Goal: Task Accomplishment & Management: Manage account settings

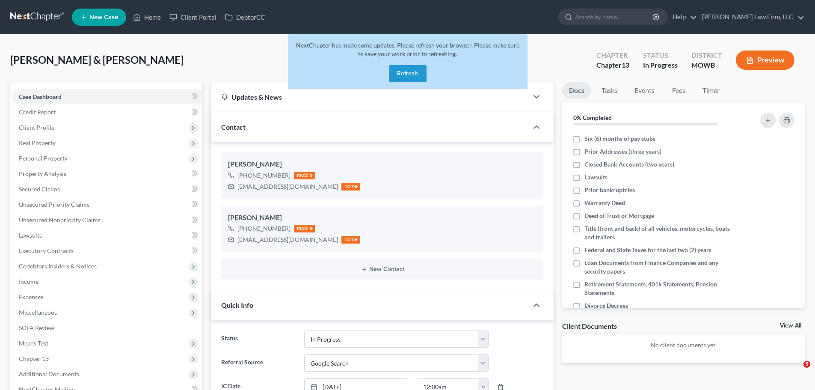
select select "4"
drag, startPoint x: 412, startPoint y: 71, endPoint x: 386, endPoint y: 9, distance: 67.4
click at [412, 71] on button "Refresh" at bounding box center [408, 73] width 38 height 17
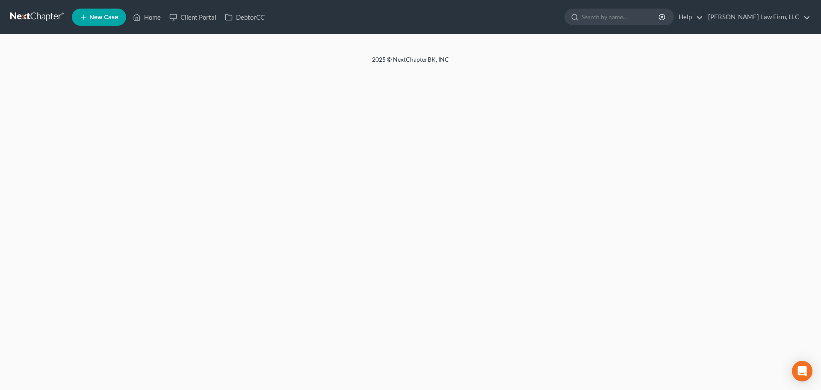
select select "4"
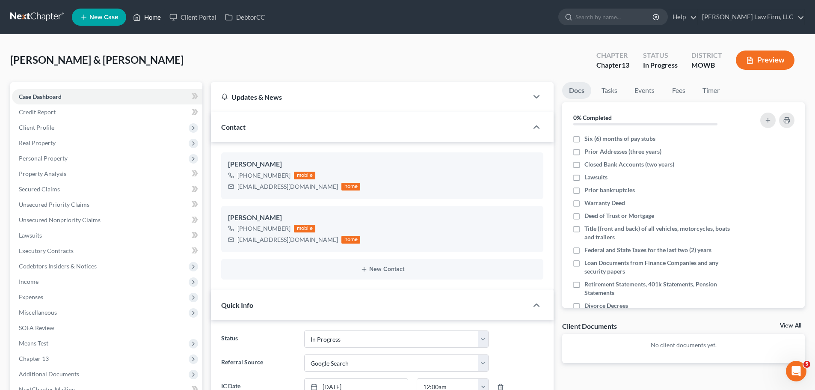
click at [146, 16] on link "Home" at bounding box center [147, 16] width 36 height 15
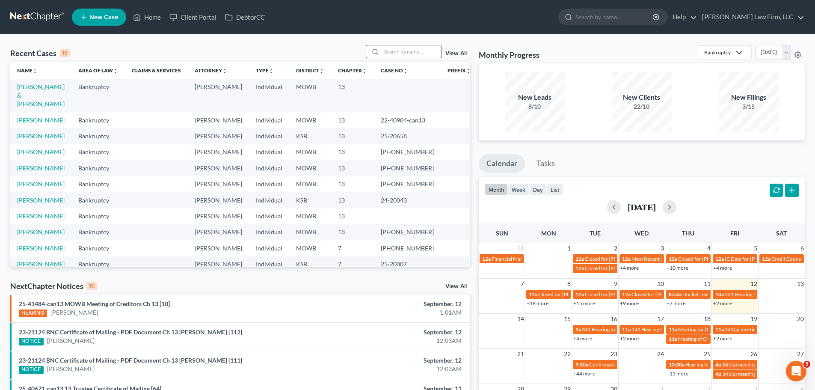
click at [411, 52] on input "search" at bounding box center [411, 51] width 60 height 12
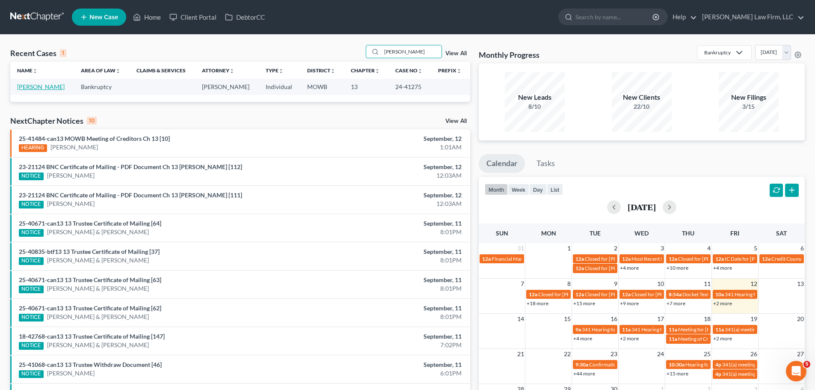
type input "[PERSON_NAME]"
click at [47, 87] on link "[PERSON_NAME]" at bounding box center [40, 86] width 47 height 7
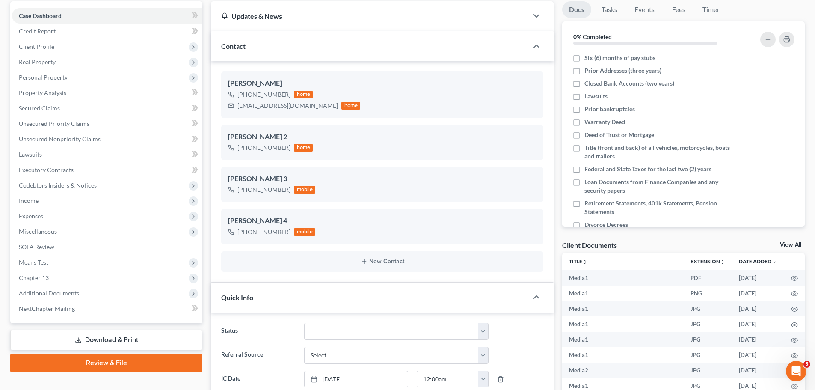
scroll to position [76, 0]
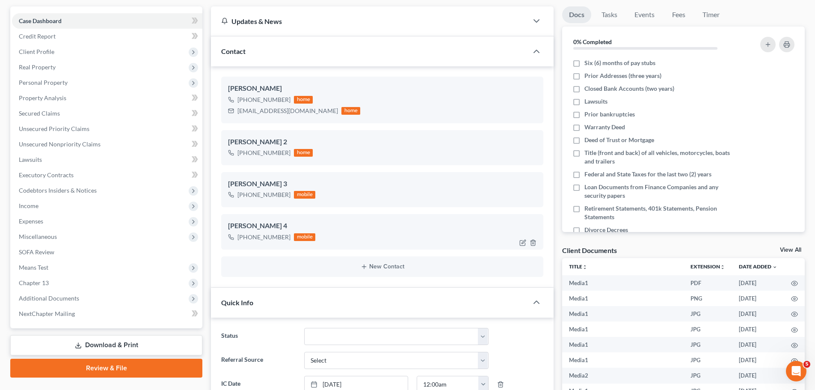
drag, startPoint x: 286, startPoint y: 239, endPoint x: 248, endPoint y: 241, distance: 38.5
click at [248, 241] on div "[PHONE_NUMBER]" at bounding box center [263, 237] width 53 height 9
copy div "816) 590-2166"
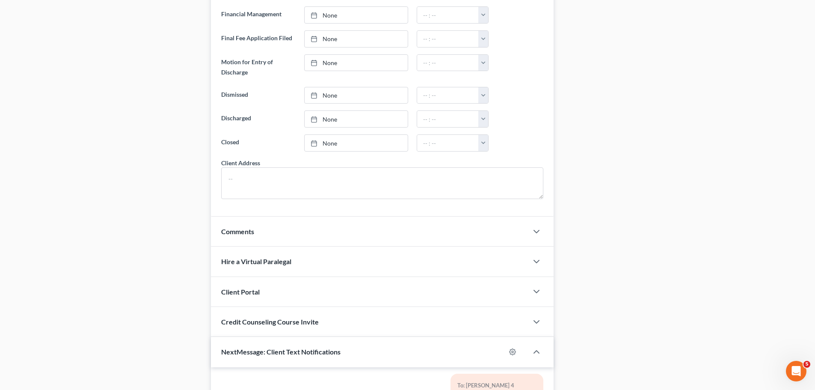
scroll to position [760, 0]
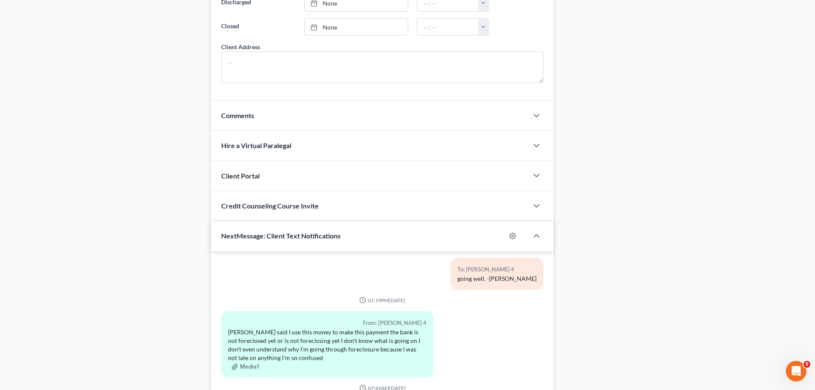
drag, startPoint x: 130, startPoint y: 142, endPoint x: 103, endPoint y: 0, distance: 143.8
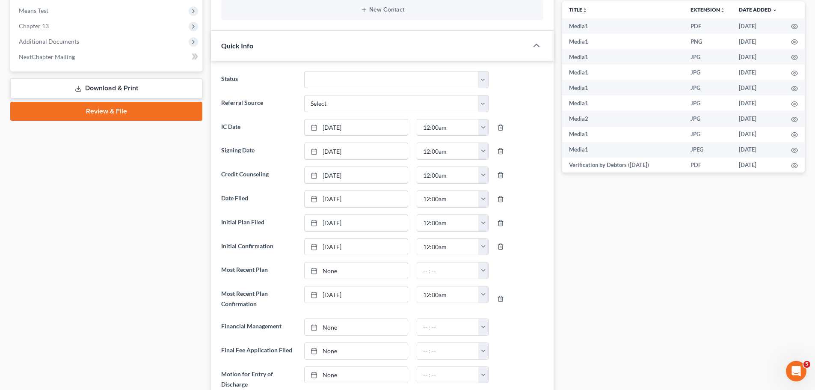
scroll to position [290, 0]
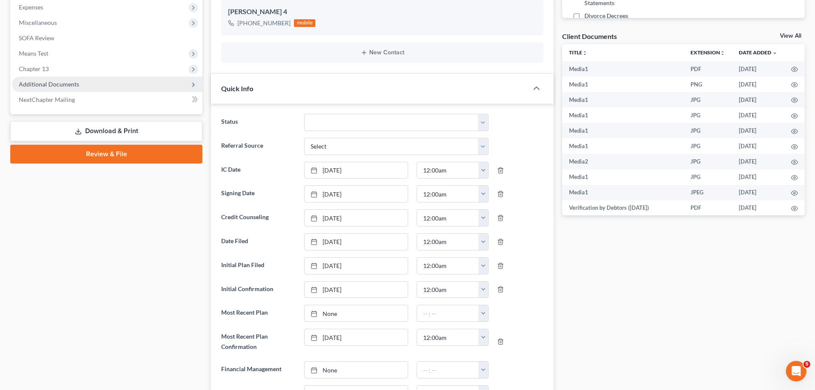
click at [68, 86] on span "Additional Documents" at bounding box center [49, 83] width 60 height 7
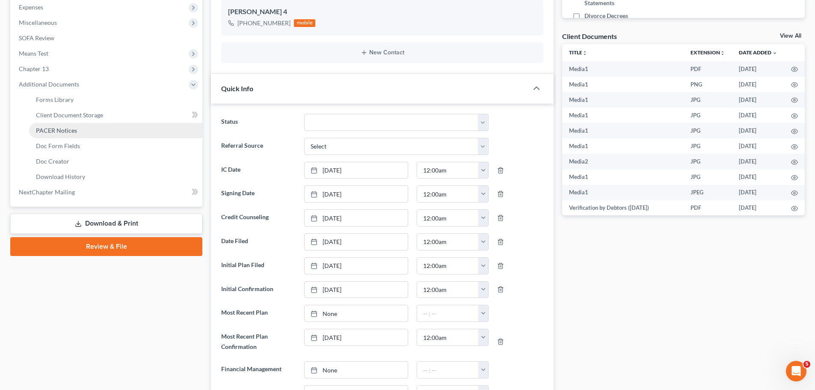
click at [83, 128] on link "PACER Notices" at bounding box center [115, 130] width 173 height 15
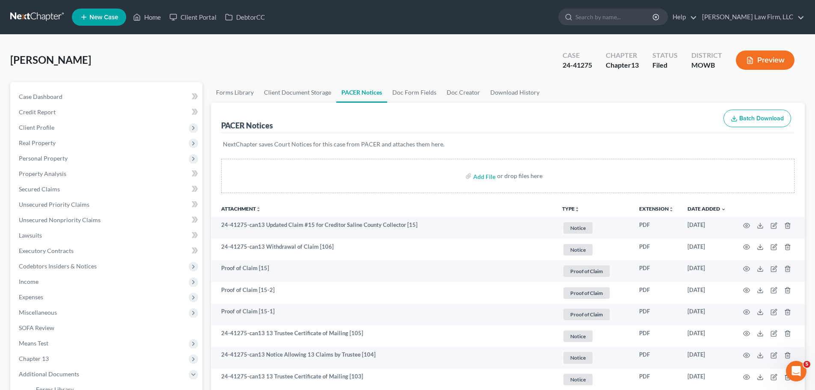
click at [574, 207] on icon "unfold_more" at bounding box center [576, 209] width 5 height 5
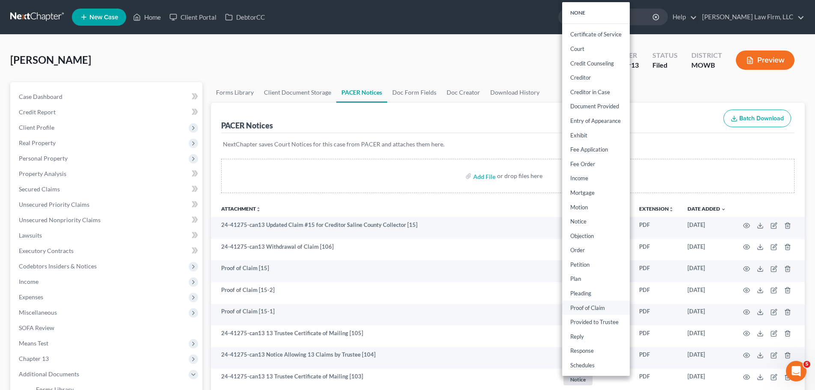
click at [597, 307] on link "Proof of Claim" at bounding box center [596, 307] width 68 height 15
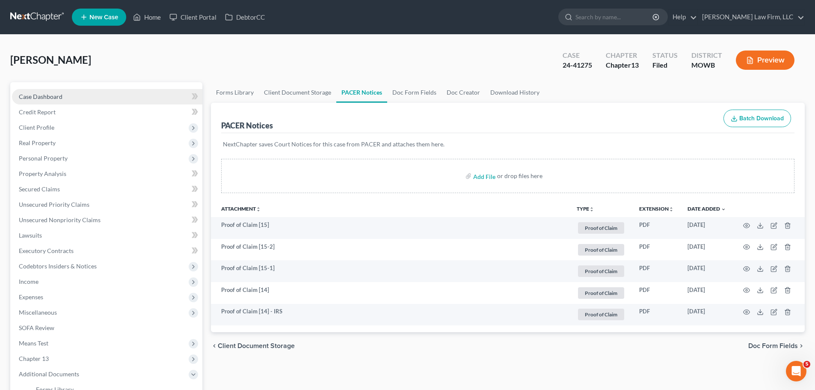
click at [78, 95] on link "Case Dashboard" at bounding box center [107, 96] width 190 height 15
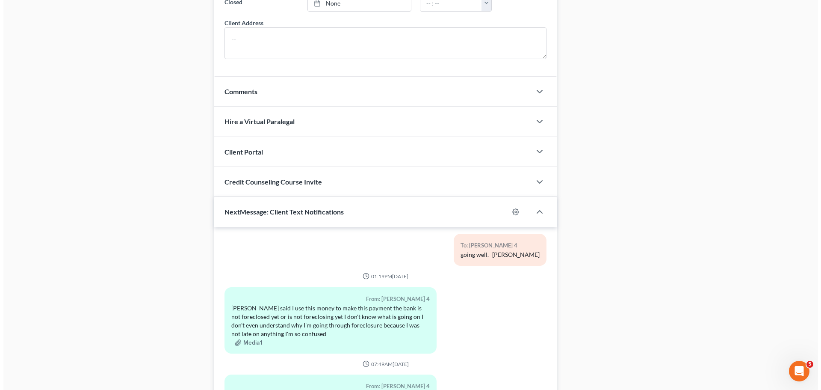
scroll to position [845, 0]
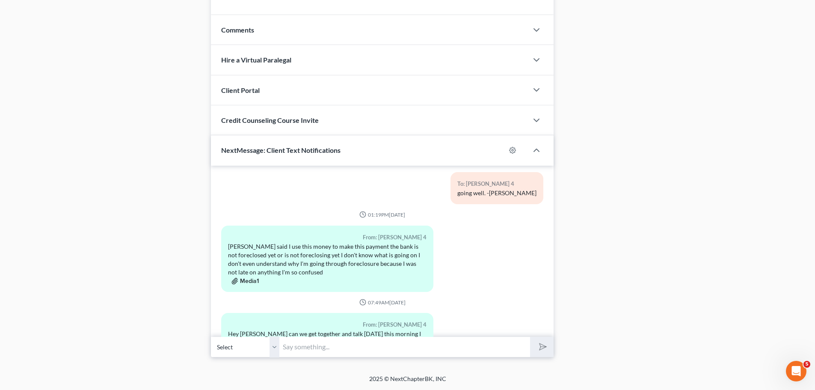
click at [252, 278] on button "Media1" at bounding box center [244, 281] width 27 height 7
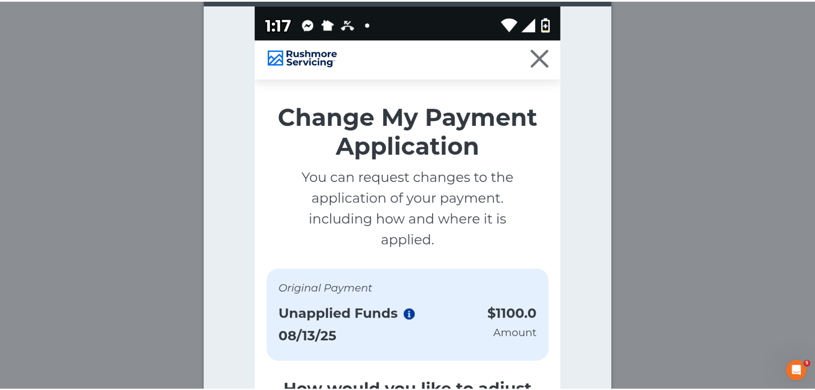
scroll to position [0, 0]
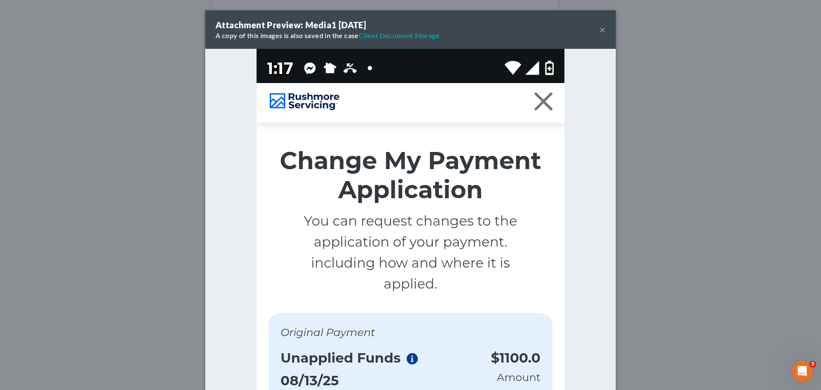
click at [600, 31] on button "×" at bounding box center [603, 29] width 6 height 10
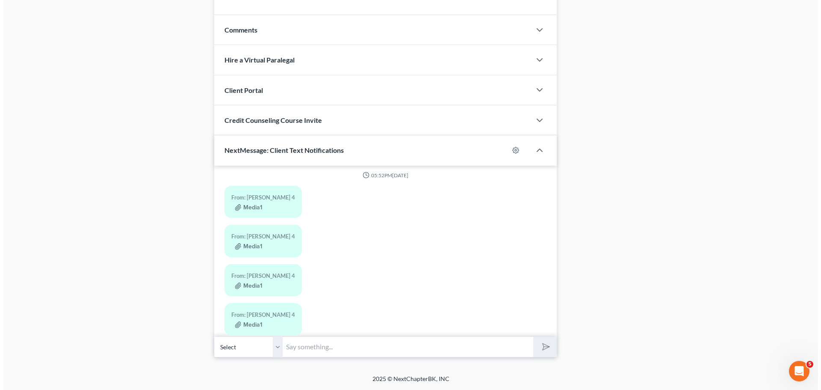
scroll to position [17344, 0]
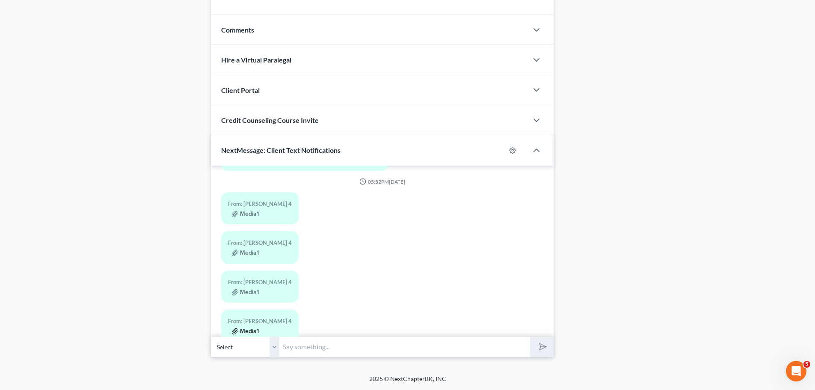
click at [248, 328] on button "Media1" at bounding box center [244, 331] width 27 height 7
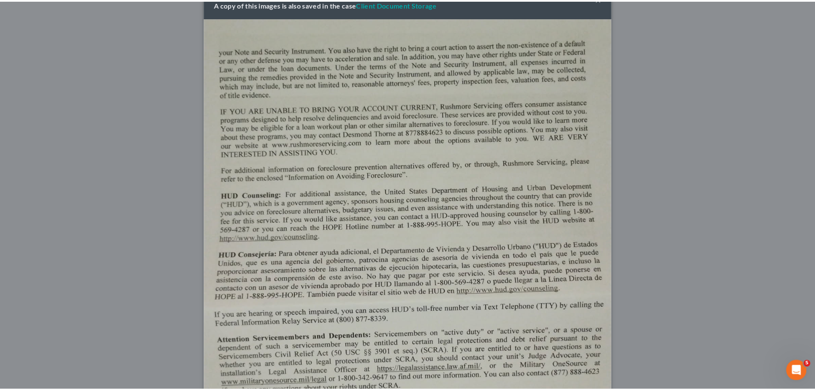
scroll to position [0, 0]
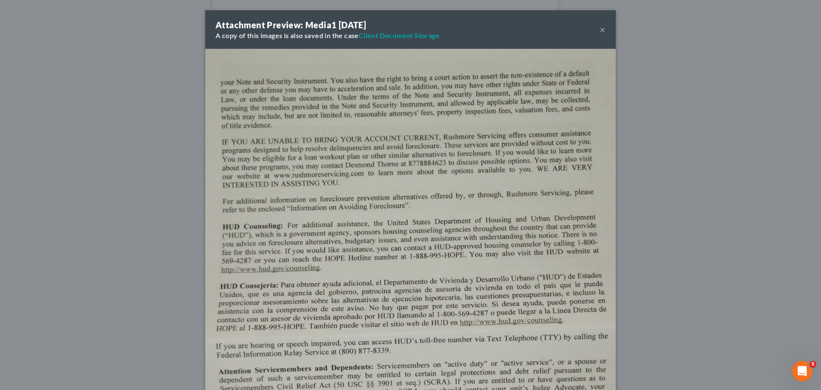
click at [600, 30] on button "×" at bounding box center [603, 29] width 6 height 10
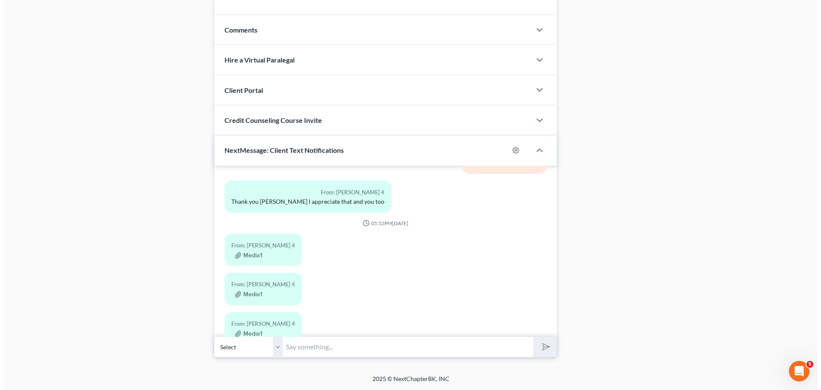
scroll to position [17301, 0]
click at [251, 253] on button "Media1" at bounding box center [244, 256] width 27 height 7
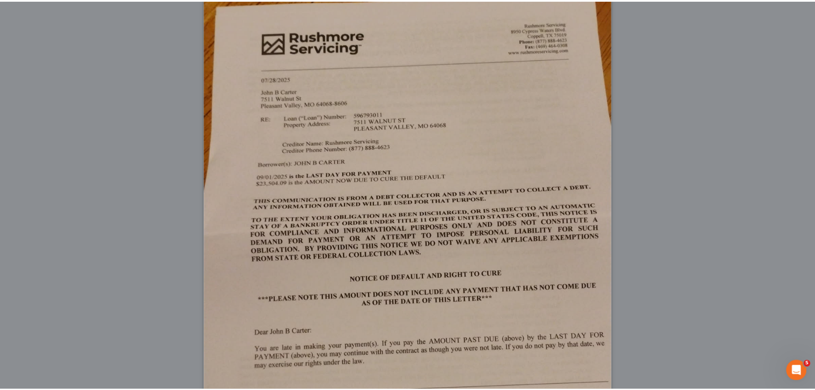
scroll to position [43, 0]
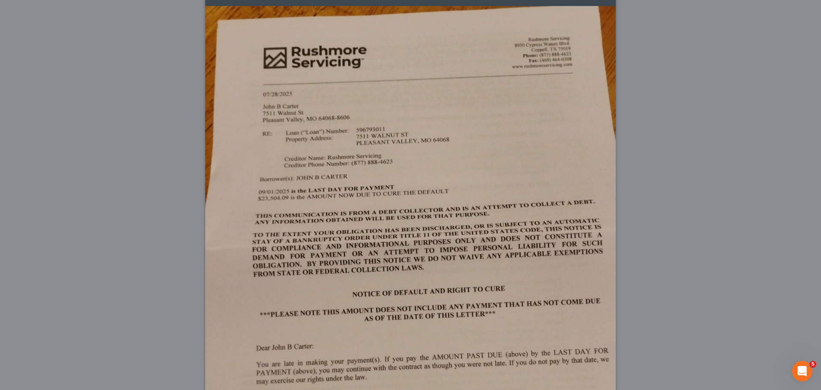
click at [76, 44] on div "Attachment Preview: Media1 [DATE] A copy of this images is also saved in the ca…" at bounding box center [410, 195] width 821 height 390
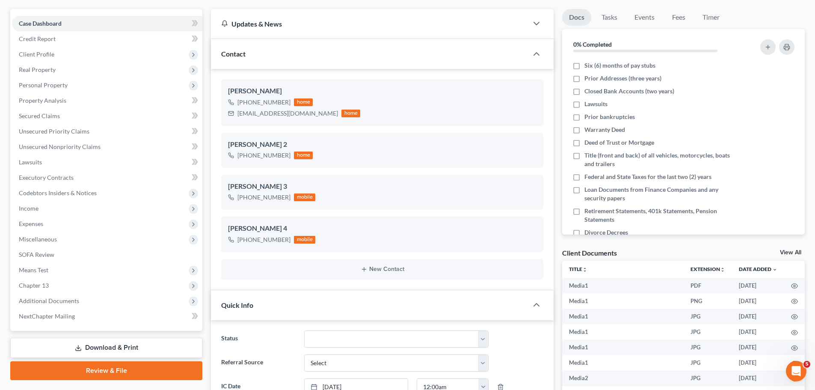
scroll to position [0, 0]
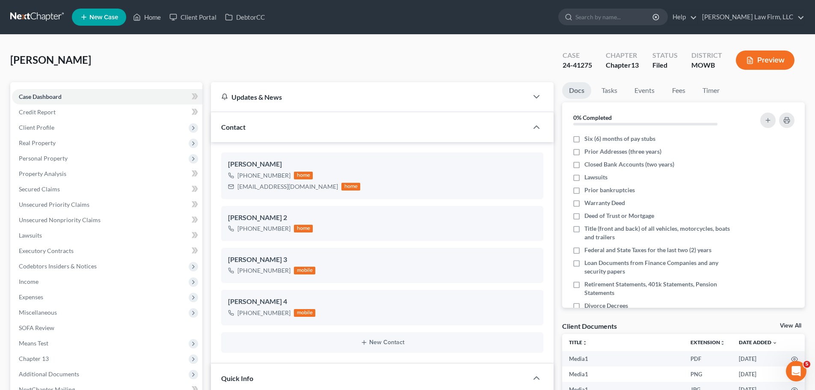
click at [517, 53] on div "[PERSON_NAME] Upgraded Case 24-41275 Chapter Chapter 13 Status [GEOGRAPHIC_DATA…" at bounding box center [407, 63] width 794 height 37
click at [64, 297] on span "Expenses" at bounding box center [107, 296] width 190 height 15
click at [65, 319] on link "Home" at bounding box center [115, 311] width 173 height 15
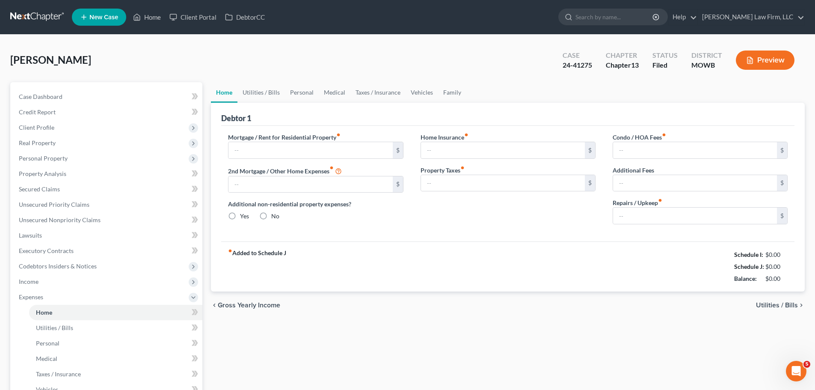
type input "0.00"
radio input "true"
type input "0.00"
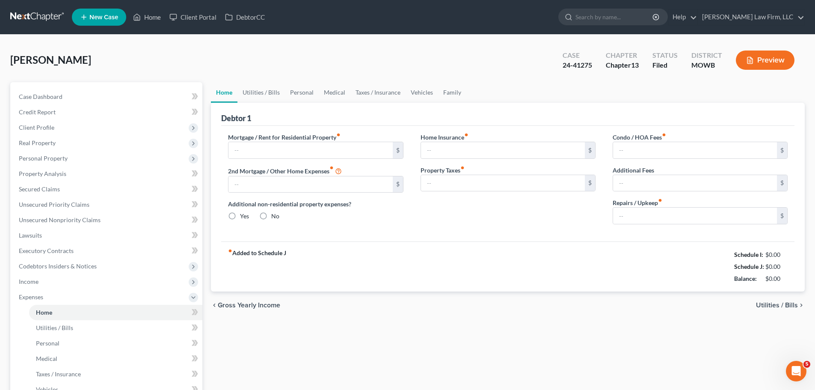
type input "0.00"
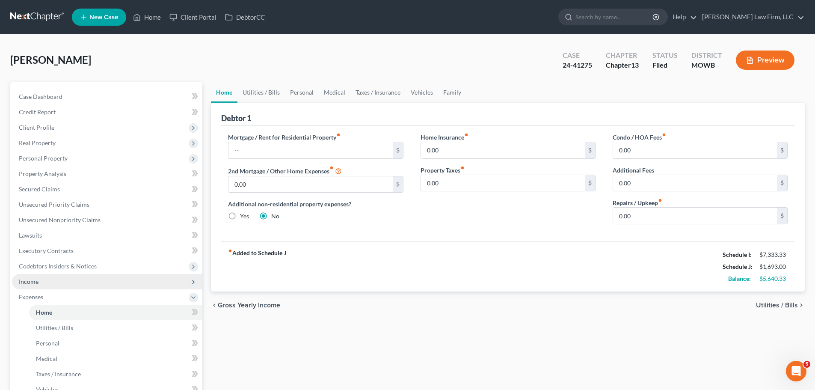
click at [64, 278] on span "Income" at bounding box center [107, 281] width 190 height 15
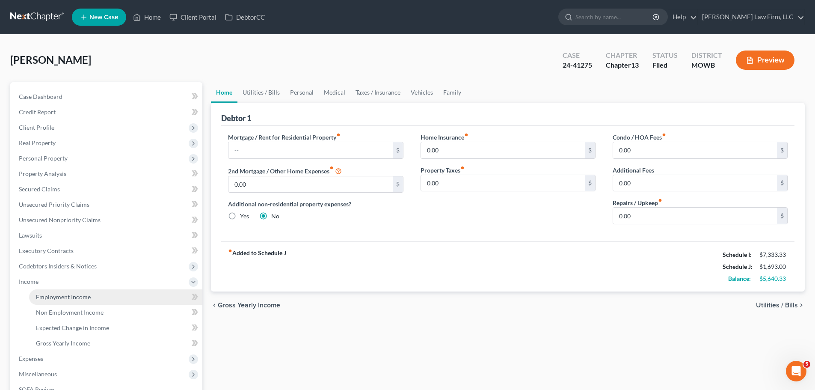
click at [89, 303] on link "Employment Income" at bounding box center [115, 296] width 173 height 15
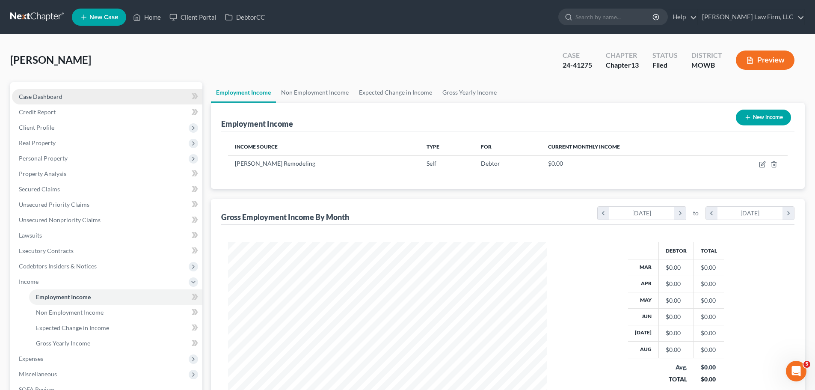
click at [67, 95] on link "Case Dashboard" at bounding box center [107, 96] width 190 height 15
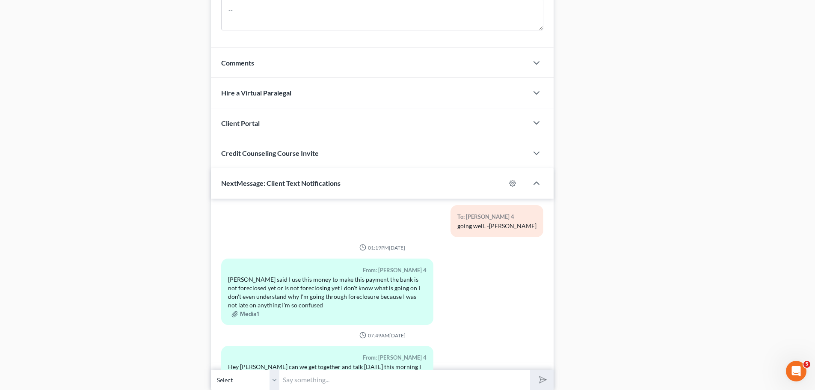
scroll to position [17685, 0]
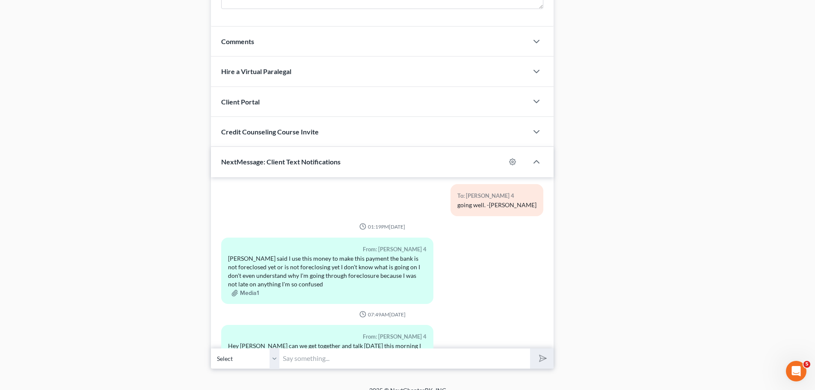
scroll to position [845, 0]
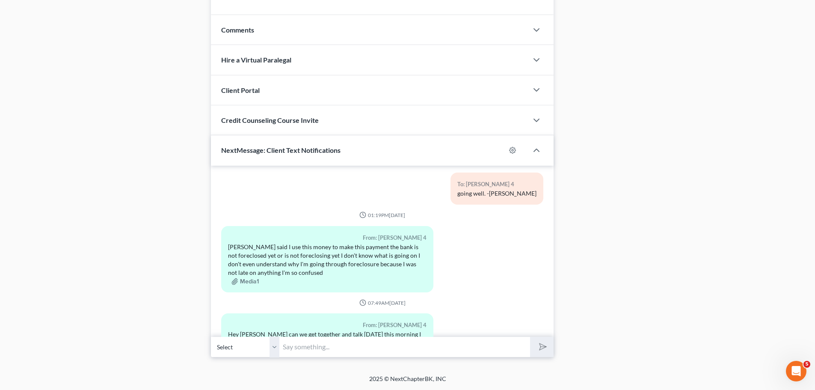
click at [334, 341] on input "text" at bounding box center [404, 346] width 251 height 21
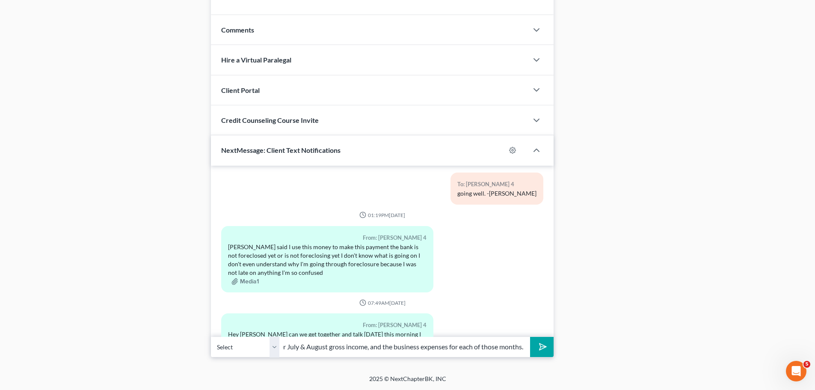
scroll to position [0, 33]
click at [383, 344] on input "Looking for July & August gross income, and the business expenses for each of t…" at bounding box center [404, 346] width 251 height 21
type input "Looking for July & August gross income, and all business expenses for each of t…"
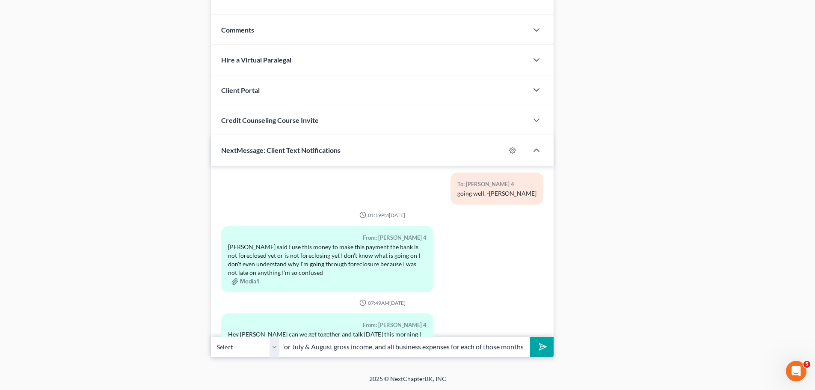
scroll to position [0, 0]
click at [549, 344] on button "submit" at bounding box center [542, 347] width 24 height 20
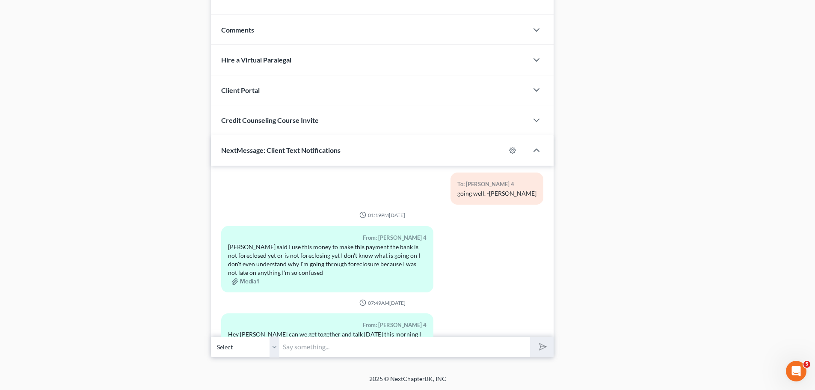
scroll to position [17747, 0]
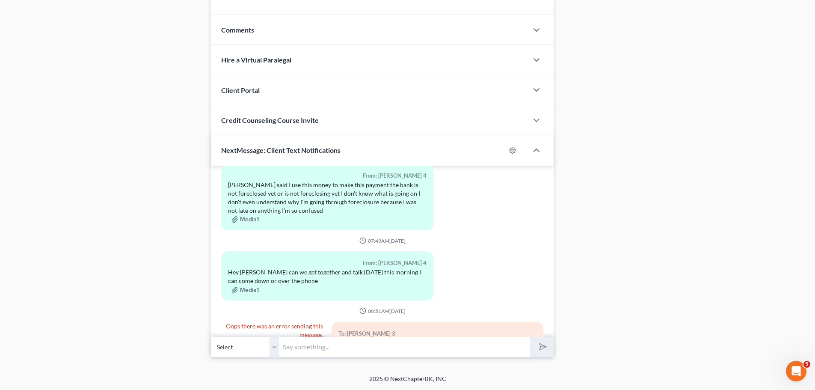
drag, startPoint x: 394, startPoint y: 311, endPoint x: 334, endPoint y: 303, distance: 61.3
click at [334, 322] on div "To: [PERSON_NAME] 3 Looking for July & August gross income, and all business ex…" at bounding box center [437, 342] width 212 height 41
copy div "Looking for July & August gross income, and all business expenses for each of t…"
click at [270, 349] on select "Select [PHONE_NUMBER] - [PERSON_NAME] 3 [PHONE_NUMBER] - [PERSON_NAME] 4" at bounding box center [245, 346] width 68 height 21
select select "1"
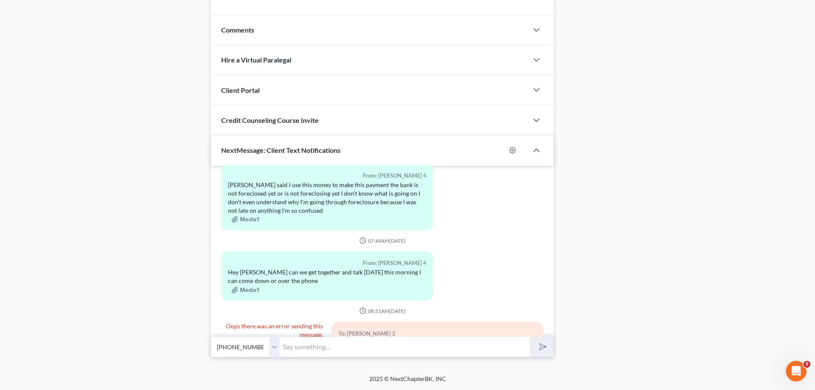
click at [211, 336] on select "Select [PHONE_NUMBER] - [PERSON_NAME] 3 [PHONE_NUMBER] - [PERSON_NAME] 4" at bounding box center [245, 346] width 68 height 21
click at [303, 346] on input "text" at bounding box center [404, 346] width 251 height 21
paste input "Looking for July & August gross income, and all business expenses for each of t…"
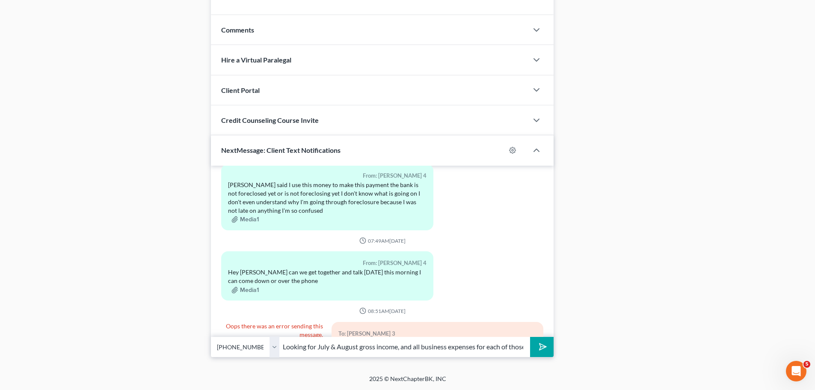
scroll to position [0, 30]
type input "Looking for July & August gross income, and all business expenses for each of t…"
click at [538, 342] on icon "submit" at bounding box center [541, 346] width 12 height 12
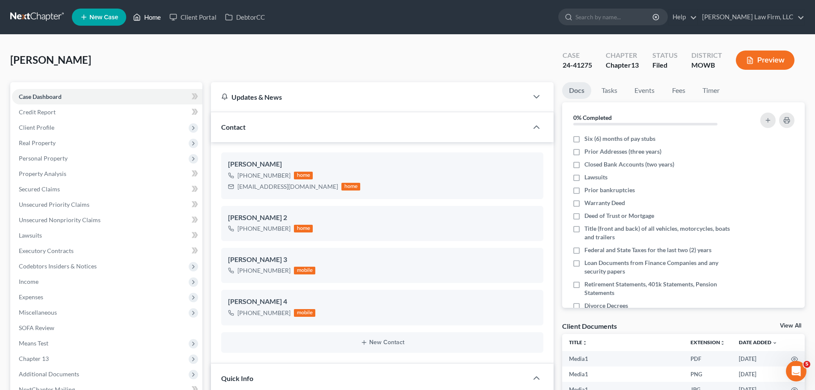
click at [151, 20] on link "Home" at bounding box center [147, 16] width 36 height 15
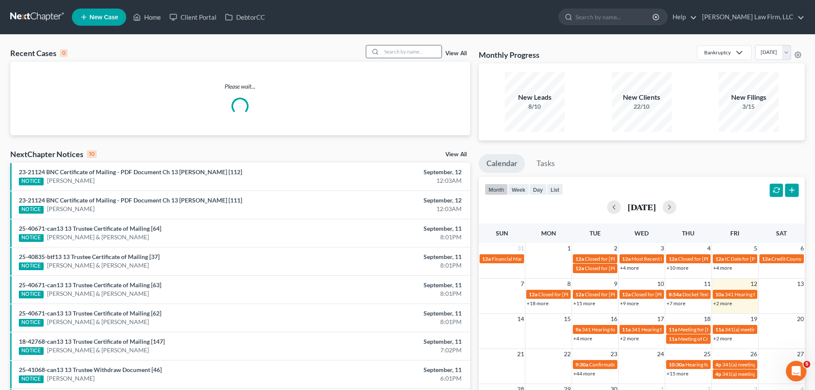
click at [399, 57] on input "search" at bounding box center [411, 51] width 60 height 12
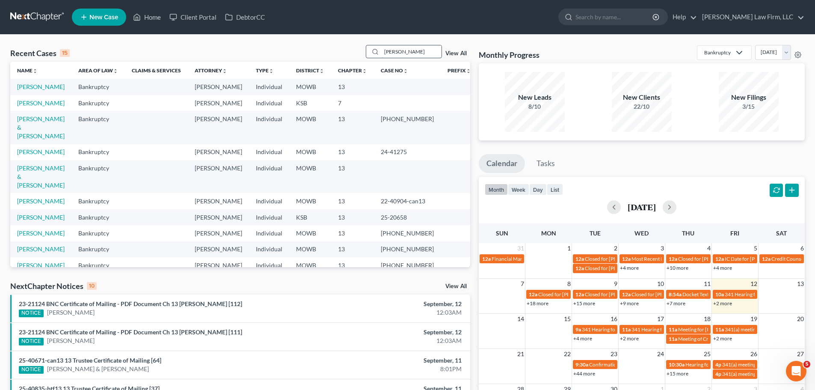
type input "[PERSON_NAME]"
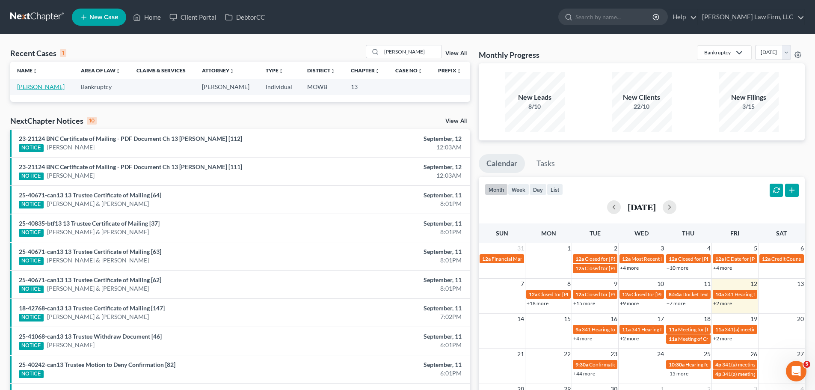
click at [46, 87] on link "[PERSON_NAME]" at bounding box center [40, 86] width 47 height 7
select select "4"
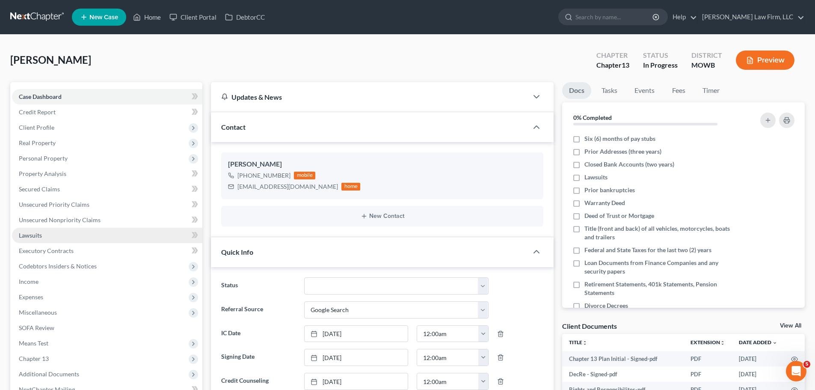
scroll to position [253, 0]
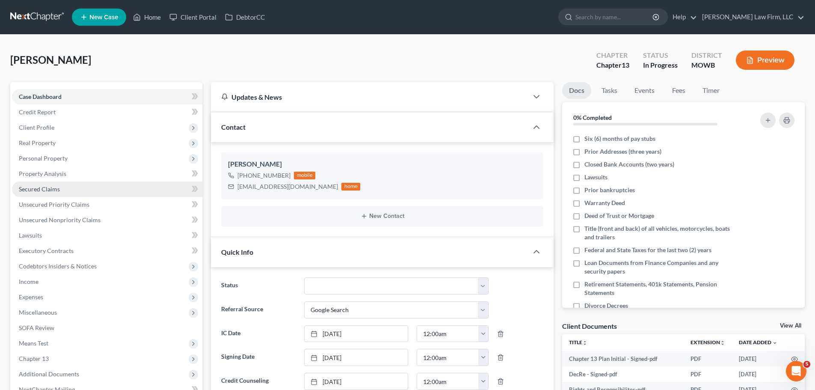
click at [72, 188] on link "Secured Claims" at bounding box center [107, 188] width 190 height 15
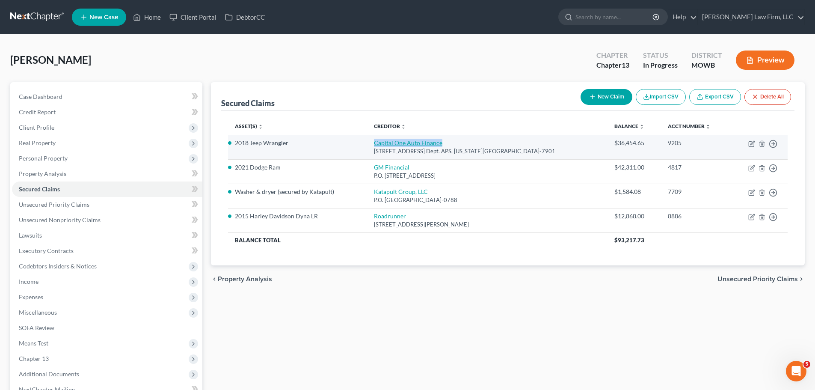
drag, startPoint x: 453, startPoint y: 143, endPoint x: 384, endPoint y: 146, distance: 69.8
click at [378, 142] on td "Capital One Auto Finance [STREET_ADDRESS] Dept. APS, [US_STATE][GEOGRAPHIC_DATA…" at bounding box center [487, 147] width 240 height 24
copy link "Capital One Auto Finance"
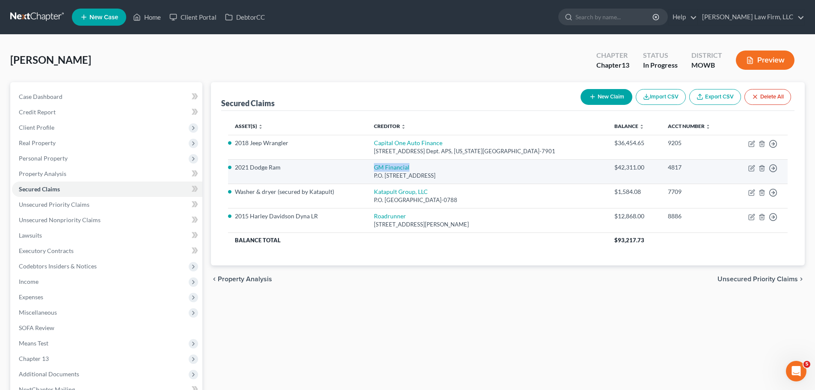
drag, startPoint x: 423, startPoint y: 168, endPoint x: 378, endPoint y: 168, distance: 44.5
click at [378, 168] on td "GM Financial P.O. [STREET_ADDRESS]" at bounding box center [487, 171] width 240 height 24
copy link "GM Financial"
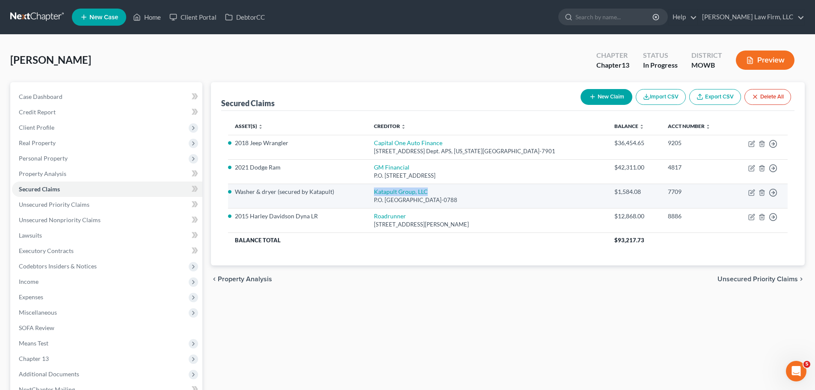
drag, startPoint x: 445, startPoint y: 192, endPoint x: 378, endPoint y: 195, distance: 66.4
click at [378, 195] on td "Katapult Group, LLC P.O. [GEOGRAPHIC_DATA]-0788" at bounding box center [487, 195] width 240 height 24
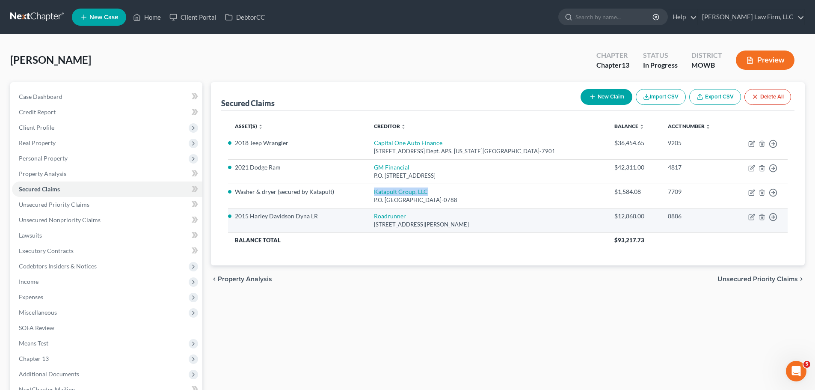
copy link "Katapult Group, LLC"
drag, startPoint x: 414, startPoint y: 217, endPoint x: 381, endPoint y: 217, distance: 32.9
click at [381, 217] on td "Roadrunner [STREET_ADDRESS][PERSON_NAME]" at bounding box center [487, 220] width 240 height 24
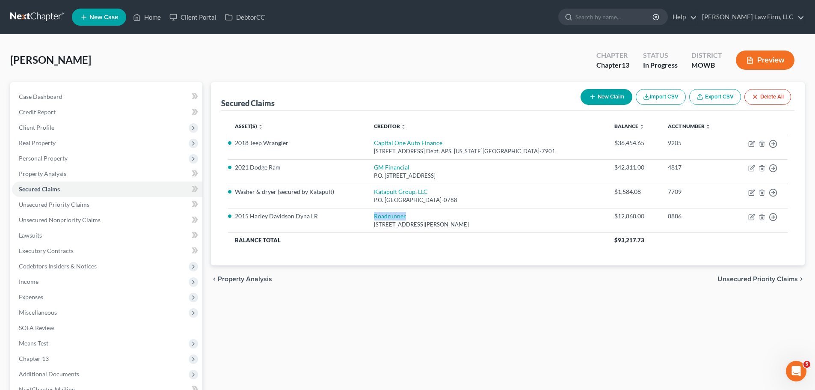
copy link "Roadrunner"
click at [147, 59] on div "[PERSON_NAME] Upgraded Chapter Chapter 13 Status In [GEOGRAPHIC_DATA] [GEOGRAPH…" at bounding box center [407, 63] width 794 height 37
click at [53, 127] on span "Client Profile" at bounding box center [36, 127] width 35 height 7
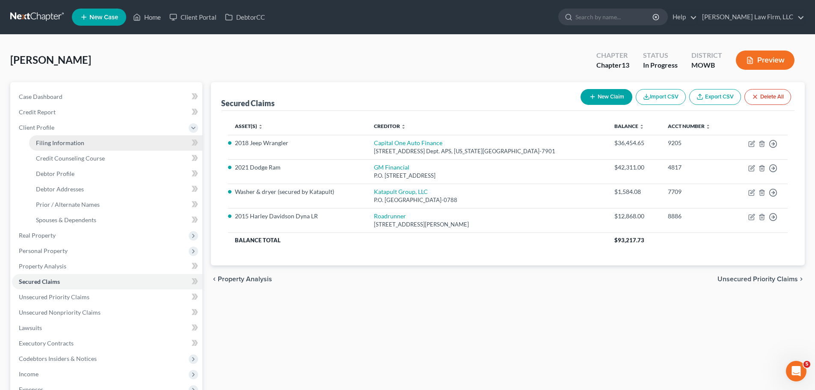
click at [86, 144] on link "Filing Information" at bounding box center [115, 142] width 173 height 15
select select "1"
select select "0"
select select "3"
select select "26"
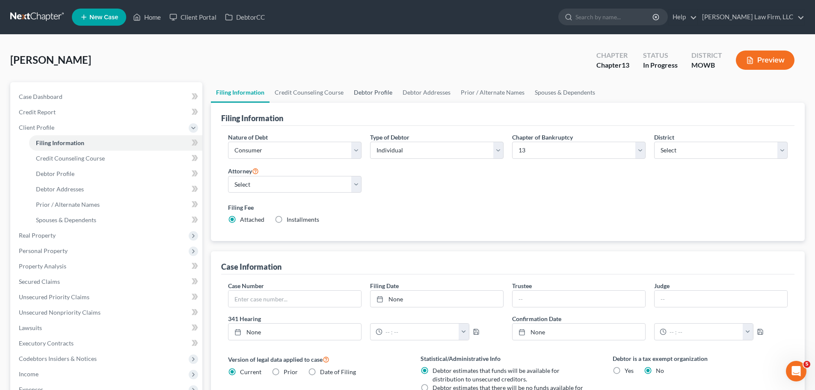
click at [384, 90] on link "Debtor Profile" at bounding box center [373, 92] width 49 height 21
select select "0"
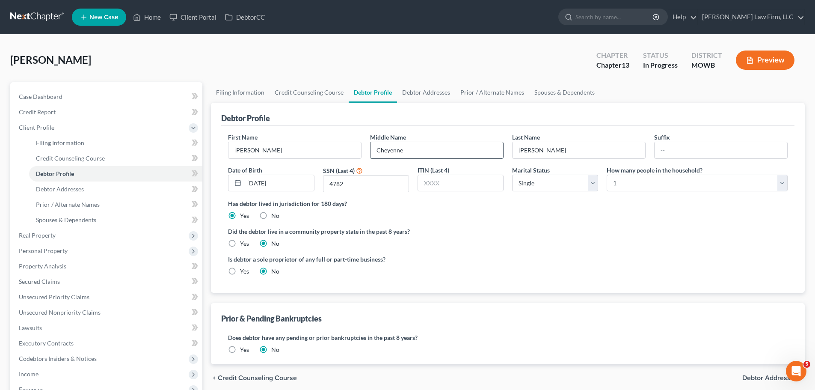
click at [395, 153] on input "Cheyenne" at bounding box center [436, 150] width 133 height 16
click at [174, 49] on div "[PERSON_NAME] Upgraded Chapter Chapter 13 Status In [GEOGRAPHIC_DATA] [GEOGRAPH…" at bounding box center [407, 63] width 794 height 37
click at [332, 184] on input "4782" at bounding box center [365, 183] width 85 height 16
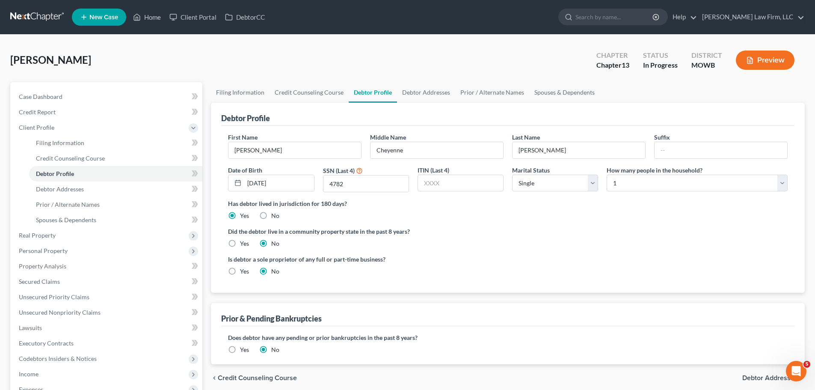
click at [207, 44] on div "[PERSON_NAME] Upgraded Chapter Chapter 13 Status In [GEOGRAPHIC_DATA] MOWB Prev…" at bounding box center [407, 299] width 815 height 528
click at [437, 92] on link "Debtor Addresses" at bounding box center [426, 92] width 58 height 21
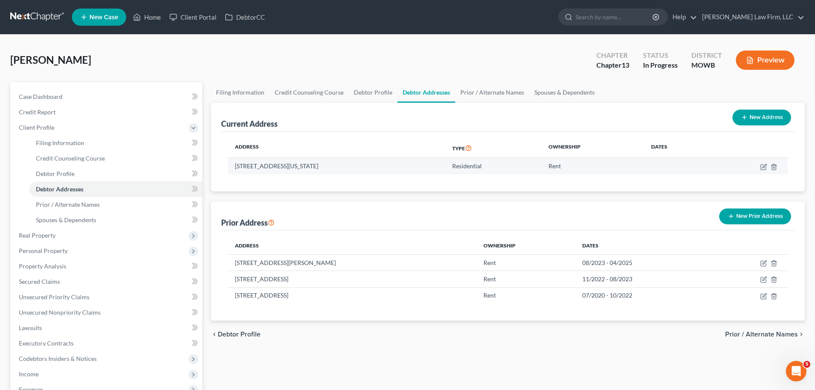
drag, startPoint x: 355, startPoint y: 168, endPoint x: 235, endPoint y: 168, distance: 120.2
click at [235, 168] on td "[STREET_ADDRESS][US_STATE]" at bounding box center [336, 166] width 217 height 16
copy td "[STREET_ADDRESS][US_STATE]"
click at [160, 12] on link "Home" at bounding box center [147, 16] width 36 height 15
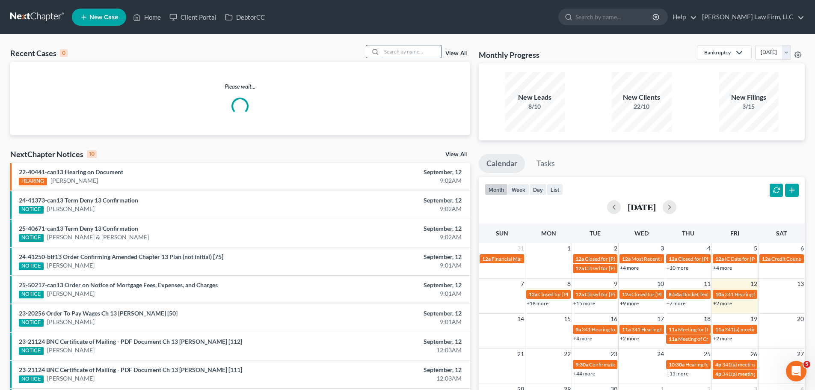
click at [396, 49] on input "search" at bounding box center [411, 51] width 60 height 12
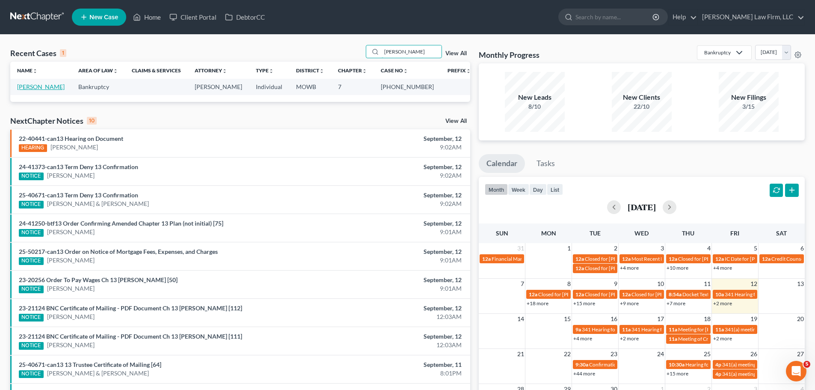
type input "[PERSON_NAME]"
click at [43, 86] on link "[PERSON_NAME]" at bounding box center [40, 86] width 47 height 7
select select "4"
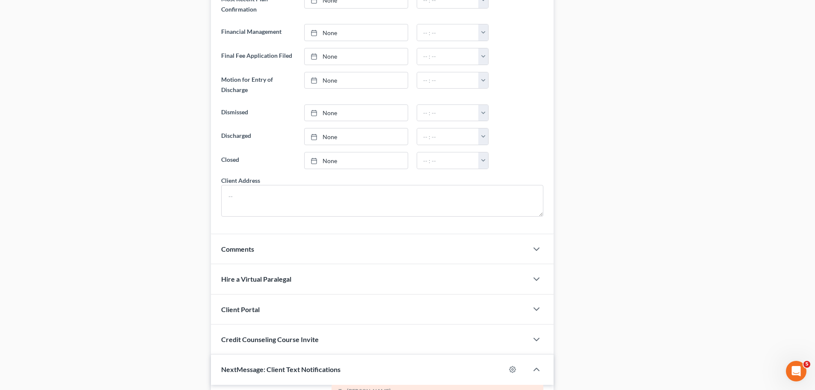
scroll to position [719, 0]
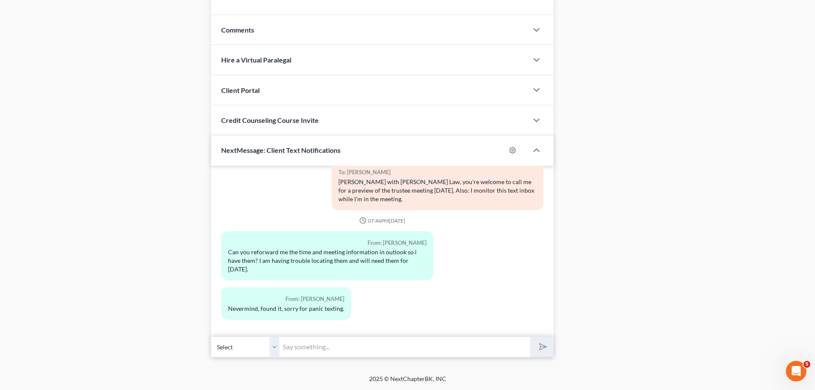
drag, startPoint x: 276, startPoint y: 346, endPoint x: 313, endPoint y: 343, distance: 37.3
click at [276, 346] on select "Select [PHONE_NUMBER] - [PERSON_NAME]" at bounding box center [245, 346] width 68 height 21
click at [315, 343] on input "text" at bounding box center [404, 346] width 251 height 21
type input "No worries, I'm signing in now, and I'll be actively monitoring this text box."
click at [530, 337] on button "submit" at bounding box center [542, 347] width 24 height 20
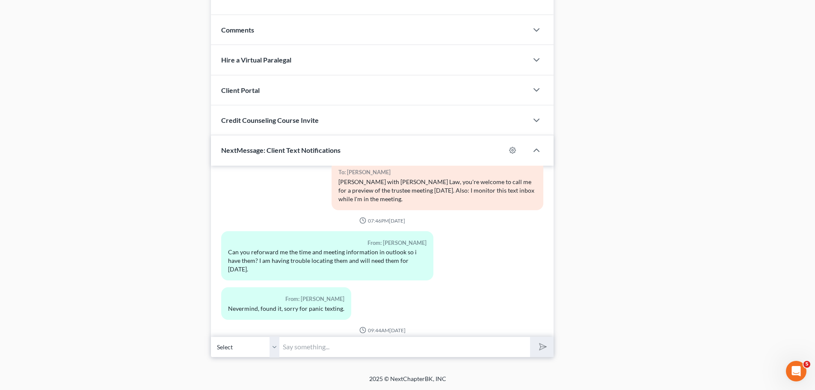
scroll to position [632, 0]
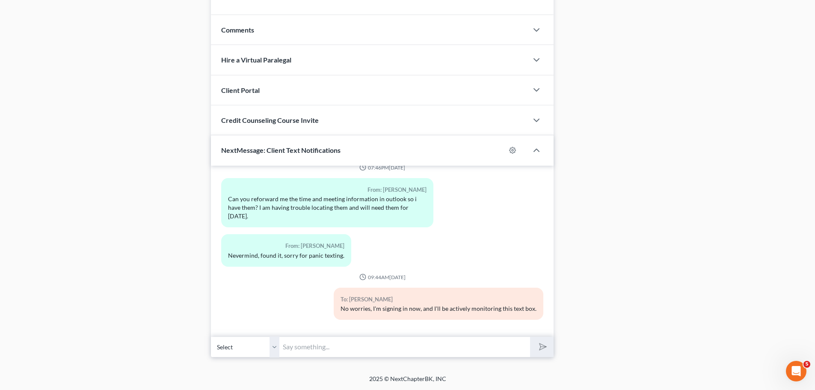
click at [406, 335] on div "02:18PM[DATE] To: [PERSON_NAME] [PERSON_NAME] with [PERSON_NAME], direct line: …" at bounding box center [382, 250] width 343 height 171
click at [402, 345] on input "text" at bounding box center [404, 346] width 251 height 21
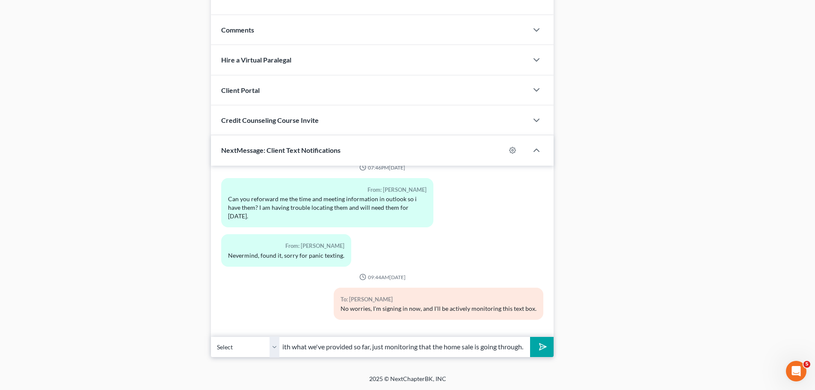
scroll to position [0, 218]
type input "I received a positive email from the UST this morning: they're satisfied with w…"
click at [530, 337] on button "submit" at bounding box center [542, 347] width 24 height 20
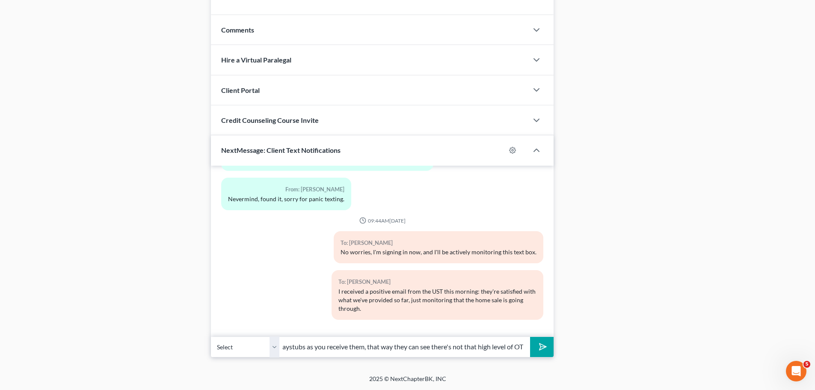
scroll to position [0, 77]
type input "And if you can forward paystubs as you receive them, that way they can see ther…"
click at [530, 337] on button "submit" at bounding box center [542, 347] width 24 height 20
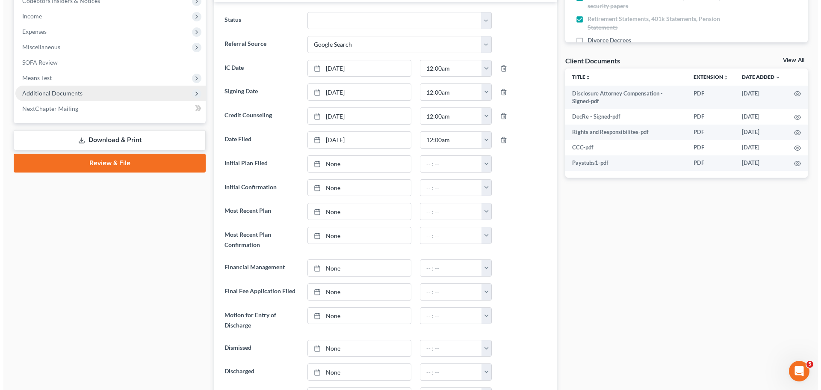
scroll to position [0, 0]
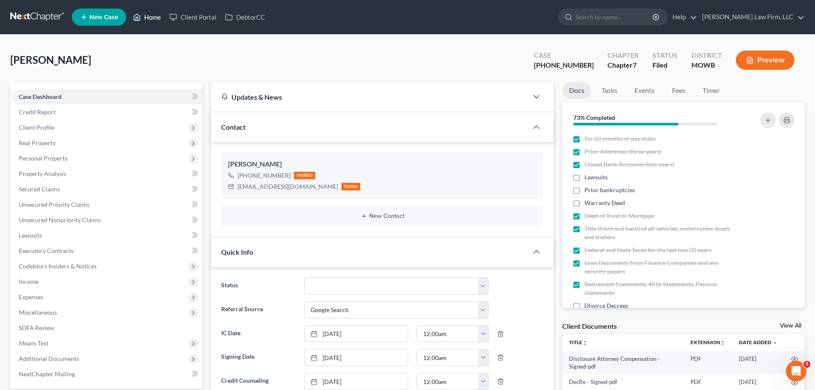
click at [151, 18] on link "Home" at bounding box center [147, 16] width 36 height 15
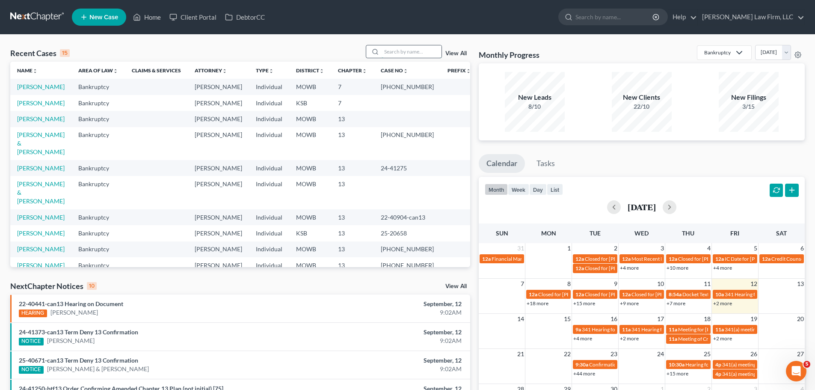
click at [407, 56] on input "search" at bounding box center [411, 51] width 60 height 12
type input "[PERSON_NAME]"
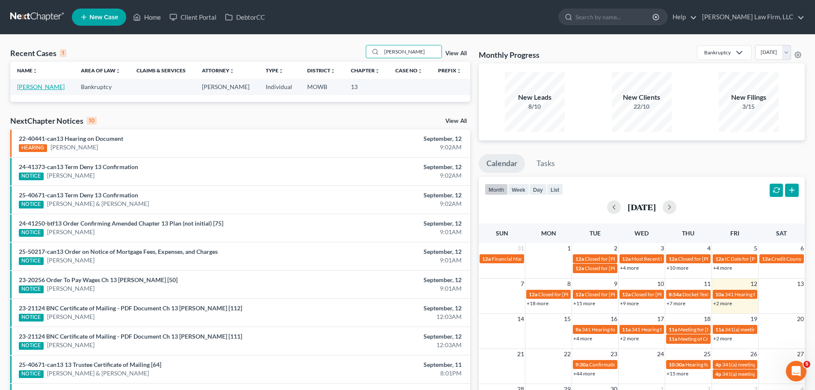
click at [53, 87] on link "[PERSON_NAME]" at bounding box center [40, 86] width 47 height 7
select select "4"
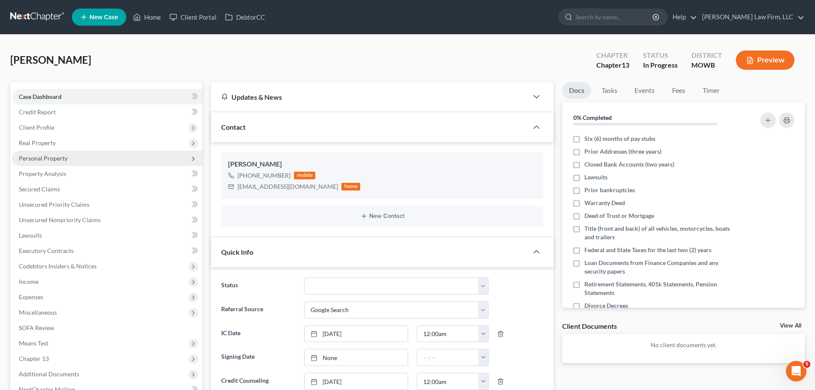
click at [84, 156] on span "Personal Property" at bounding box center [107, 158] width 190 height 15
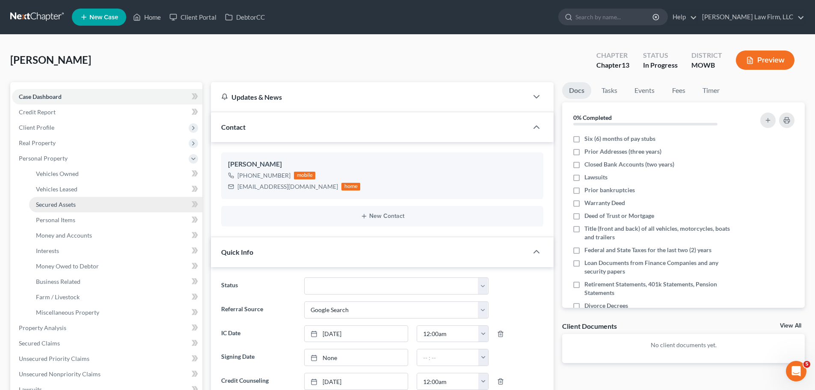
click at [91, 203] on link "Secured Assets" at bounding box center [115, 204] width 173 height 15
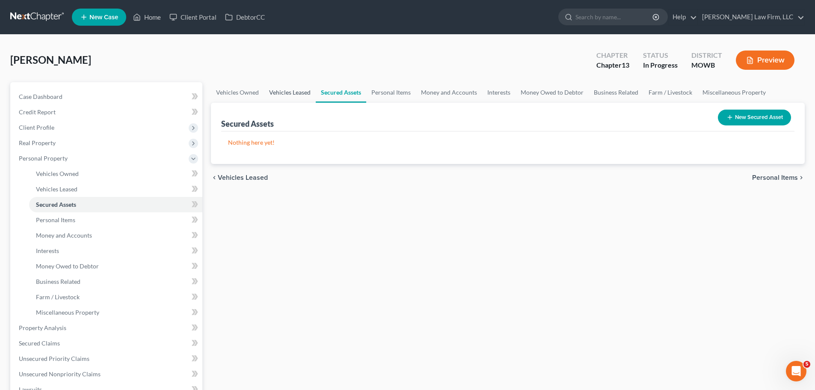
click at [298, 94] on link "Vehicles Leased" at bounding box center [290, 92] width 52 height 21
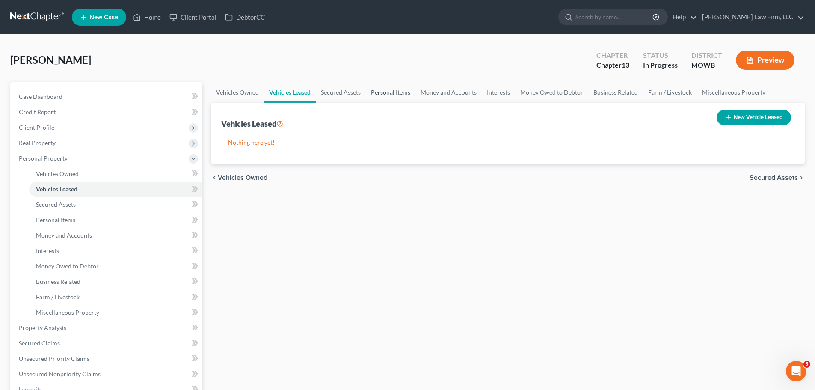
click at [405, 86] on link "Personal Items" at bounding box center [391, 92] width 50 height 21
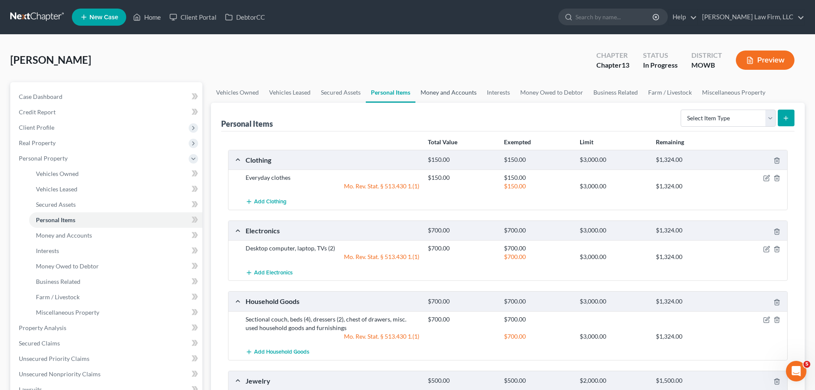
click at [456, 89] on link "Money and Accounts" at bounding box center [448, 92] width 66 height 21
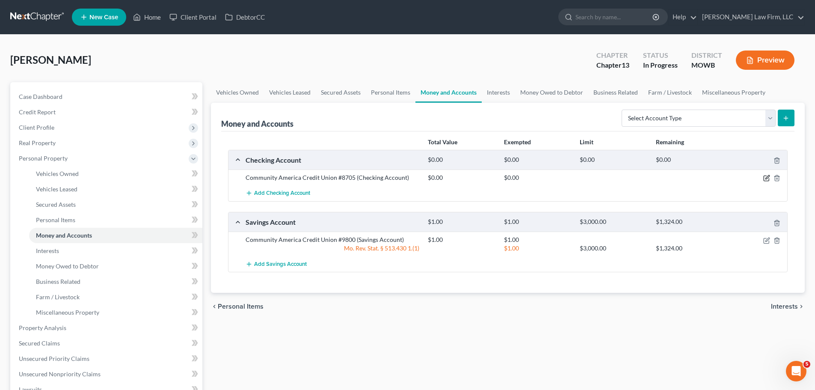
click at [766, 177] on icon "button" at bounding box center [766, 177] width 7 height 7
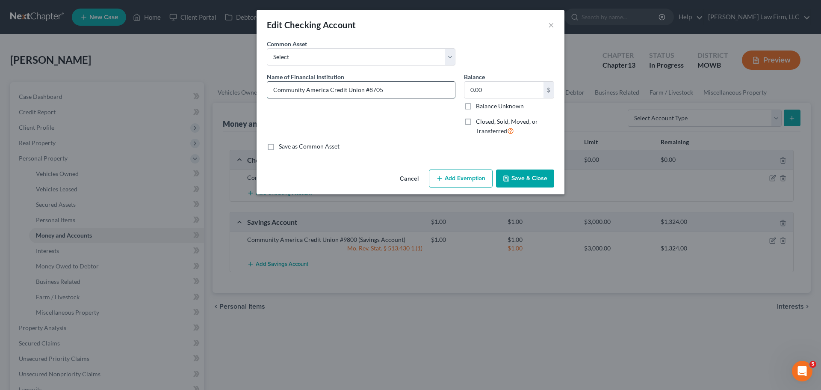
click at [304, 92] on input "Community America Credit Union #8705" at bounding box center [361, 90] width 188 height 16
type input "CommunityAmerica Credit Union #8705"
click at [529, 179] on button "Save & Close" at bounding box center [525, 178] width 58 height 18
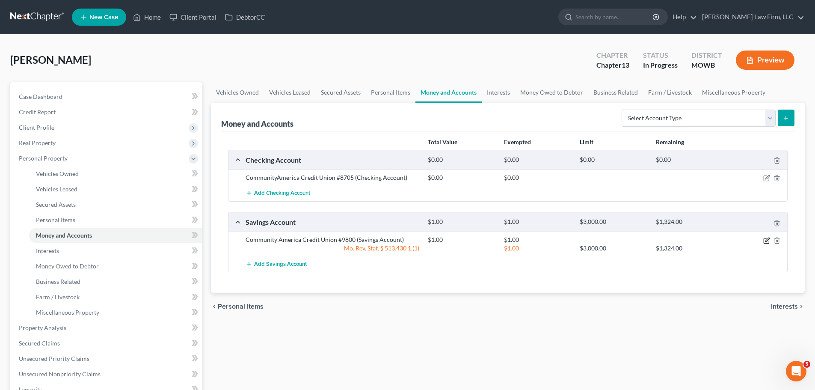
click at [769, 241] on icon "button" at bounding box center [766, 240] width 7 height 7
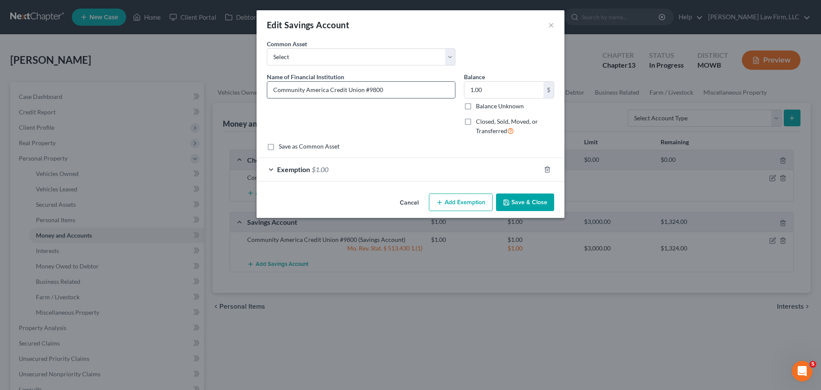
click at [305, 90] on input "Community America Credit Union #9800" at bounding box center [361, 90] width 188 height 16
type input "CommunityAmerica Credit Union #9800"
click at [513, 198] on button "Save & Close" at bounding box center [525, 202] width 58 height 18
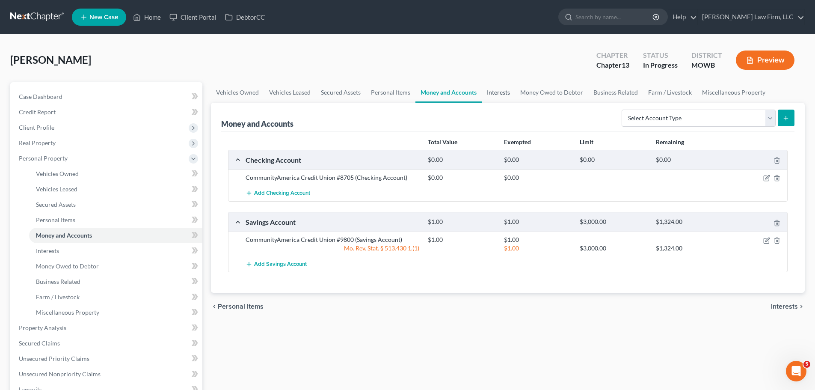
click at [494, 94] on link "Interests" at bounding box center [498, 92] width 33 height 21
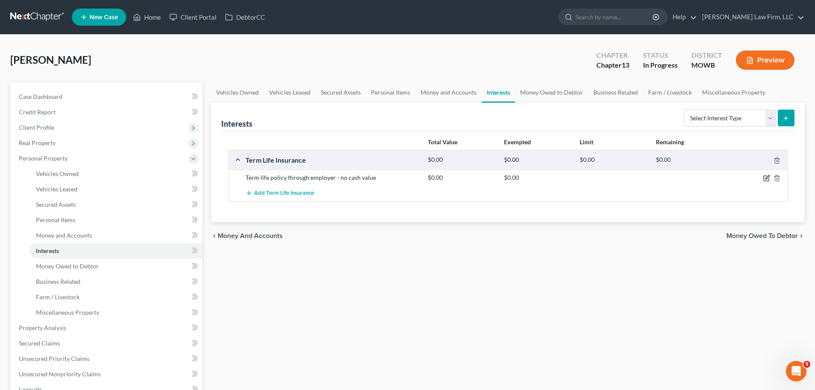
click at [765, 177] on icon "button" at bounding box center [766, 177] width 7 height 7
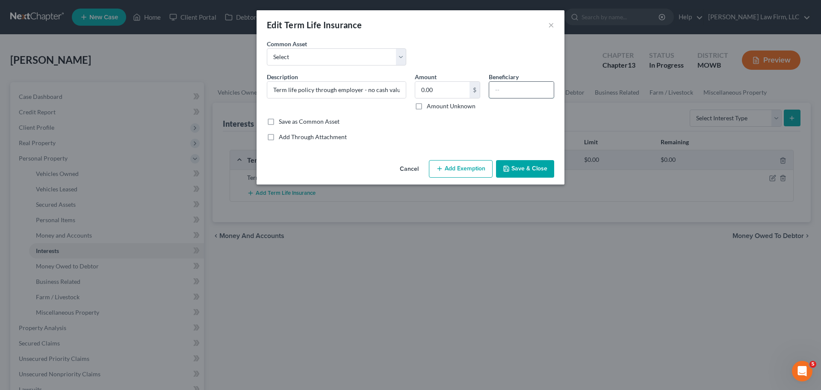
click at [514, 89] on input "text" at bounding box center [521, 90] width 65 height 16
type input "[PERSON_NAME]"
click at [543, 172] on button "Save & Close" at bounding box center [525, 169] width 58 height 18
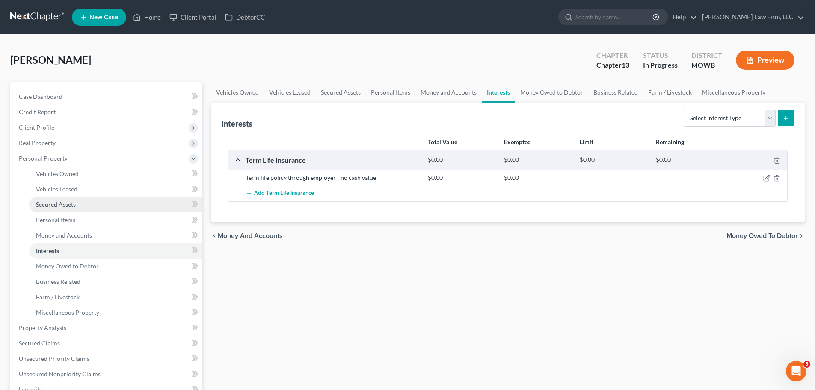
click at [74, 205] on span "Secured Assets" at bounding box center [56, 204] width 40 height 7
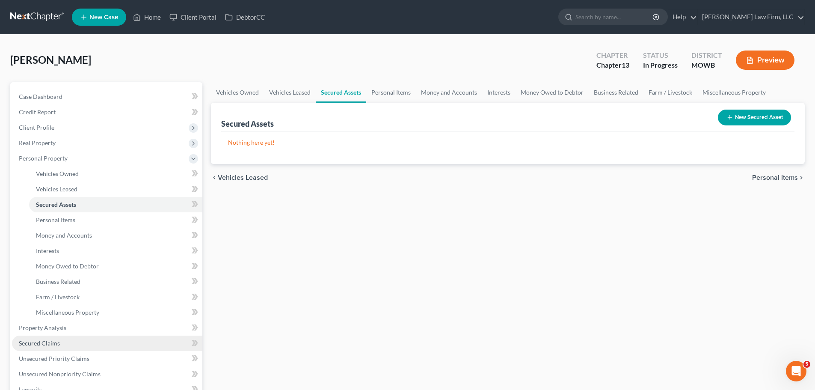
click at [67, 348] on link "Secured Claims" at bounding box center [107, 342] width 190 height 15
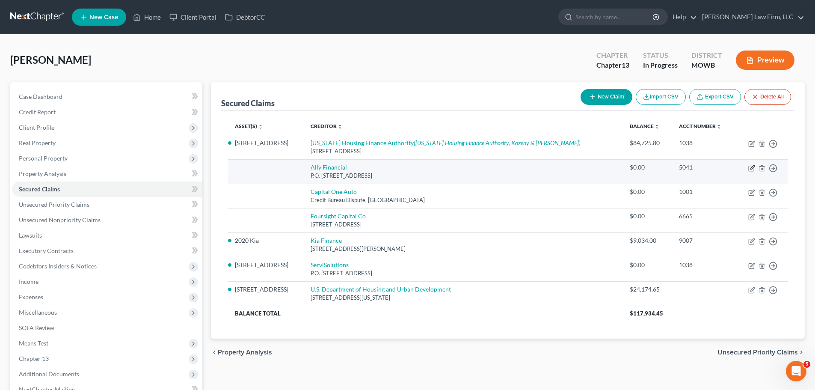
click at [751, 168] on icon "button" at bounding box center [751, 168] width 7 height 7
select select "24"
select select "0"
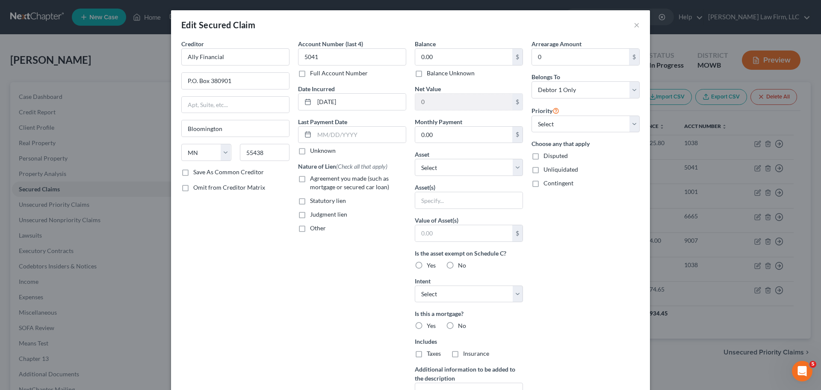
click at [342, 290] on div "Account Number (last 4) 5041 Full Account Number Date Incurred [DATE] Last Paym…" at bounding box center [352, 229] width 117 height 381
click at [445, 55] on input "0.00" at bounding box center [463, 57] width 97 height 16
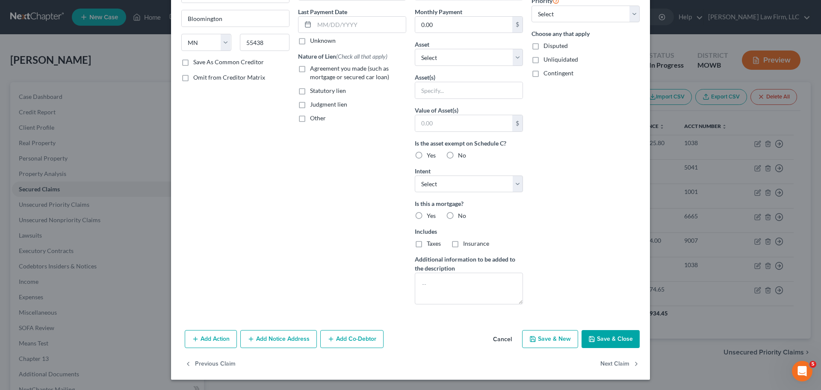
type input "19,681.80"
click at [616, 336] on button "Save & Close" at bounding box center [611, 339] width 58 height 18
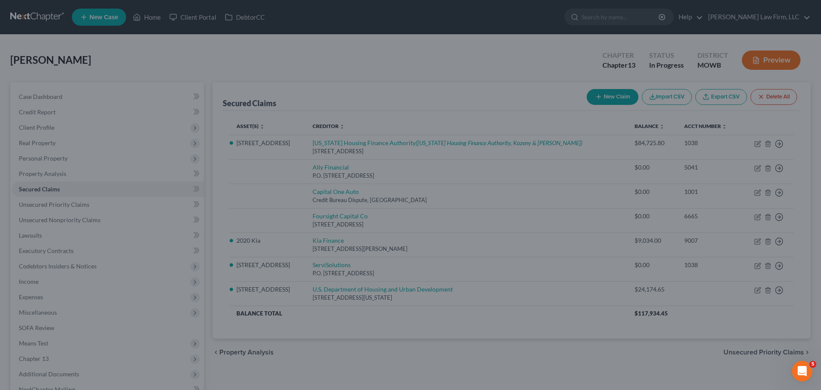
scroll to position [16, 0]
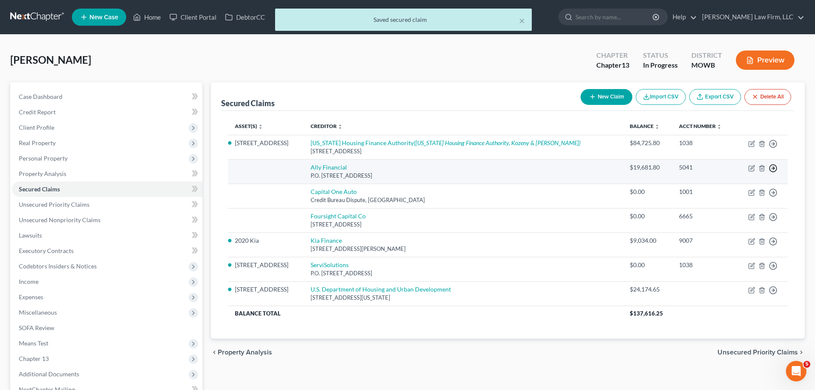
click at [776, 168] on icon "button" at bounding box center [772, 168] width 9 height 9
click at [735, 187] on link "Move to F" at bounding box center [733, 188] width 71 height 15
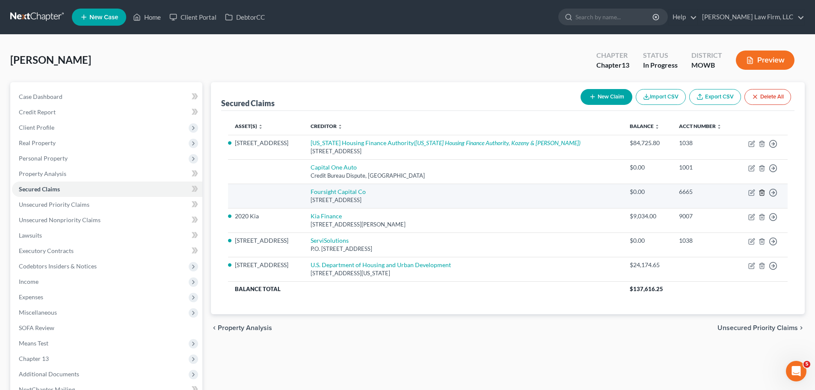
click at [758, 191] on icon "button" at bounding box center [761, 192] width 7 height 7
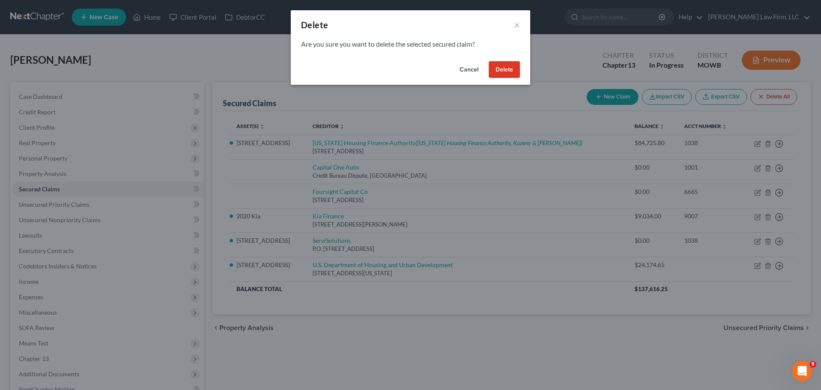
click at [505, 65] on button "Delete" at bounding box center [504, 69] width 31 height 17
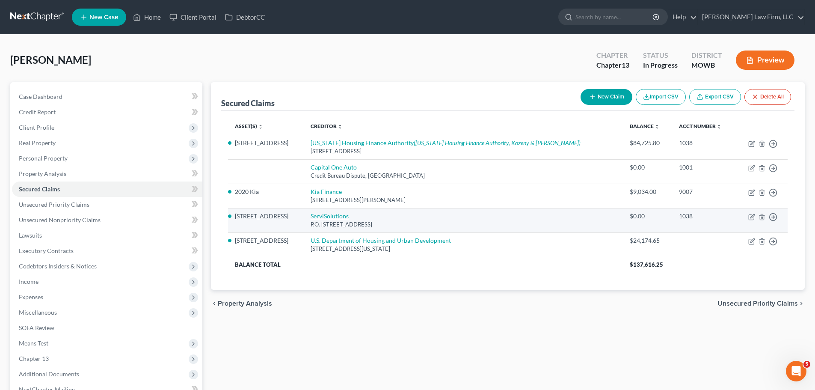
click at [349, 213] on link "ServiSolutions" at bounding box center [329, 215] width 38 height 7
select select "0"
select select "2"
select select "0"
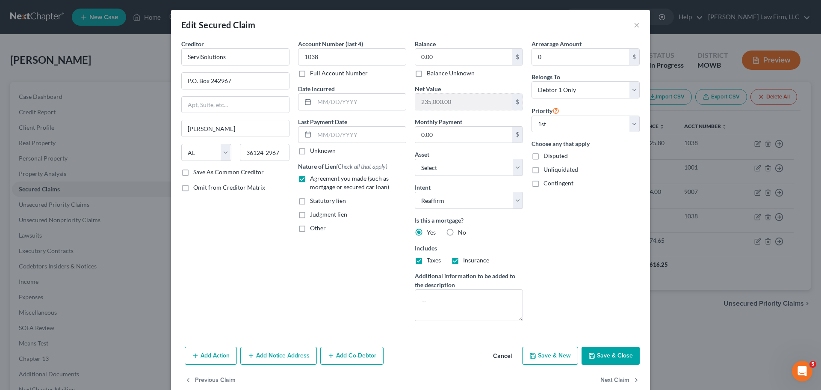
click at [193, 173] on label "Save As Common Creditor" at bounding box center [228, 172] width 71 height 9
click at [197, 173] on input "Save As Common Creditor" at bounding box center [200, 171] width 6 height 6
drag, startPoint x: 200, startPoint y: 51, endPoint x: 140, endPoint y: 51, distance: 59.9
click at [140, 51] on div "Edit Secured Claim × Creditor * ServiSolutions P.O. Box 242967 [PERSON_NAME][GE…" at bounding box center [410, 195] width 821 height 390
click at [623, 356] on button "Save & Close" at bounding box center [611, 355] width 58 height 18
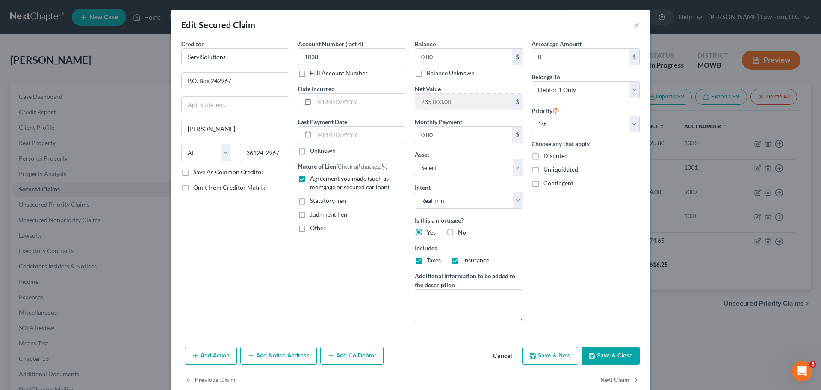
checkbox input "false"
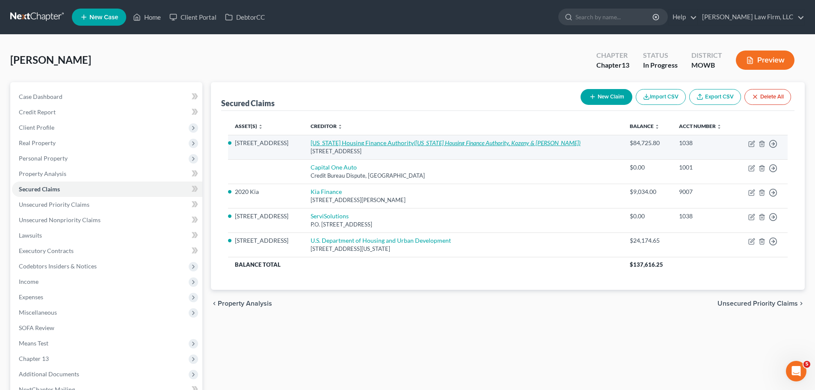
click at [369, 140] on link "[US_STATE] Housing Finance Authority ([US_STATE] Housing Finance Authority, Koz…" at bounding box center [445, 142] width 270 height 7
select select "0"
select select "2"
select select "0"
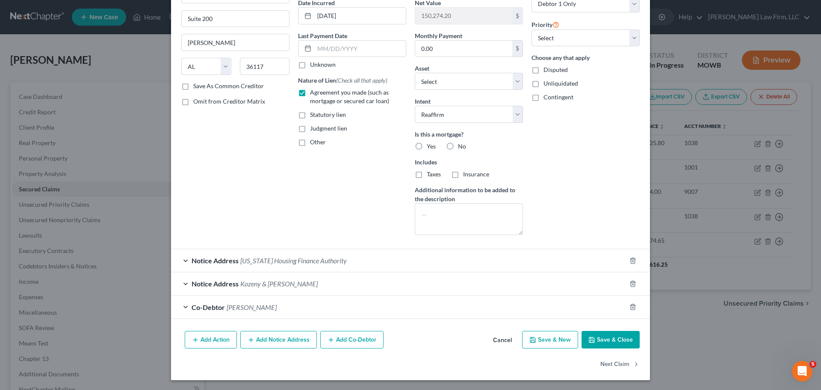
scroll to position [86, 0]
click at [274, 334] on button "Add Notice Address" at bounding box center [278, 339] width 77 height 18
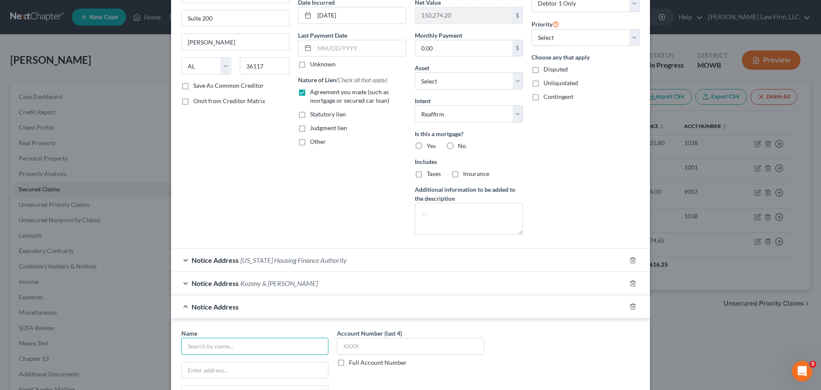
click at [232, 348] on input "text" at bounding box center [254, 345] width 147 height 17
paste input "ServiSolutions"
type input "ServiSolutions"
click at [254, 361] on div "ServiSolutions" at bounding box center [232, 361] width 89 height 9
type input "P.O. Box 242967"
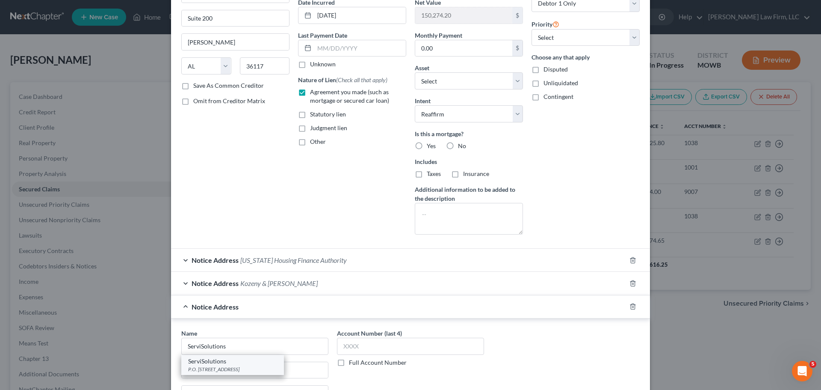
type input "[PERSON_NAME]"
select select "0"
type input "36124-2967"
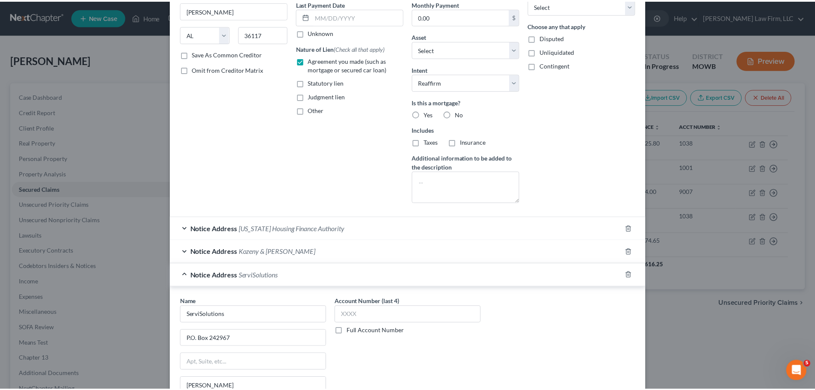
scroll to position [271, 0]
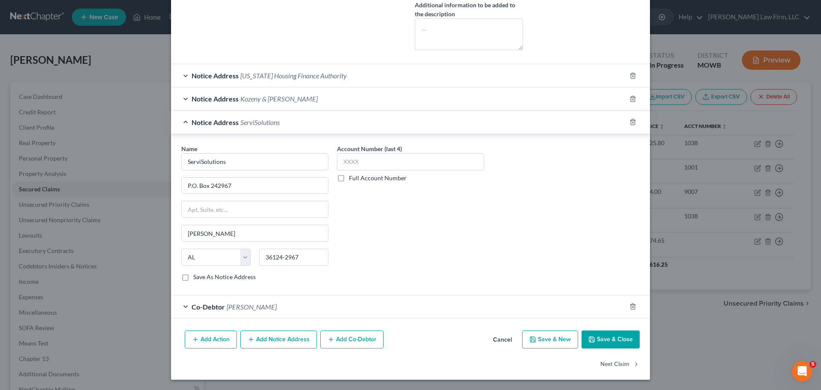
click at [603, 346] on button "Save & Close" at bounding box center [611, 339] width 58 height 18
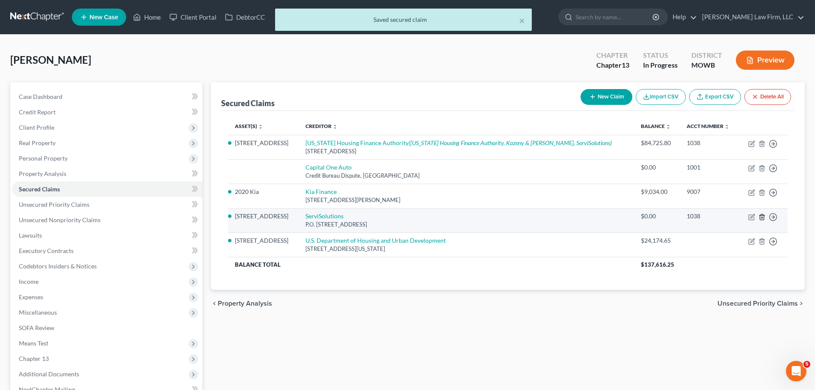
click at [764, 215] on polyline "button" at bounding box center [761, 215] width 5 height 0
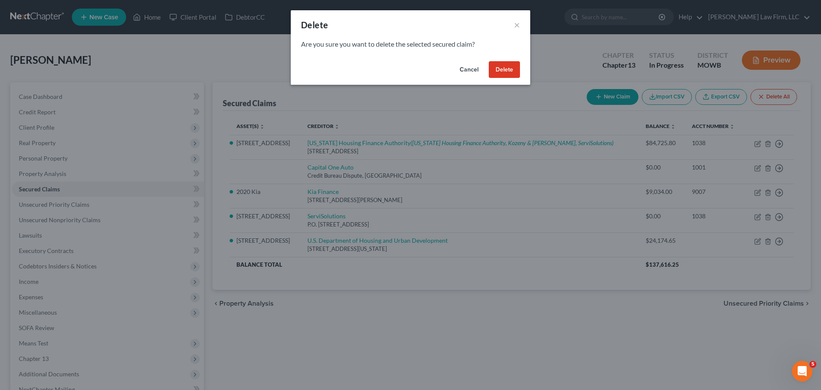
click at [506, 68] on button "Delete" at bounding box center [504, 69] width 31 height 17
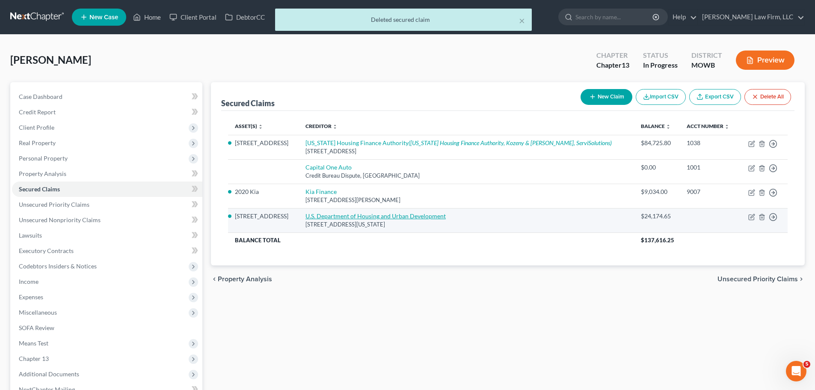
click at [422, 216] on link "U.S. Department of Housing and Urban Development" at bounding box center [375, 215] width 140 height 7
select select "8"
select select "2"
select select "0"
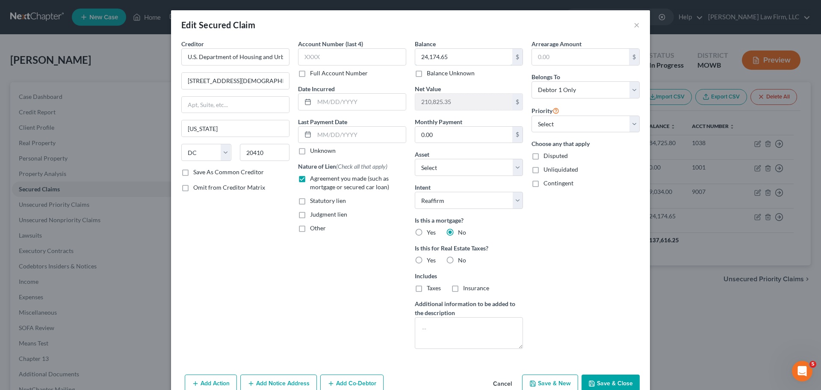
drag, startPoint x: 455, startPoint y: 56, endPoint x: 493, endPoint y: 46, distance: 38.7
click at [455, 56] on input "24,174.65" at bounding box center [463, 57] width 97 height 16
type input "0"
click at [479, 326] on textarea at bounding box center [469, 333] width 108 height 32
type textarea "Forgiven after five years."
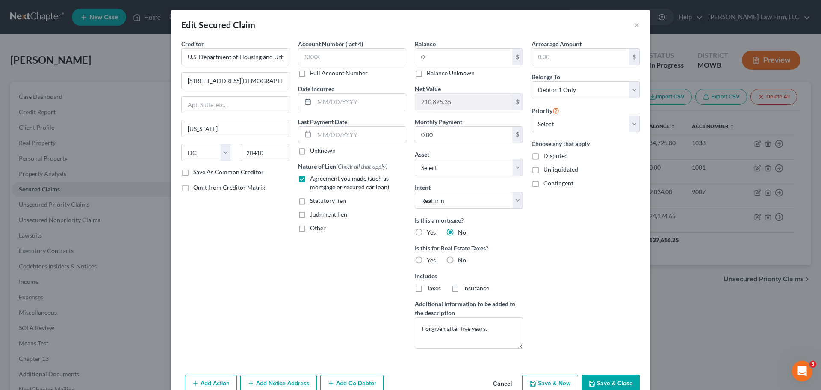
click at [604, 378] on button "Save & Close" at bounding box center [611, 383] width 58 height 18
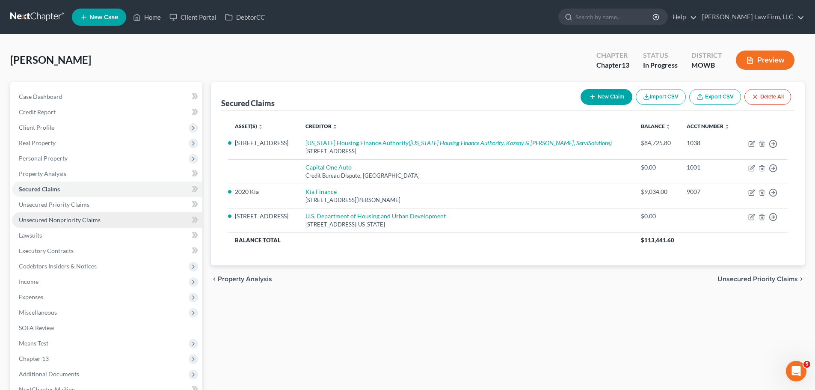
click at [100, 219] on link "Unsecured Nonpriority Claims" at bounding box center [107, 219] width 190 height 15
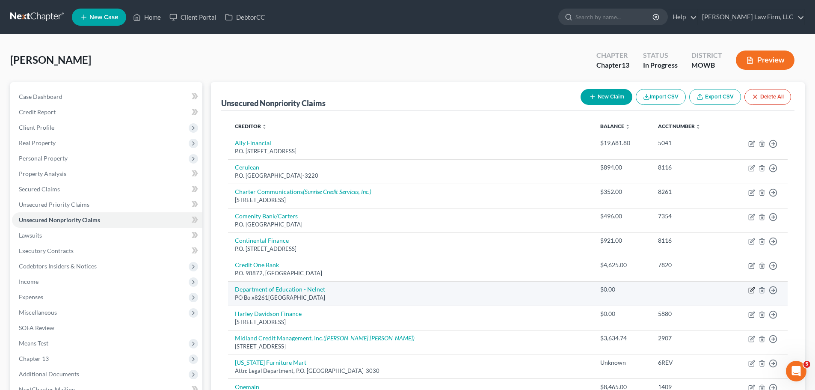
click at [753, 289] on icon "button" at bounding box center [752, 289] width 4 height 4
select select "30"
select select "17"
select select "0"
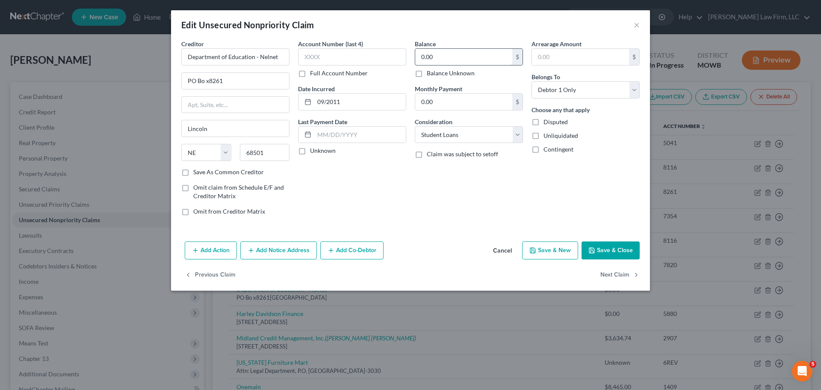
click at [446, 58] on input "0.00" at bounding box center [463, 57] width 97 height 16
type input "10,281.36"
click at [623, 253] on button "Save & Close" at bounding box center [611, 250] width 58 height 18
type input "0"
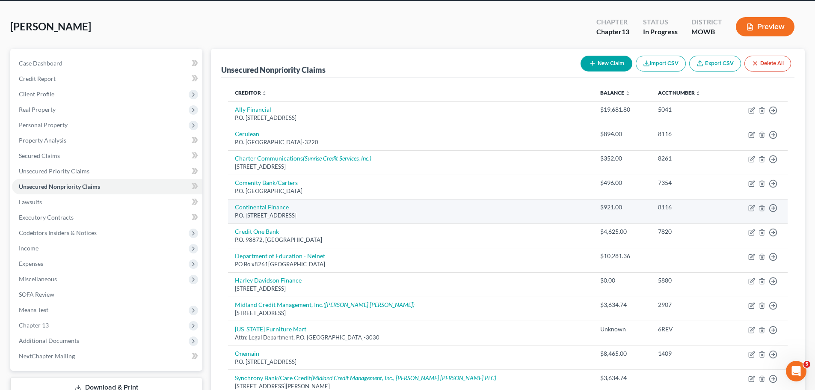
scroll to position [86, 0]
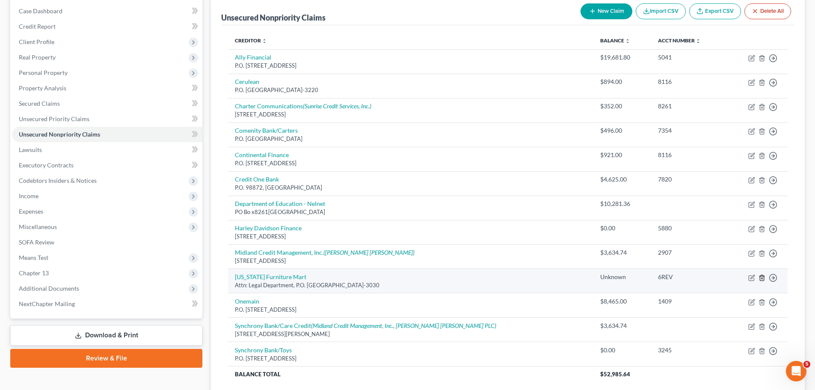
click at [761, 279] on icon "button" at bounding box center [761, 277] width 7 height 7
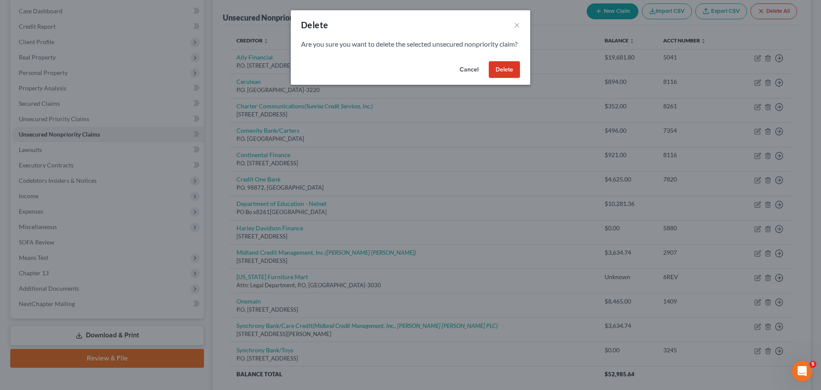
click at [510, 73] on button "Delete" at bounding box center [504, 69] width 31 height 17
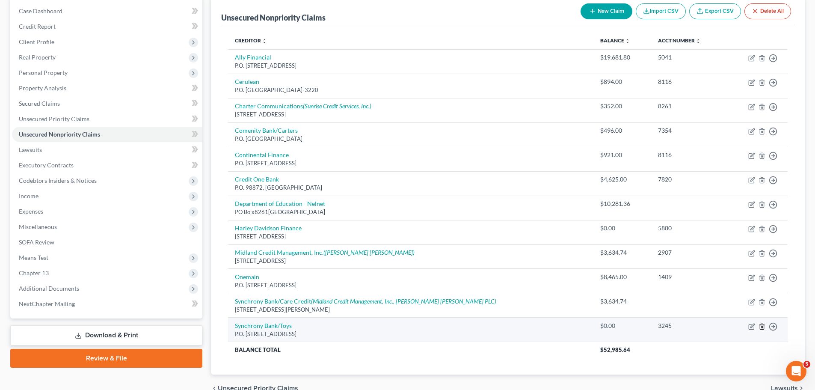
click at [761, 326] on line "button" at bounding box center [761, 327] width 0 height 2
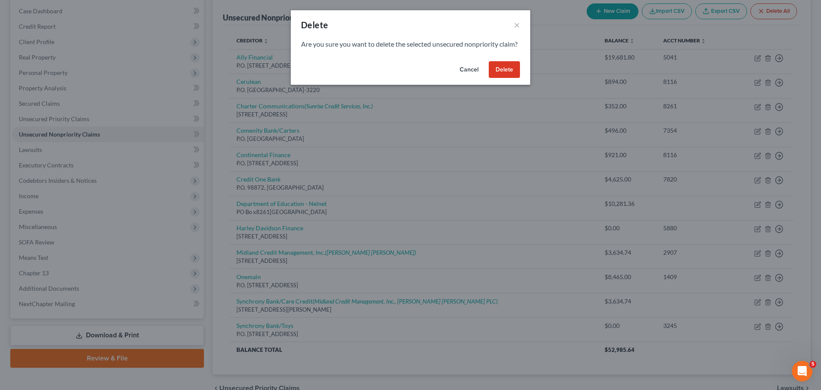
click at [505, 74] on button "Delete" at bounding box center [504, 69] width 31 height 17
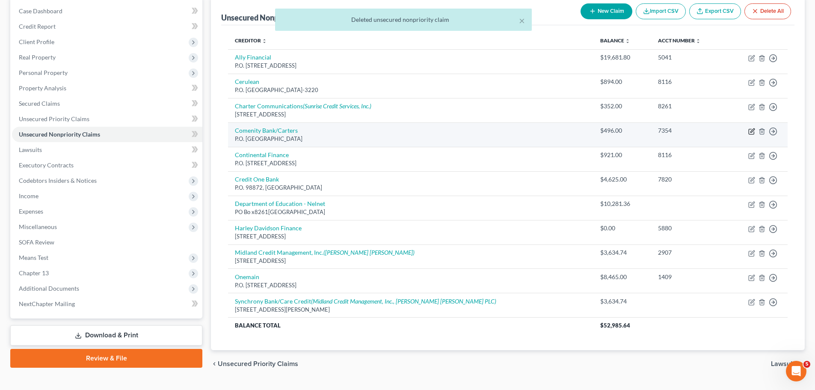
click at [752, 132] on icon "button" at bounding box center [751, 131] width 7 height 7
select select "36"
select select "2"
select select "0"
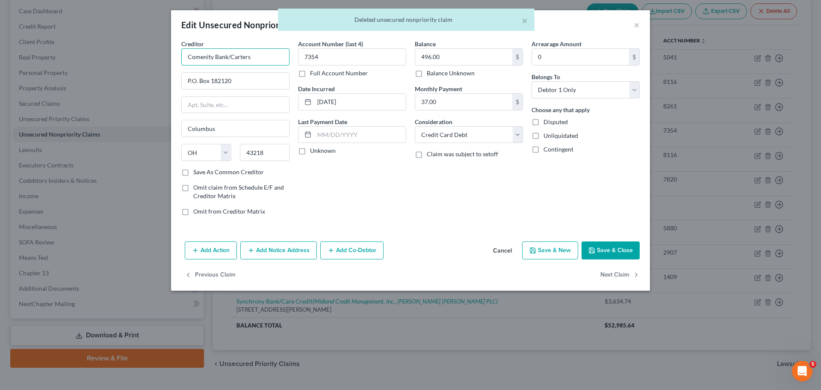
click at [228, 57] on input "Comenity Bank/Carters" at bounding box center [235, 56] width 108 height 17
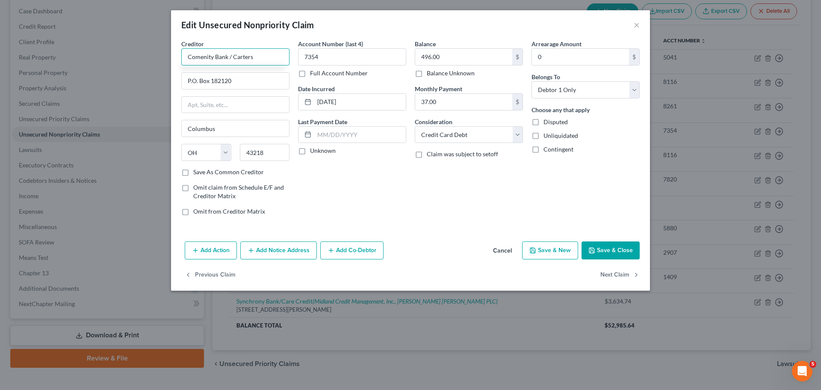
type input "Comenity Bank / Carters"
click at [622, 257] on button "Save & Close" at bounding box center [611, 250] width 58 height 18
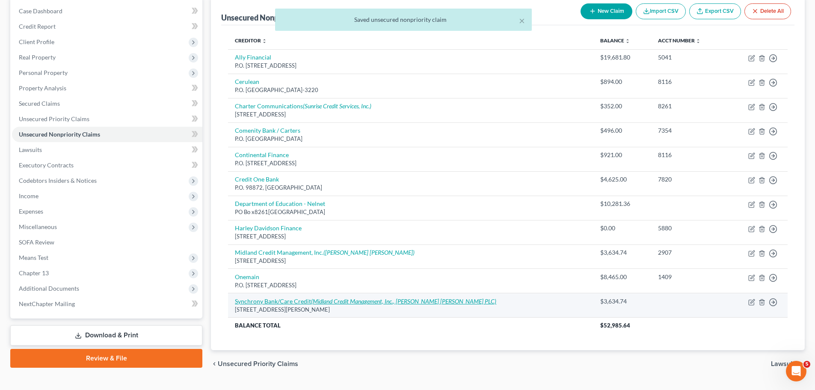
click at [306, 299] on link "Synchrony Bank/Care Credit (Midland Credit Management, Inc., [PERSON_NAME] [PER…" at bounding box center [365, 300] width 261 height 7
select select "9"
select select "2"
select select "0"
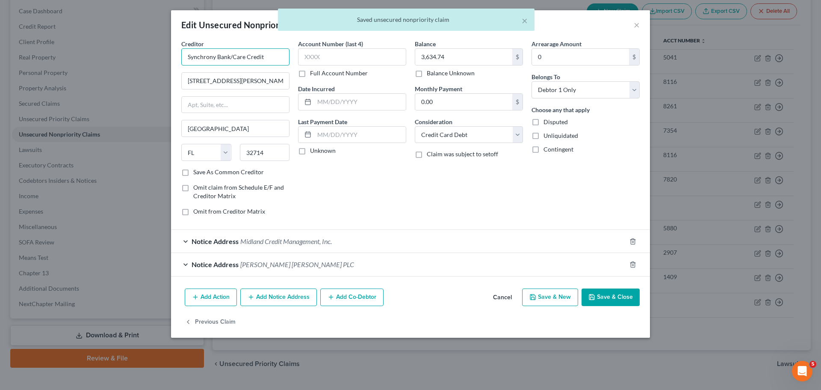
click at [230, 59] on input "Synchrony Bank/Care Credit" at bounding box center [235, 56] width 108 height 17
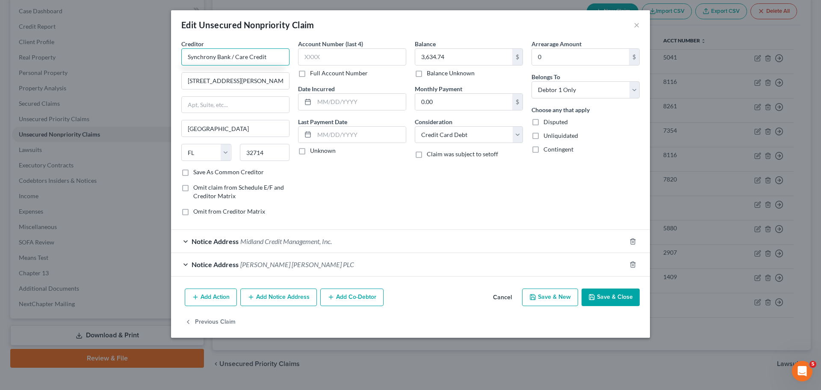
type input "Synchrony Bank / Care Credit"
click at [597, 294] on button "Save & Close" at bounding box center [611, 297] width 58 height 18
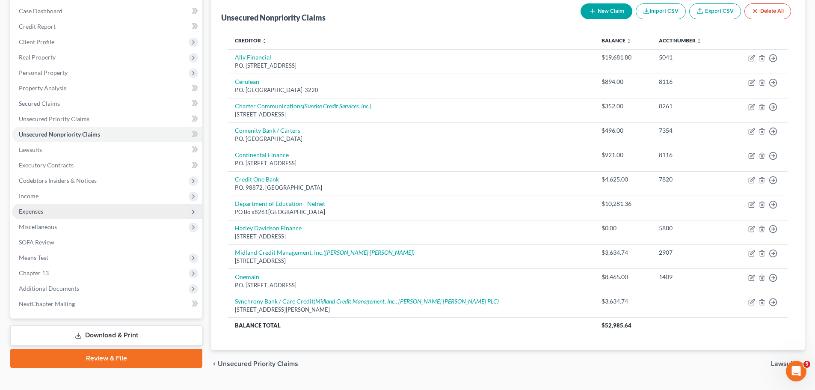
click at [61, 214] on span "Expenses" at bounding box center [107, 211] width 190 height 15
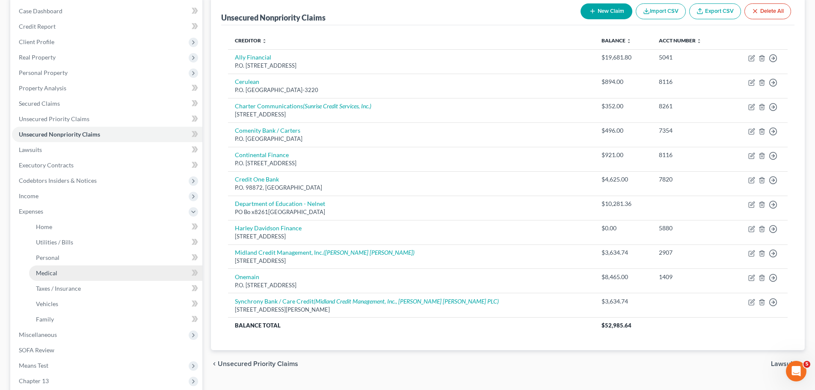
click at [67, 269] on link "Medical" at bounding box center [115, 272] width 173 height 15
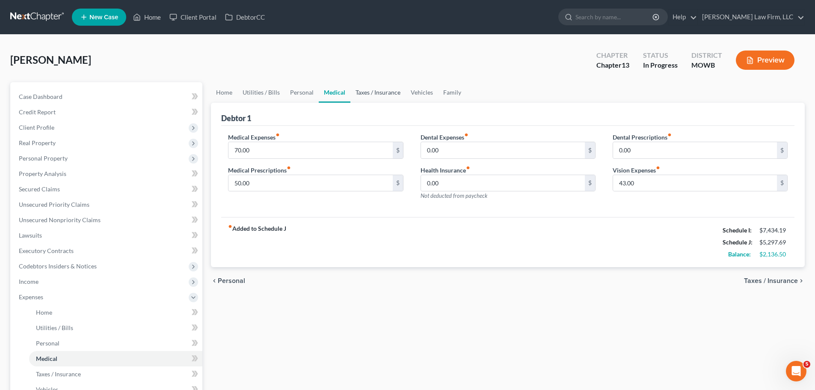
click at [381, 93] on link "Taxes / Insurance" at bounding box center [377, 92] width 55 height 21
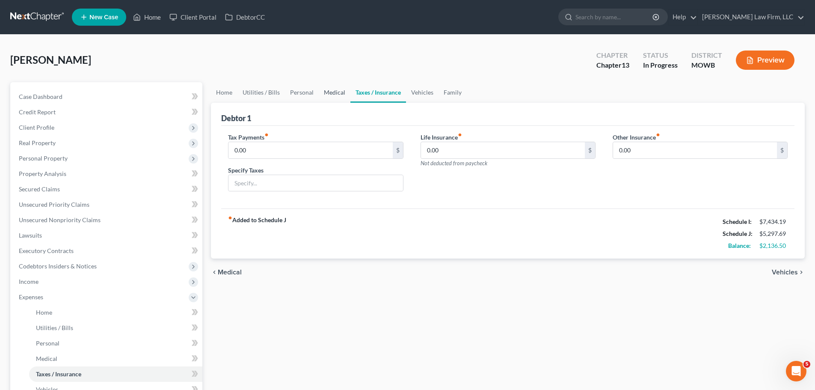
click at [340, 93] on link "Medical" at bounding box center [335, 92] width 32 height 21
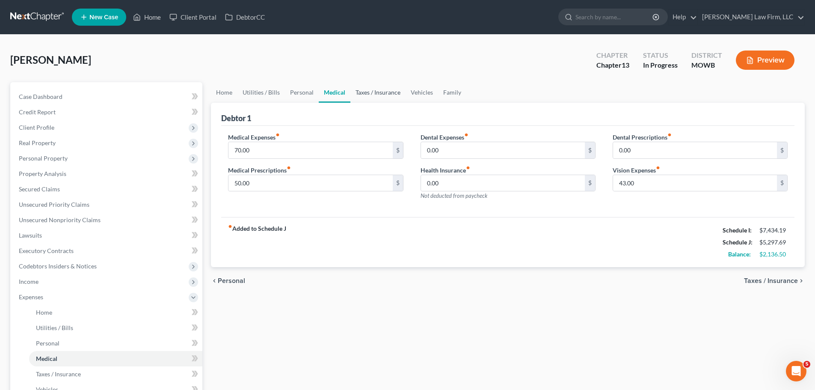
click at [357, 93] on link "Taxes / Insurance" at bounding box center [377, 92] width 55 height 21
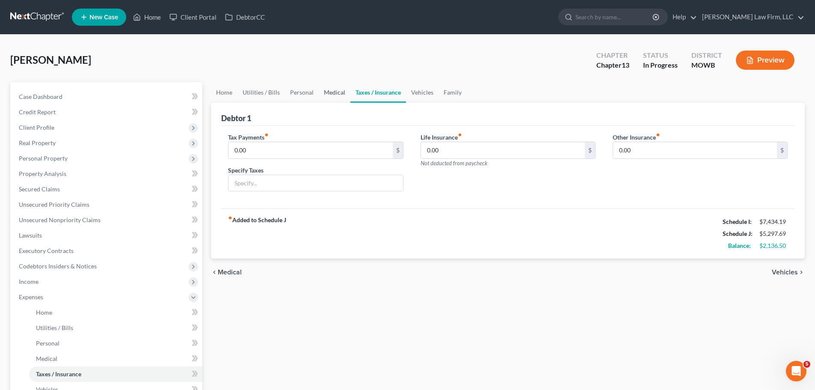
click at [325, 93] on link "Medical" at bounding box center [335, 92] width 32 height 21
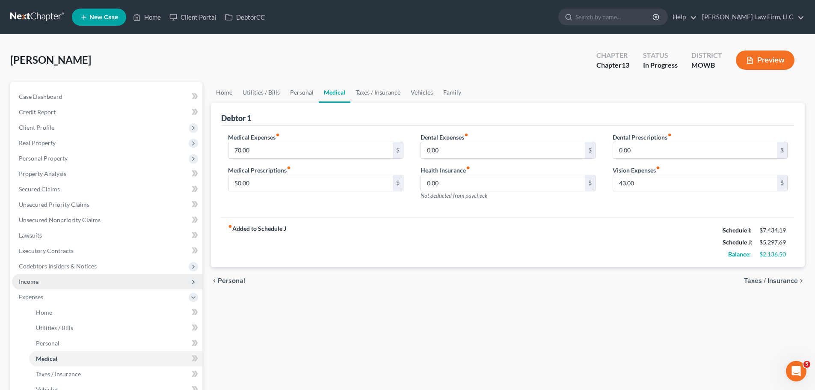
scroll to position [43, 0]
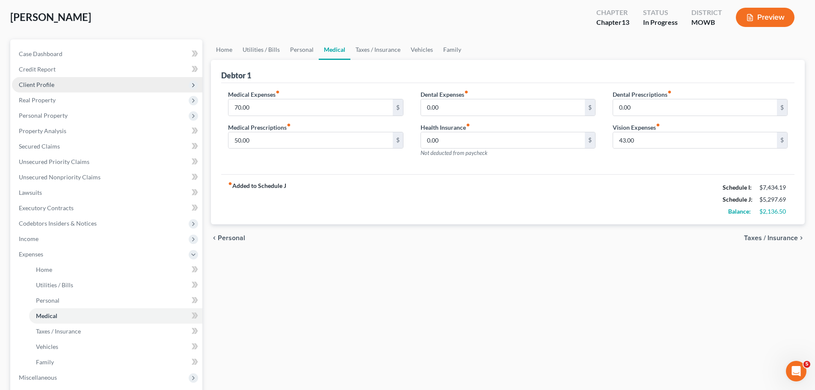
click at [75, 84] on span "Client Profile" at bounding box center [107, 84] width 190 height 15
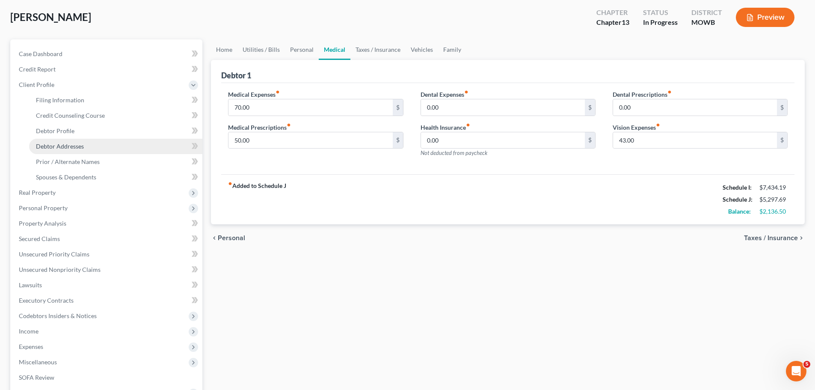
click at [86, 143] on link "Debtor Addresses" at bounding box center [115, 146] width 173 height 15
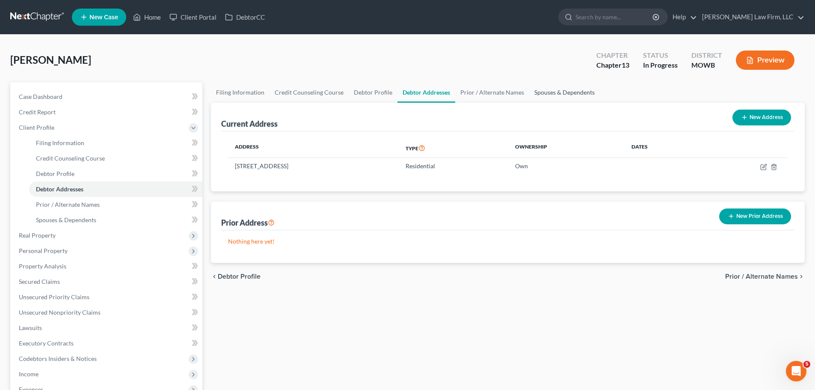
click at [539, 93] on link "Spouses & Dependents" at bounding box center [564, 92] width 71 height 21
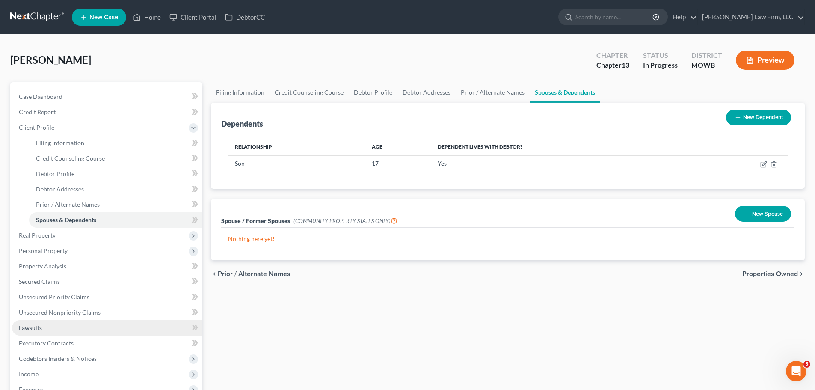
scroll to position [43, 0]
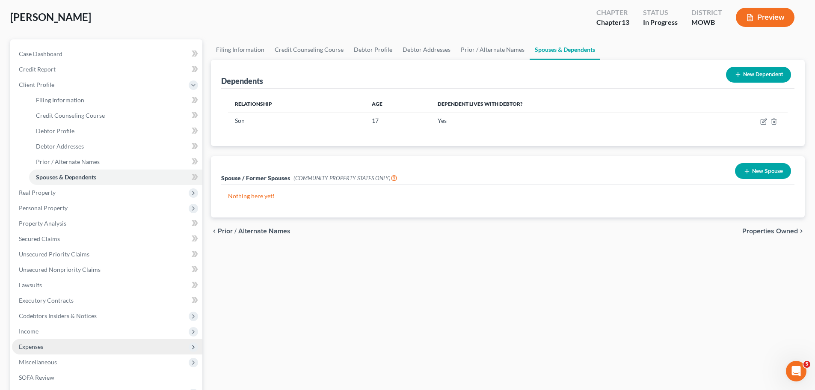
click at [52, 344] on span "Expenses" at bounding box center [107, 346] width 190 height 15
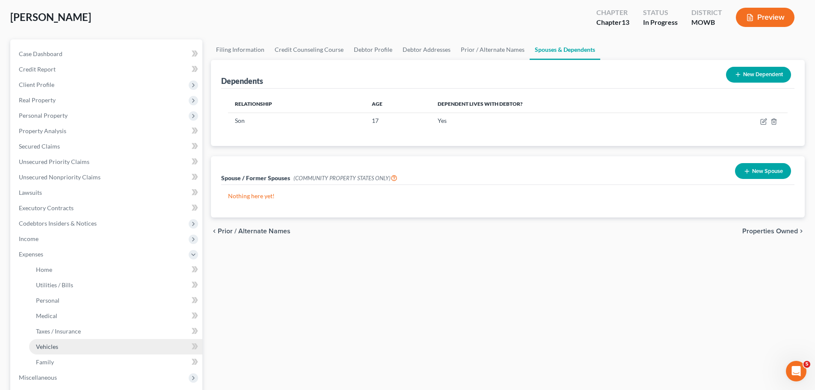
click at [64, 343] on link "Vehicles" at bounding box center [115, 346] width 173 height 15
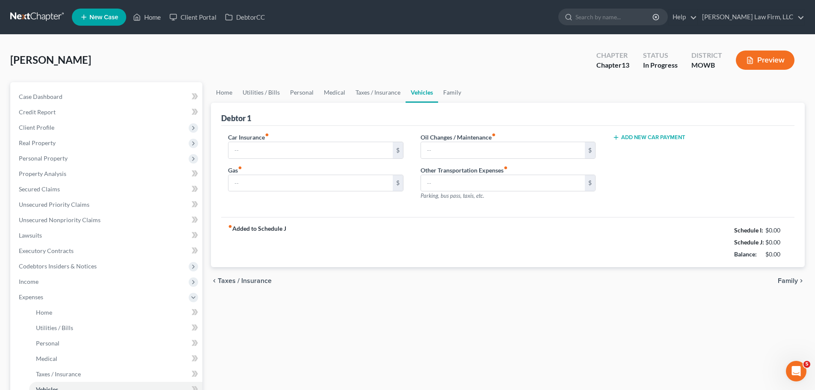
type input "330.00"
type input "350.00"
type input "0.00"
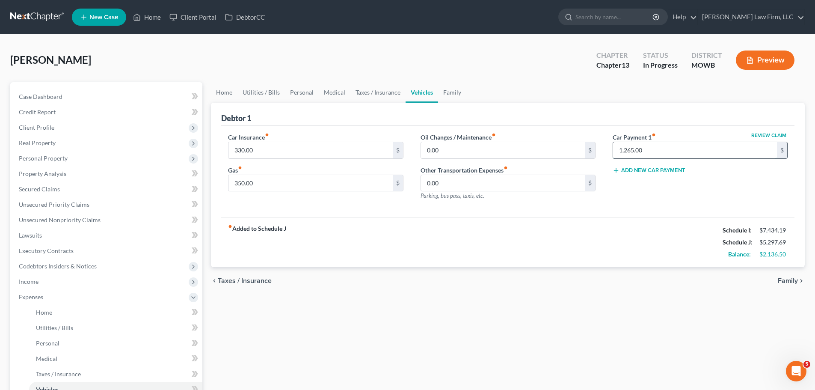
click at [662, 154] on input "1,265.00" at bounding box center [695, 150] width 164 height 16
type input "674.38"
click at [658, 173] on button "Add New Car Payment" at bounding box center [648, 170] width 73 height 7
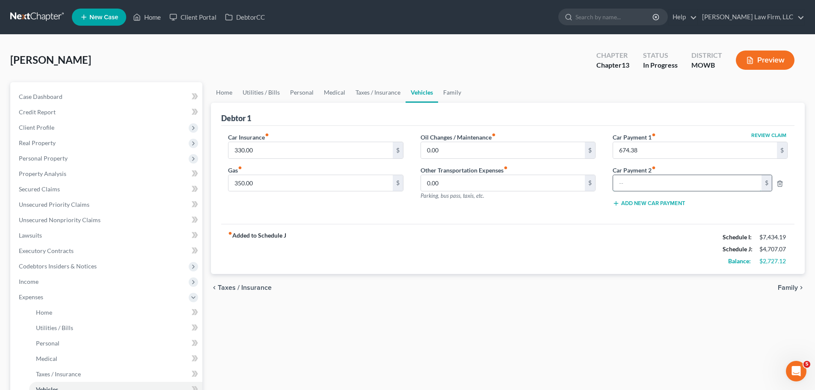
click at [654, 176] on input "text" at bounding box center [687, 183] width 148 height 16
type input "589.06"
click at [448, 94] on link "Family" at bounding box center [452, 92] width 28 height 21
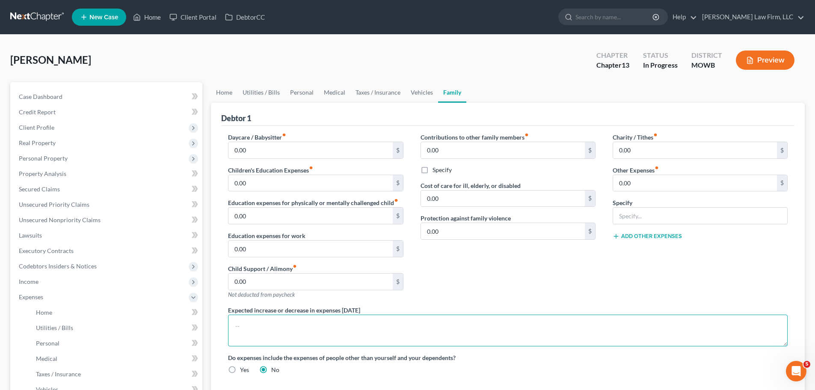
click at [329, 332] on textarea at bounding box center [507, 330] width 559 height 32
type textarea "Car payments are for vehicles in non-filing spouse's name."
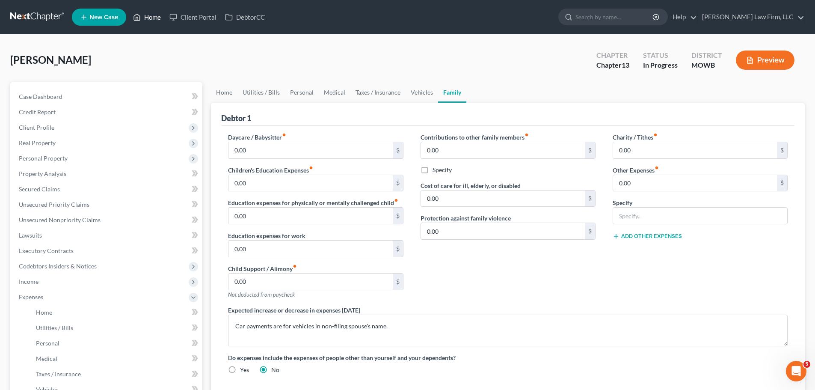
click at [148, 19] on link "Home" at bounding box center [147, 16] width 36 height 15
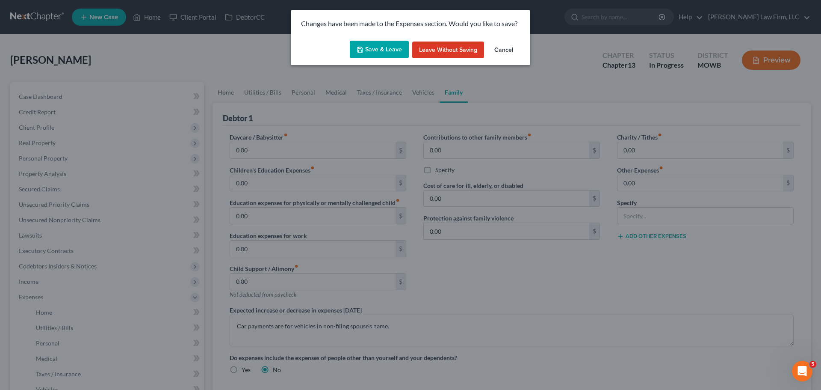
click at [381, 50] on button "Save & Leave" at bounding box center [379, 50] width 59 height 18
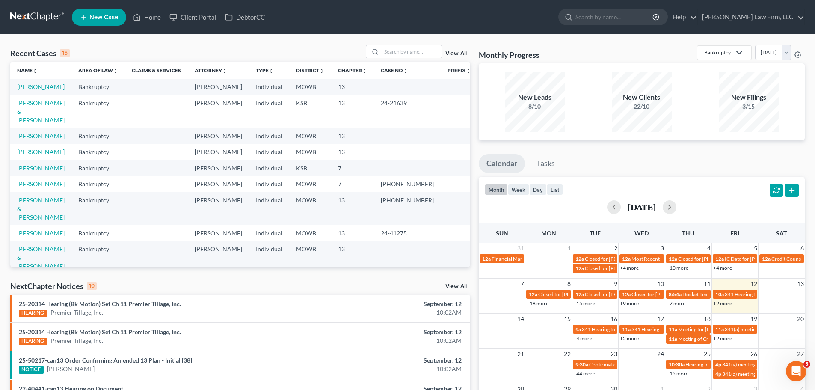
click at [42, 180] on link "[PERSON_NAME]" at bounding box center [40, 183] width 47 height 7
select select "4"
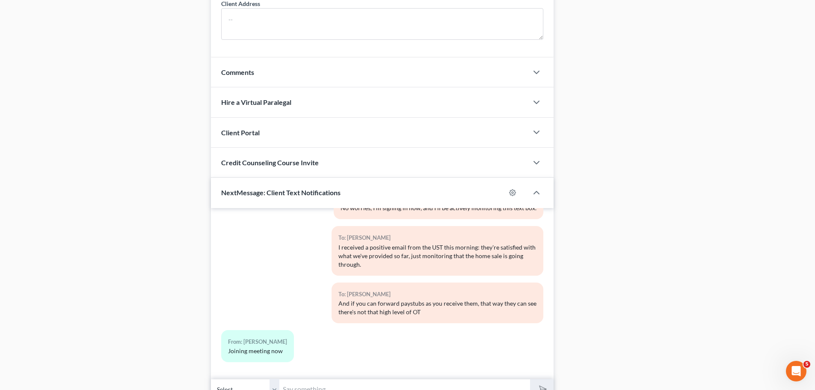
scroll to position [719, 0]
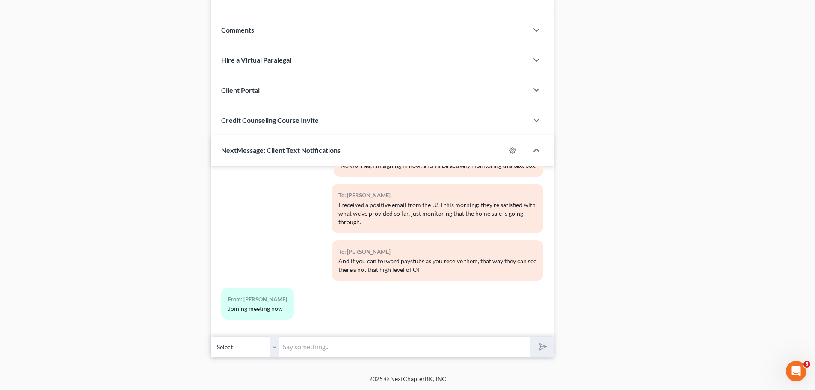
click at [299, 347] on input "text" at bounding box center [404, 346] width 251 height 21
click at [450, 343] on input "[PERSON_NAME] really is the nicest!" at bounding box center [404, 346] width 251 height 21
click at [383, 346] on input "[PERSON_NAME] really is the nicest!" at bounding box center [404, 346] width 251 height 21
drag, startPoint x: 120, startPoint y: 109, endPoint x: 210, endPoint y: 0, distance: 141.2
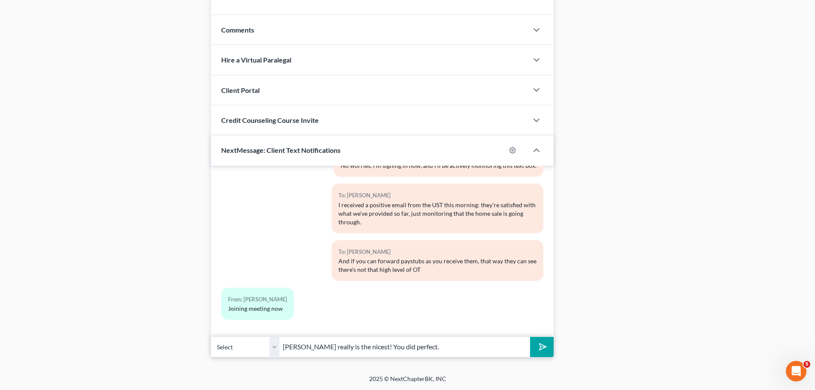
click at [411, 349] on input "[PERSON_NAME] really is the nicest! You did perfect." at bounding box center [404, 346] width 251 height 21
type input "[PERSON_NAME] really is the nicest! You did perfectly."
click at [547, 350] on button "submit" at bounding box center [542, 347] width 24 height 20
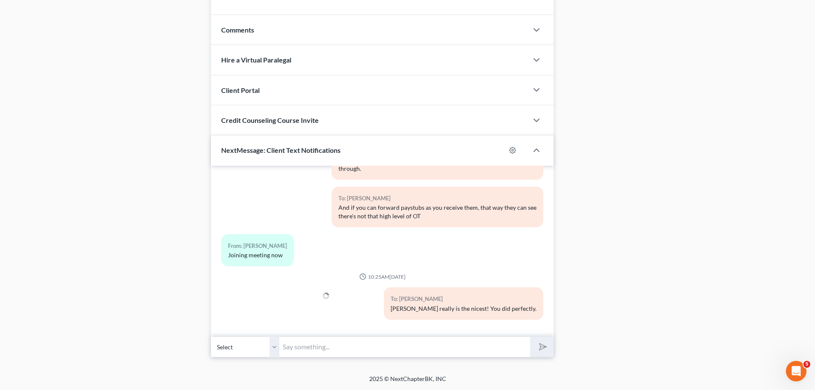
click at [340, 347] on input "text" at bounding box center [404, 346] width 251 height 21
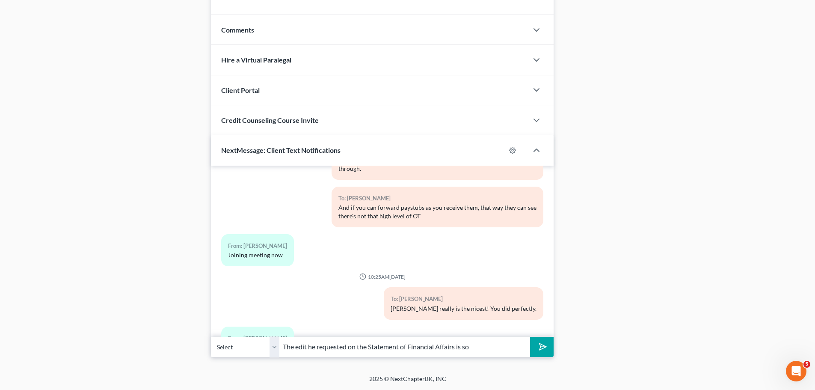
scroll to position [868, 0]
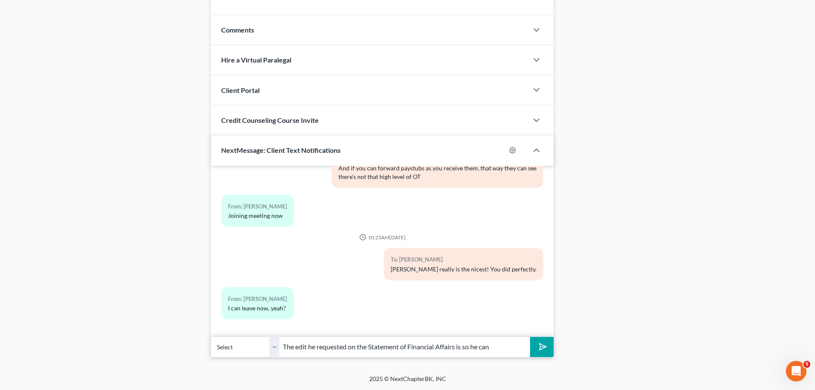
type input "The edit he requested on the Statement of Financial Affairs is so he can"
type input "Yup!"
click at [530, 337] on button "submit" at bounding box center [542, 347] width 24 height 20
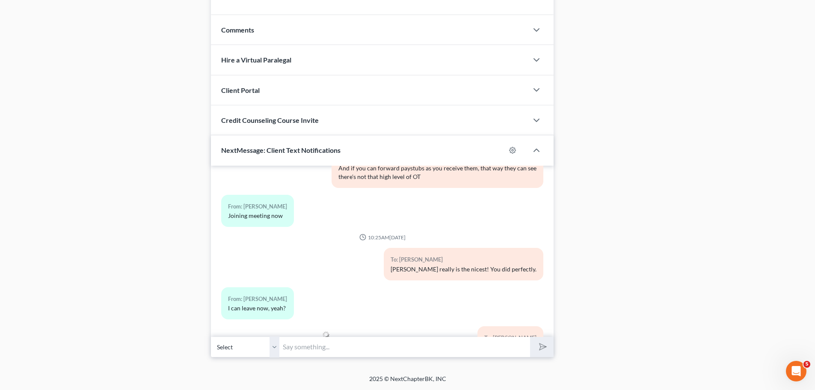
paste input "The edit he requested on the Statement of Financial Affairs is so he can"
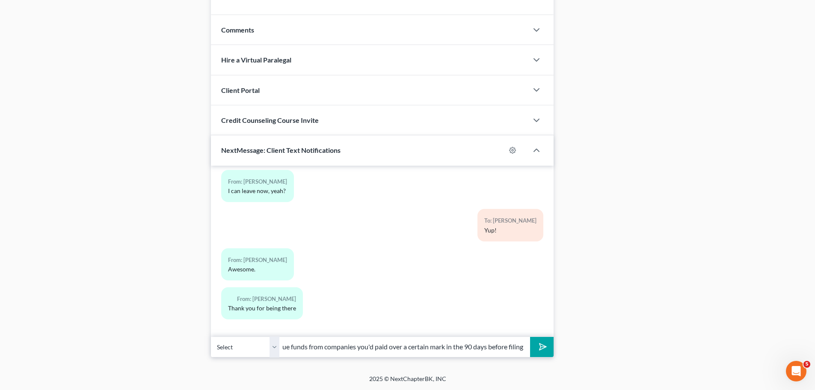
scroll to position [0, 230]
type input "The edit he requested on the Statement of Financial Affairs is so he can pursue…"
click at [530, 337] on button "submit" at bounding box center [542, 347] width 24 height 20
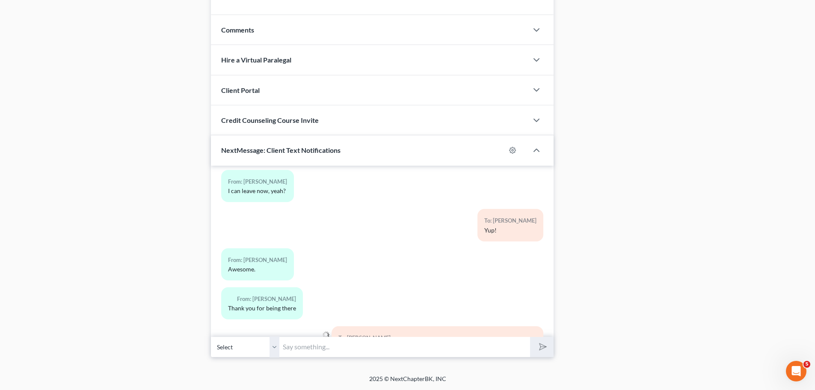
scroll to position [1041, 0]
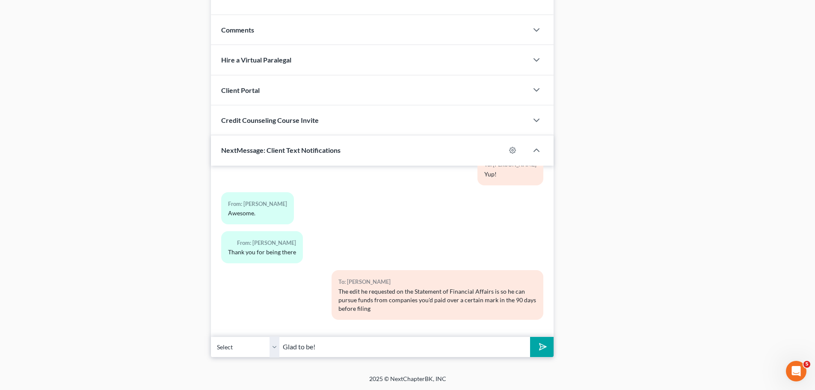
type input "Glad to be!"
click at [530, 337] on button "submit" at bounding box center [542, 347] width 24 height 20
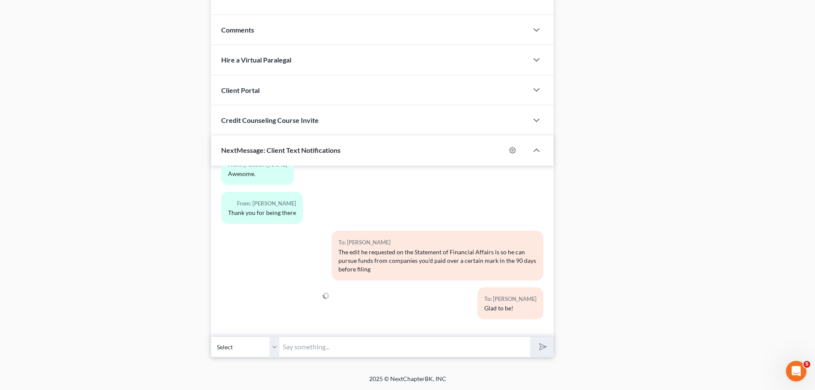
type input "H"
type input "As for what's next, we'll make sure that we caught all payments to creditors in…"
click at [530, 337] on button "submit" at bounding box center [542, 347] width 24 height 20
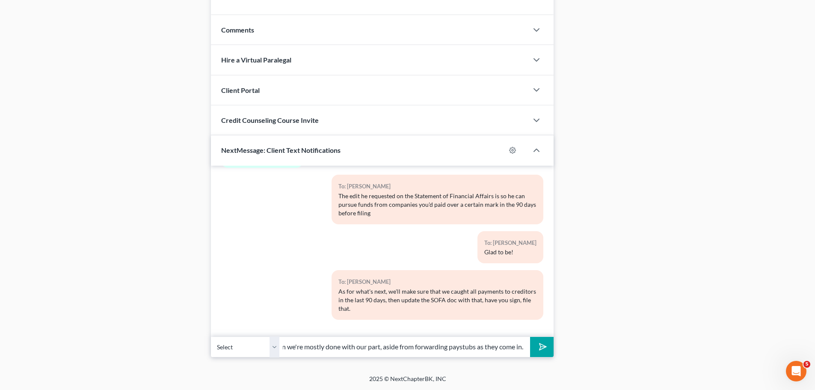
scroll to position [0, 17]
type input "Then we're mostly done with our part, aside from forwarding paystubs as they co…"
click at [530, 337] on button "submit" at bounding box center [542, 347] width 24 height 20
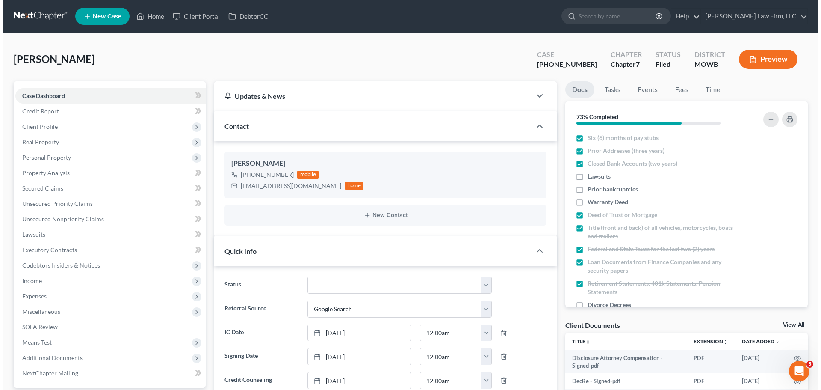
scroll to position [0, 0]
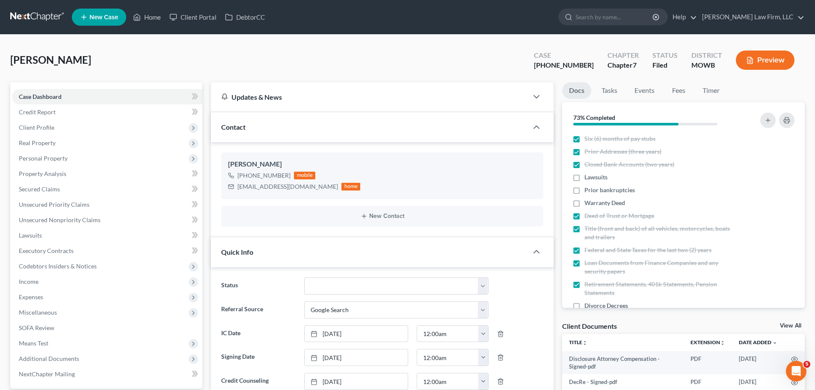
click at [770, 60] on button "Preview" at bounding box center [765, 59] width 59 height 19
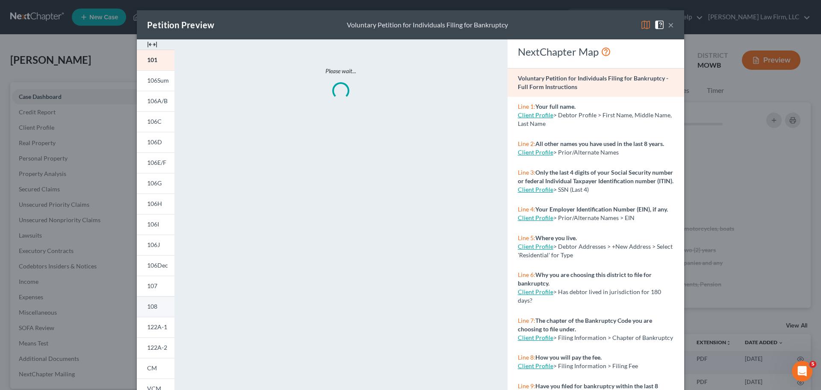
scroll to position [85, 0]
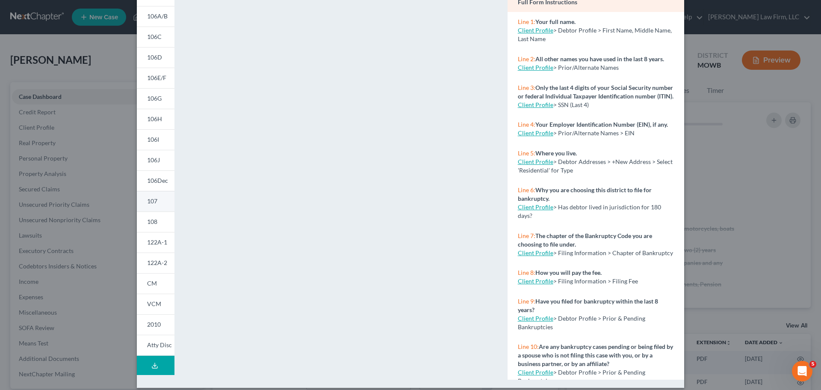
click at [160, 205] on link "107" at bounding box center [156, 201] width 38 height 21
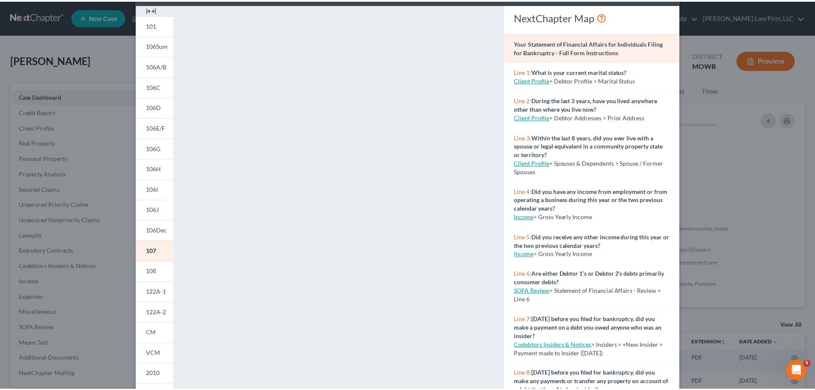
scroll to position [0, 0]
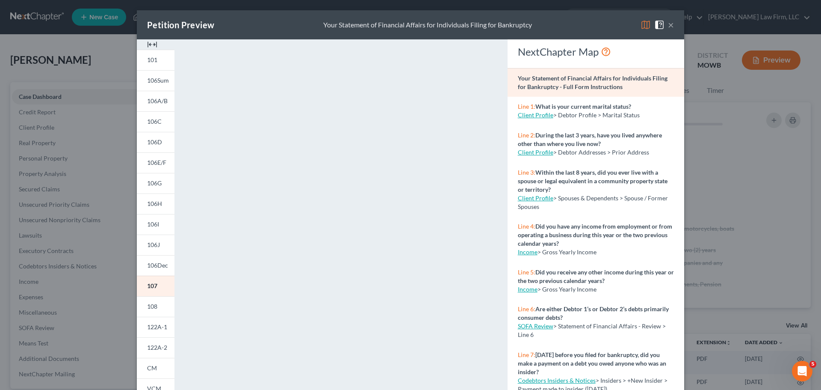
click at [670, 20] on button "×" at bounding box center [671, 25] width 6 height 10
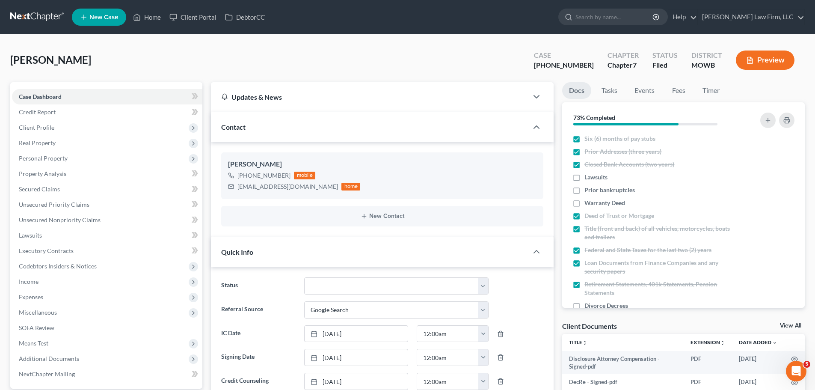
scroll to position [1184, 0]
click at [150, 16] on link "Home" at bounding box center [147, 16] width 36 height 15
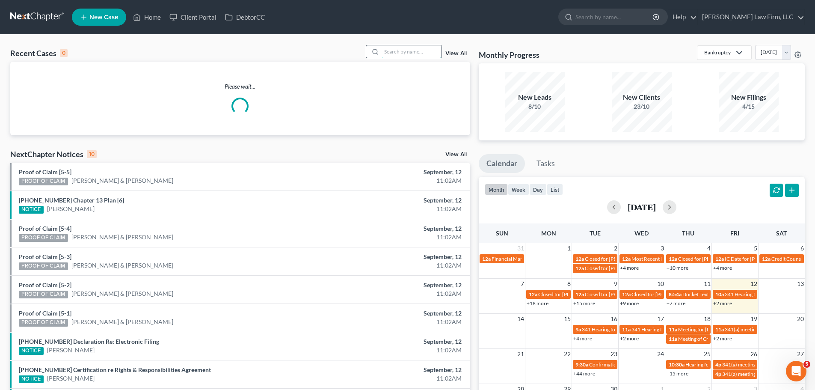
click at [418, 54] on input "search" at bounding box center [411, 51] width 60 height 12
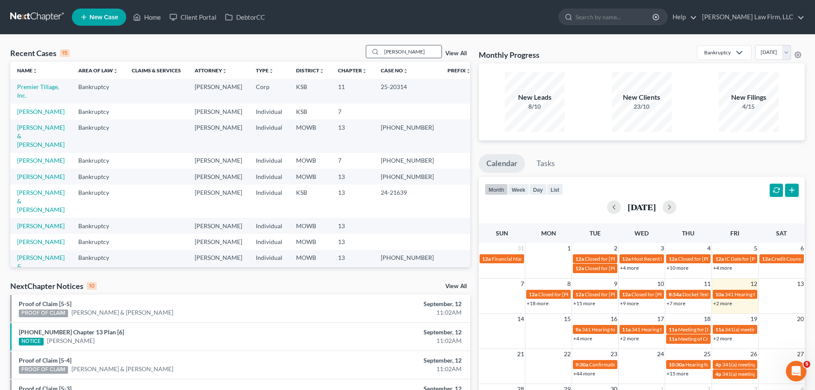
type input "[PERSON_NAME]"
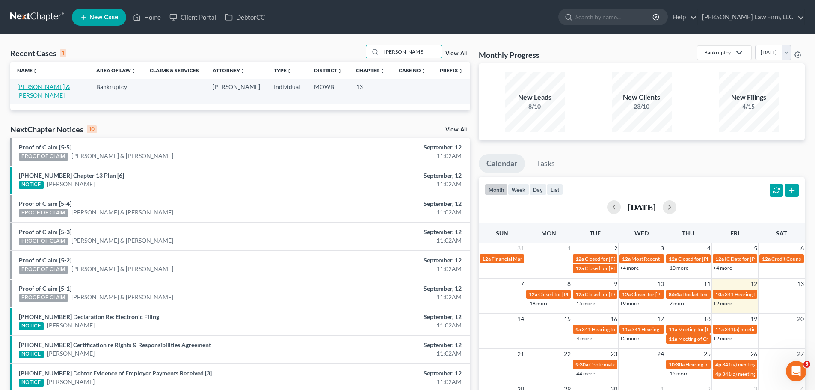
click at [54, 86] on link "[PERSON_NAME] & [PERSON_NAME]" at bounding box center [43, 91] width 53 height 16
select select "4"
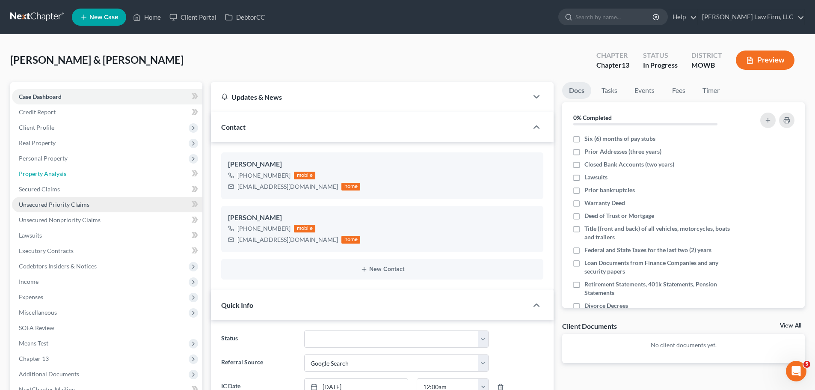
drag, startPoint x: 65, startPoint y: 171, endPoint x: 95, endPoint y: 201, distance: 43.2
click at [65, 171] on span "Property Analysis" at bounding box center [42, 173] width 47 height 7
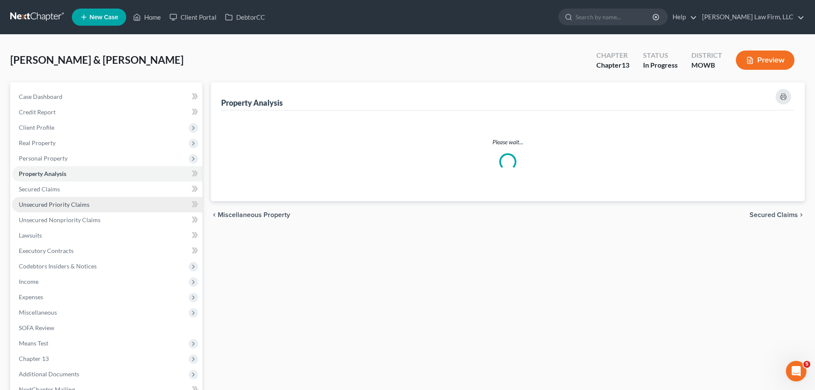
click at [92, 204] on link "Unsecured Priority Claims" at bounding box center [107, 204] width 190 height 15
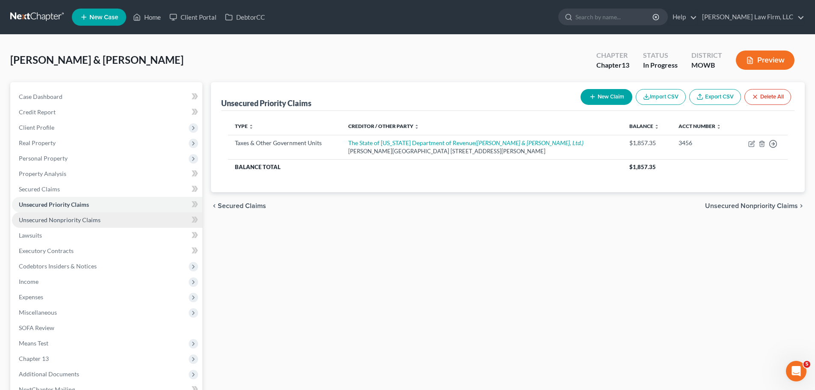
click at [93, 215] on link "Unsecured Nonpriority Claims" at bounding box center [107, 219] width 190 height 15
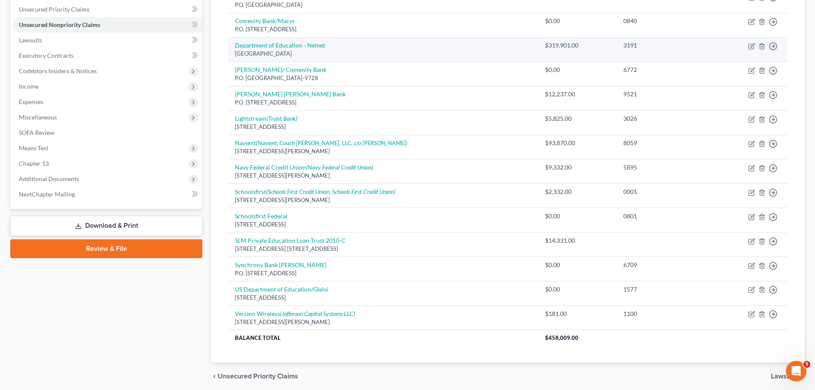
scroll to position [214, 0]
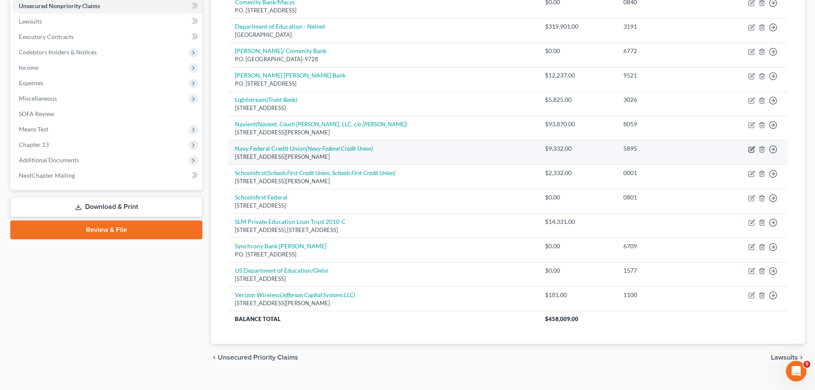
click at [753, 150] on icon "button" at bounding box center [751, 149] width 7 height 7
select select "48"
select select "2"
select select "0"
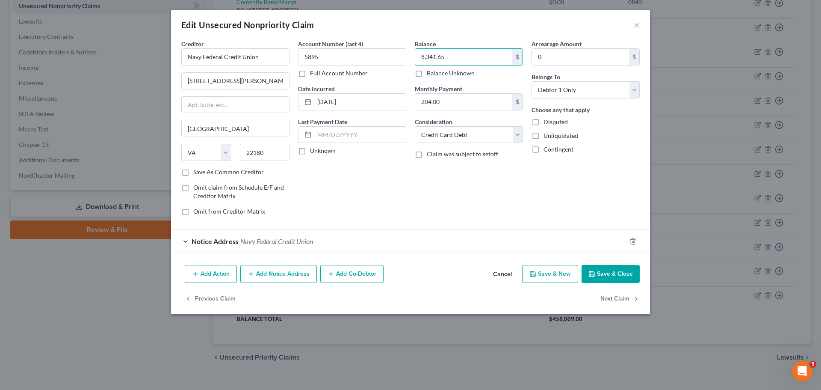
type input "8,341.65"
click at [617, 272] on button "Save & Close" at bounding box center [611, 274] width 58 height 18
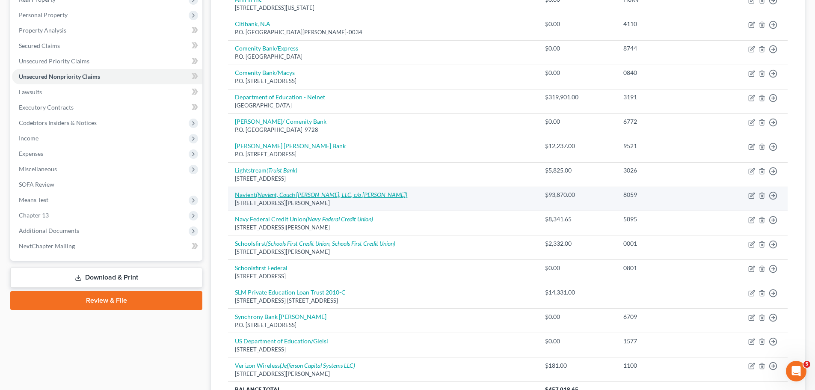
scroll to position [128, 0]
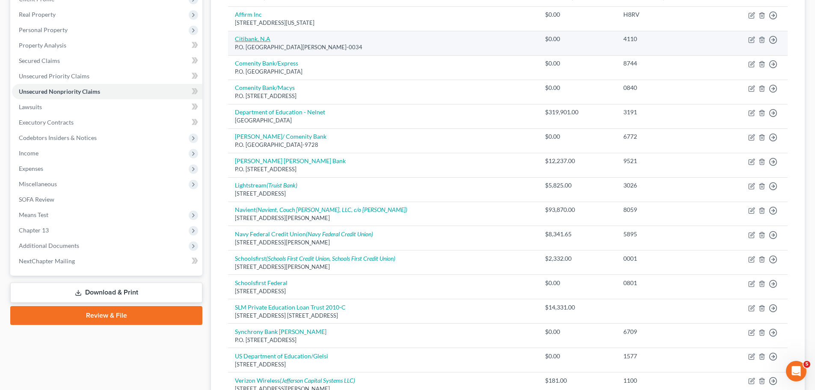
click at [261, 38] on link "Citibank, N.A" at bounding box center [252, 38] width 35 height 7
select select "26"
select select "2"
select select "1"
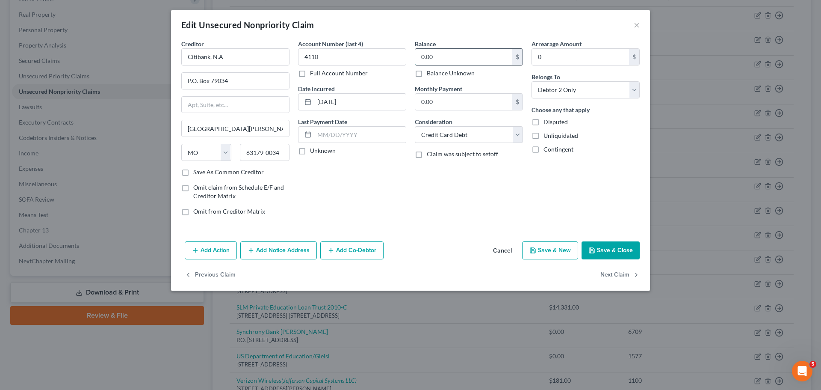
click at [443, 49] on input "0.00" at bounding box center [463, 57] width 97 height 16
type input "11,999.05"
click at [618, 248] on button "Save & Close" at bounding box center [611, 250] width 58 height 18
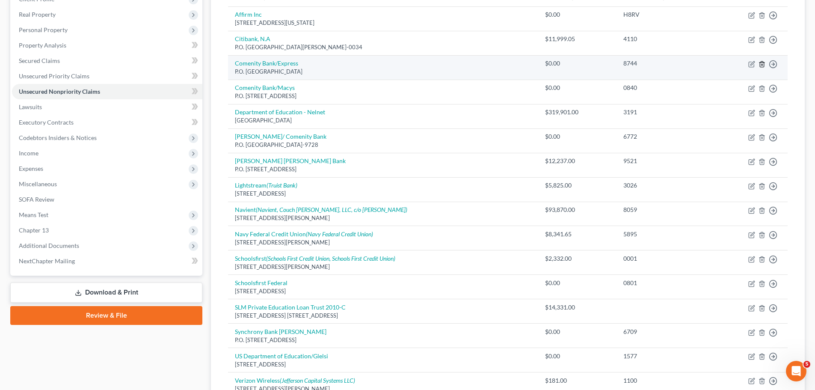
click at [762, 64] on line "button" at bounding box center [762, 65] width 0 height 2
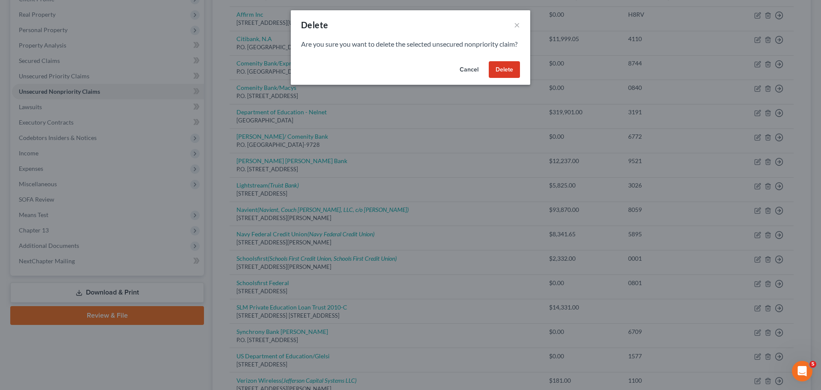
click at [503, 74] on button "Delete" at bounding box center [504, 69] width 31 height 17
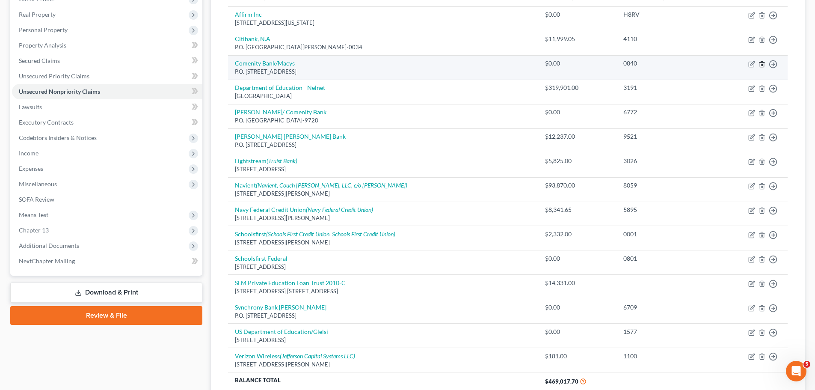
click at [762, 62] on icon "button" at bounding box center [761, 64] width 7 height 7
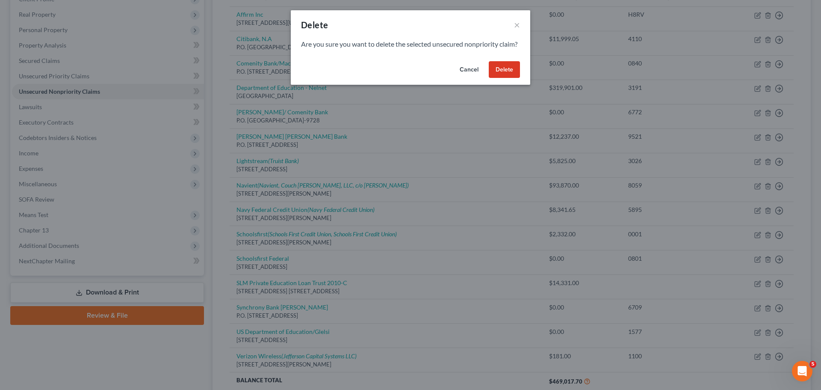
click at [502, 78] on button "Delete" at bounding box center [504, 69] width 31 height 17
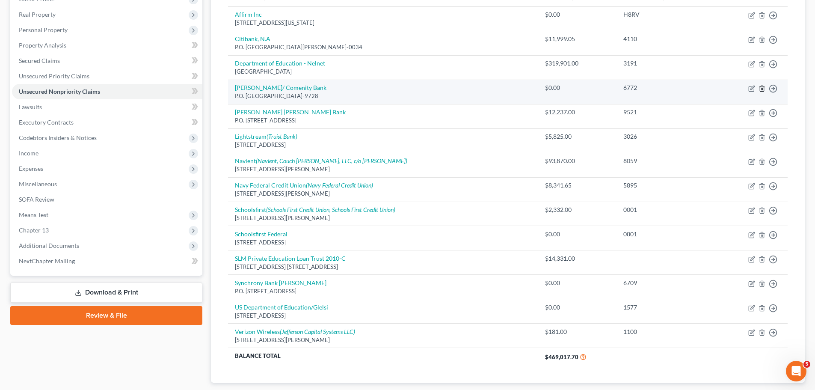
click at [762, 86] on icon "button" at bounding box center [761, 89] width 4 height 6
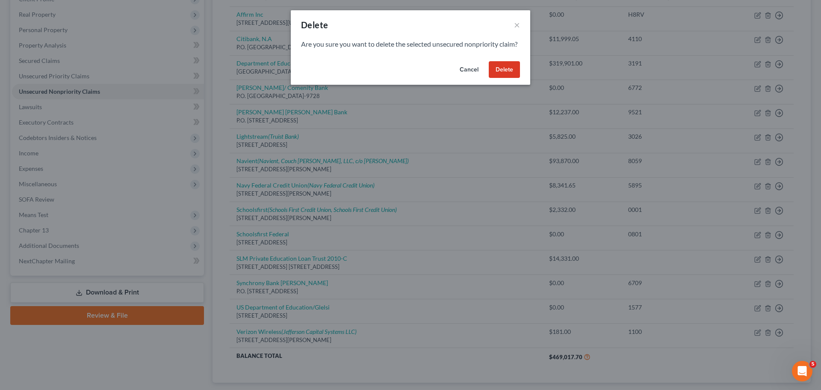
click at [507, 78] on button "Delete" at bounding box center [504, 69] width 31 height 17
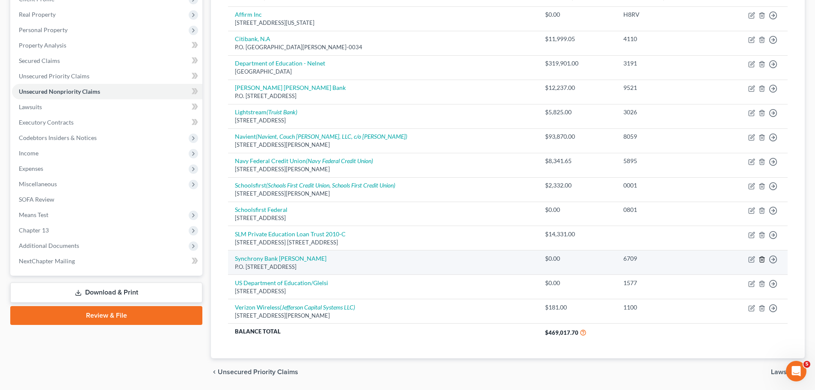
click at [762, 258] on icon "button" at bounding box center [761, 259] width 7 height 7
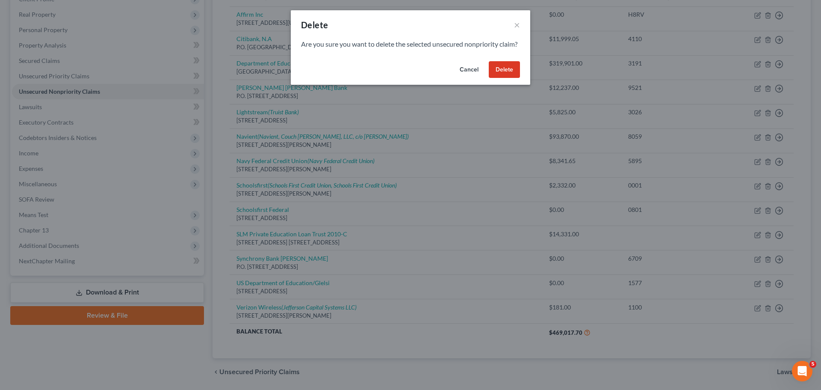
click at [501, 78] on button "Delete" at bounding box center [504, 69] width 31 height 17
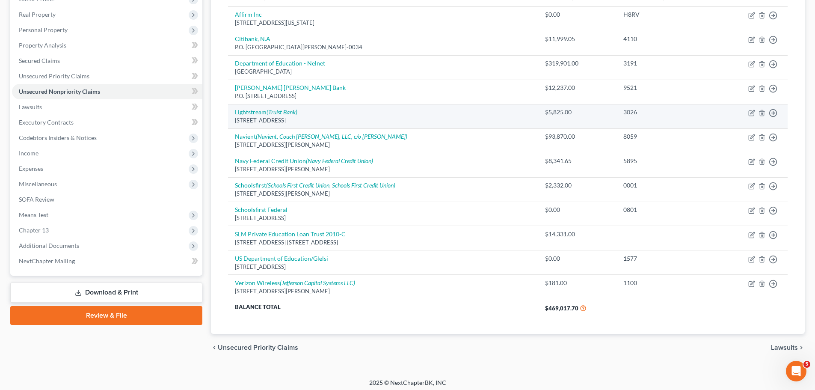
click at [288, 113] on icon "(Truist Bank)" at bounding box center [281, 111] width 31 height 7
select select "4"
select select "0"
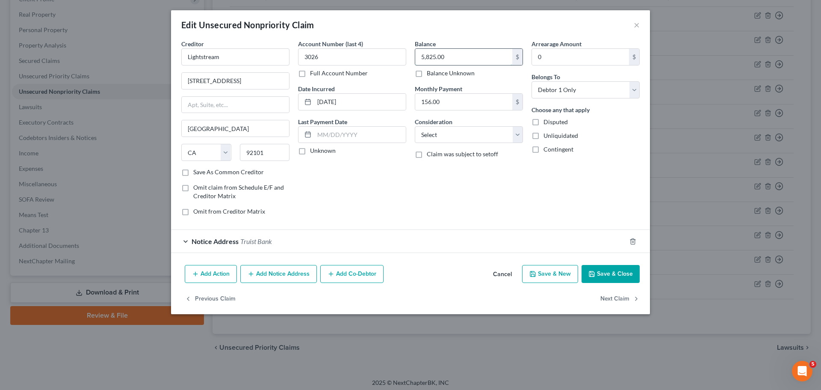
click at [462, 56] on input "5,825.00" at bounding box center [463, 57] width 97 height 16
type input "5,613.19"
click at [615, 272] on button "Save & Close" at bounding box center [611, 274] width 58 height 18
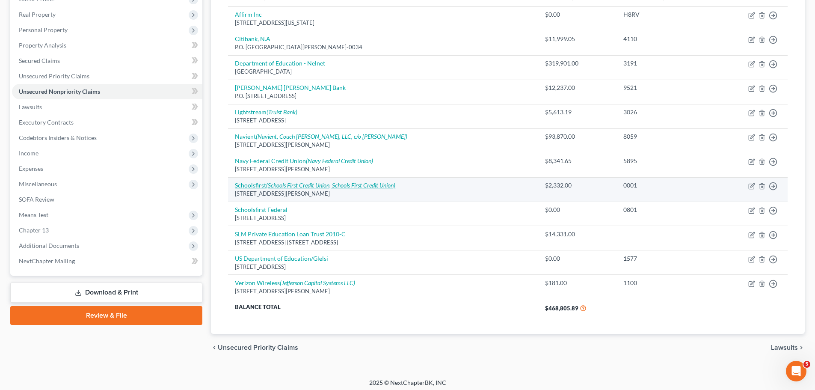
click at [364, 183] on icon "(Schools First Credit Union, Schools First Credit Union)" at bounding box center [330, 184] width 129 height 7
select select "4"
select select "1"
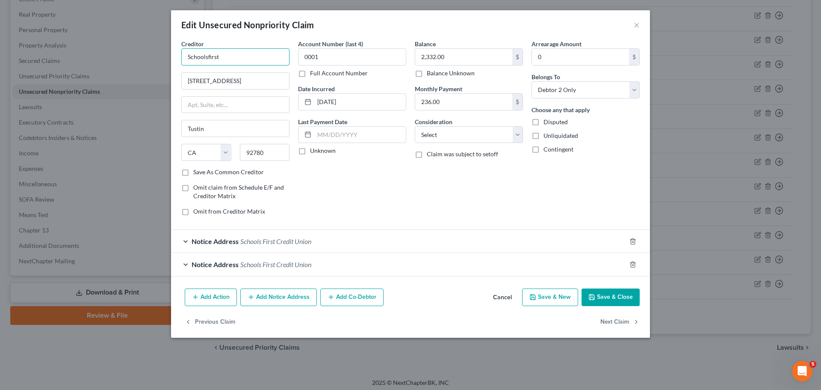
click at [210, 59] on input "Schoolsfirst" at bounding box center [235, 56] width 108 height 17
type input "Schools First"
click at [609, 301] on button "Save & Close" at bounding box center [611, 297] width 58 height 18
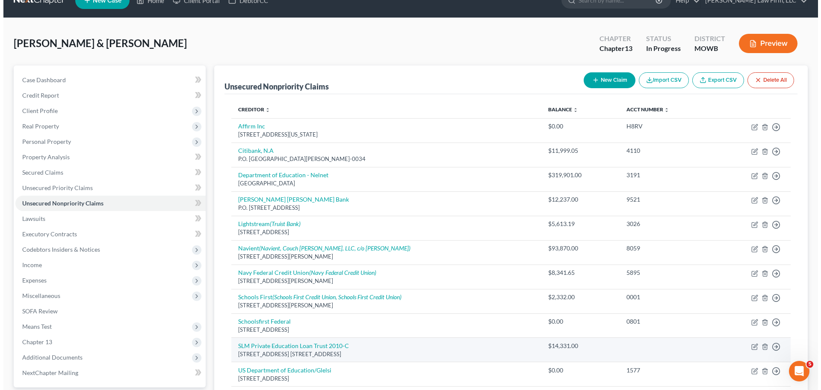
scroll to position [43, 0]
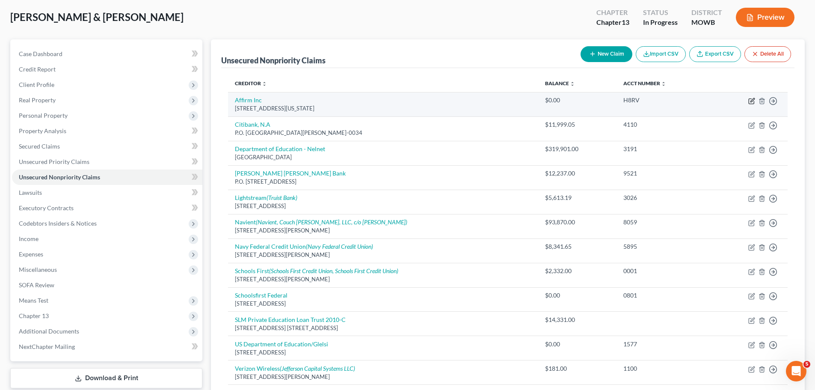
click at [752, 100] on icon "button" at bounding box center [752, 100] width 4 height 4
select select "4"
select select "0"
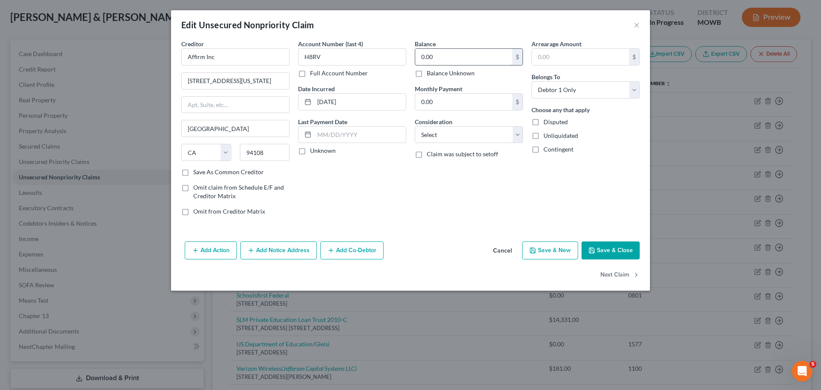
click at [434, 58] on input "0.00" at bounding box center [463, 57] width 97 height 16
type input "689.17"
click at [614, 248] on button "Save & Close" at bounding box center [611, 250] width 58 height 18
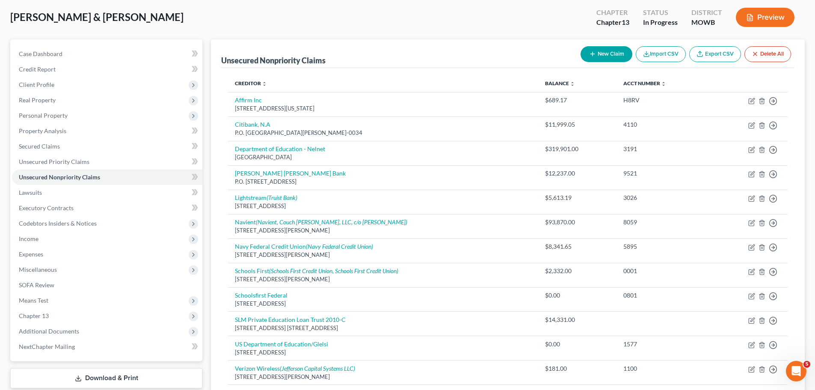
click at [617, 54] on button "New Claim" at bounding box center [606, 54] width 52 height 16
select select "2"
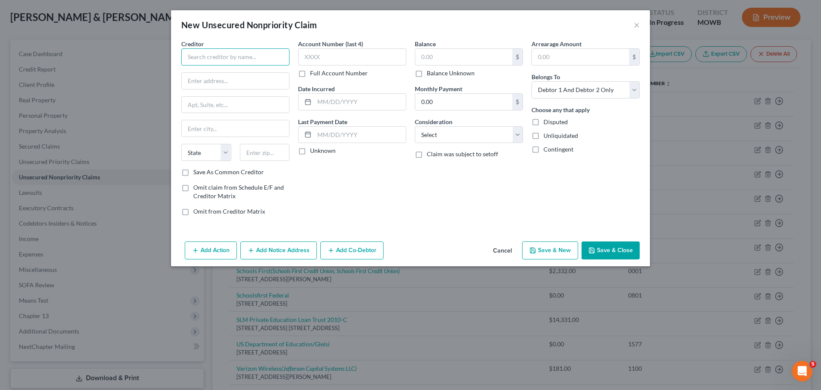
click at [253, 62] on input "text" at bounding box center [235, 56] width 108 height 17
paste input "[STREET_ADDRESS]"
click at [263, 58] on input "[STREET_ADDRESS]" at bounding box center [235, 56] width 108 height 17
click at [266, 59] on input "[STREET_ADDRESS]" at bounding box center [235, 56] width 108 height 17
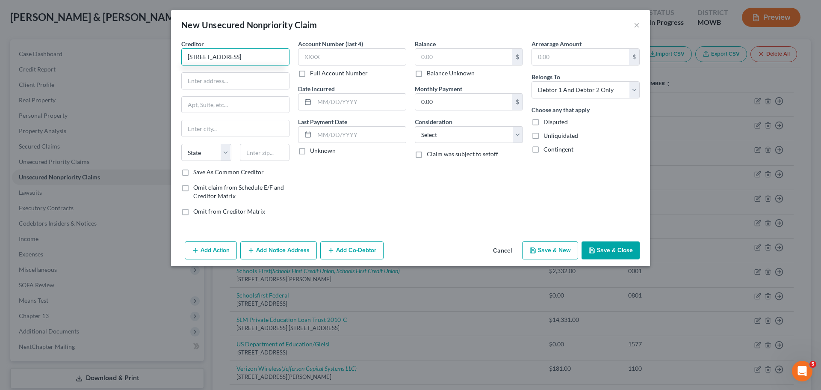
click at [270, 59] on input "[STREET_ADDRESS]" at bounding box center [235, 56] width 108 height 17
click at [270, 149] on input "text" at bounding box center [265, 152] width 50 height 17
type input "[STREET_ADDRESS]"
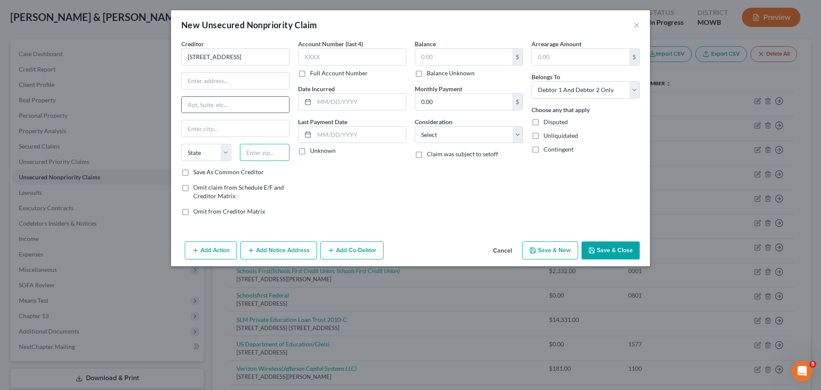
paste input "66215"
type input "66215"
type input "Shawnee Mission"
select select "17"
click at [237, 57] on input "[STREET_ADDRESS]" at bounding box center [235, 56] width 108 height 17
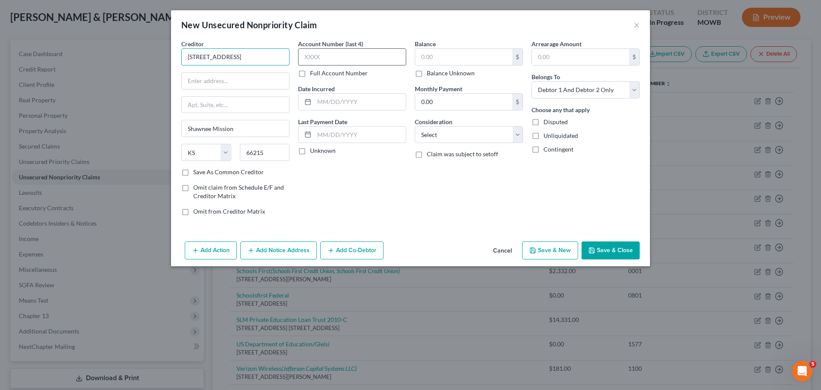
scroll to position [0, 1]
type input "[STREET_ADDRESS]"
paste input "[STREET_ADDRESS]"
type input "[STREET_ADDRESS]"
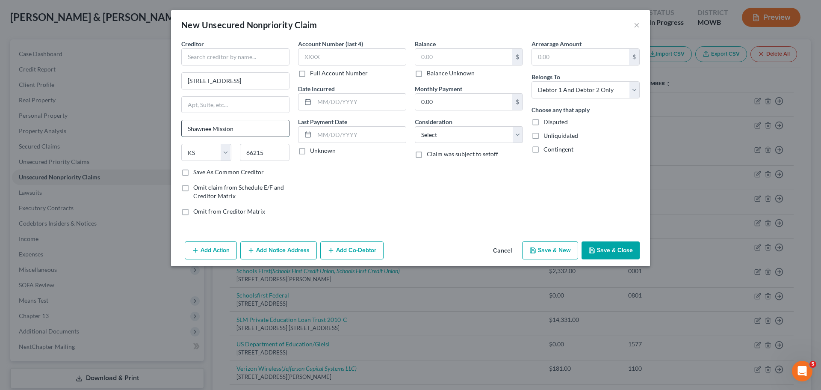
click at [246, 132] on input "Shawnee Mission" at bounding box center [235, 128] width 107 height 16
type input "[GEOGRAPHIC_DATA]"
click at [244, 56] on input "text" at bounding box center [235, 56] width 108 height 17
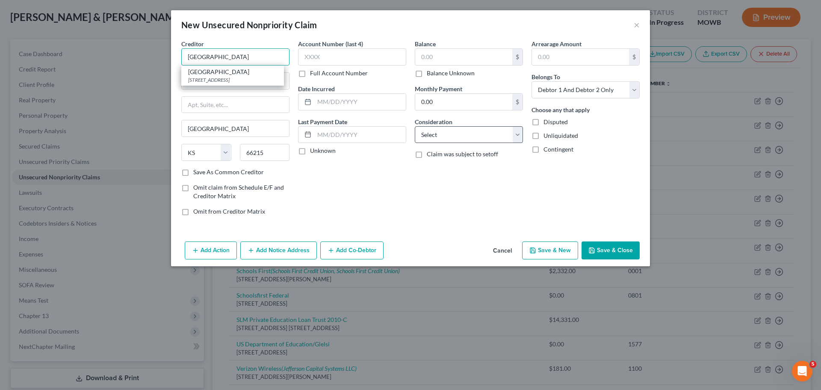
type input "[GEOGRAPHIC_DATA]"
click at [479, 133] on select "Select Cable / Satellite Services Collection Agency Credit Card Debt Debt Couns…" at bounding box center [469, 134] width 108 height 17
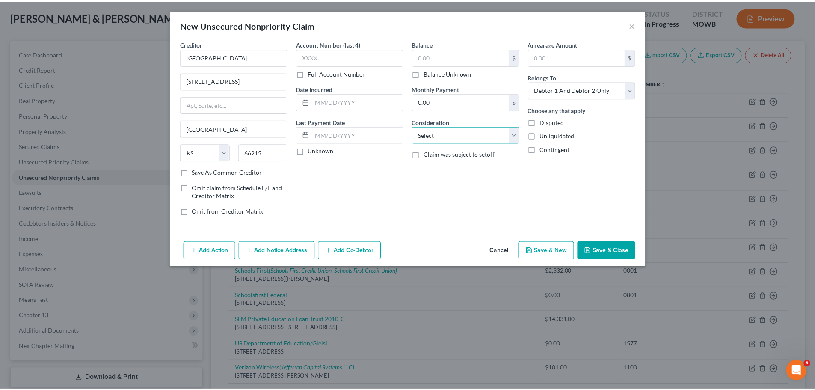
scroll to position [0, 0]
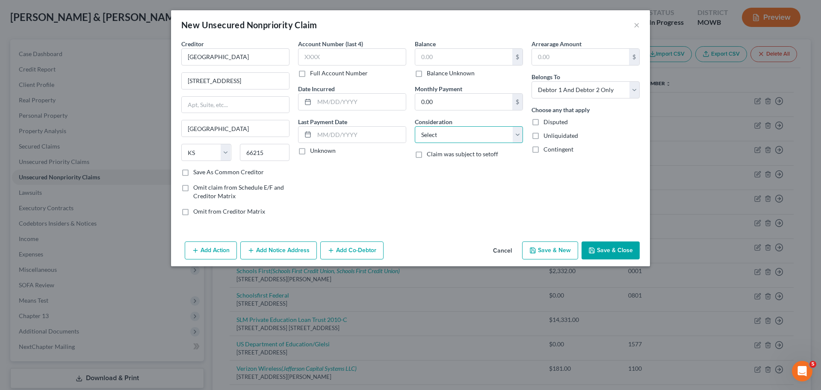
select select "9"
click at [415, 126] on select "Select Cable / Satellite Services Collection Agency Credit Card Debt Debt Couns…" at bounding box center [469, 134] width 108 height 17
drag, startPoint x: 350, startPoint y: 188, endPoint x: 457, endPoint y: 50, distance: 174.7
click at [350, 188] on div "Account Number (last 4) Full Account Number Date Incurred Last Payment Date Unk…" at bounding box center [352, 130] width 117 height 183
click at [457, 50] on input "text" at bounding box center [463, 57] width 97 height 16
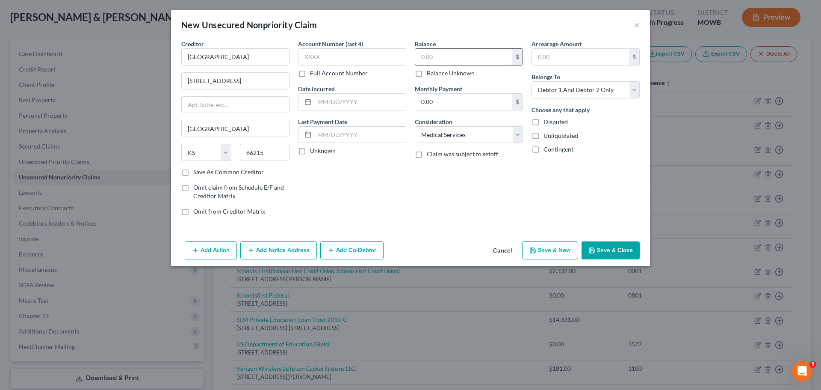
paste input "$1,462.16"
type input "1,462.16"
drag, startPoint x: 354, startPoint y: 96, endPoint x: 353, endPoint y: 58, distance: 37.6
click at [354, 96] on input "text" at bounding box center [360, 102] width 92 height 16
paste input "[DATE]"
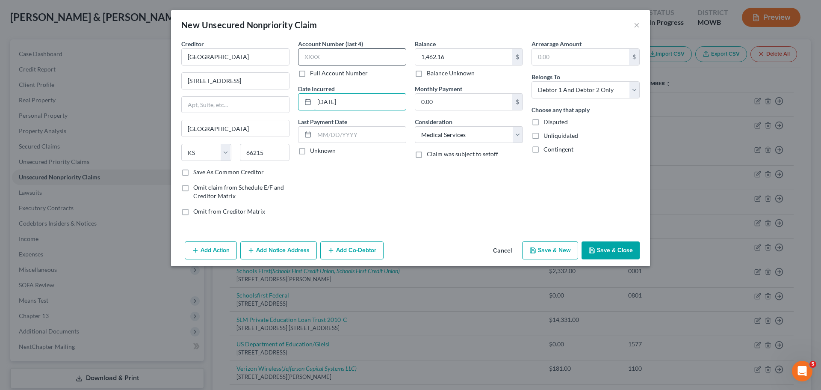
type input "[DATE]"
click at [353, 57] on input "text" at bounding box center [352, 56] width 108 height 17
type input "3938"
drag, startPoint x: 601, startPoint y: 92, endPoint x: 592, endPoint y: 97, distance: 9.8
click at [601, 92] on select "Select Debtor 1 Only Debtor 2 Only Debtor 1 And Debtor 2 Only At Least One Of T…" at bounding box center [586, 89] width 108 height 17
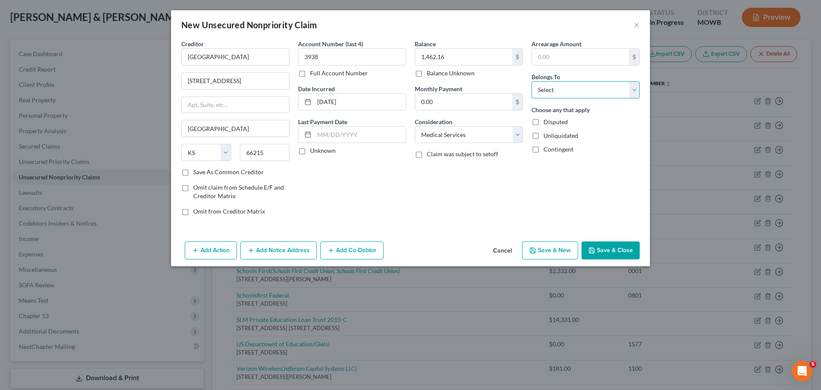
click at [532, 81] on select "Select Debtor 1 Only Debtor 2 Only Debtor 1 And Debtor 2 Only At Least One Of T…" at bounding box center [586, 89] width 108 height 17
drag, startPoint x: 578, startPoint y: 90, endPoint x: 571, endPoint y: 98, distance: 10.6
click at [578, 91] on select "Select Debtor 1 Only Debtor 2 Only Debtor 1 And Debtor 2 Only At Least One Of T…" at bounding box center [586, 89] width 108 height 17
select select "0"
click at [532, 81] on select "Select Debtor 1 Only Debtor 2 Only Debtor 1 And Debtor 2 Only At Least One Of T…" at bounding box center [586, 89] width 108 height 17
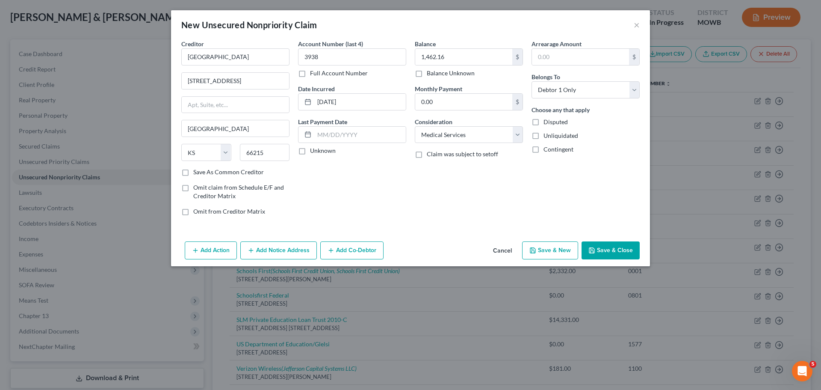
click at [611, 251] on button "Save & Close" at bounding box center [611, 250] width 58 height 18
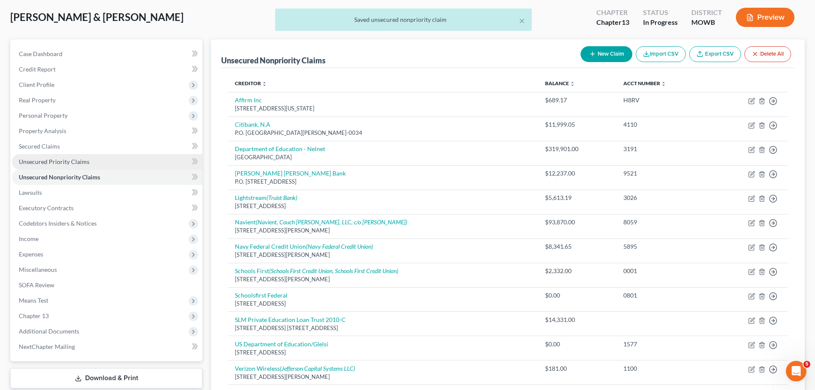
click at [94, 158] on link "Unsecured Priority Claims" at bounding box center [107, 161] width 190 height 15
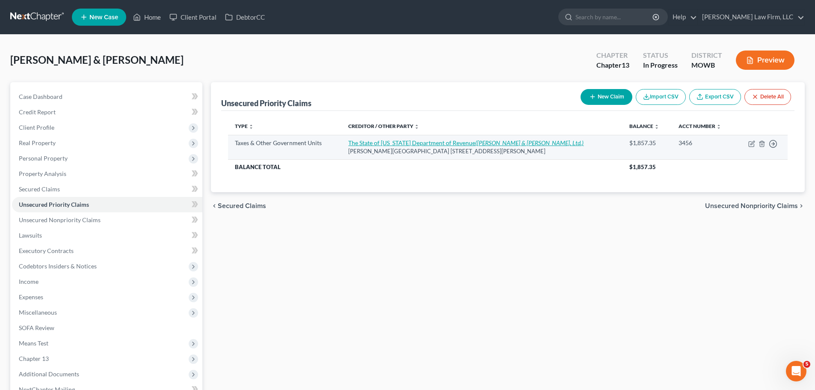
click at [430, 143] on link "The State of [US_STATE] Department of Revenue ([PERSON_NAME] & [PERSON_NAME], L…" at bounding box center [465, 142] width 235 height 7
select select "2"
select select "14"
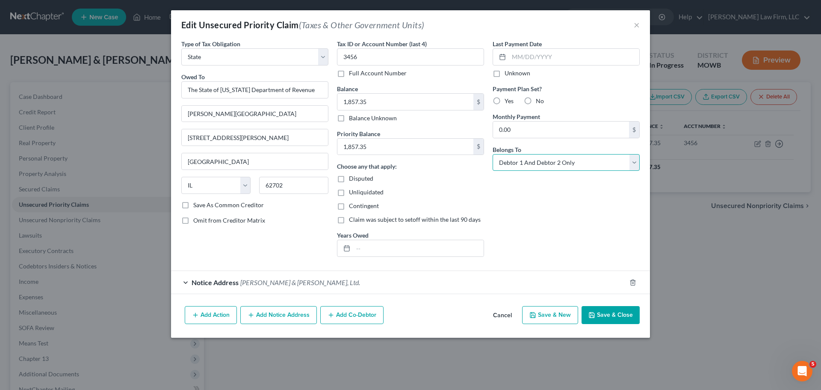
drag, startPoint x: 551, startPoint y: 164, endPoint x: 541, endPoint y: 170, distance: 11.7
click at [551, 164] on select "Select Debtor 1 Only Debtor 2 Only Debtor 1 And Debtor 2 Only At Least One Of T…" at bounding box center [566, 162] width 147 height 17
select select "0"
click at [493, 154] on select "Select Debtor 1 Only Debtor 2 Only Debtor 1 And Debtor 2 Only At Least One Of T…" at bounding box center [566, 162] width 147 height 17
click at [619, 305] on div "Add Action Add Notice Address Add Co-Debtor Cancel Save & New Save & Close" at bounding box center [410, 316] width 479 height 28
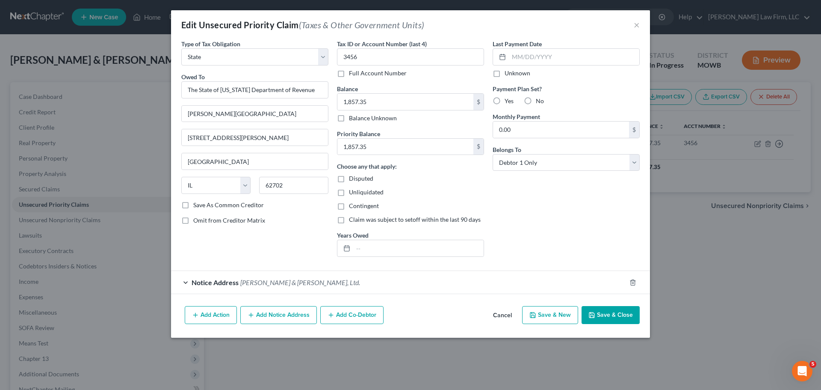
click at [633, 316] on button "Save & Close" at bounding box center [611, 315] width 58 height 18
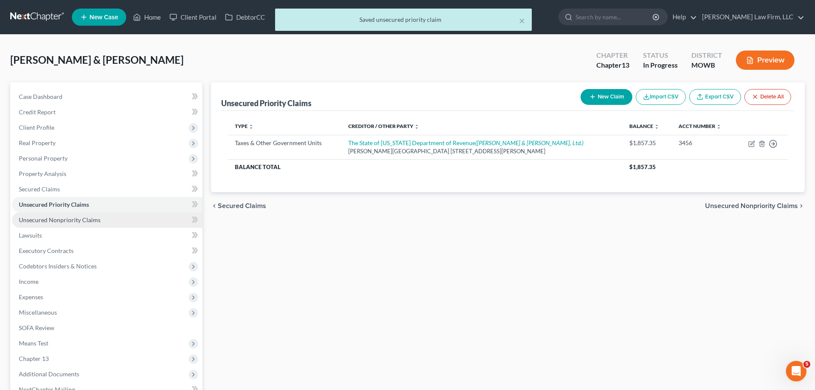
click at [80, 215] on link "Unsecured Nonpriority Claims" at bounding box center [107, 219] width 190 height 15
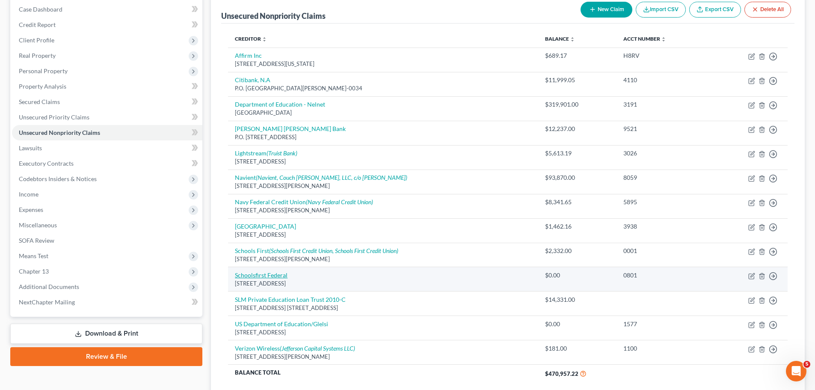
scroll to position [157, 0]
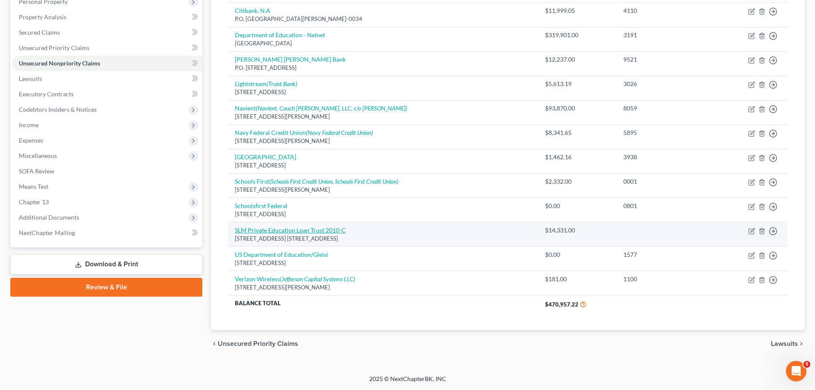
click at [280, 228] on link "SLM Private Education Loan Trust 2010-C" at bounding box center [290, 229] width 111 height 7
select select "19"
select select "17"
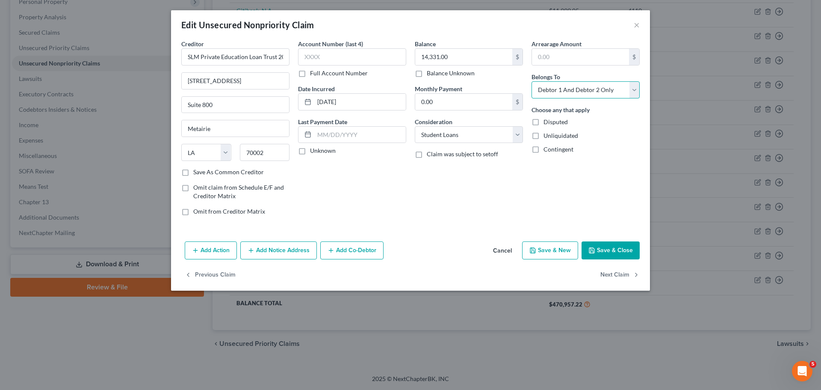
click at [588, 92] on select "Select Debtor 1 Only Debtor 2 Only Debtor 1 And Debtor 2 Only At Least One Of T…" at bounding box center [586, 89] width 108 height 17
select select "1"
click at [532, 81] on select "Select Debtor 1 Only Debtor 2 Only Debtor 1 And Debtor 2 Only At Least One Of T…" at bounding box center [586, 89] width 108 height 17
click at [633, 246] on button "Save & Close" at bounding box center [611, 250] width 58 height 18
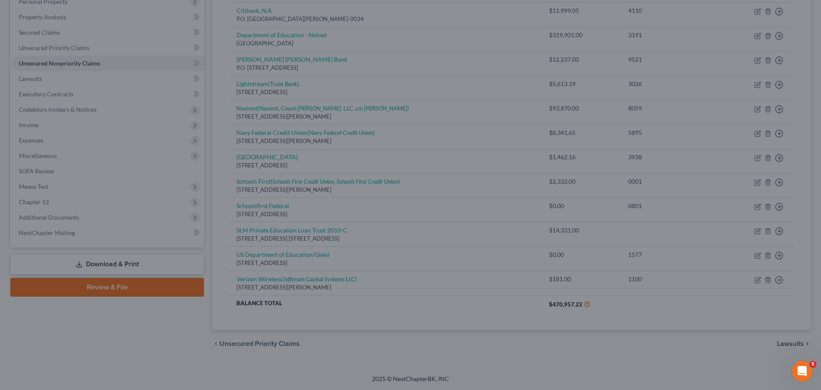
type input "0"
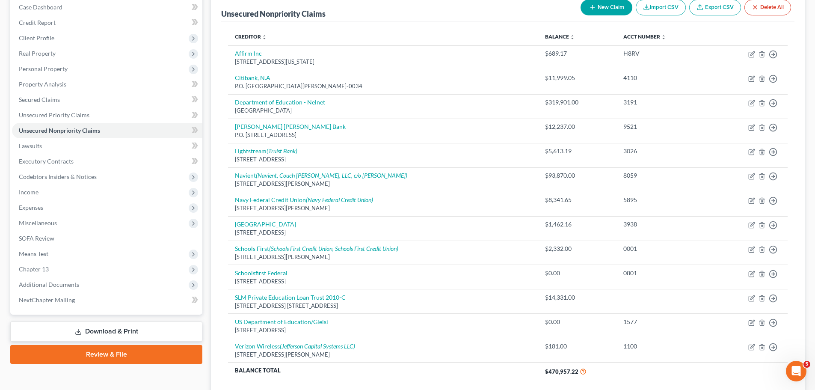
scroll to position [71, 0]
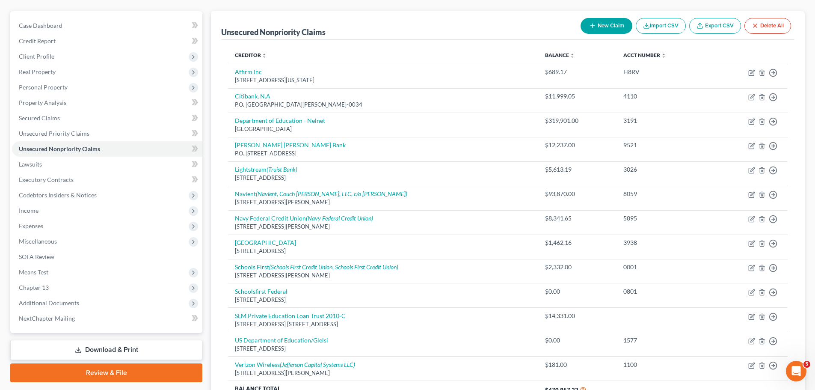
click at [210, 28] on div "Unsecured Nonpriority Claims New Claim Import CSV Export CSV Delete All Credito…" at bounding box center [508, 226] width 602 height 431
click at [615, 32] on button "New Claim" at bounding box center [606, 26] width 52 height 16
select select "2"
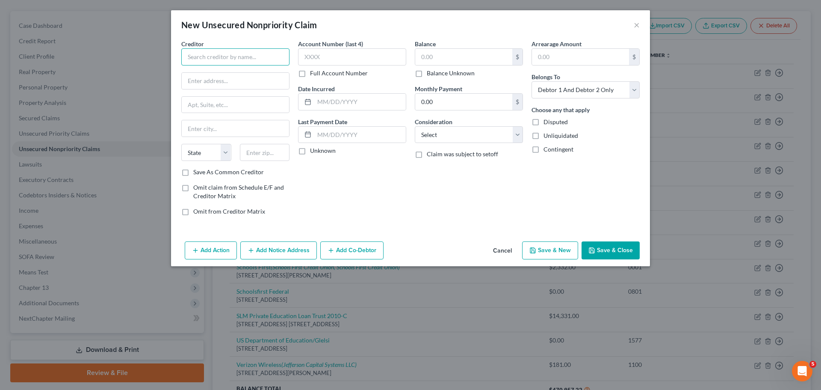
click at [260, 60] on input "text" at bounding box center [235, 56] width 108 height 17
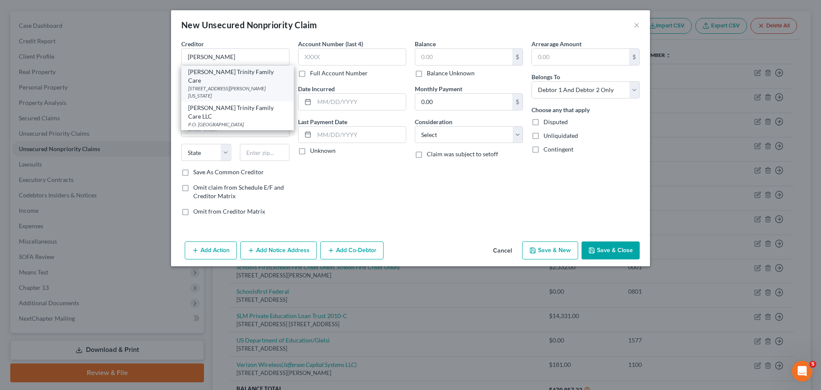
click at [242, 87] on div "[STREET_ADDRESS][PERSON_NAME][US_STATE]" at bounding box center [237, 92] width 99 height 15
type input "[PERSON_NAME] Trinity Family Care"
type input "[STREET_ADDRESS][PERSON_NAME]"
type input "[US_STATE][GEOGRAPHIC_DATA]"
select select "26"
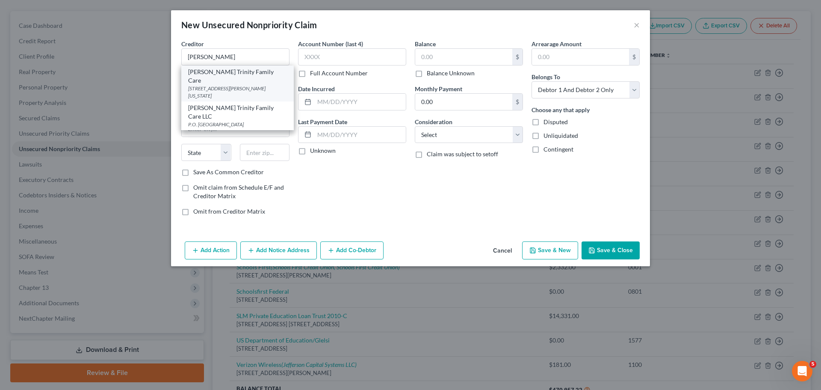
type input "64131"
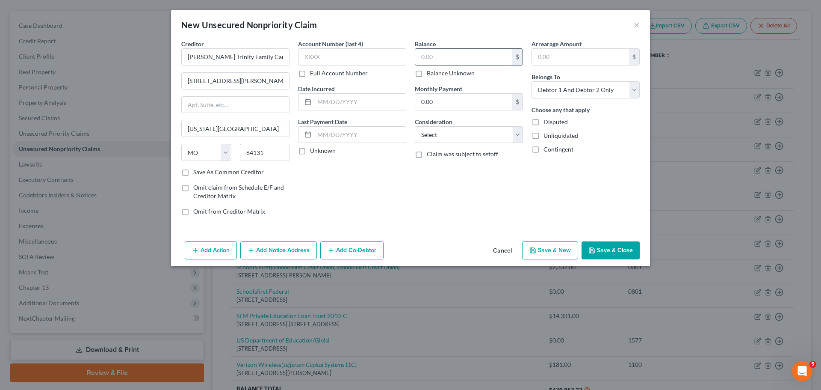
click at [449, 62] on input "text" at bounding box center [463, 57] width 97 height 16
type input "144.46"
click at [369, 53] on input "text" at bounding box center [352, 56] width 108 height 17
type input "2426"
click at [601, 245] on button "Save & Close" at bounding box center [611, 250] width 58 height 18
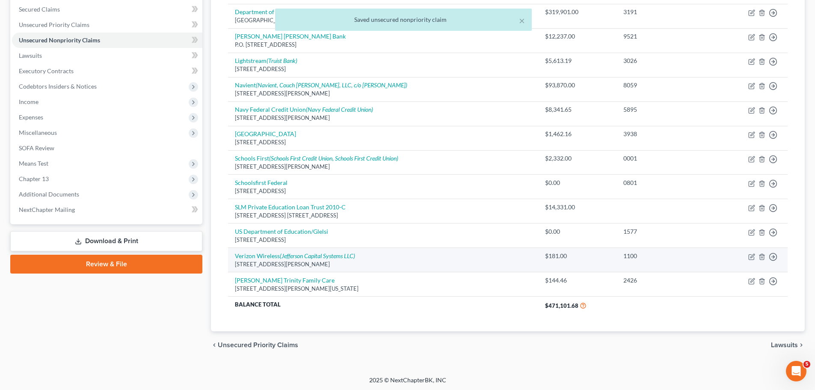
scroll to position [181, 0]
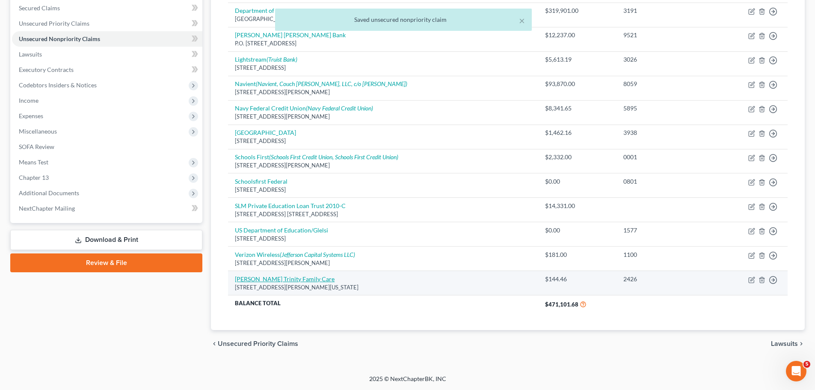
click at [291, 278] on link "[PERSON_NAME] Trinity Family Care" at bounding box center [285, 278] width 100 height 7
select select "26"
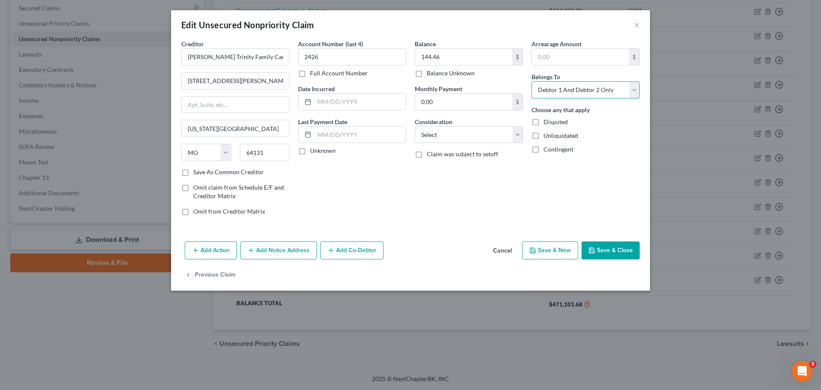
click at [574, 87] on select "Select Debtor 1 Only Debtor 2 Only Debtor 1 And Debtor 2 Only At Least One Of T…" at bounding box center [586, 89] width 108 height 17
select select "1"
click at [532, 81] on select "Select Debtor 1 Only Debtor 2 Only Debtor 1 And Debtor 2 Only At Least One Of T…" at bounding box center [586, 89] width 108 height 17
click at [630, 256] on button "Save & Close" at bounding box center [611, 250] width 58 height 18
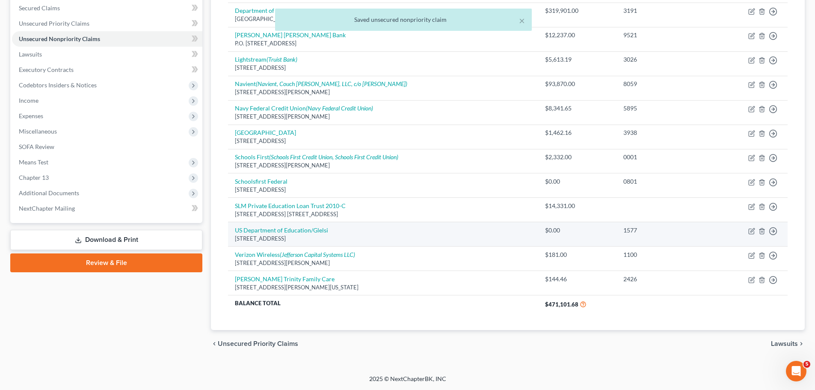
scroll to position [0, 0]
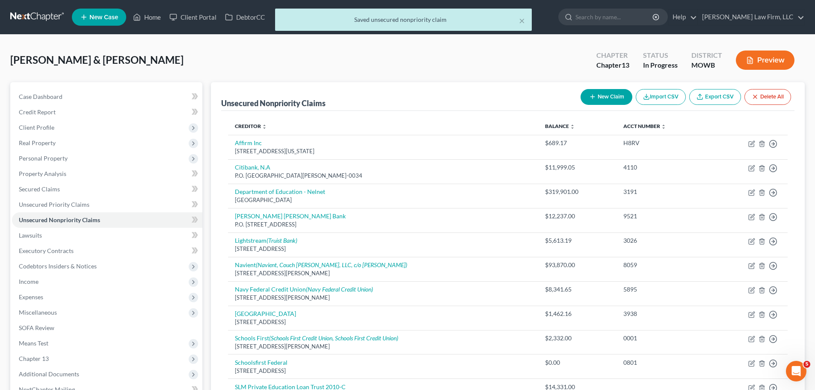
click at [595, 97] on button "New Claim" at bounding box center [606, 97] width 52 height 16
select select "2"
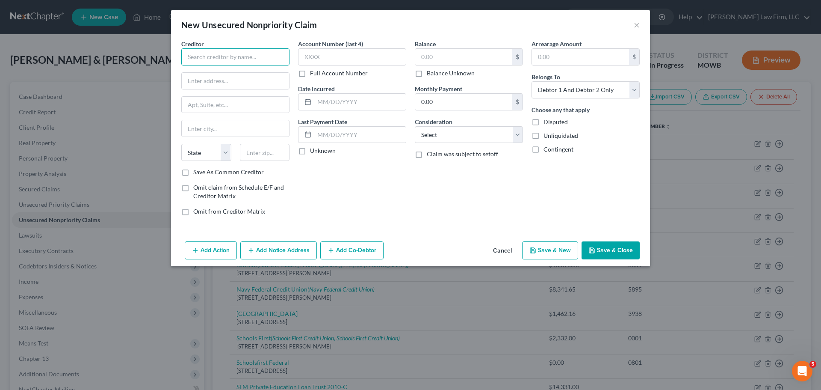
click at [240, 63] on input "text" at bounding box center [235, 56] width 108 height 17
type input "[PERSON_NAME] Summit Family Medicine"
click at [276, 153] on input "text" at bounding box center [265, 152] width 50 height 17
paste input "64081"
type input "64081"
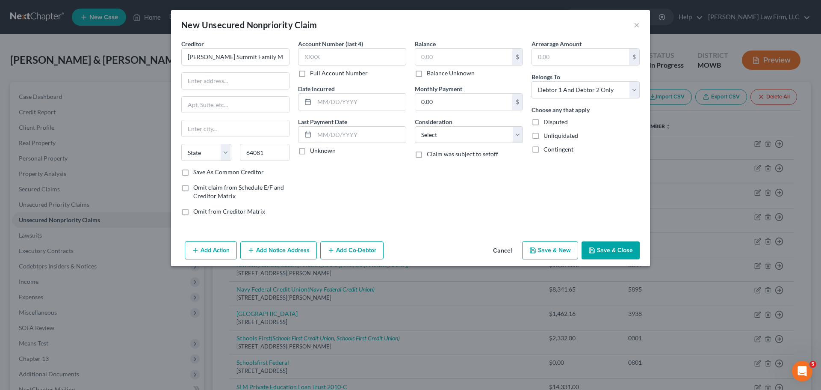
type input "Lees Summit"
select select "26"
drag, startPoint x: 226, startPoint y: 80, endPoint x: 247, endPoint y: 80, distance: 20.5
click at [226, 80] on input "text" at bounding box center [235, 81] width 107 height 16
paste input "[STREET_ADDRESS][PERSON_NAME],"
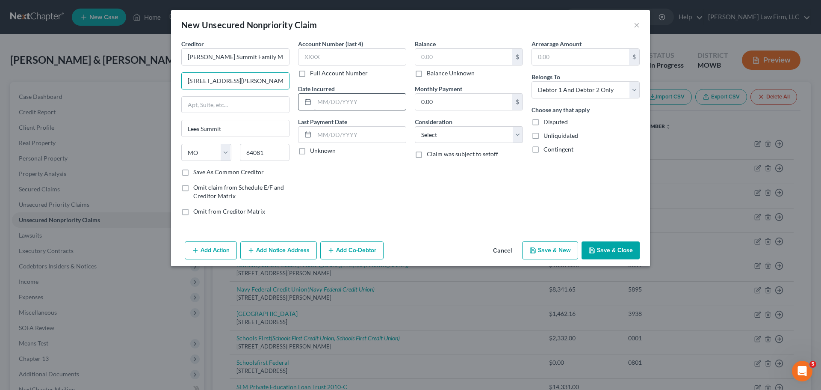
type input "[STREET_ADDRESS][PERSON_NAME]"
click at [375, 62] on input "text" at bounding box center [352, 56] width 108 height 17
type input "2426"
click at [454, 58] on input "text" at bounding box center [463, 57] width 97 height 16
type input "126.10"
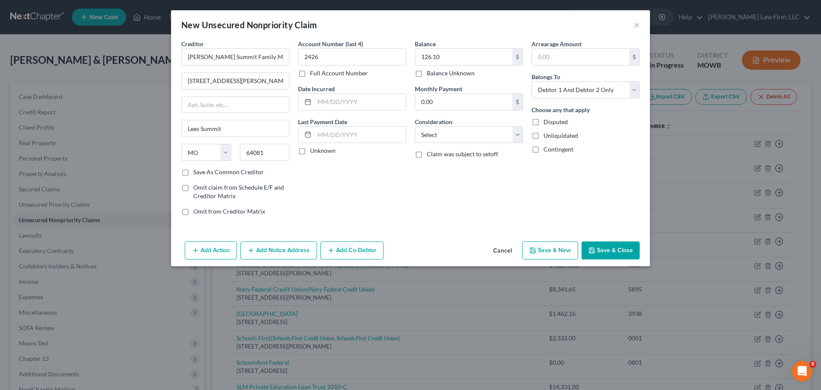
click at [603, 245] on button "Save & Close" at bounding box center [611, 250] width 58 height 18
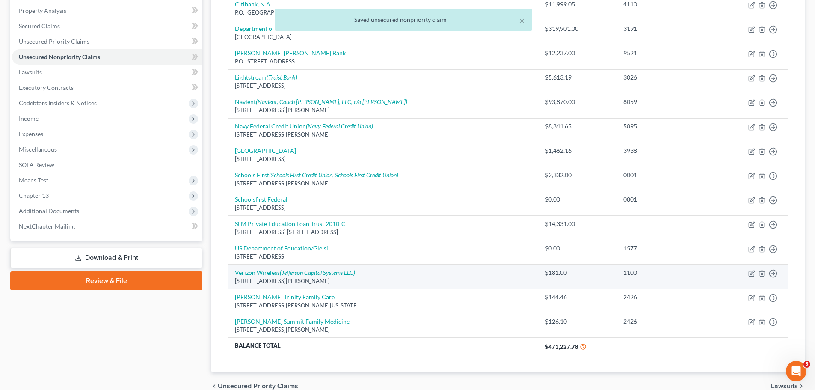
scroll to position [205, 0]
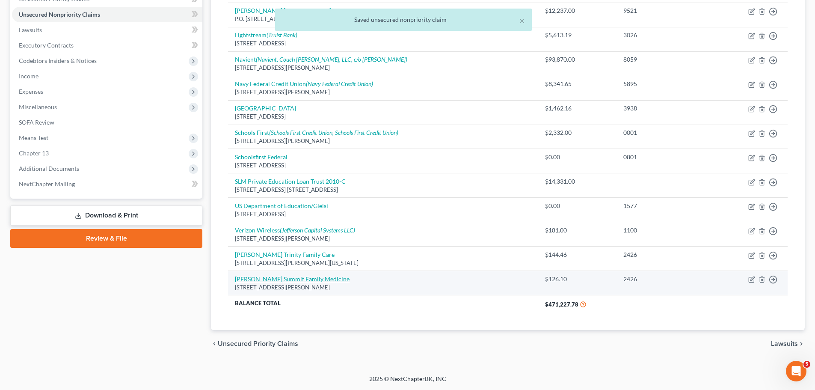
click at [272, 278] on link "[PERSON_NAME] Summit Family Medicine" at bounding box center [292, 278] width 115 height 7
select select "26"
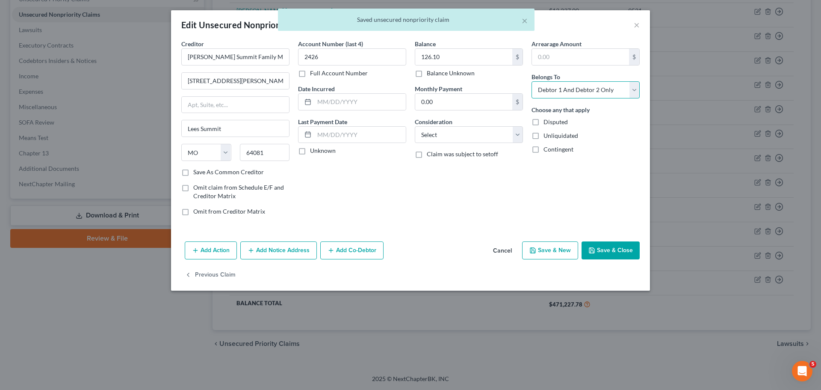
drag, startPoint x: 579, startPoint y: 88, endPoint x: 578, endPoint y: 95, distance: 7.7
click at [579, 88] on select "Select Debtor 1 Only Debtor 2 Only Debtor 1 And Debtor 2 Only At Least One Of T…" at bounding box center [586, 89] width 108 height 17
select select "1"
click at [532, 81] on select "Select Debtor 1 Only Debtor 2 Only Debtor 1 And Debtor 2 Only At Least One Of T…" at bounding box center [586, 89] width 108 height 17
click at [628, 247] on button "Save & Close" at bounding box center [611, 250] width 58 height 18
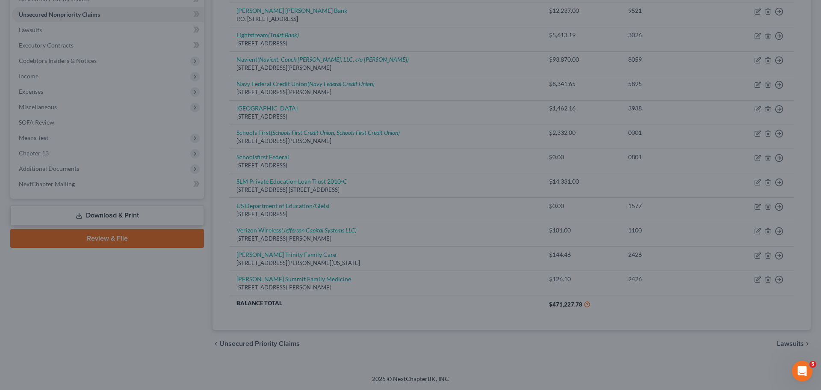
type input "0"
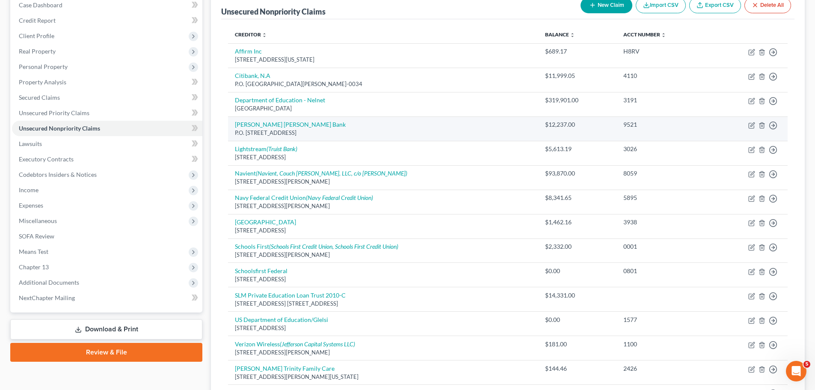
scroll to position [77, 0]
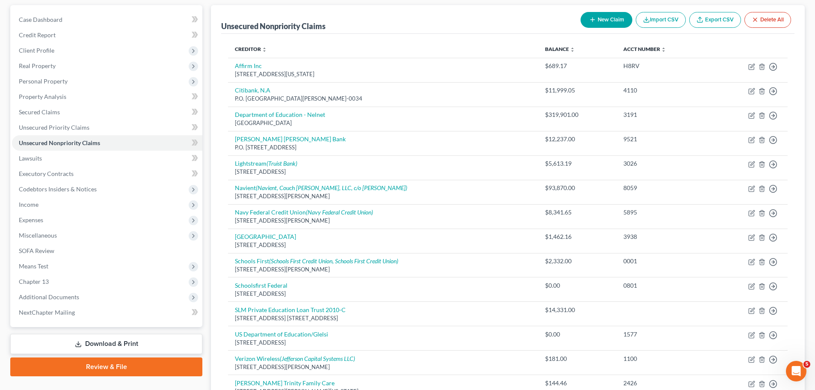
click at [611, 24] on button "New Claim" at bounding box center [606, 20] width 52 height 16
select select "2"
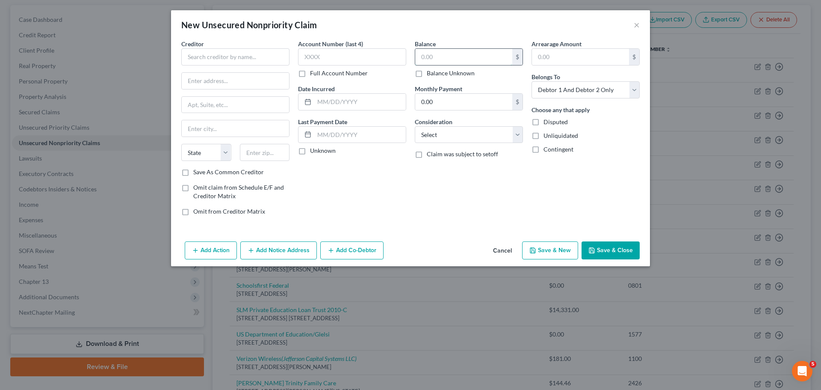
click at [479, 58] on input "text" at bounding box center [463, 57] width 97 height 16
type input "8,019.66"
click at [245, 59] on input "text" at bounding box center [235, 56] width 108 height 17
click at [256, 77] on div "PO Box 505600, [GEOGRAPHIC_DATA]" at bounding box center [232, 79] width 89 height 7
type input "Medicredit - UPDATED"
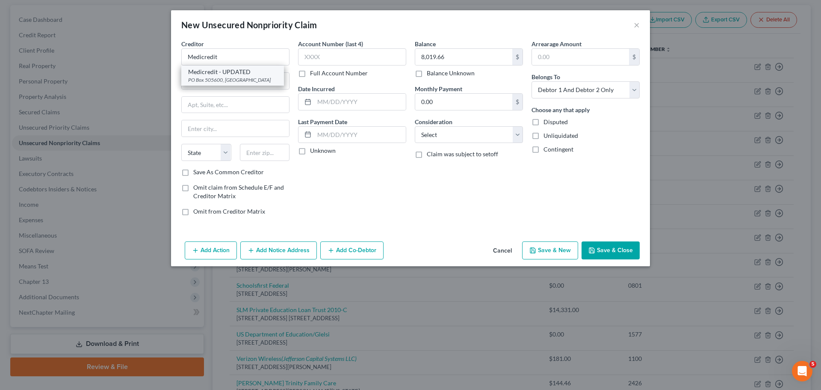
type input "PO Box 505600"
type input "Saint Louis"
select select "26"
type input "63150"
drag, startPoint x: 269, startPoint y: 60, endPoint x: 224, endPoint y: 60, distance: 45.3
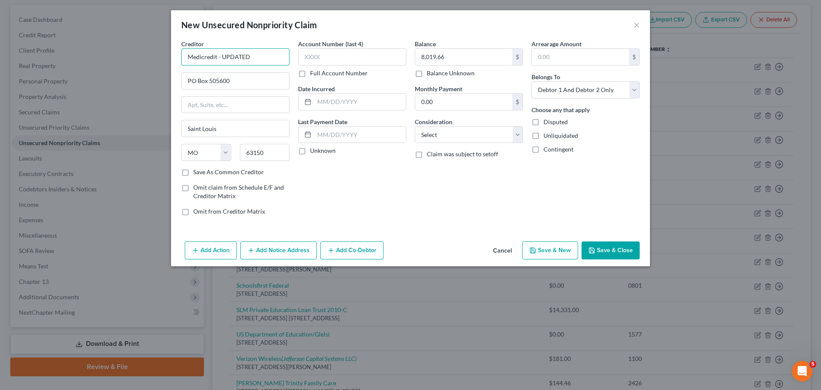
click at [224, 60] on input "Medicredit - UPDATED" at bounding box center [235, 56] width 108 height 17
click at [191, 83] on div "PO Box 505600, [GEOGRAPHIC_DATA]" at bounding box center [232, 79] width 89 height 7
type input "Medicredit - UPDATED"
click at [258, 56] on input "Medicredit - UPDATED" at bounding box center [235, 56] width 108 height 17
click at [190, 83] on input "PO Box 505600" at bounding box center [235, 81] width 107 height 16
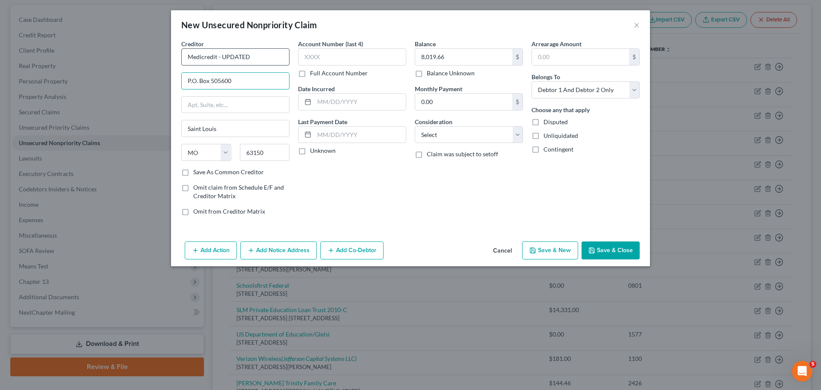
type input "P.O. Box 505600"
drag, startPoint x: 256, startPoint y: 59, endPoint x: 217, endPoint y: 56, distance: 38.7
click at [217, 56] on input "Medicredit - UPDATED" at bounding box center [235, 56] width 108 height 17
type input "Medicredit"
click at [334, 54] on input "text" at bounding box center [352, 56] width 108 height 17
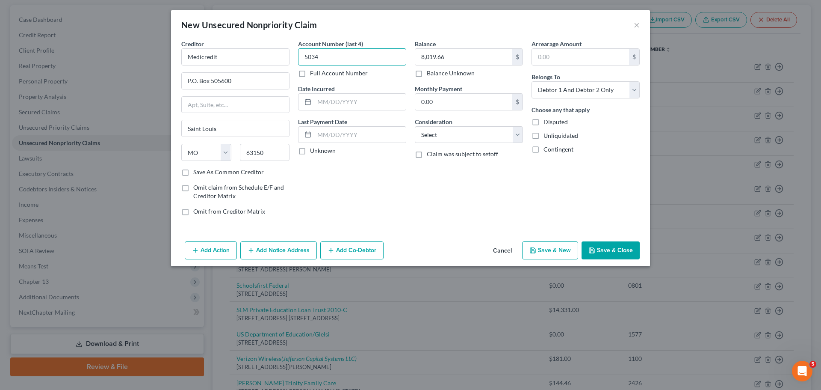
type input "5034"
click at [616, 247] on button "Save & Close" at bounding box center [611, 250] width 58 height 18
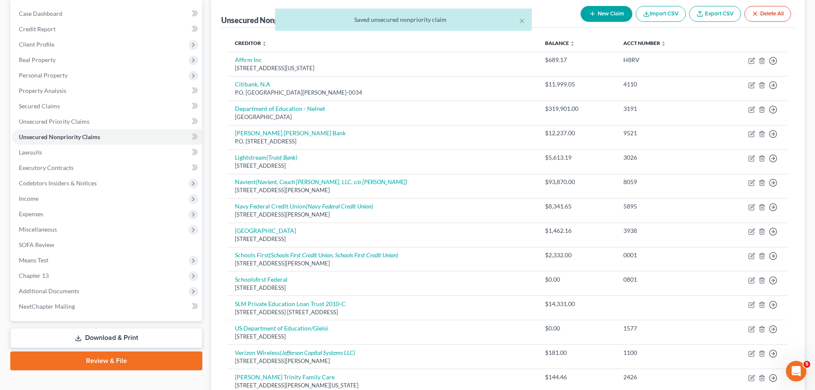
scroll to position [214, 0]
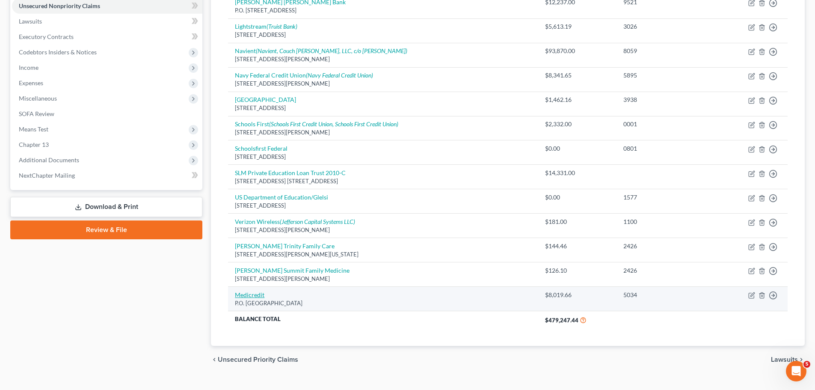
click at [251, 294] on link "Medicredit" at bounding box center [250, 294] width 30 height 7
select select "26"
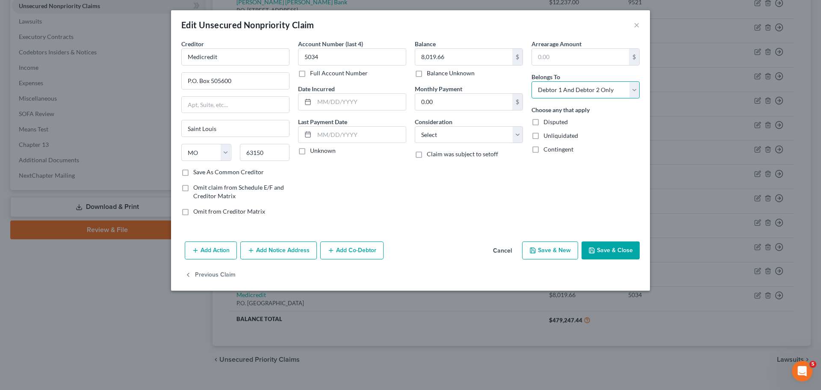
click at [571, 83] on select "Select Debtor 1 Only Debtor 2 Only Debtor 1 And Debtor 2 Only At Least One Of T…" at bounding box center [586, 89] width 108 height 17
select select "1"
click at [532, 81] on select "Select Debtor 1 Only Debtor 2 Only Debtor 1 And Debtor 2 Only At Least One Of T…" at bounding box center [586, 89] width 108 height 17
click at [626, 245] on button "Save & Close" at bounding box center [611, 250] width 58 height 18
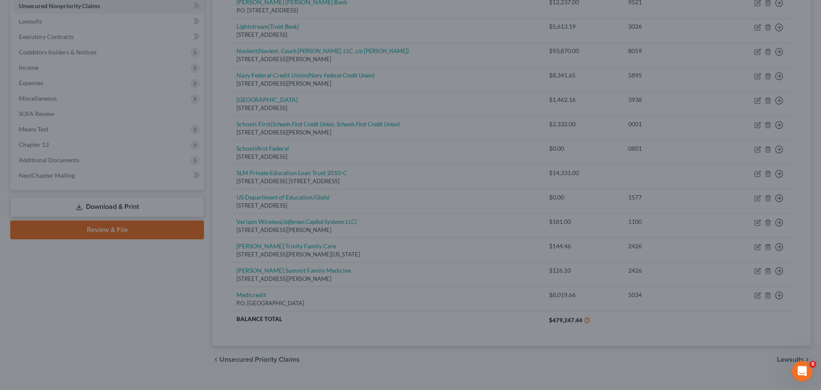
type input "0"
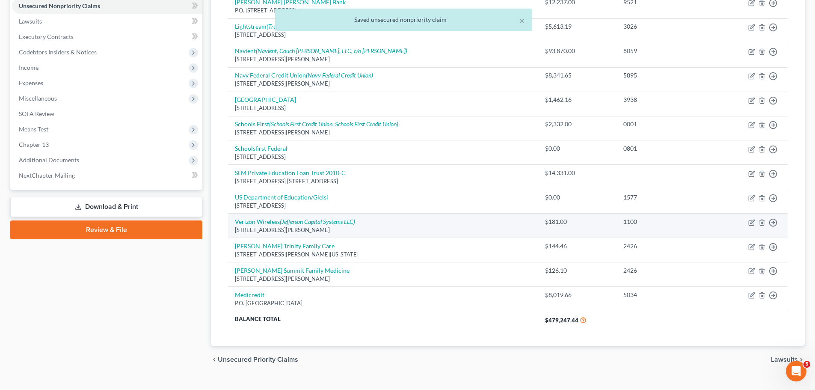
scroll to position [0, 0]
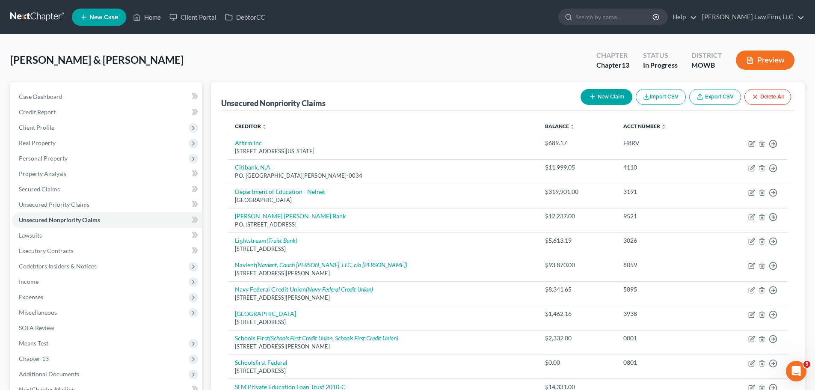
click at [615, 97] on button "New Claim" at bounding box center [606, 97] width 52 height 16
select select "2"
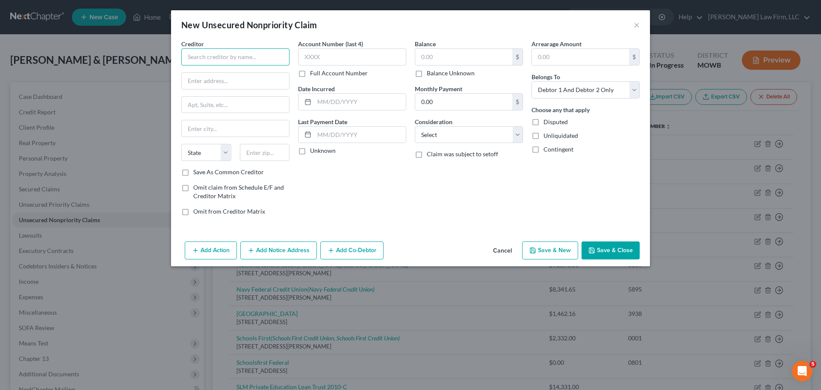
click at [231, 57] on input "text" at bounding box center [235, 56] width 108 height 17
click at [232, 72] on div "Medicredit - UPDATED" at bounding box center [232, 72] width 89 height 9
type input "Medicredit - UPDATED"
type input "PO Box 505600"
type input "Saint Louis"
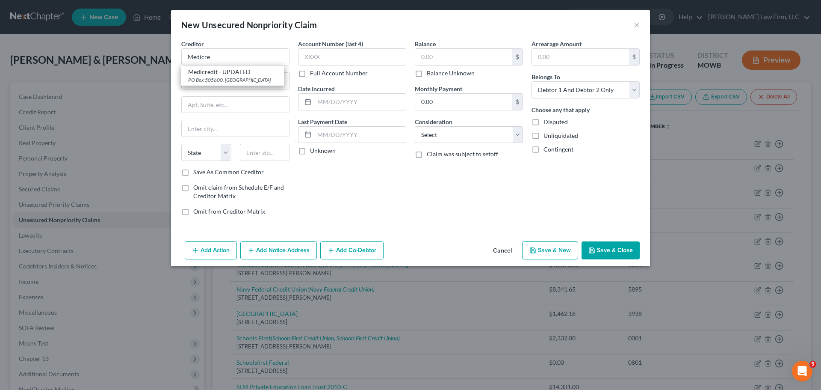
select select "26"
type input "63150"
drag, startPoint x: 187, startPoint y: 85, endPoint x: 207, endPoint y: 80, distance: 20.2
click at [188, 85] on input "PO Box 505600" at bounding box center [235, 81] width 107 height 16
type input "P.O. Box 505600"
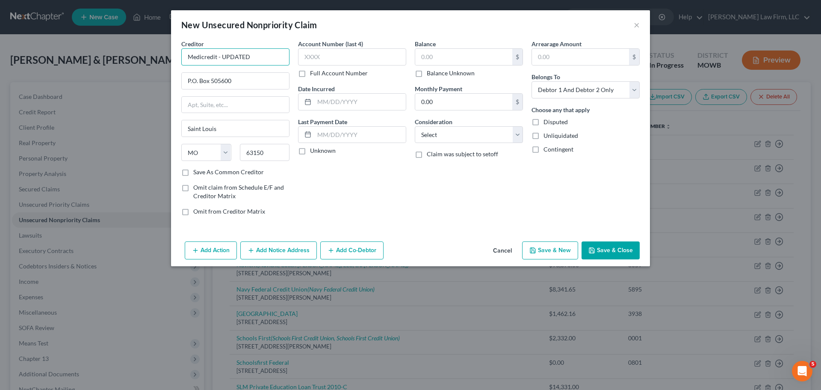
click at [274, 59] on input "Medicredit - UPDATED" at bounding box center [235, 56] width 108 height 17
type input "Medicredit"
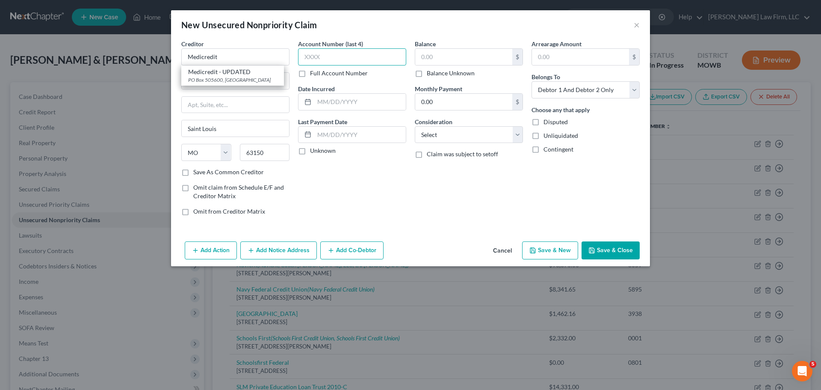
click at [385, 56] on input "text" at bounding box center [352, 56] width 108 height 17
type input "4111"
click at [449, 57] on input "text" at bounding box center [463, 57] width 97 height 16
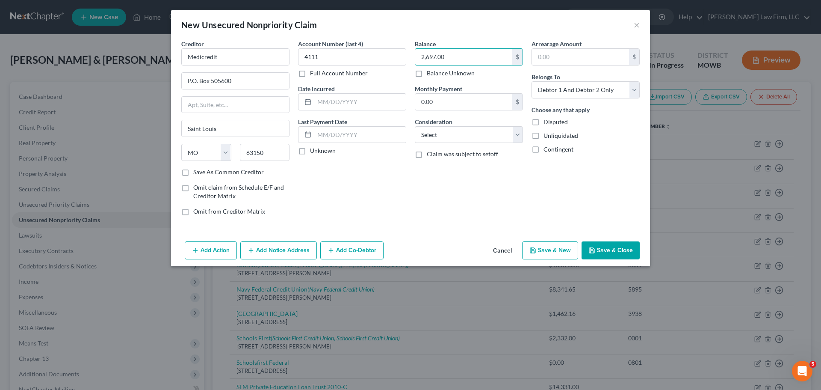
type input "2,697.00"
click at [606, 253] on button "Save & Close" at bounding box center [611, 250] width 58 height 18
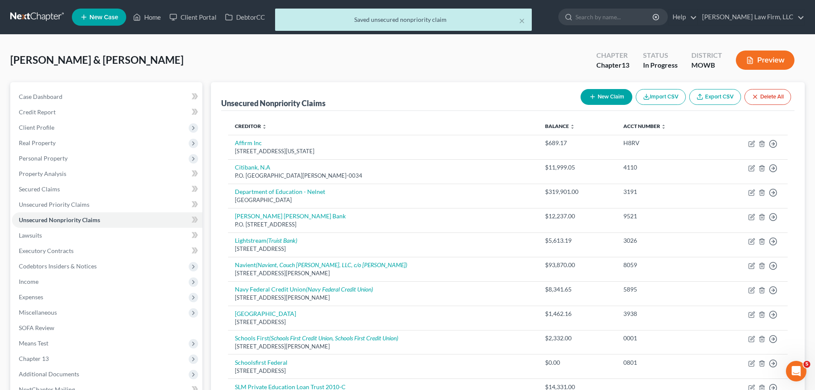
scroll to position [254, 0]
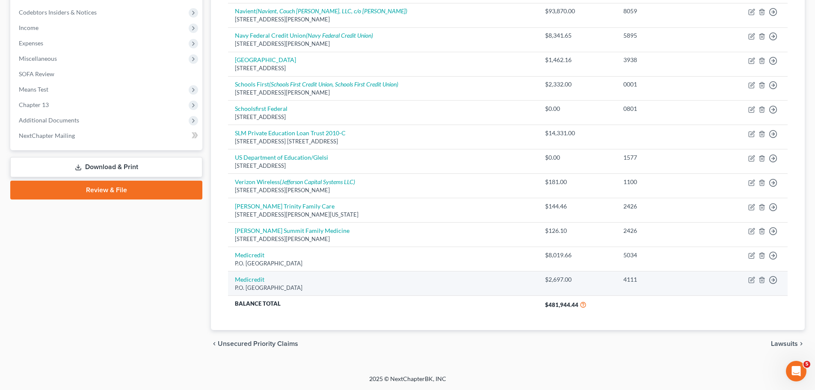
click at [240, 284] on div "P.O. [GEOGRAPHIC_DATA]" at bounding box center [383, 288] width 296 height 8
click at [242, 280] on link "Medicredit" at bounding box center [250, 278] width 30 height 7
select select "26"
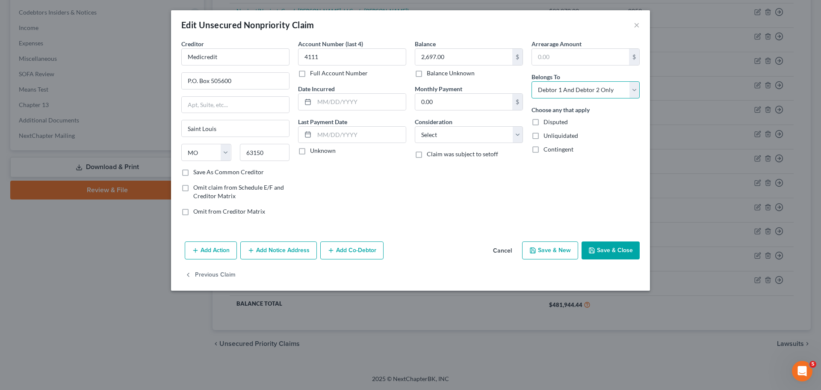
click at [572, 83] on select "Select Debtor 1 Only Debtor 2 Only Debtor 1 And Debtor 2 Only At Least One Of T…" at bounding box center [586, 89] width 108 height 17
select select "1"
click at [532, 81] on select "Select Debtor 1 Only Debtor 2 Only Debtor 1 And Debtor 2 Only At Least One Of T…" at bounding box center [586, 89] width 108 height 17
click at [622, 250] on button "Save & Close" at bounding box center [611, 250] width 58 height 18
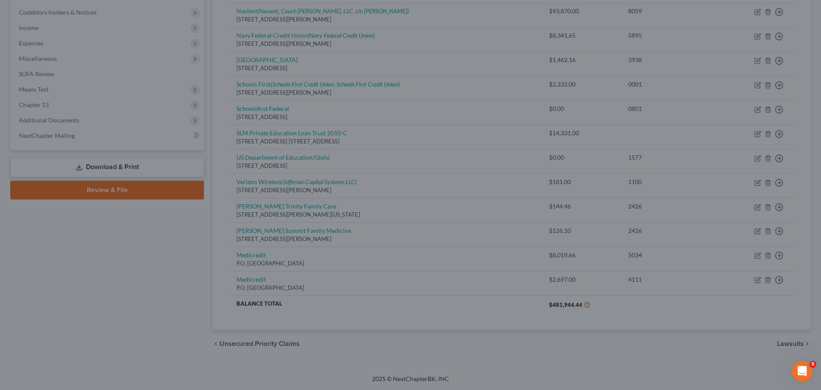
type input "0"
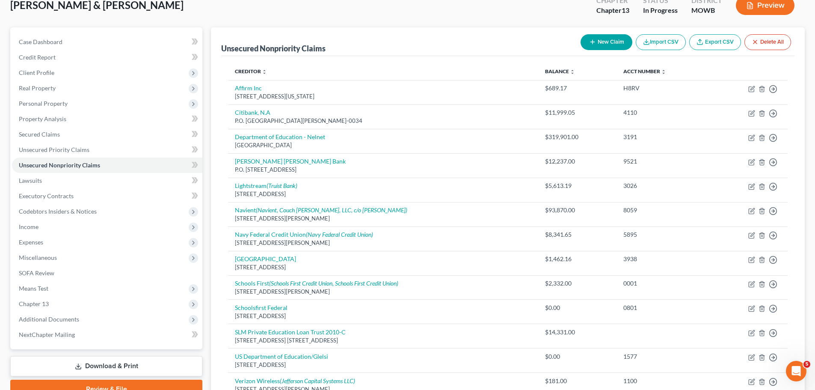
scroll to position [40, 0]
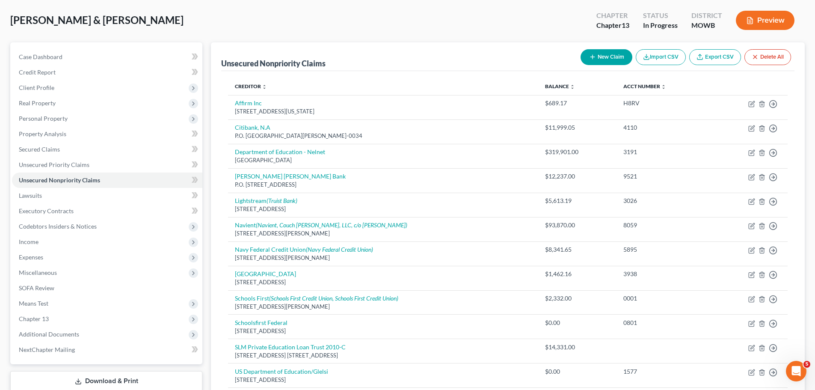
click at [615, 59] on button "New Claim" at bounding box center [606, 57] width 52 height 16
select select "2"
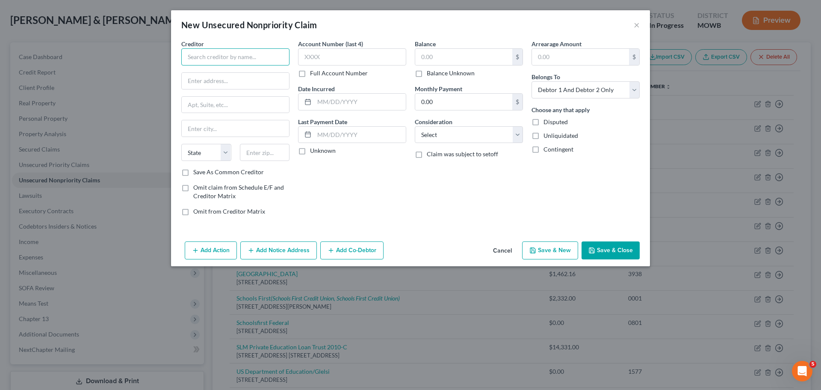
click at [240, 63] on input "text" at bounding box center [235, 56] width 108 height 17
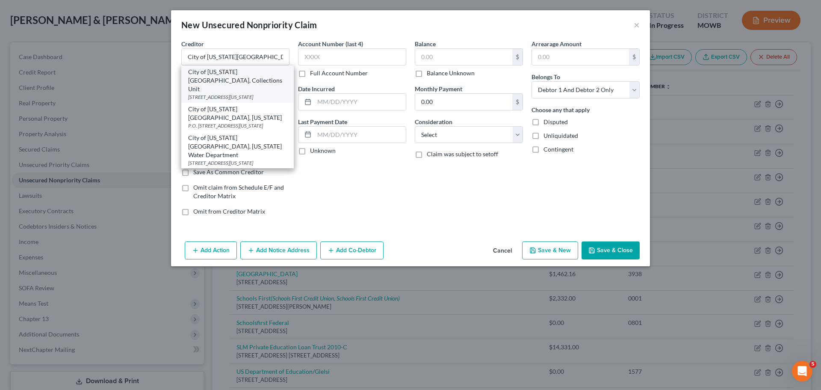
click at [256, 79] on div "City of [US_STATE][GEOGRAPHIC_DATA], Collections Unit" at bounding box center [237, 81] width 99 height 26
type input "City of [US_STATE][GEOGRAPHIC_DATA], Collections Unit"
type input "[STREET_ADDRESS]"
type input "[US_STATE][GEOGRAPHIC_DATA]"
select select "26"
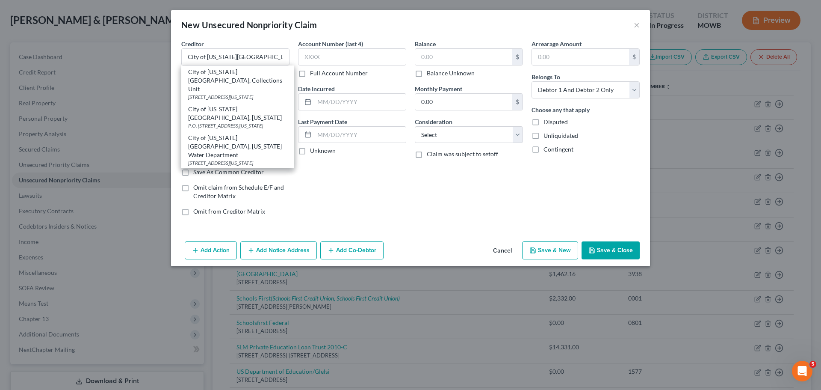
type input "64106"
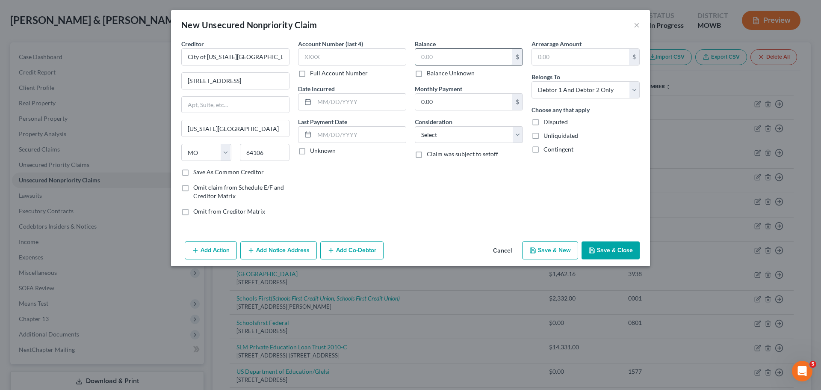
click at [427, 59] on input "text" at bounding box center [463, 57] width 97 height 16
type input "635"
drag, startPoint x: 587, startPoint y: 88, endPoint x: 579, endPoint y: 95, distance: 10.4
click at [587, 88] on select "Select Debtor 1 Only Debtor 2 Only Debtor 1 And Debtor 2 Only At Least One Of T…" at bounding box center [586, 89] width 108 height 17
select select "1"
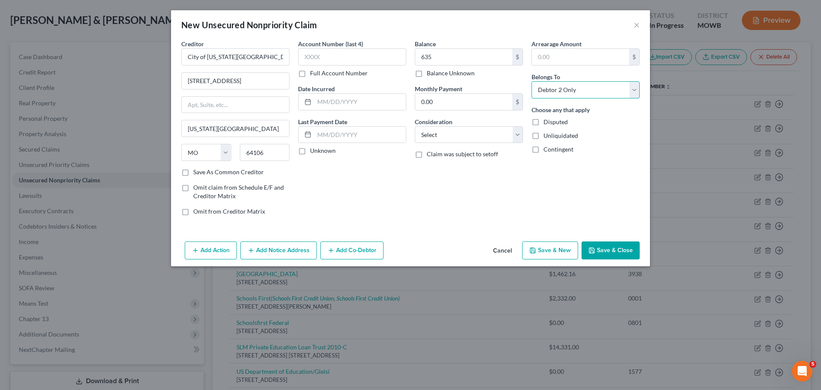
click at [532, 81] on select "Select Debtor 1 Only Debtor 2 Only Debtor 1 And Debtor 2 Only At Least One Of T…" at bounding box center [586, 89] width 108 height 17
click at [355, 59] on input "text" at bounding box center [352, 56] width 108 height 17
type input "1594"
click at [494, 136] on select "Select Cable / Satellite Services Collection Agency Credit Card Debt Debt Couns…" at bounding box center [469, 134] width 108 height 17
select select "9"
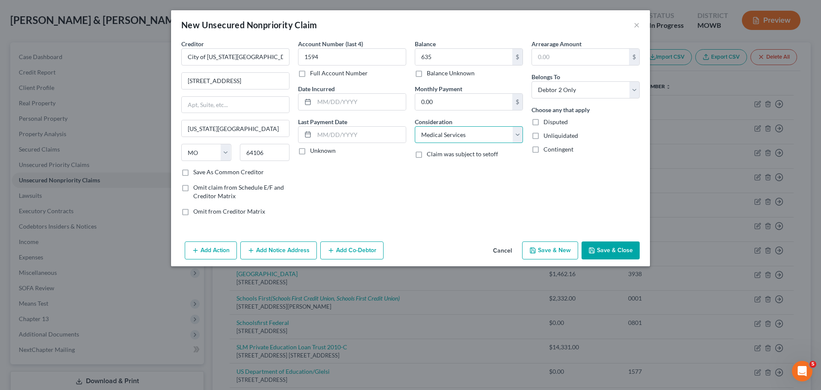
click at [415, 126] on select "Select Cable / Satellite Services Collection Agency Credit Card Debt Debt Couns…" at bounding box center [469, 134] width 108 height 17
click at [633, 246] on button "Save & Close" at bounding box center [611, 250] width 58 height 18
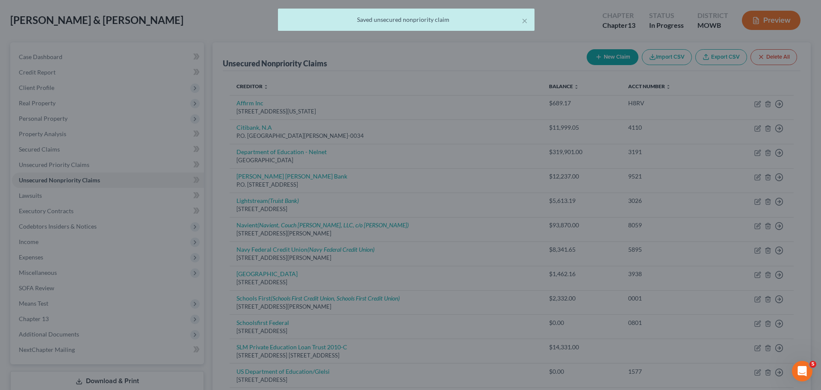
type input "635.00"
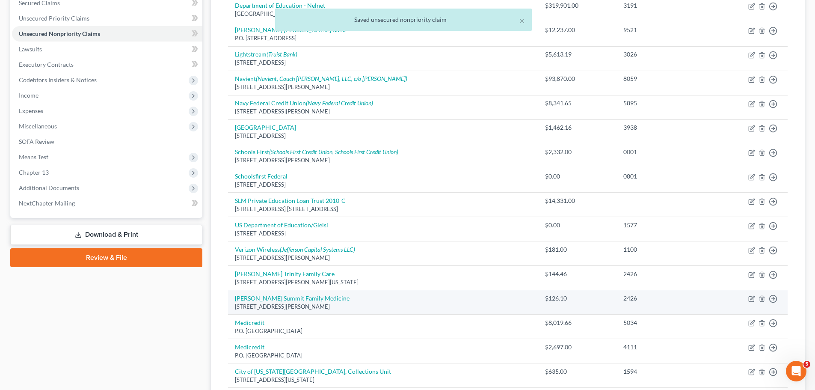
scroll to position [278, 0]
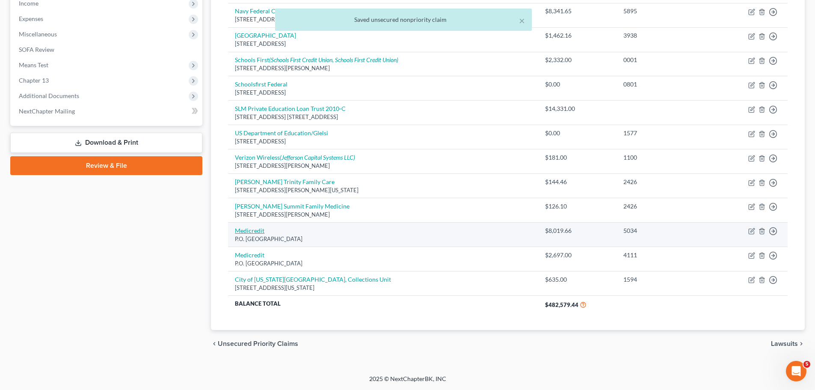
click at [256, 230] on link "Medicredit" at bounding box center [250, 230] width 30 height 7
select select "26"
select select "1"
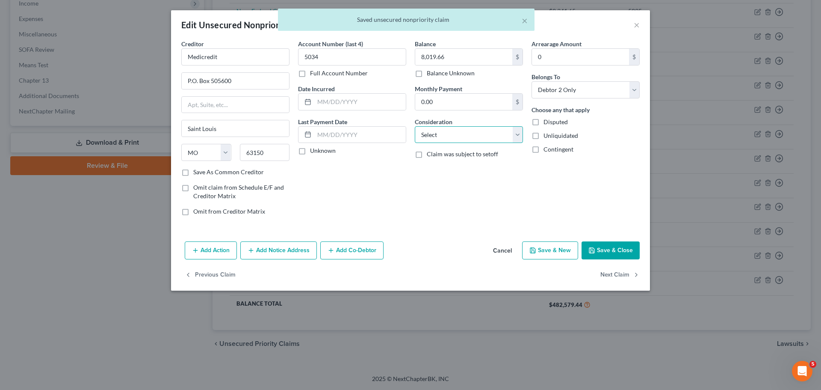
click at [475, 132] on select "Select Cable / Satellite Services Collection Agency Credit Card Debt Debt Couns…" at bounding box center [469, 134] width 108 height 17
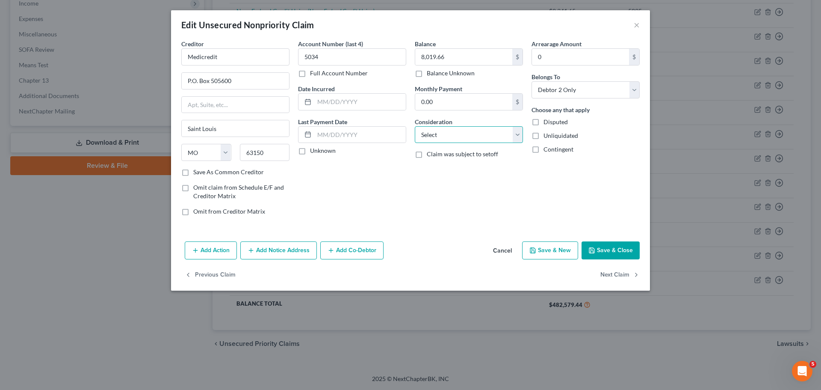
select select "9"
click at [415, 126] on select "Select Cable / Satellite Services Collection Agency Credit Card Debt Debt Couns…" at bounding box center [469, 134] width 108 height 17
click at [613, 255] on button "Save & Close" at bounding box center [611, 250] width 58 height 18
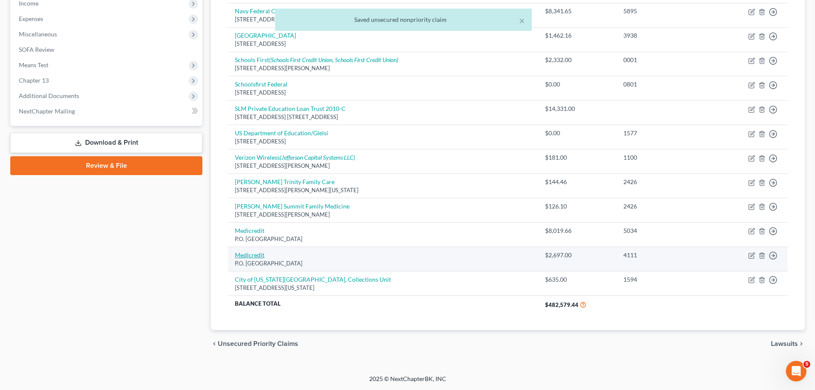
click at [256, 252] on link "Medicredit" at bounding box center [250, 254] width 30 height 7
select select "26"
select select "1"
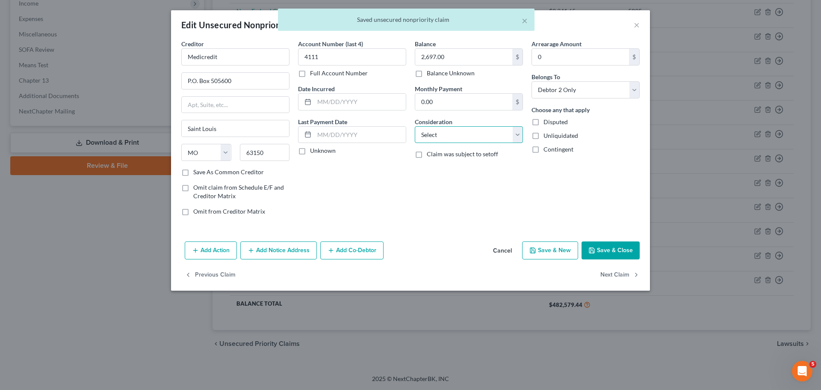
click at [469, 137] on select "Select Cable / Satellite Services Collection Agency Credit Card Debt Debt Couns…" at bounding box center [469, 134] width 108 height 17
select select "9"
click at [415, 126] on select "Select Cable / Satellite Services Collection Agency Credit Card Debt Debt Couns…" at bounding box center [469, 134] width 108 height 17
click at [613, 254] on button "Save & Close" at bounding box center [611, 250] width 58 height 18
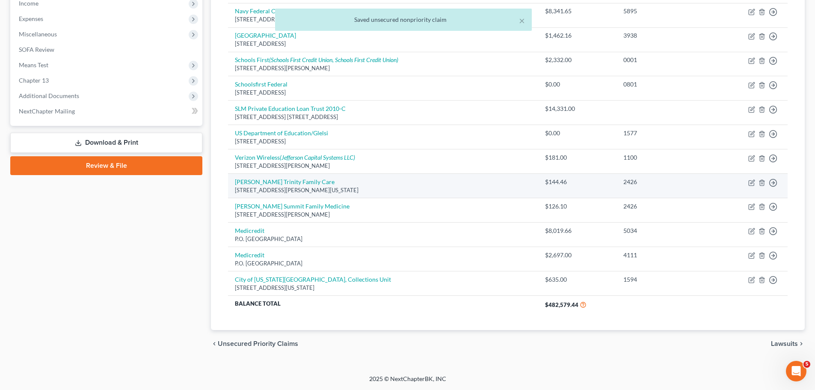
click at [282, 187] on div "[STREET_ADDRESS][PERSON_NAME][US_STATE]" at bounding box center [383, 190] width 296 height 8
click at [283, 183] on link "[PERSON_NAME] Trinity Family Care" at bounding box center [285, 181] width 100 height 7
select select "26"
select select "1"
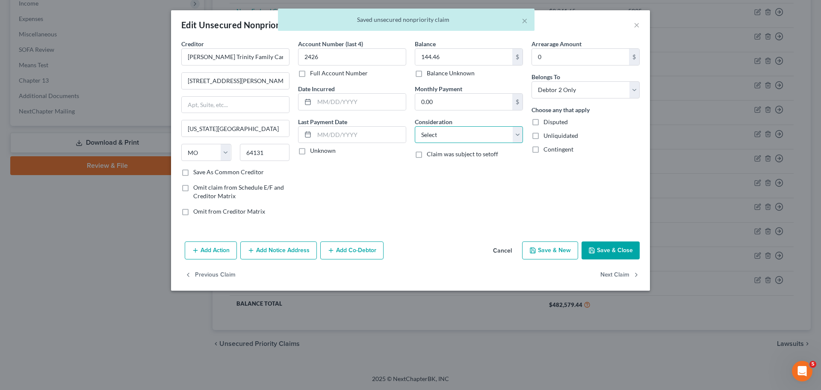
click at [473, 142] on select "Select Cable / Satellite Services Collection Agency Credit Card Debt Debt Couns…" at bounding box center [469, 134] width 108 height 17
select select "9"
click at [415, 126] on select "Select Cable / Satellite Services Collection Agency Credit Card Debt Debt Couns…" at bounding box center [469, 134] width 108 height 17
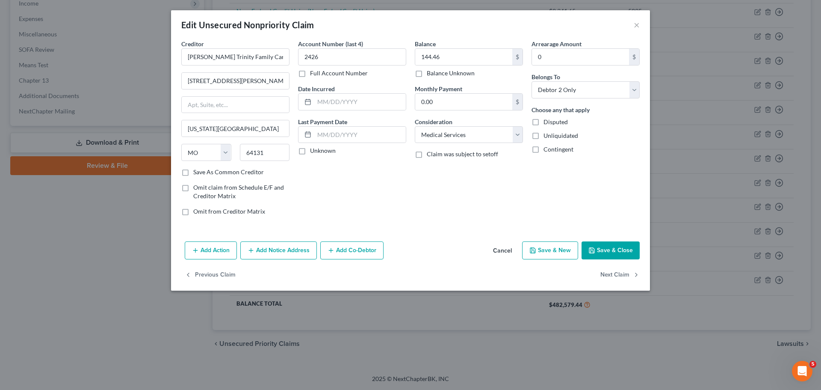
click at [626, 256] on button "Save & Close" at bounding box center [611, 250] width 58 height 18
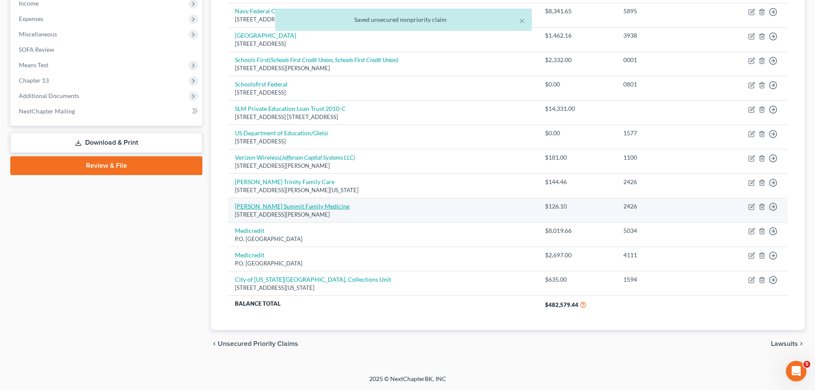
click at [262, 208] on link "[PERSON_NAME] Summit Family Medicine" at bounding box center [292, 205] width 115 height 7
select select "26"
select select "1"
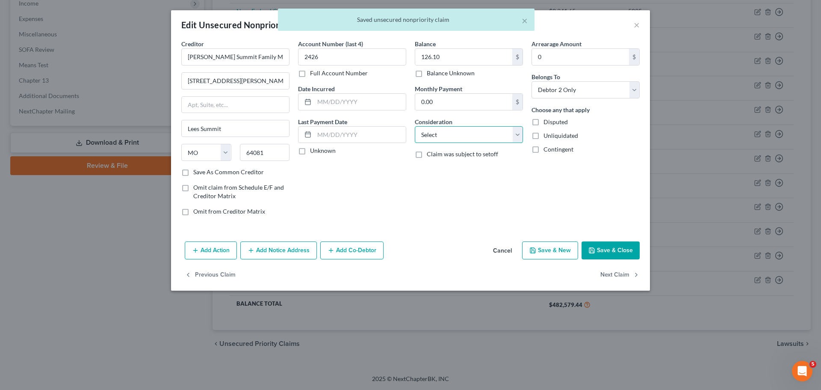
drag, startPoint x: 465, startPoint y: 132, endPoint x: 465, endPoint y: 142, distance: 9.8
click at [465, 132] on select "Select Cable / Satellite Services Collection Agency Credit Card Debt Debt Couns…" at bounding box center [469, 134] width 108 height 17
select select "9"
click at [415, 126] on select "Select Cable / Satellite Services Collection Agency Credit Card Debt Debt Couns…" at bounding box center [469, 134] width 108 height 17
click at [632, 249] on button "Save & Close" at bounding box center [611, 250] width 58 height 18
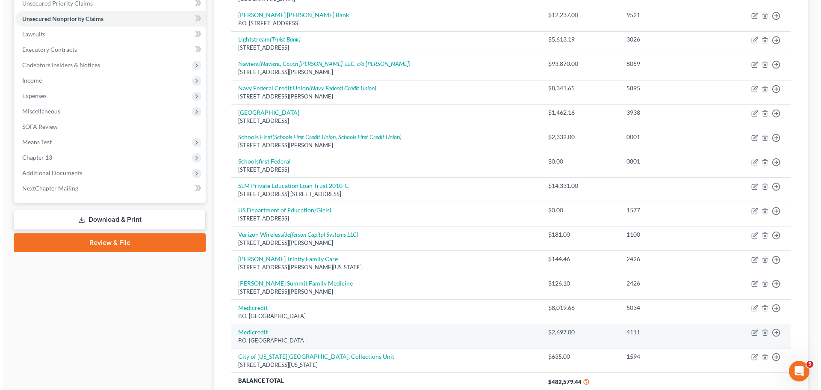
scroll to position [21, 0]
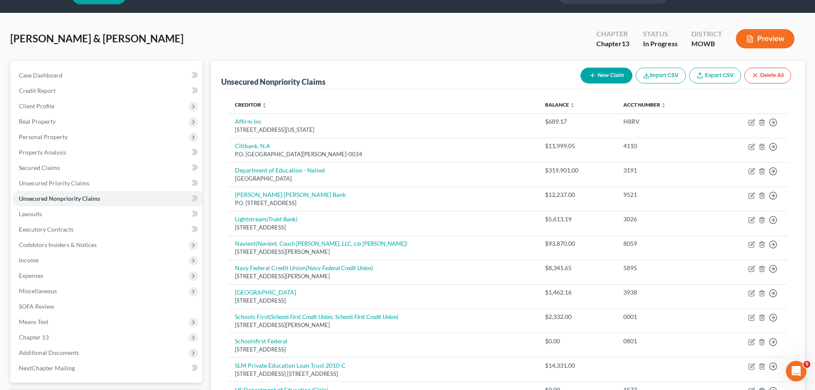
click at [616, 73] on button "New Claim" at bounding box center [606, 76] width 52 height 16
select select "2"
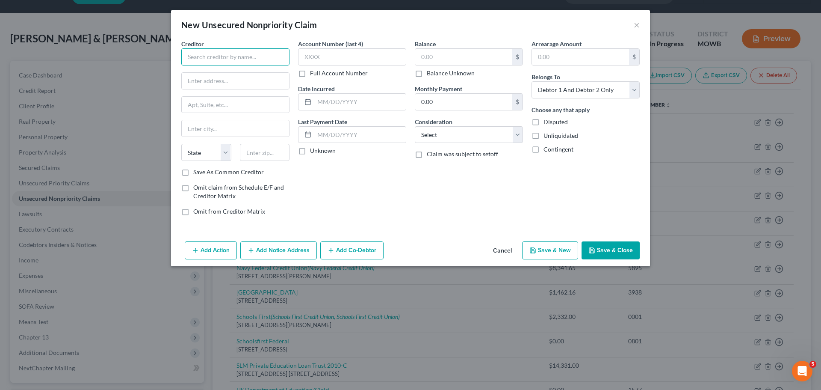
click at [251, 58] on input "text" at bounding box center [235, 56] width 108 height 17
type input "a"
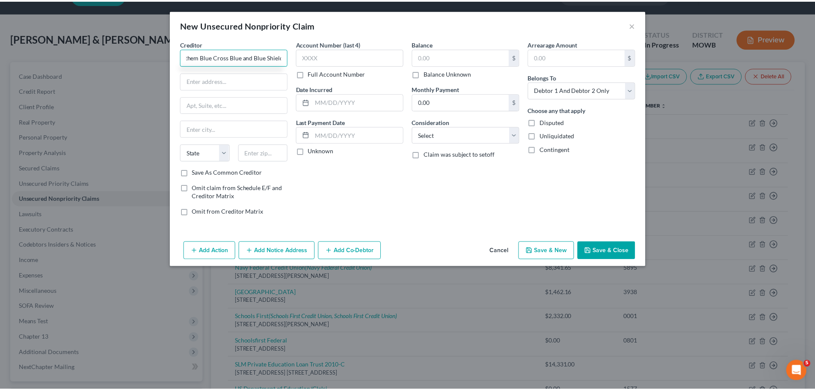
scroll to position [0, 0]
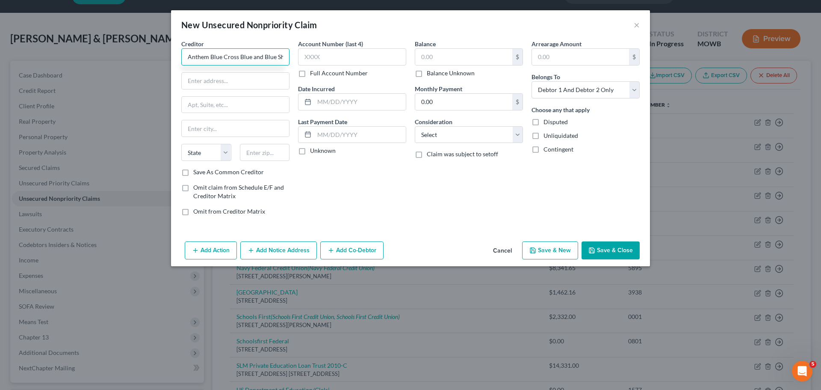
type input "Anthem Blue Cross Blue and Blue Shield"
drag, startPoint x: 272, startPoint y: 159, endPoint x: 248, endPoint y: 139, distance: 30.9
click at [272, 159] on input "text" at bounding box center [265, 152] width 50 height 17
paste input "23466"
click at [198, 85] on input "text" at bounding box center [235, 81] width 107 height 16
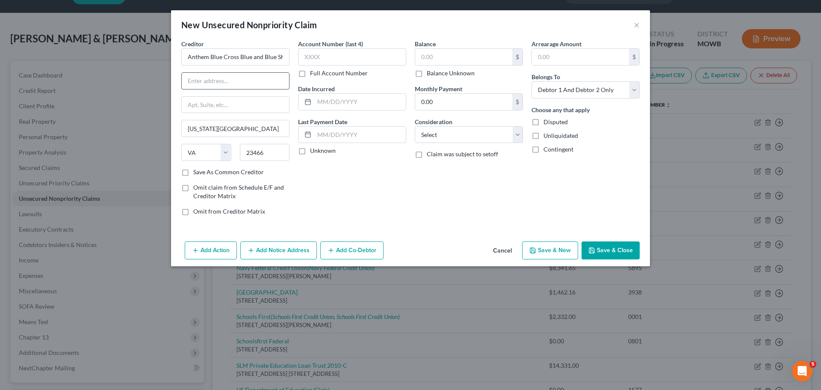
paste input "P.O. Box 61010"
click at [460, 127] on select "Select Cable / Satellite Services Collection Agency Credit Card Debt Debt Couns…" at bounding box center [469, 134] width 108 height 17
click at [415, 126] on select "Select Cable / Satellite Services Collection Agency Credit Card Debt Debt Couns…" at bounding box center [469, 134] width 108 height 17
click at [381, 55] on input "text" at bounding box center [352, 56] width 108 height 17
click at [453, 50] on input "text" at bounding box center [463, 57] width 97 height 16
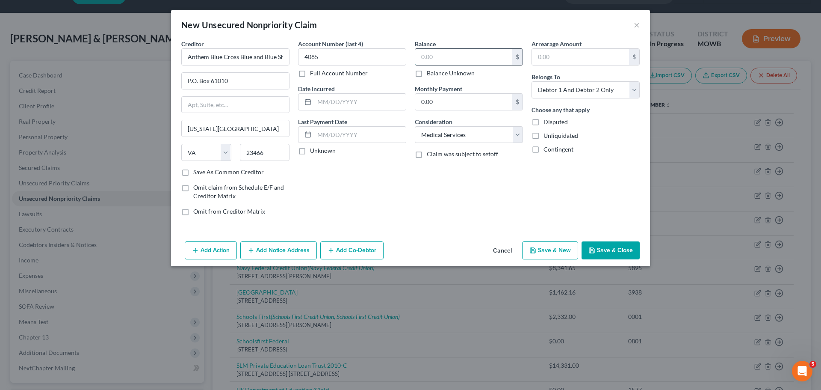
paste input "$526.84"
click at [616, 252] on button "Save & Close" at bounding box center [611, 250] width 58 height 18
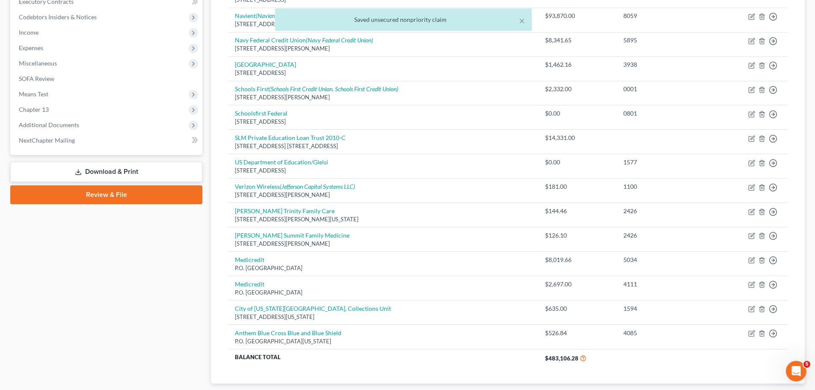
scroll to position [302, 0]
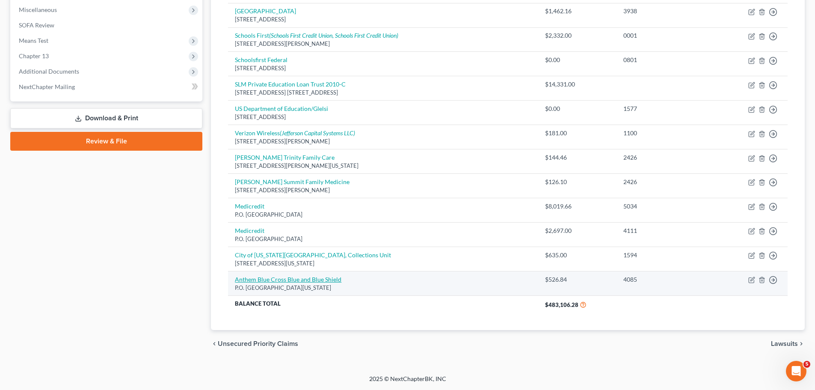
click at [259, 279] on link "Anthem Blue Cross Blue and Blue Shield" at bounding box center [288, 278] width 106 height 7
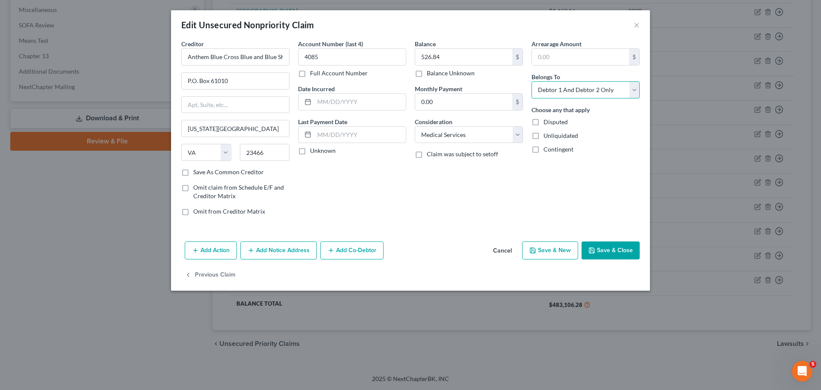
click at [565, 88] on select "Select Debtor 1 Only Debtor 2 Only Debtor 1 And Debtor 2 Only At Least One Of T…" at bounding box center [586, 89] width 108 height 17
click at [532, 81] on select "Select Debtor 1 Only Debtor 2 Only Debtor 1 And Debtor 2 Only At Least One Of T…" at bounding box center [586, 89] width 108 height 17
click at [630, 242] on button "Save & Close" at bounding box center [611, 250] width 58 height 18
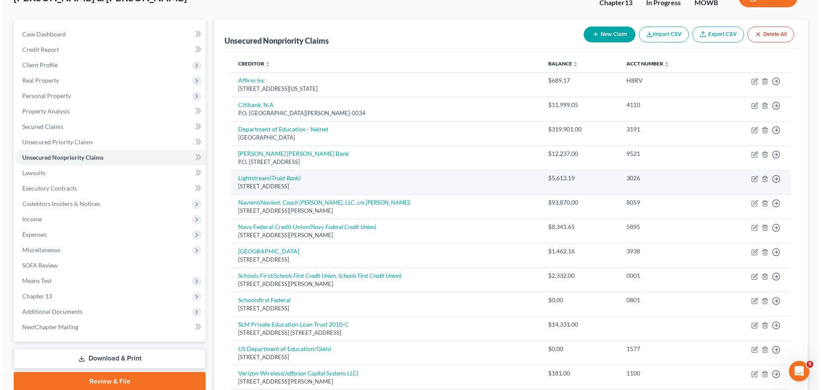
scroll to position [46, 0]
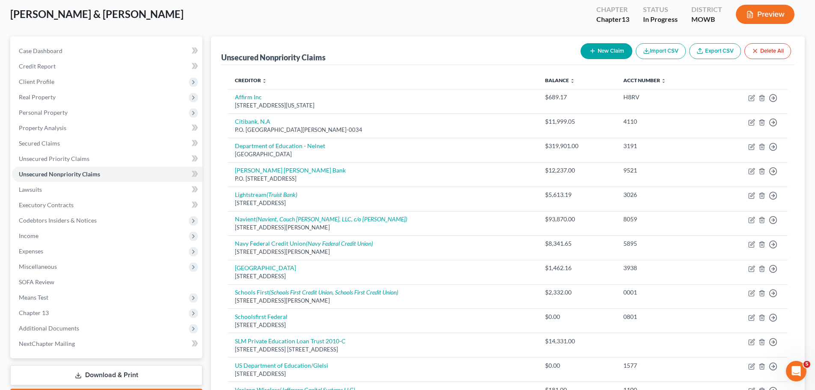
click at [606, 49] on button "New Claim" at bounding box center [606, 51] width 52 height 16
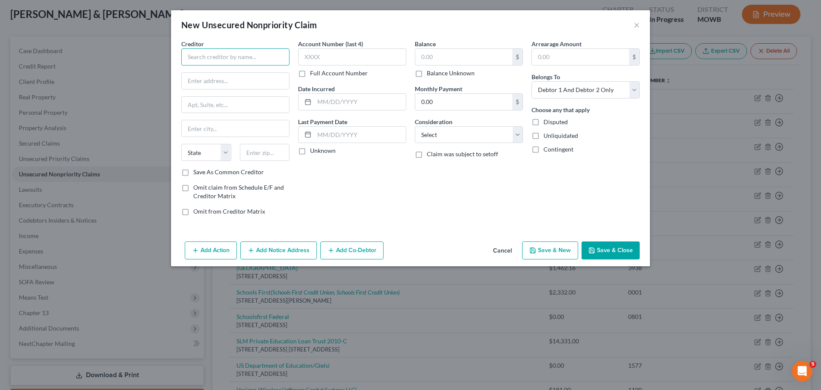
click at [236, 62] on input "text" at bounding box center [235, 56] width 108 height 17
drag, startPoint x: 264, startPoint y: 154, endPoint x: 276, endPoint y: 125, distance: 31.6
click at [264, 154] on input "text" at bounding box center [265, 152] width 50 height 17
paste input "66101"
click at [225, 77] on input "text" at bounding box center [235, 81] width 107 height 16
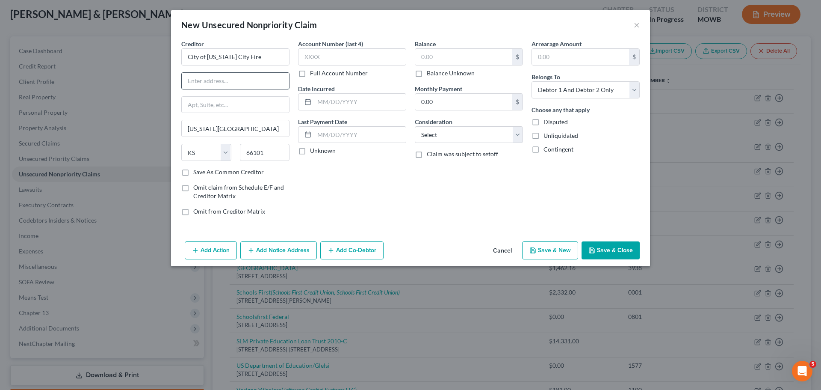
paste input "[STREET_ADDRESS]"
click at [466, 136] on select "Select Cable / Satellite Services Collection Agency Credit Card Debt Debt Couns…" at bounding box center [469, 134] width 108 height 17
click at [415, 126] on select "Select Cable / Satellite Services Collection Agency Credit Card Debt Debt Couns…" at bounding box center [469, 134] width 108 height 17
click at [451, 56] on input "text" at bounding box center [463, 57] width 97 height 16
drag, startPoint x: 569, startPoint y: 91, endPoint x: 568, endPoint y: 98, distance: 6.5
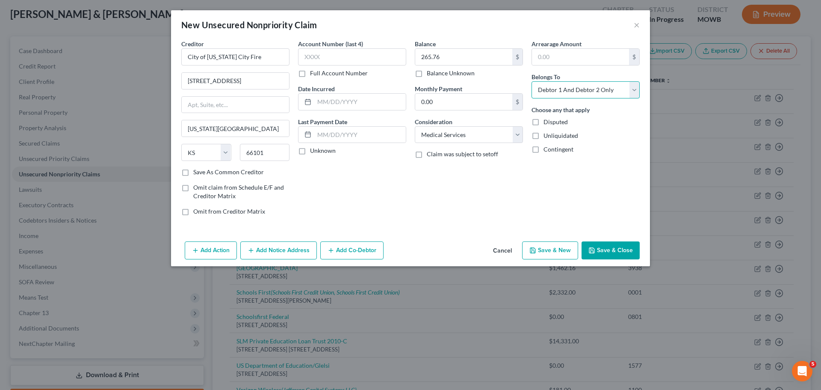
click at [569, 91] on select "Select Debtor 1 Only Debtor 2 Only Debtor 1 And Debtor 2 Only At Least One Of T…" at bounding box center [586, 89] width 108 height 17
click at [532, 81] on select "Select Debtor 1 Only Debtor 2 Only Debtor 1 And Debtor 2 Only At Least One Of T…" at bounding box center [586, 89] width 108 height 17
click at [358, 54] on input "text" at bounding box center [352, 56] width 108 height 17
click at [289, 244] on button "Add Notice Address" at bounding box center [278, 250] width 77 height 18
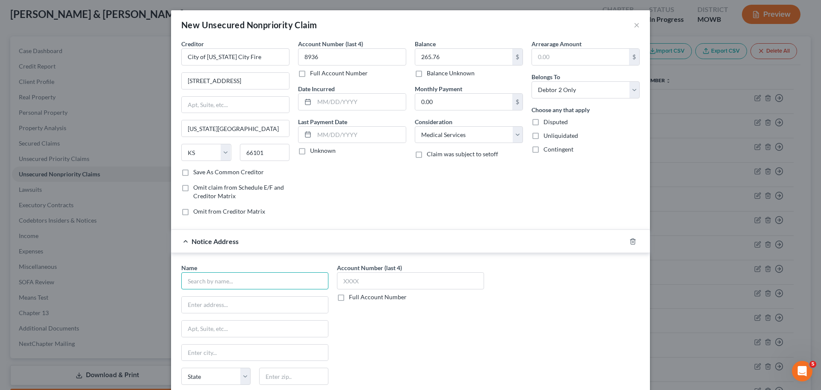
click at [215, 277] on input "text" at bounding box center [254, 280] width 147 height 17
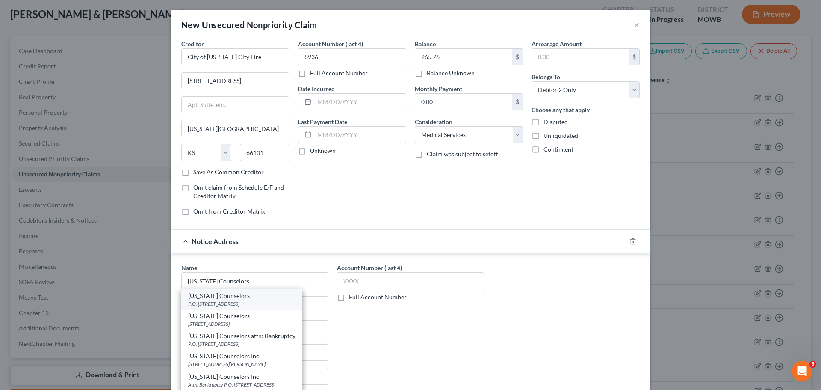
click at [246, 296] on div "[US_STATE] Counselors" at bounding box center [241, 295] width 107 height 9
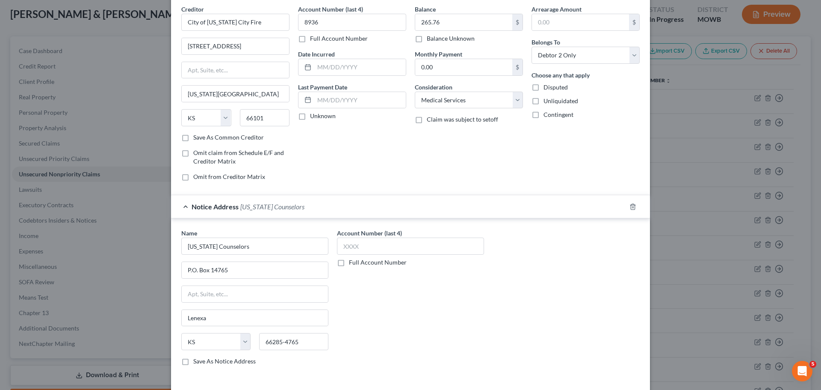
scroll to position [71, 0]
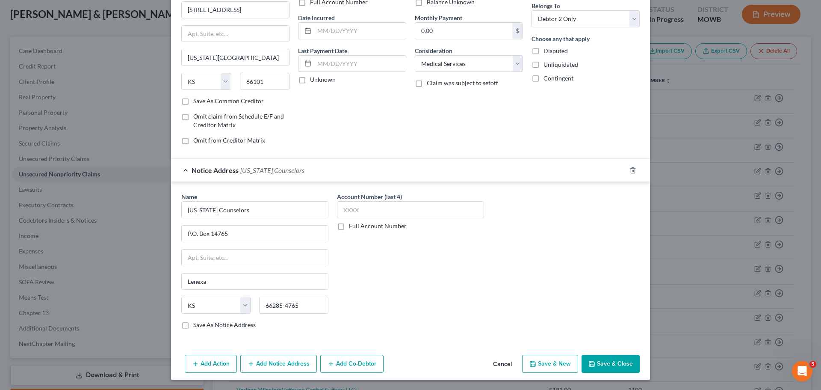
click at [621, 360] on button "Save & Close" at bounding box center [611, 364] width 58 height 18
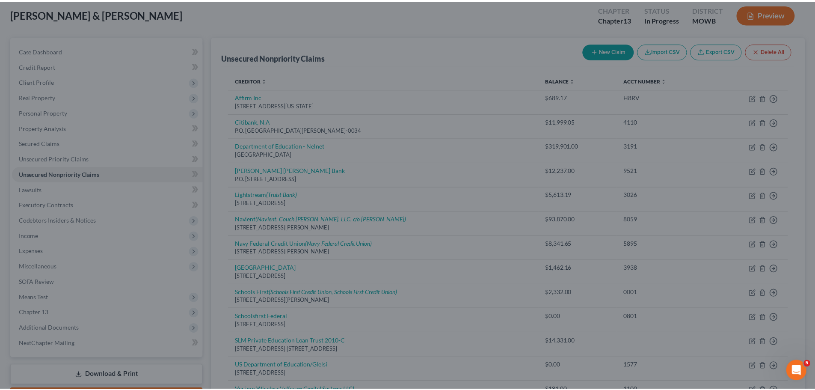
scroll to position [0, 0]
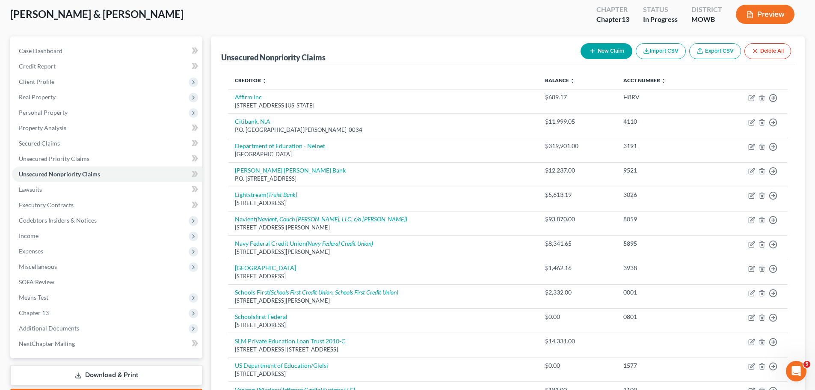
click at [605, 47] on button "New Claim" at bounding box center [606, 51] width 52 height 16
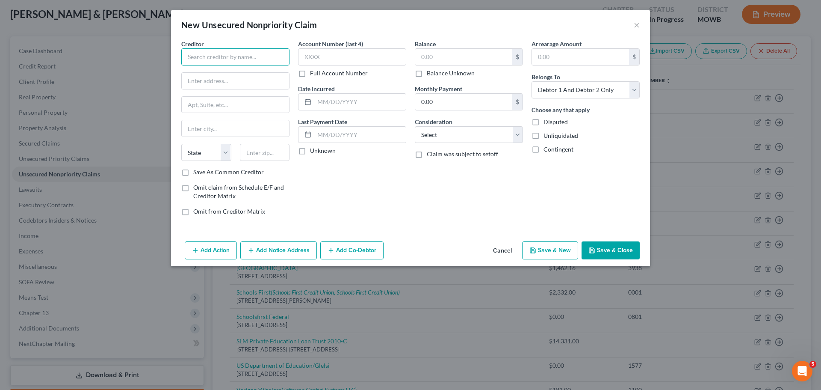
click at [225, 61] on input "text" at bounding box center [235, 56] width 108 height 17
click at [260, 57] on input "Pediatric Specialty Clinic LLC" at bounding box center [235, 56] width 108 height 17
drag, startPoint x: 252, startPoint y: 59, endPoint x: 172, endPoint y: 56, distance: 79.6
click at [172, 56] on div "Creditor * Pediatric Specialty Clinic LLC State [US_STATE] AK AR AZ CA CO CT DE…" at bounding box center [410, 138] width 479 height 198
click at [271, 154] on input "text" at bounding box center [265, 152] width 50 height 17
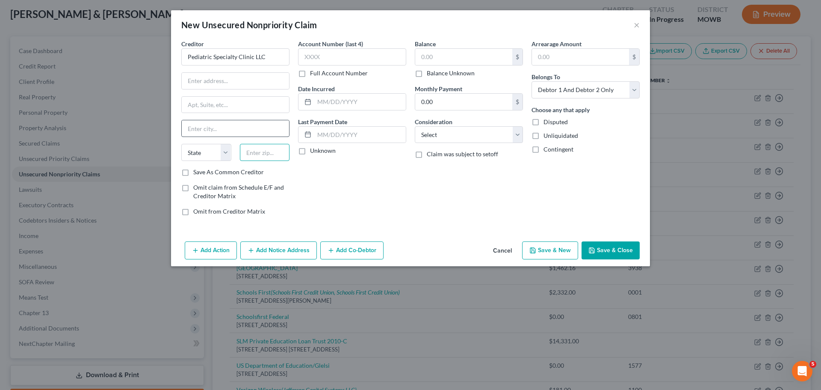
paste input "37203"
click at [243, 85] on input "text" at bounding box center [235, 81] width 107 height 16
paste input "[STREET_ADDRESS]"
click at [453, 133] on select "Select Cable / Satellite Services Collection Agency Credit Card Debt Debt Couns…" at bounding box center [469, 134] width 108 height 17
click at [415, 126] on select "Select Cable / Satellite Services Collection Agency Credit Card Debt Debt Couns…" at bounding box center [469, 134] width 108 height 17
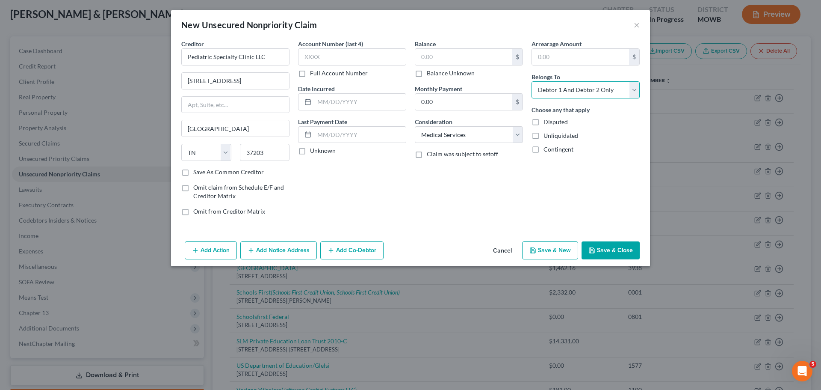
drag, startPoint x: 567, startPoint y: 88, endPoint x: 564, endPoint y: 97, distance: 9.6
click at [567, 88] on select "Select Debtor 1 Only Debtor 2 Only Debtor 1 And Debtor 2 Only At Least One Of T…" at bounding box center [586, 89] width 108 height 17
click at [532, 81] on select "Select Debtor 1 Only Debtor 2 Only Debtor 1 And Debtor 2 Only At Least One Of T…" at bounding box center [586, 89] width 108 height 17
click at [573, 60] on input "text" at bounding box center [580, 57] width 97 height 16
click at [454, 50] on input "text" at bounding box center [463, 57] width 97 height 16
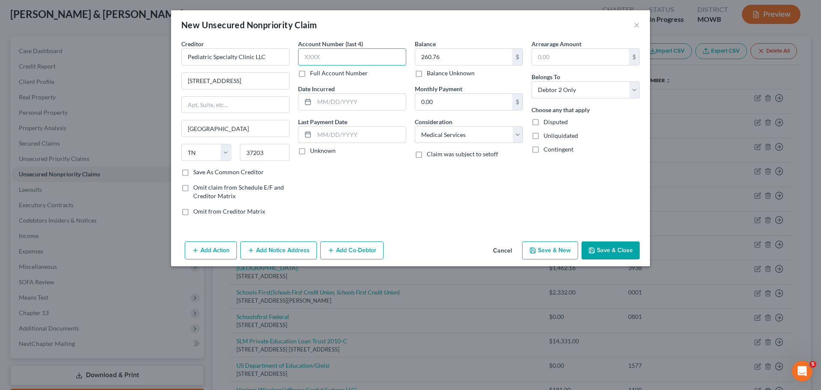
click at [346, 60] on input "text" at bounding box center [352, 56] width 108 height 17
click at [606, 252] on button "Save & Close" at bounding box center [611, 250] width 58 height 18
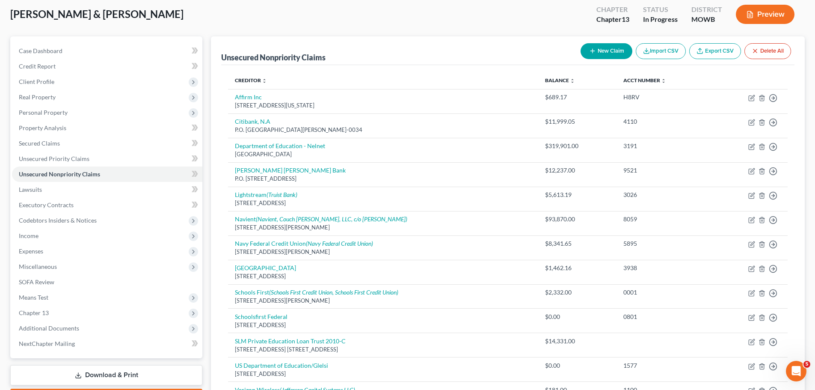
click at [602, 53] on button "New Claim" at bounding box center [606, 51] width 52 height 16
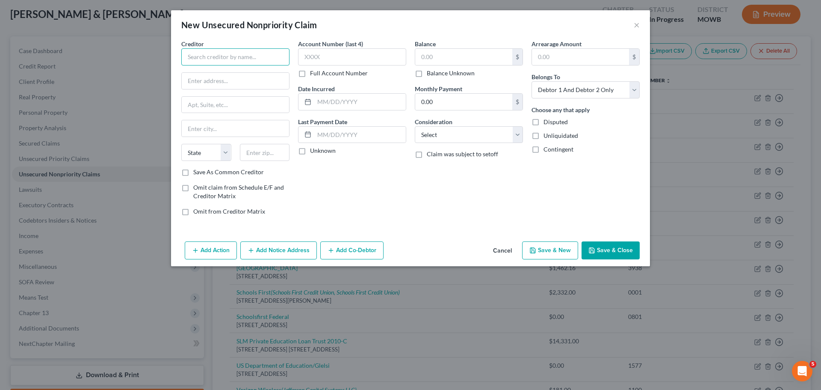
click at [226, 62] on input "text" at bounding box center [235, 56] width 108 height 17
click at [186, 60] on input "Pediatrix Medical Group" at bounding box center [235, 56] width 108 height 17
drag, startPoint x: 281, startPoint y: 152, endPoint x: 278, endPoint y: 149, distance: 4.5
click at [281, 152] on input "text" at bounding box center [265, 152] width 50 height 17
paste input "64111"
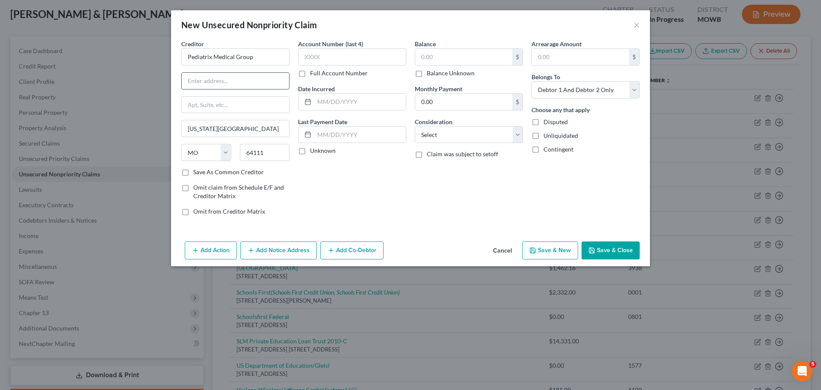
click at [255, 87] on input "text" at bounding box center [235, 81] width 107 height 16
paste input "[STREET_ADDRESS]"
click at [430, 137] on select "Select Cable / Satellite Services Collection Agency Credit Card Debt Debt Couns…" at bounding box center [469, 134] width 108 height 17
click at [415, 126] on select "Select Cable / Satellite Services Collection Agency Credit Card Debt Debt Couns…" at bounding box center [469, 134] width 108 height 17
click at [360, 61] on input "text" at bounding box center [352, 56] width 108 height 17
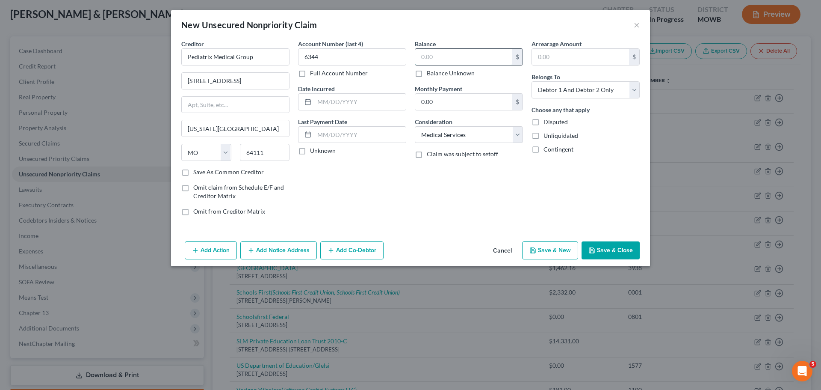
click at [483, 56] on input "text" at bounding box center [463, 57] width 97 height 16
drag, startPoint x: 593, startPoint y: 86, endPoint x: 591, endPoint y: 91, distance: 4.9
click at [593, 86] on select "Select Debtor 1 Only Debtor 2 Only Debtor 1 And Debtor 2 Only At Least One Of T…" at bounding box center [586, 89] width 108 height 17
click at [532, 81] on select "Select Debtor 1 Only Debtor 2 Only Debtor 1 And Debtor 2 Only At Least One Of T…" at bounding box center [586, 89] width 108 height 17
click at [624, 250] on button "Save & Close" at bounding box center [611, 250] width 58 height 18
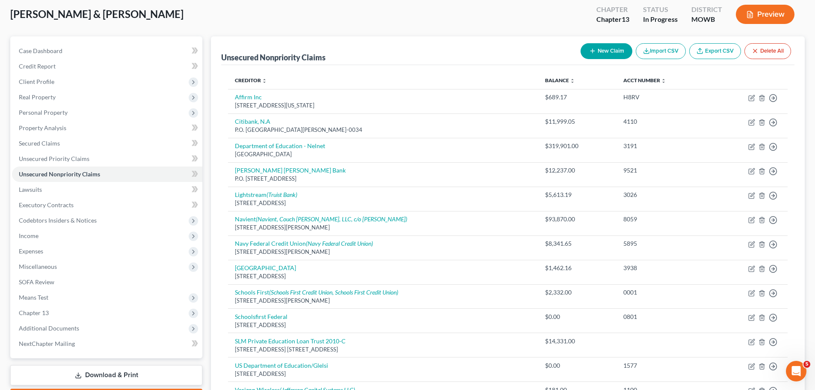
click at [619, 48] on button "New Claim" at bounding box center [606, 51] width 52 height 16
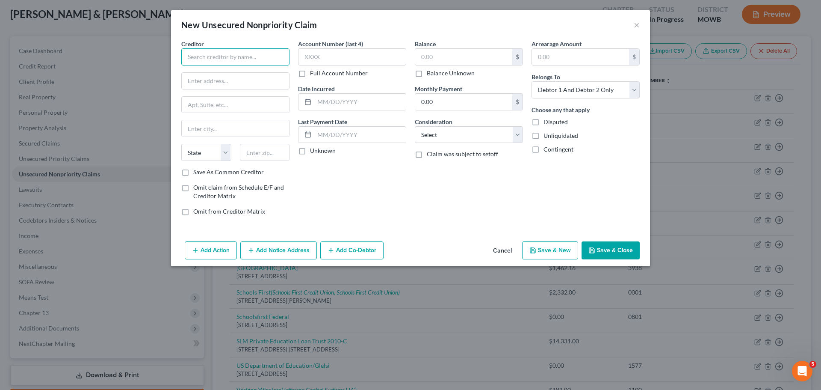
click at [230, 58] on input "text" at bounding box center [235, 56] width 108 height 17
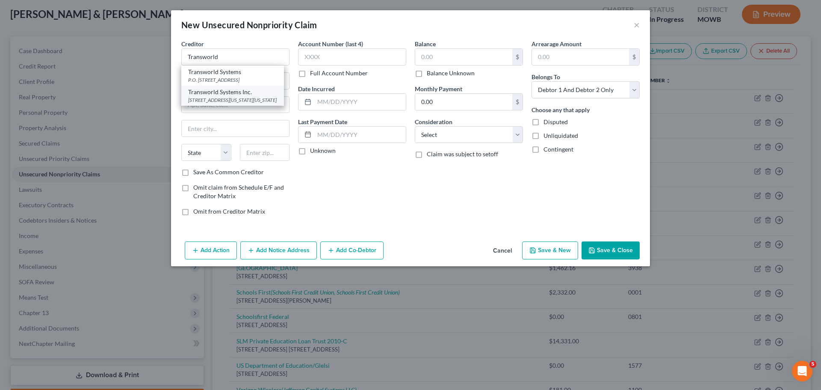
click at [239, 95] on div "Transworld Systems Inc." at bounding box center [232, 92] width 89 height 9
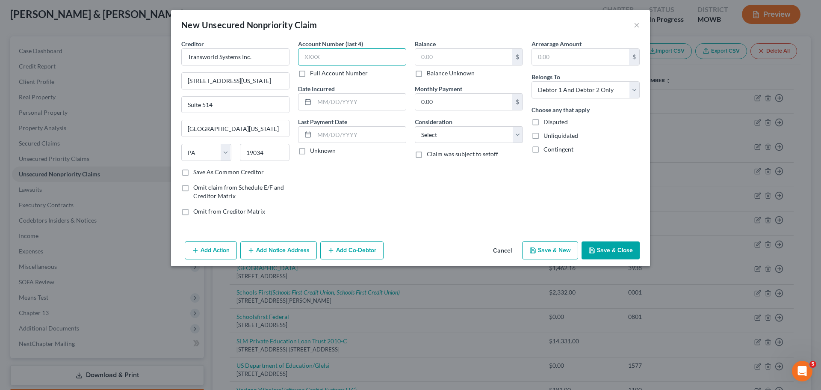
click at [358, 57] on input "text" at bounding box center [352, 56] width 108 height 17
click at [458, 58] on input "text" at bounding box center [463, 57] width 97 height 16
click at [446, 127] on select "Select Cable / Satellite Services Collection Agency Credit Card Debt Debt Couns…" at bounding box center [469, 134] width 108 height 17
click at [415, 126] on select "Select Cable / Satellite Services Collection Agency Credit Card Debt Debt Couns…" at bounding box center [469, 134] width 108 height 17
click at [572, 83] on select "Select Debtor 1 Only Debtor 2 Only Debtor 1 And Debtor 2 Only At Least One Of T…" at bounding box center [586, 89] width 108 height 17
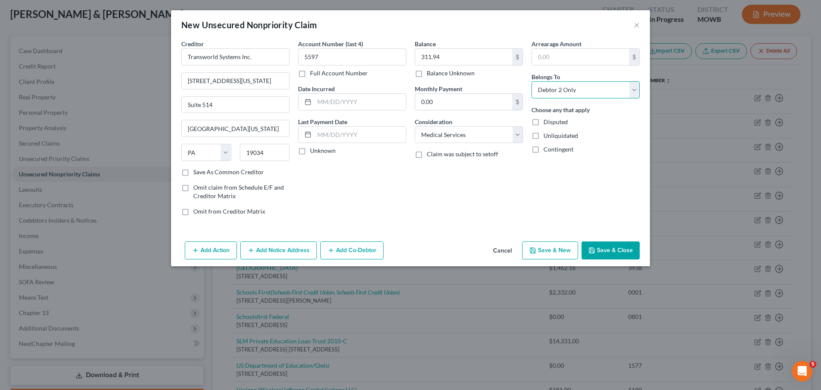
click at [532, 81] on select "Select Debtor 1 Only Debtor 2 Only Debtor 1 And Debtor 2 Only At Least One Of T…" at bounding box center [586, 89] width 108 height 17
click at [618, 252] on button "Save & Close" at bounding box center [611, 250] width 58 height 18
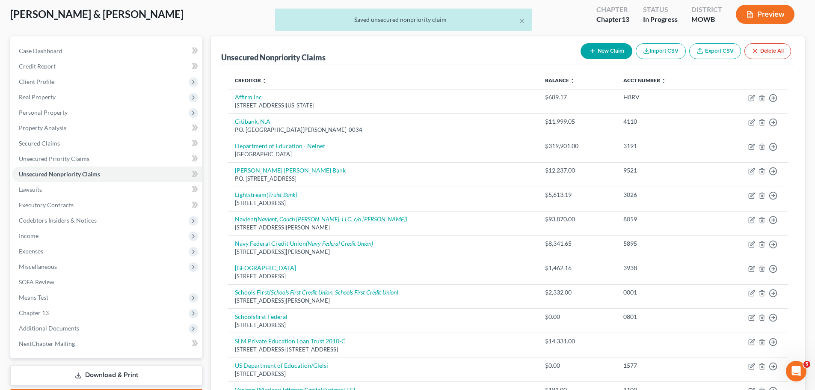
click at [619, 53] on button "New Claim" at bounding box center [606, 51] width 52 height 16
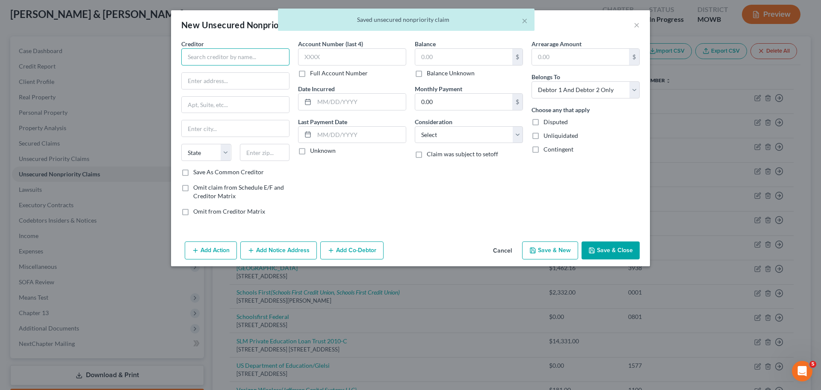
click at [269, 61] on input "text" at bounding box center [235, 56] width 108 height 17
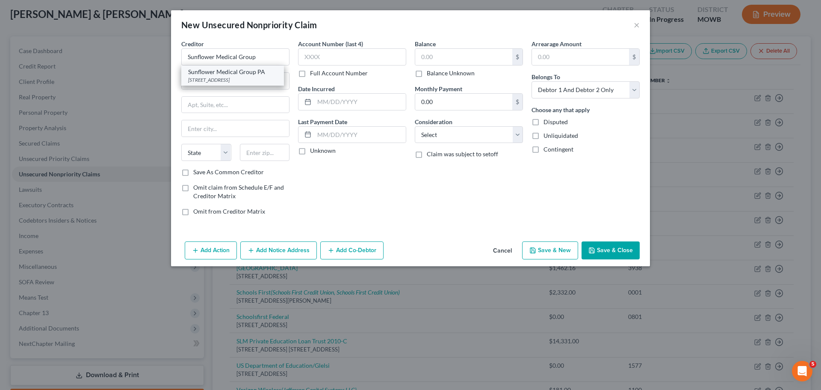
click at [254, 79] on div "[STREET_ADDRESS]" at bounding box center [232, 79] width 89 height 7
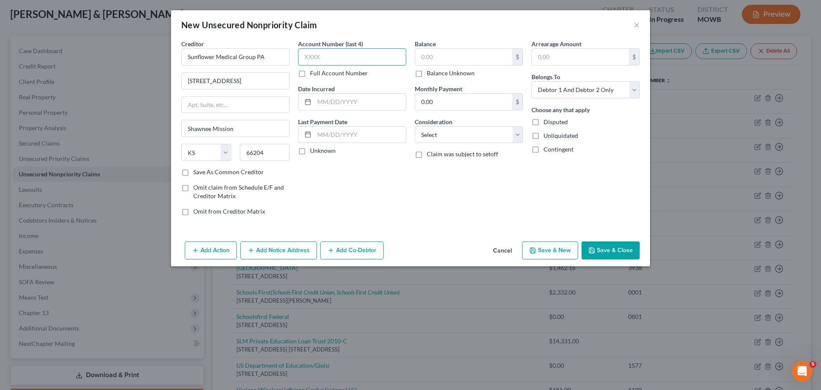
click at [353, 57] on input "text" at bounding box center [352, 56] width 108 height 17
click at [496, 59] on input "text" at bounding box center [463, 57] width 97 height 16
click at [442, 134] on select "Select Cable / Satellite Services Collection Agency Credit Card Debt Debt Couns…" at bounding box center [469, 134] width 108 height 17
click at [415, 126] on select "Select Cable / Satellite Services Collection Agency Credit Card Debt Debt Couns…" at bounding box center [469, 134] width 108 height 17
click at [588, 90] on select "Select Debtor 1 Only Debtor 2 Only Debtor 1 And Debtor 2 Only At Least One Of T…" at bounding box center [586, 89] width 108 height 17
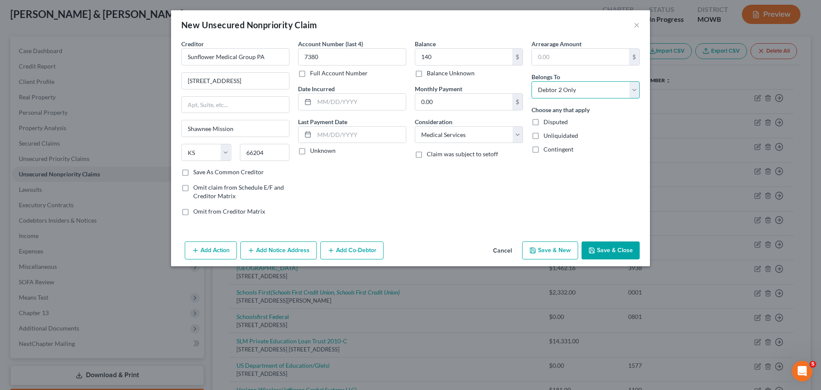
click at [532, 81] on select "Select Debtor 1 Only Debtor 2 Only Debtor 1 And Debtor 2 Only At Least One Of T…" at bounding box center [586, 89] width 108 height 17
click at [610, 255] on button "Save & Close" at bounding box center [611, 250] width 58 height 18
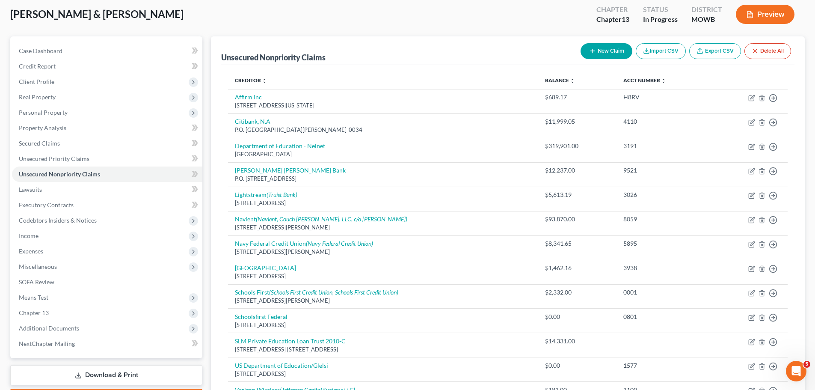
click at [598, 54] on button "New Claim" at bounding box center [606, 51] width 52 height 16
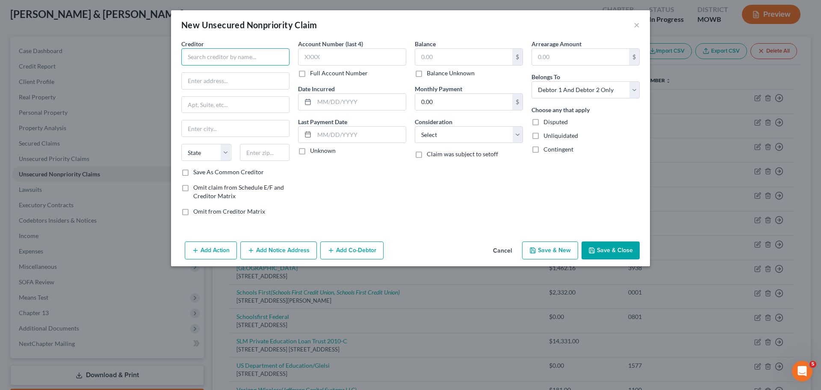
click at [205, 55] on input "text" at bounding box center [235, 56] width 108 height 17
drag, startPoint x: 273, startPoint y: 158, endPoint x: 263, endPoint y: 137, distance: 23.0
click at [273, 158] on input "text" at bounding box center [265, 152] width 50 height 17
paste input "64129"
click at [222, 83] on input "text" at bounding box center [235, 81] width 107 height 16
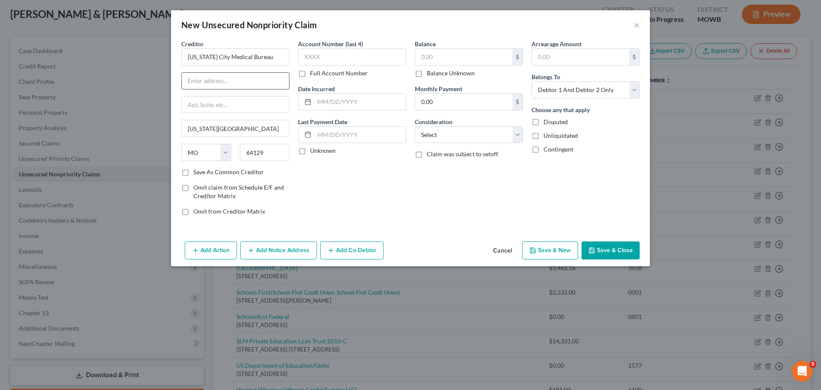
paste input "[STREET_ADDRESS]"
click at [476, 133] on select "Select Cable / Satellite Services Collection Agency Credit Card Debt Debt Couns…" at bounding box center [469, 134] width 108 height 17
click at [415, 126] on select "Select Cable / Satellite Services Collection Agency Credit Card Debt Debt Couns…" at bounding box center [469, 134] width 108 height 17
click at [436, 51] on input "text" at bounding box center [463, 57] width 97 height 16
click at [559, 91] on select "Select Debtor 1 Only Debtor 2 Only Debtor 1 And Debtor 2 Only At Least One Of T…" at bounding box center [586, 89] width 108 height 17
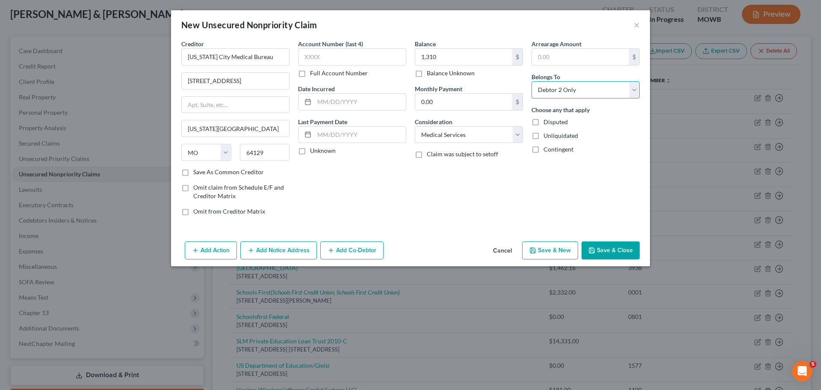
click at [532, 81] on select "Select Debtor 1 Only Debtor 2 Only Debtor 1 And Debtor 2 Only At Least One Of T…" at bounding box center [586, 89] width 108 height 17
click at [366, 54] on input "text" at bounding box center [352, 56] width 108 height 17
click at [593, 247] on icon "button" at bounding box center [591, 250] width 7 height 7
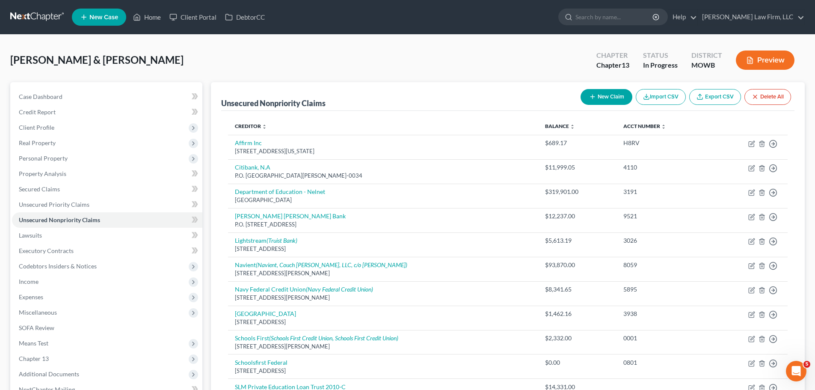
click at [610, 99] on button "New Claim" at bounding box center [606, 97] width 52 height 16
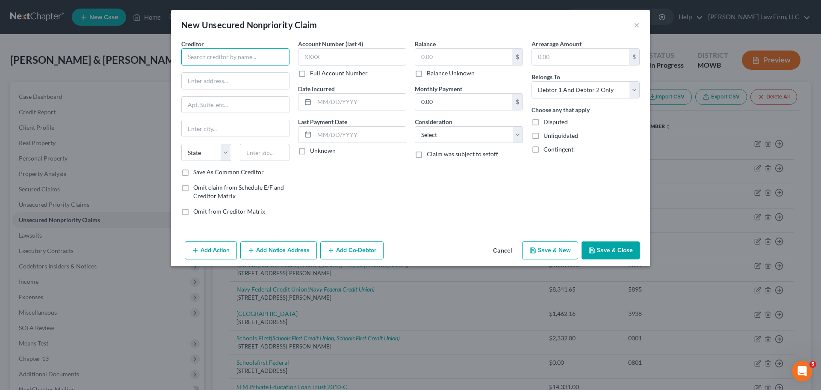
click at [249, 62] on input "text" at bounding box center [235, 56] width 108 height 17
click at [233, 54] on input "text" at bounding box center [235, 56] width 108 height 17
click at [479, 133] on select "Select Cable / Satellite Services Collection Agency Credit Card Debt Debt Couns…" at bounding box center [469, 134] width 108 height 17
click at [415, 126] on select "Select Cable / Satellite Services Collection Agency Credit Card Debt Debt Couns…" at bounding box center [469, 134] width 108 height 17
click at [271, 152] on input "text" at bounding box center [265, 152] width 50 height 17
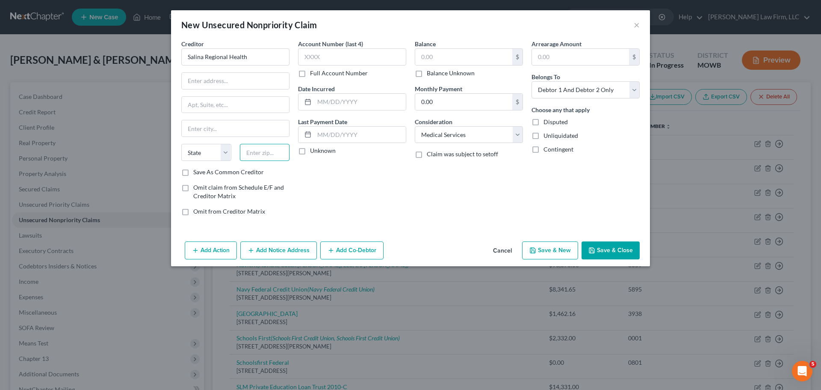
paste input "67401"
click at [235, 81] on input "text" at bounding box center [235, 81] width 107 height 16
click at [211, 80] on input "text" at bounding box center [235, 81] width 107 height 16
paste input "[STREET_ADDRESS]"
click at [343, 52] on input "text" at bounding box center [352, 56] width 108 height 17
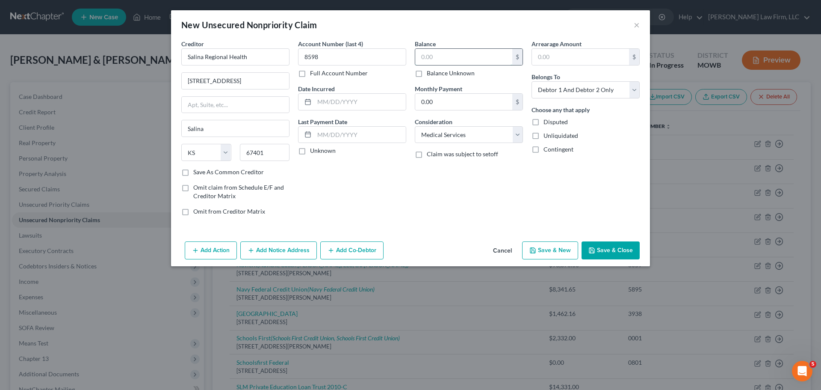
click at [476, 61] on input "text" at bounding box center [463, 57] width 97 height 16
click at [592, 83] on select "Select Debtor 1 Only Debtor 2 Only Debtor 1 And Debtor 2 Only At Least One Of T…" at bounding box center [586, 89] width 108 height 17
click at [532, 81] on select "Select Debtor 1 Only Debtor 2 Only Debtor 1 And Debtor 2 Only At Least One Of T…" at bounding box center [586, 89] width 108 height 17
click at [599, 248] on button "Save & Close" at bounding box center [611, 250] width 58 height 18
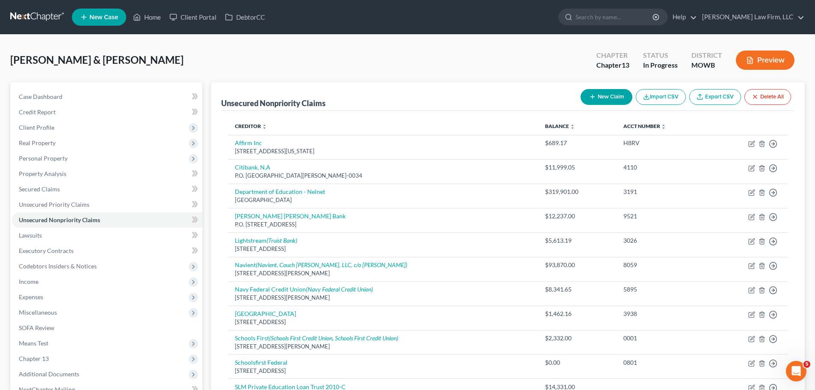
click at [612, 95] on button "New Claim" at bounding box center [606, 97] width 52 height 16
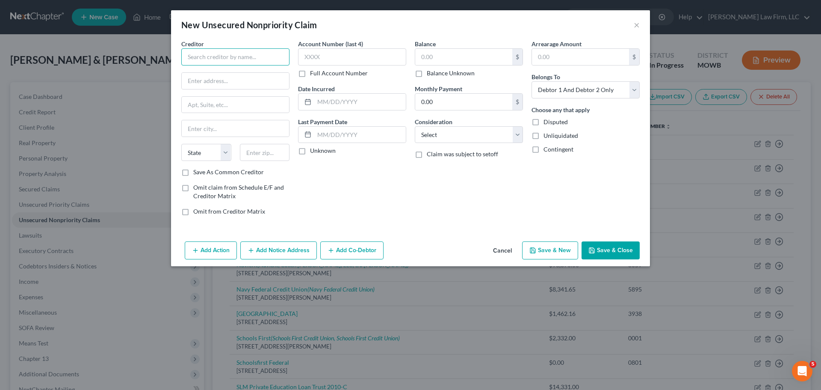
click at [246, 60] on input "text" at bounding box center [235, 56] width 108 height 17
drag, startPoint x: 270, startPoint y: 56, endPoint x: 159, endPoint y: 56, distance: 111.2
click at [159, 56] on div "New Unsecured Nonpriority Claim × Creditor * [PERSON_NAME][GEOGRAPHIC_DATA] [US…" at bounding box center [410, 195] width 821 height 390
click at [319, 57] on input "text" at bounding box center [352, 56] width 108 height 17
click at [444, 58] on input "text" at bounding box center [463, 57] width 97 height 16
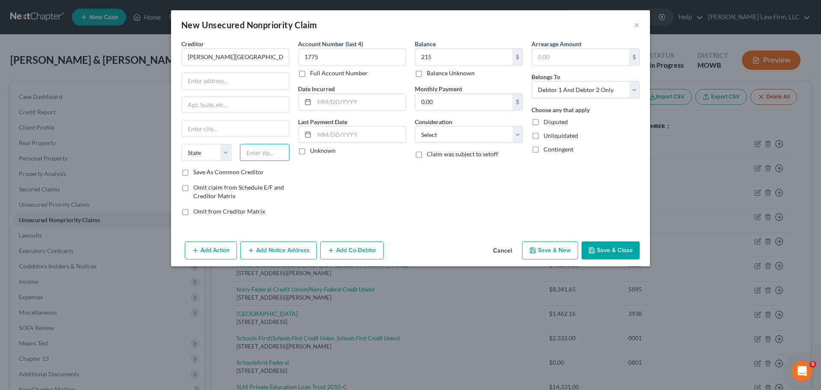
click at [266, 149] on input "text" at bounding box center [265, 152] width 50 height 17
drag, startPoint x: 267, startPoint y: 151, endPoint x: 224, endPoint y: 154, distance: 43.3
click at [224, 154] on div "State [US_STATE] AK AR AZ CA CO CT DE DC [GEOGRAPHIC_DATA] [GEOGRAPHIC_DATA] GU…" at bounding box center [235, 156] width 117 height 24
paste input "61801"
drag, startPoint x: 216, startPoint y: 83, endPoint x: 290, endPoint y: 74, distance: 74.0
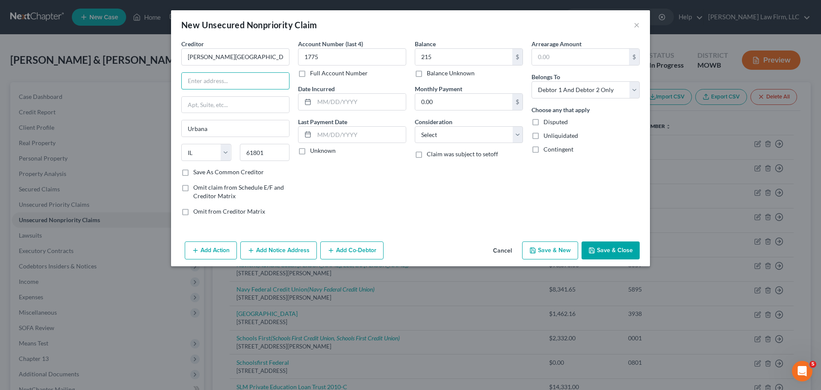
click at [216, 83] on input "text" at bounding box center [235, 81] width 107 height 16
paste input "[STREET_ADDRESS]"
click at [435, 137] on select "Select Cable / Satellite Services Collection Agency Credit Card Debt Debt Couns…" at bounding box center [469, 134] width 108 height 17
click at [415, 126] on select "Select Cable / Satellite Services Collection Agency Credit Card Debt Debt Couns…" at bounding box center [469, 134] width 108 height 17
drag, startPoint x: 552, startPoint y: 88, endPoint x: 555, endPoint y: 98, distance: 10.2
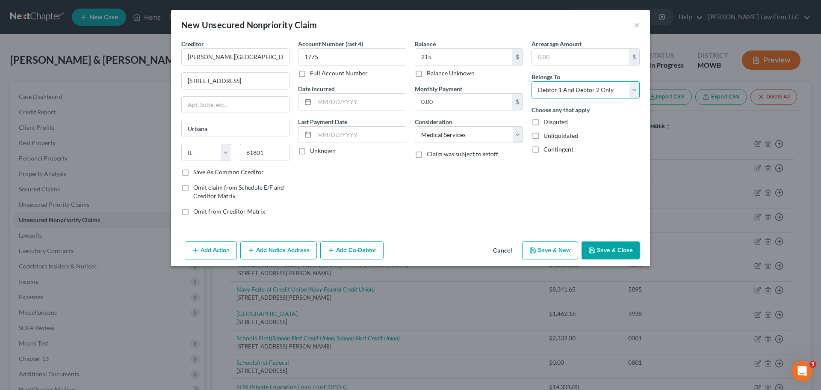
click at [552, 88] on select "Select Debtor 1 Only Debtor 2 Only Debtor 1 And Debtor 2 Only At Least One Of T…" at bounding box center [586, 89] width 108 height 17
click at [532, 81] on select "Select Debtor 1 Only Debtor 2 Only Debtor 1 And Debtor 2 Only At Least One Of T…" at bounding box center [586, 89] width 108 height 17
click at [356, 99] on input "text" at bounding box center [360, 102] width 92 height 16
click at [628, 252] on button "Save & Close" at bounding box center [611, 250] width 58 height 18
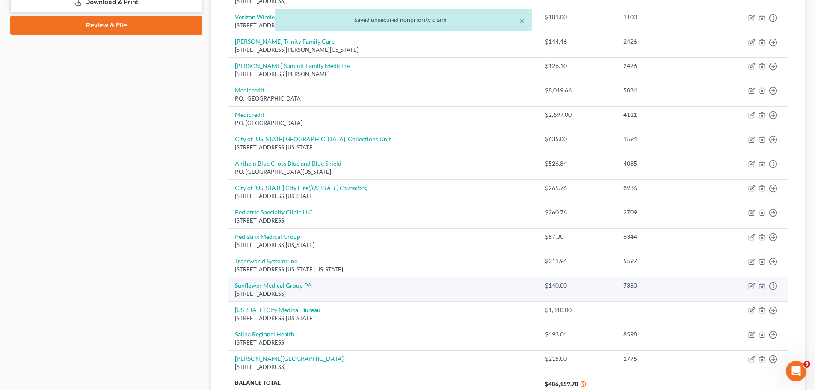
scroll to position [497, 0]
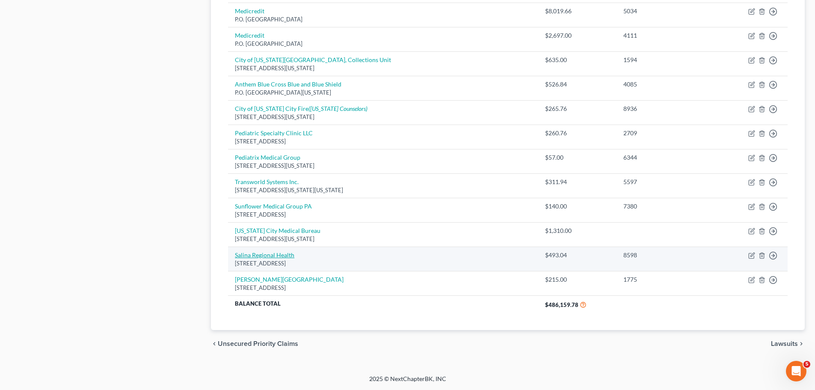
click at [279, 257] on link "Salina Regional Health" at bounding box center [264, 254] width 59 height 7
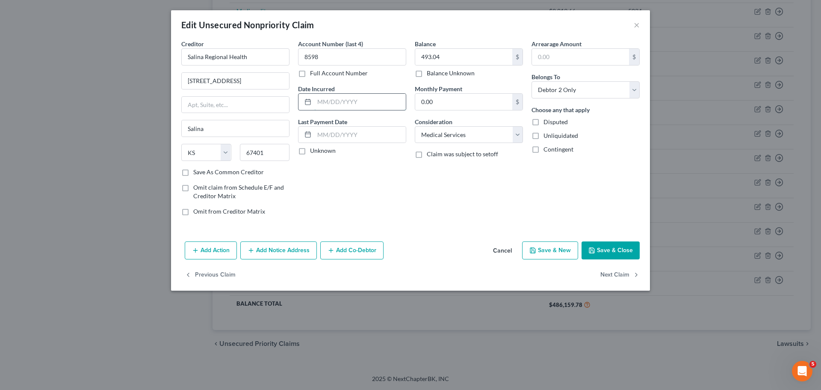
click at [347, 99] on input "text" at bounding box center [360, 102] width 92 height 16
click at [616, 248] on button "Save & Close" at bounding box center [611, 250] width 58 height 18
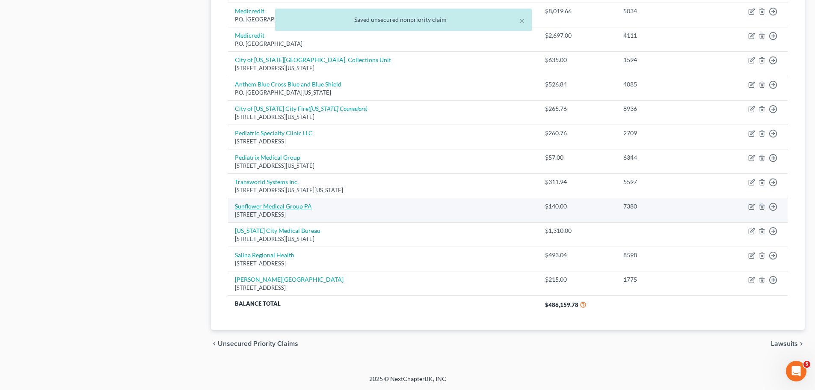
click at [277, 208] on link "Sunflower Medical Group PA" at bounding box center [273, 205] width 77 height 7
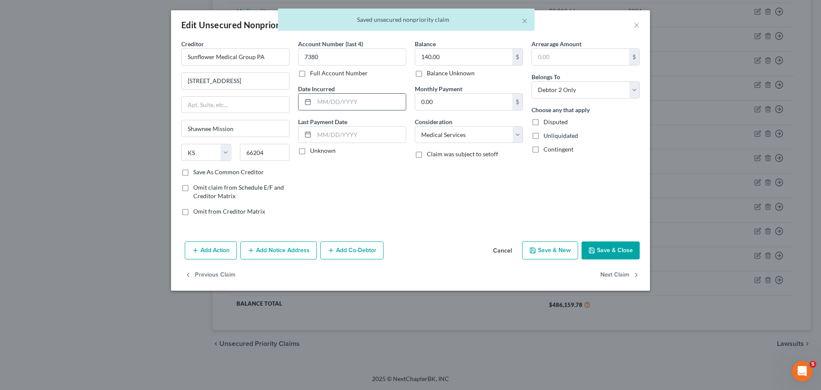
click at [354, 103] on input "text" at bounding box center [360, 102] width 92 height 16
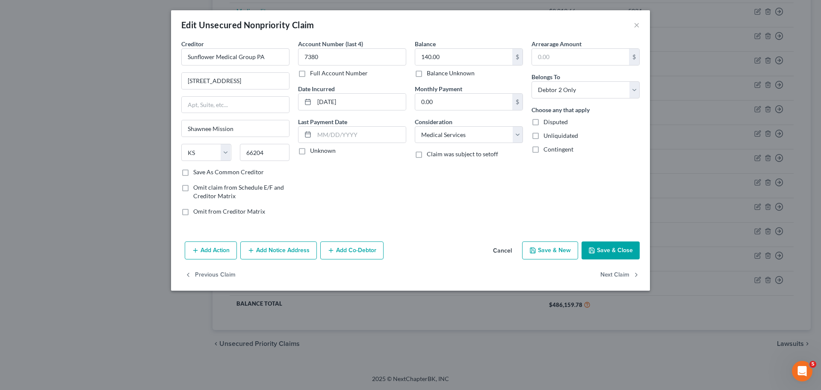
click at [620, 251] on button "Save & Close" at bounding box center [611, 250] width 58 height 18
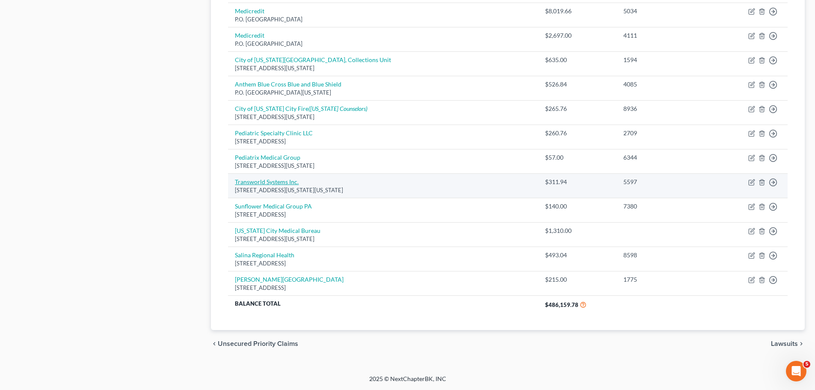
click at [265, 179] on link "Transworld Systems Inc." at bounding box center [267, 181] width 64 height 7
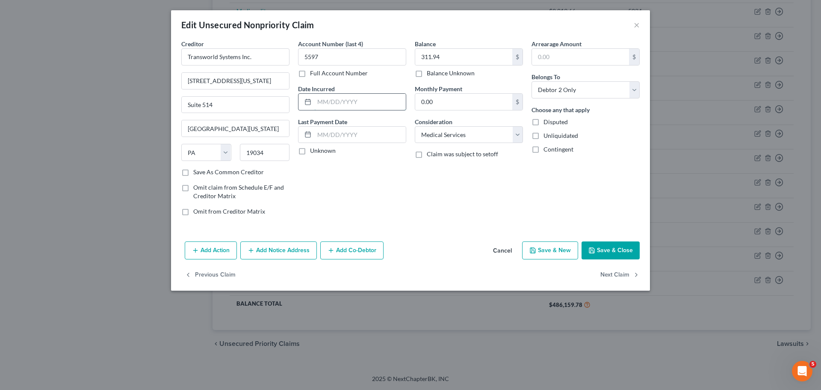
click at [343, 100] on input "text" at bounding box center [360, 102] width 92 height 16
click at [625, 255] on button "Save & Close" at bounding box center [611, 250] width 58 height 18
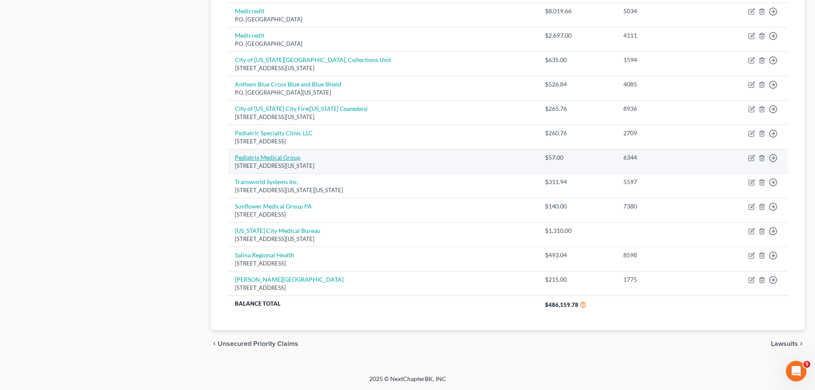
click at [295, 157] on link "Pediatrix Medical Group" at bounding box center [267, 157] width 65 height 7
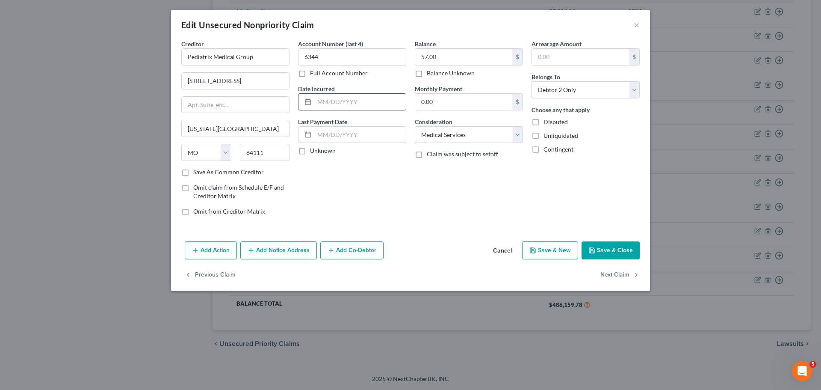
click at [368, 106] on input "text" at bounding box center [360, 102] width 92 height 16
click at [635, 258] on button "Save & Close" at bounding box center [611, 250] width 58 height 18
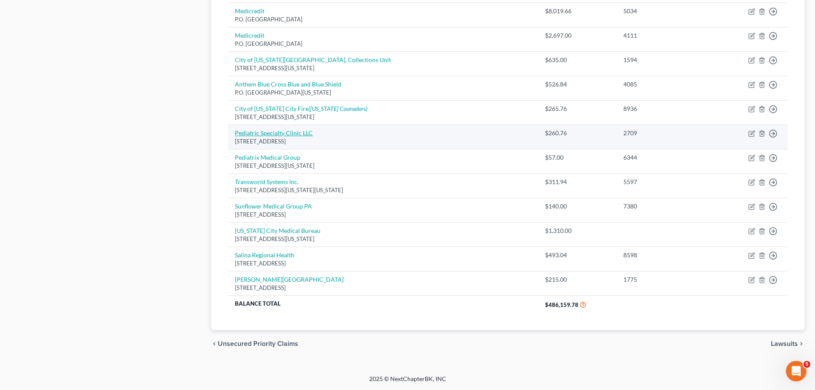
click at [280, 133] on link "Pediatric Specialty Clinic LLC" at bounding box center [274, 132] width 78 height 7
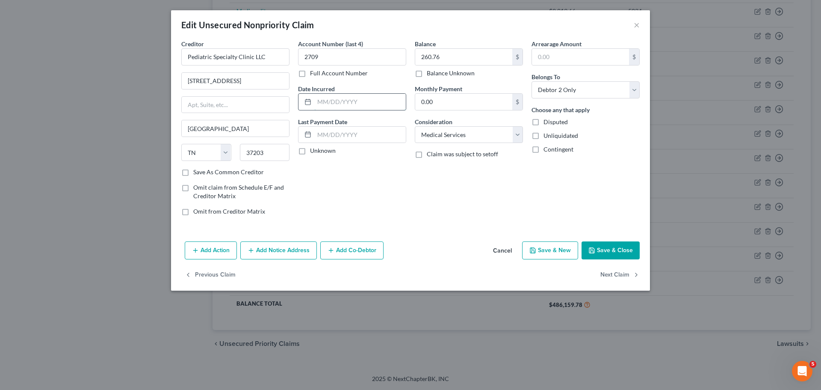
click at [361, 97] on input "text" at bounding box center [360, 102] width 92 height 16
click at [606, 250] on button "Save & Close" at bounding box center [611, 250] width 58 height 18
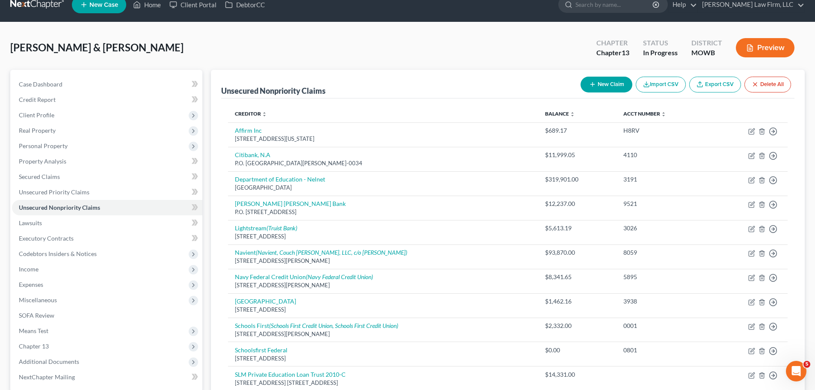
scroll to position [0, 0]
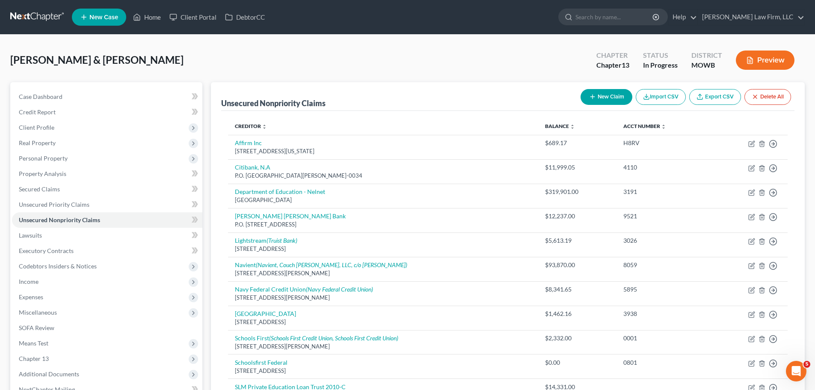
click at [604, 93] on button "New Claim" at bounding box center [606, 97] width 52 height 16
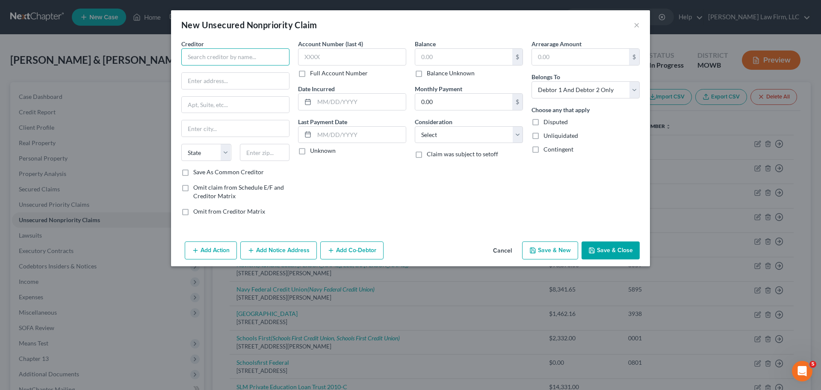
click at [201, 56] on input "text" at bounding box center [235, 56] width 108 height 17
drag, startPoint x: 270, startPoint y: 63, endPoint x: 129, endPoint y: 52, distance: 141.6
click at [129, 50] on div "New Unsecured Nonpriority Claim × Creditor * [US_STATE] City Medical Bureau Sta…" at bounding box center [410, 195] width 821 height 390
drag, startPoint x: 269, startPoint y: 152, endPoint x: 255, endPoint y: 156, distance: 14.7
click at [269, 152] on input "text" at bounding box center [265, 152] width 50 height 17
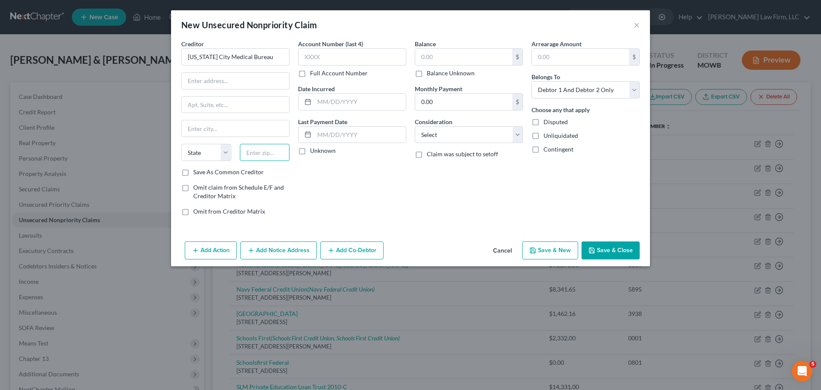
paste input "64129"
click at [193, 171] on label "Save As Common Creditor" at bounding box center [228, 172] width 71 height 9
click at [197, 171] on input "Save As Common Creditor" at bounding box center [200, 171] width 6 height 6
drag, startPoint x: 237, startPoint y: 90, endPoint x: 235, endPoint y: 85, distance: 5.7
click at [236, 90] on div "Creditor * [US_STATE] City Medical Bureau [US_STATE][GEOGRAPHIC_DATA] [US_STATE…" at bounding box center [235, 103] width 108 height 128
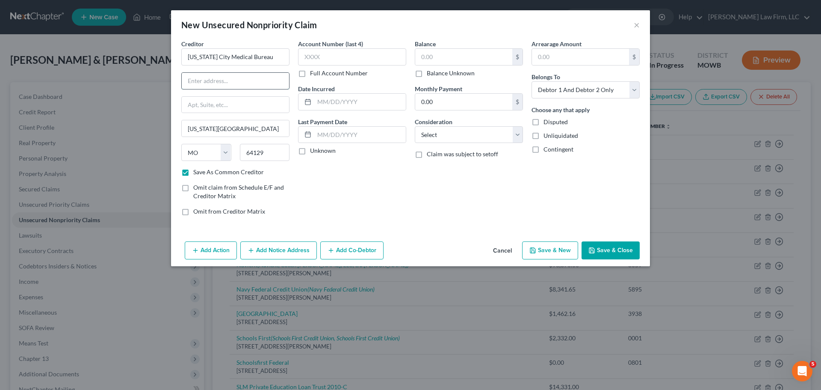
click at [235, 84] on input "text" at bounding box center [235, 81] width 107 height 16
paste input "[STREET_ADDRESS]"
drag, startPoint x: 614, startPoint y: 85, endPoint x: 598, endPoint y: 98, distance: 20.4
click at [614, 85] on select "Select Debtor 1 Only Debtor 2 Only Debtor 1 And Debtor 2 Only At Least One Of T…" at bounding box center [586, 89] width 108 height 17
click at [532, 81] on select "Select Debtor 1 Only Debtor 2 Only Debtor 1 And Debtor 2 Only At Least One Of T…" at bounding box center [586, 89] width 108 height 17
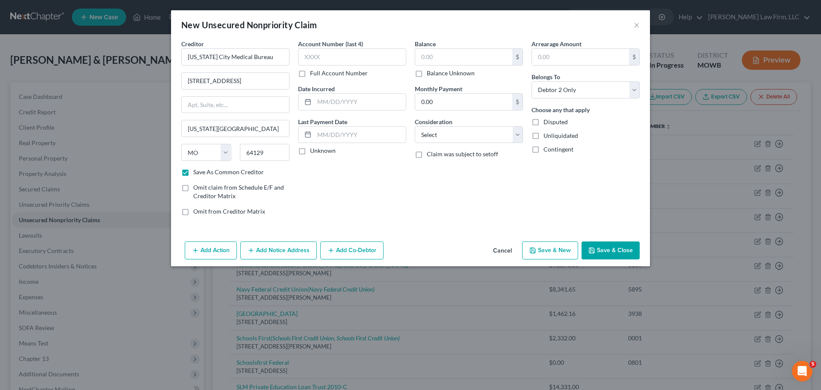
click at [445, 69] on label "Balance Unknown" at bounding box center [451, 73] width 48 height 9
click at [436, 69] on input "Balance Unknown" at bounding box center [433, 72] width 6 height 6
click at [438, 79] on div "Balance 0.00 $ Balance Unknown Balance Undetermined 0.00 $ Balance Unknown Mont…" at bounding box center [469, 130] width 117 height 183
click at [437, 74] on label "Balance Unknown" at bounding box center [451, 73] width 48 height 9
click at [436, 74] on input "Balance Unknown" at bounding box center [433, 72] width 6 height 6
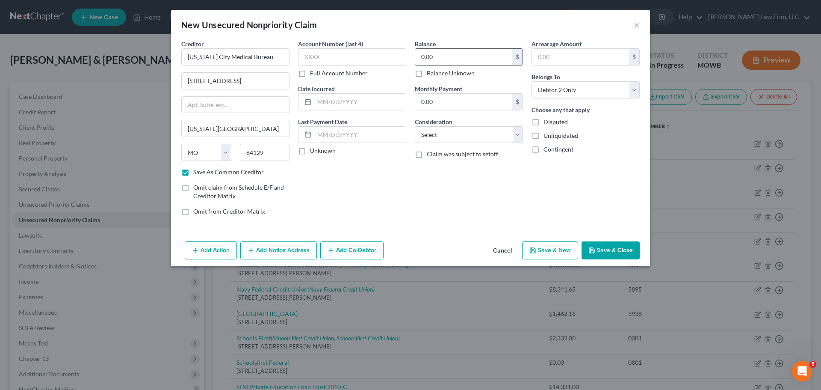
click at [438, 58] on input "0.00" at bounding box center [463, 57] width 97 height 16
click at [640, 22] on div "New Unsecured Nonpriority Claim ×" at bounding box center [410, 24] width 479 height 29
click at [636, 22] on button "×" at bounding box center [637, 25] width 6 height 10
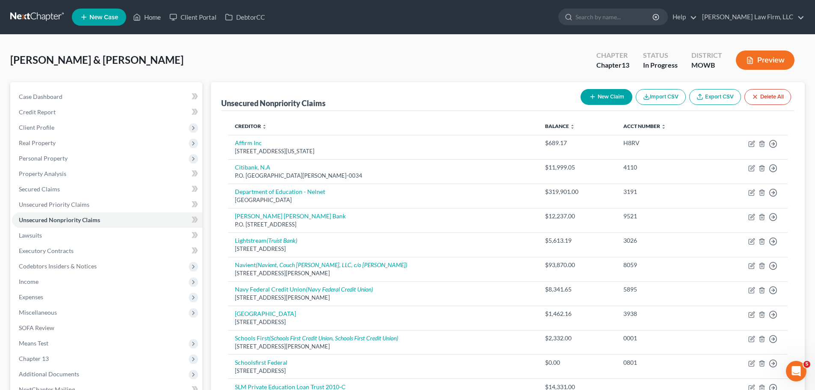
click at [612, 94] on button "New Claim" at bounding box center [606, 97] width 52 height 16
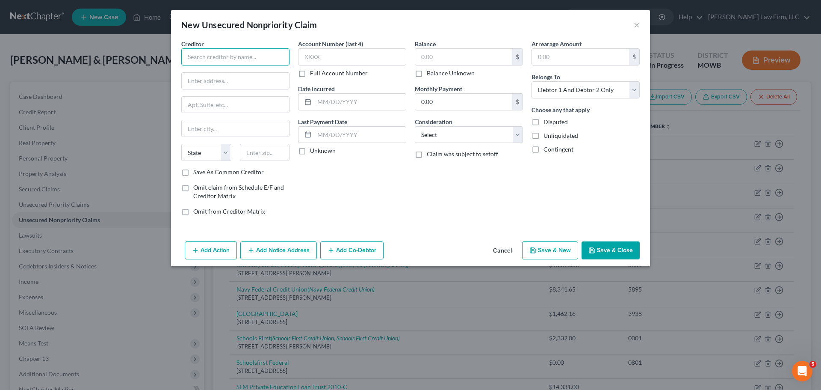
click at [223, 57] on input "text" at bounding box center [235, 56] width 108 height 17
click at [466, 131] on select "Select Cable / Satellite Services Collection Agency Credit Card Debt Debt Couns…" at bounding box center [469, 134] width 108 height 17
click at [415, 126] on select "Select Cable / Satellite Services Collection Agency Credit Card Debt Debt Couns…" at bounding box center [469, 134] width 108 height 17
click at [270, 153] on input "text" at bounding box center [265, 152] width 50 height 17
paste input "55344"
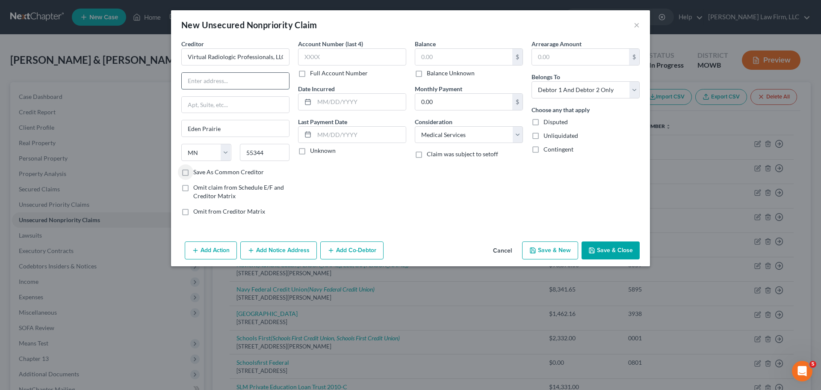
click at [214, 88] on input "text" at bounding box center [235, 81] width 107 height 16
paste input "[STREET_ADDRESS]"
click at [321, 57] on input "text" at bounding box center [352, 56] width 108 height 17
click at [343, 103] on input "text" at bounding box center [360, 102] width 92 height 16
click at [435, 57] on input "text" at bounding box center [463, 57] width 97 height 16
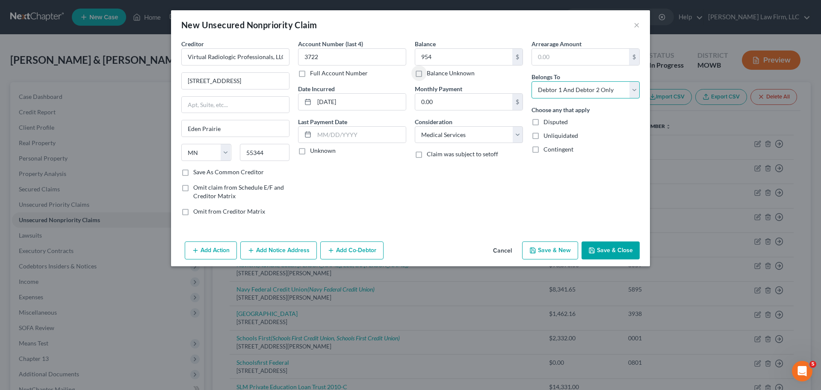
drag, startPoint x: 580, startPoint y: 84, endPoint x: 573, endPoint y: 95, distance: 13.1
click at [580, 84] on select "Select Debtor 1 Only Debtor 2 Only Debtor 1 And Debtor 2 Only At Least One Of T…" at bounding box center [586, 89] width 108 height 17
click at [532, 81] on select "Select Debtor 1 Only Debtor 2 Only Debtor 1 And Debtor 2 Only At Least One Of T…" at bounding box center [586, 89] width 108 height 17
click at [490, 129] on select "Select Cable / Satellite Services Collection Agency Credit Card Debt Debt Couns…" at bounding box center [469, 134] width 108 height 17
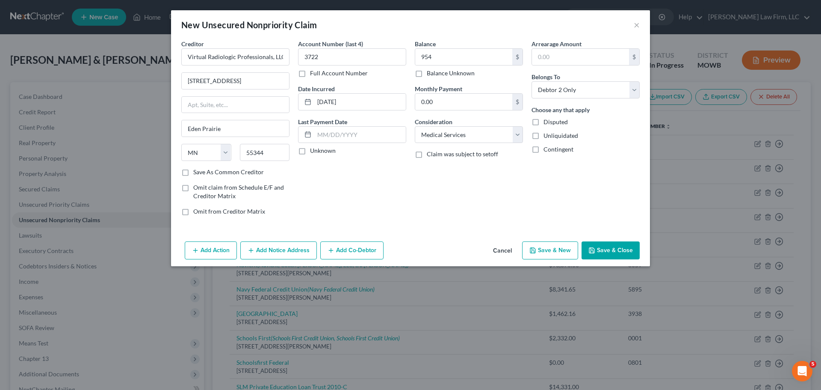
click at [283, 247] on button "Add Notice Address" at bounding box center [278, 250] width 77 height 18
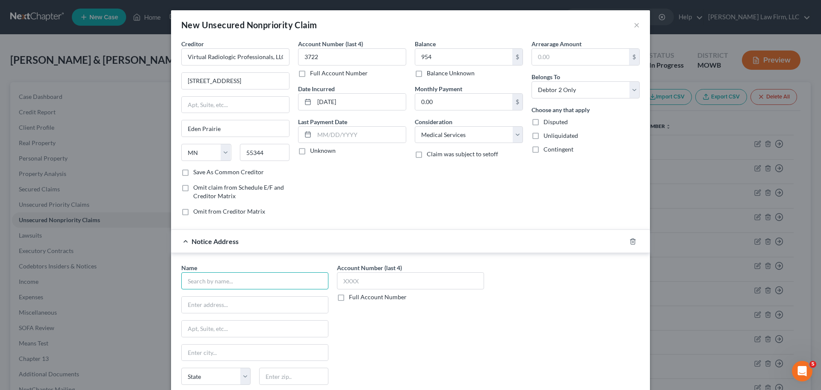
click at [219, 281] on input "text" at bounding box center [254, 280] width 147 height 17
click at [233, 299] on div "CMRE Financial Services, Inc." at bounding box center [232, 295] width 89 height 9
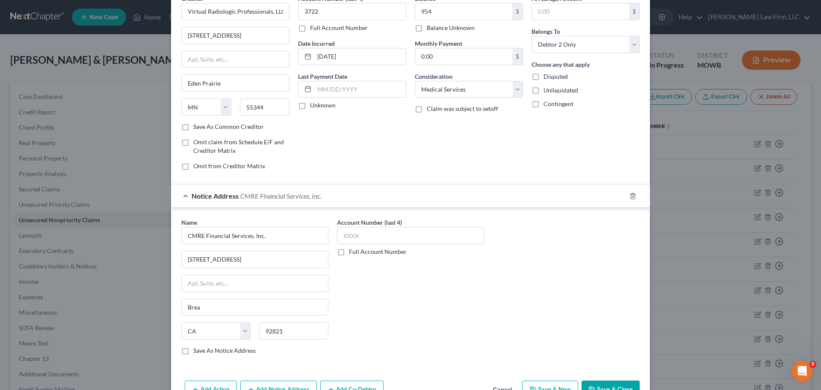
scroll to position [71, 0]
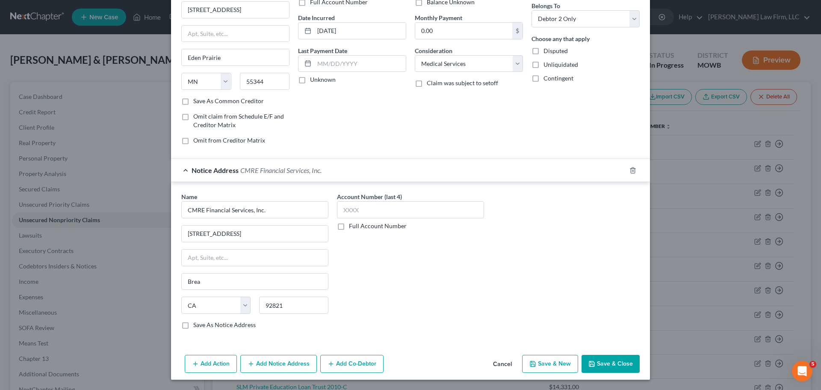
click at [612, 362] on button "Save & Close" at bounding box center [611, 364] width 58 height 18
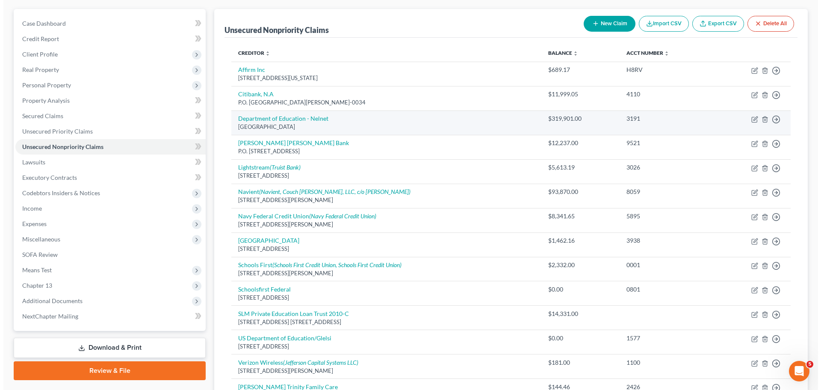
scroll to position [0, 0]
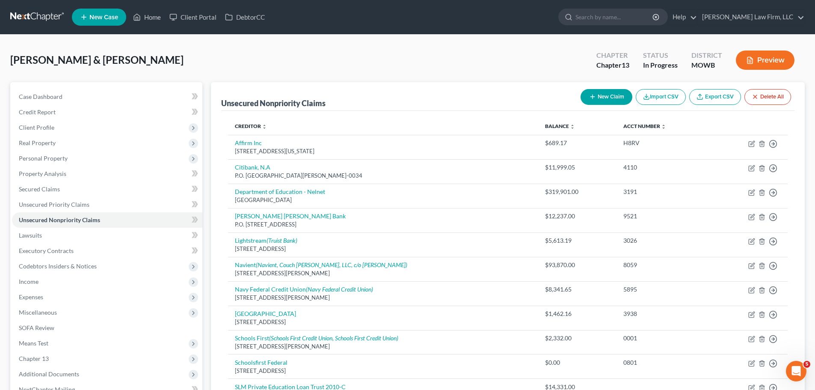
click at [613, 99] on button "New Claim" at bounding box center [606, 97] width 52 height 16
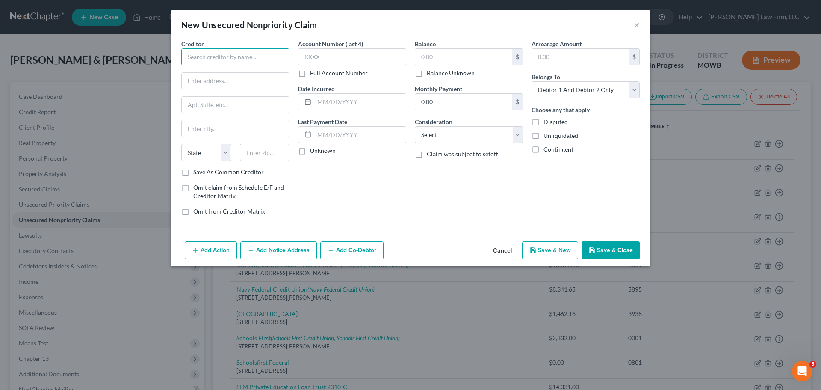
click at [232, 57] on input "text" at bounding box center [235, 56] width 108 height 17
click at [278, 152] on input "text" at bounding box center [265, 152] width 50 height 17
paste input "66224"
click at [250, 80] on input "text" at bounding box center [235, 81] width 107 height 16
paste input "[STREET_ADDRESS]"
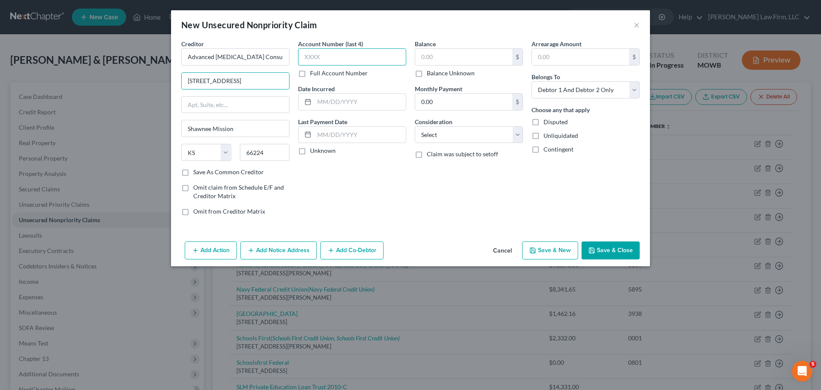
click at [373, 60] on input "text" at bounding box center [352, 56] width 108 height 17
click at [478, 57] on input "text" at bounding box center [463, 57] width 97 height 16
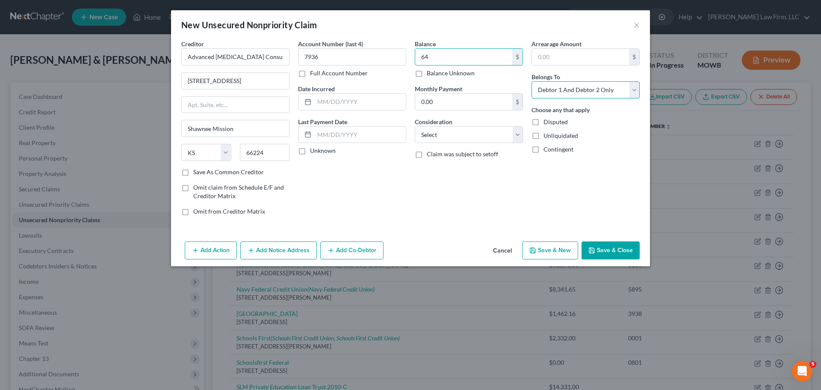
click at [567, 85] on select "Select Debtor 1 Only Debtor 2 Only Debtor 1 And Debtor 2 Only At Least One Of T…" at bounding box center [586, 89] width 108 height 17
click at [532, 81] on select "Select Debtor 1 Only Debtor 2 Only Debtor 1 And Debtor 2 Only At Least One Of T…" at bounding box center [586, 89] width 108 height 17
click at [626, 248] on button "Save & Close" at bounding box center [611, 250] width 58 height 18
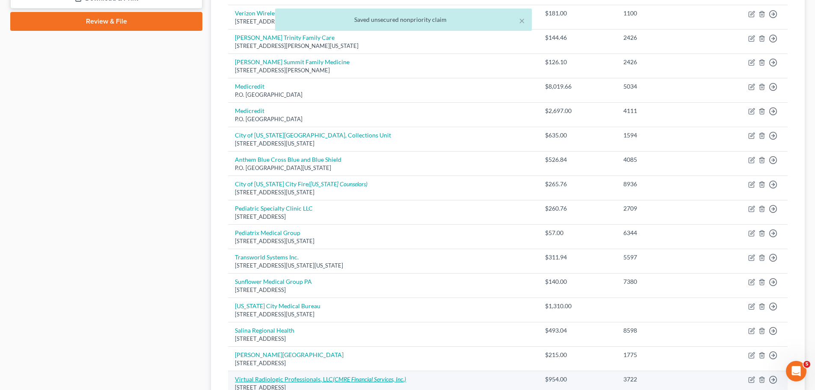
scroll to position [546, 0]
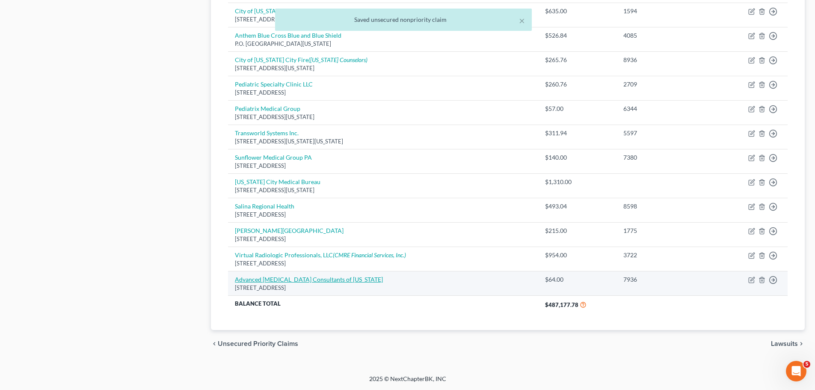
click at [258, 278] on link "Advanced [MEDICAL_DATA] Consultants of [US_STATE]" at bounding box center [309, 278] width 148 height 7
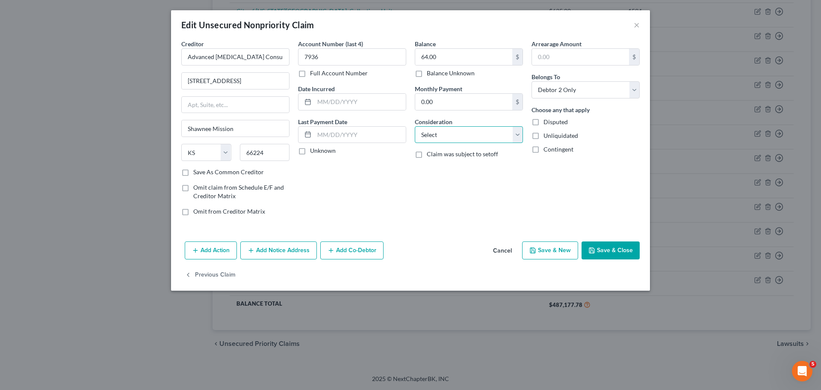
click at [436, 138] on select "Select Cable / Satellite Services Collection Agency Credit Card Debt Debt Couns…" at bounding box center [469, 134] width 108 height 17
click at [415, 126] on select "Select Cable / Satellite Services Collection Agency Credit Card Debt Debt Couns…" at bounding box center [469, 134] width 108 height 17
click at [631, 248] on button "Save & Close" at bounding box center [611, 250] width 58 height 18
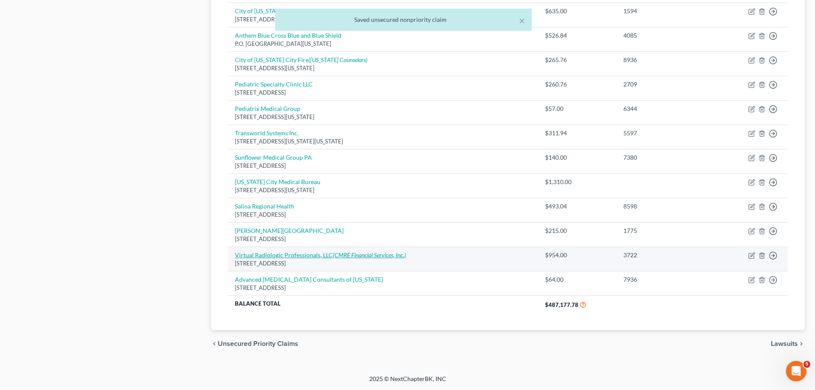
click at [284, 253] on link "Virtual Radiologic Professionals, LLC (CMRE Financial Services, Inc.)" at bounding box center [320, 254] width 171 height 7
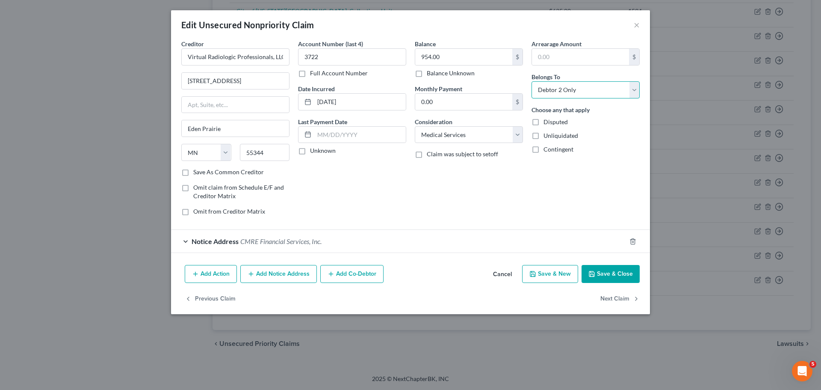
click at [575, 91] on select "Select Debtor 1 Only Debtor 2 Only Debtor 1 And Debtor 2 Only At Least One Of T…" at bounding box center [586, 89] width 108 height 17
click at [532, 81] on select "Select Debtor 1 Only Debtor 2 Only Debtor 1 And Debtor 2 Only At Least One Of T…" at bounding box center [586, 89] width 108 height 17
click at [600, 272] on button "Save & Close" at bounding box center [611, 274] width 58 height 18
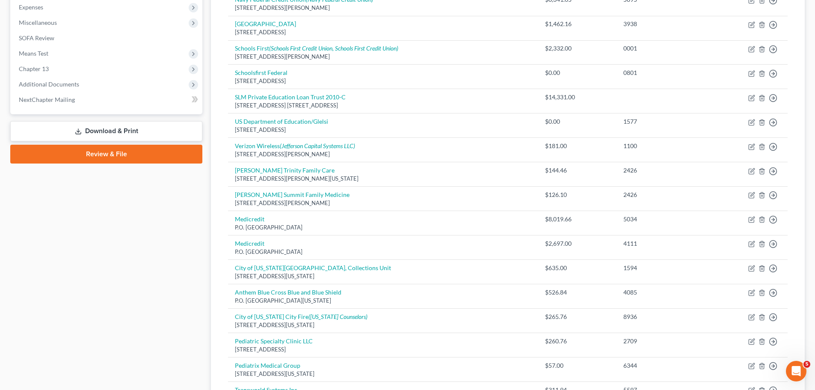
scroll to position [76, 0]
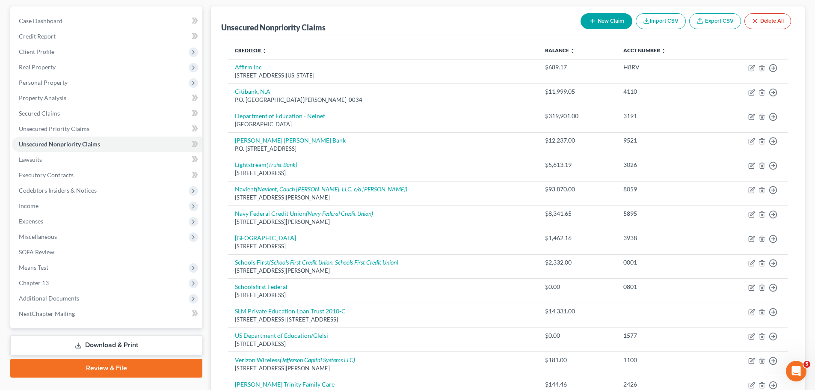
click at [253, 48] on link "Creditor expand_more expand_less unfold_more" at bounding box center [251, 50] width 32 height 6
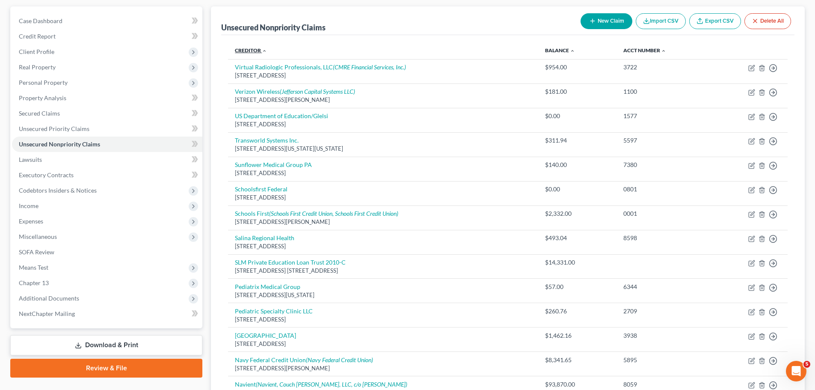
click at [254, 48] on link "Creditor expand_more expand_less unfold_more" at bounding box center [251, 50] width 32 height 6
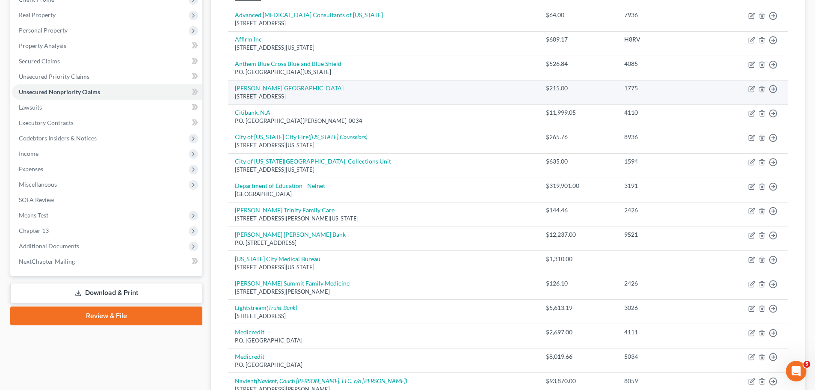
scroll to position [161, 0]
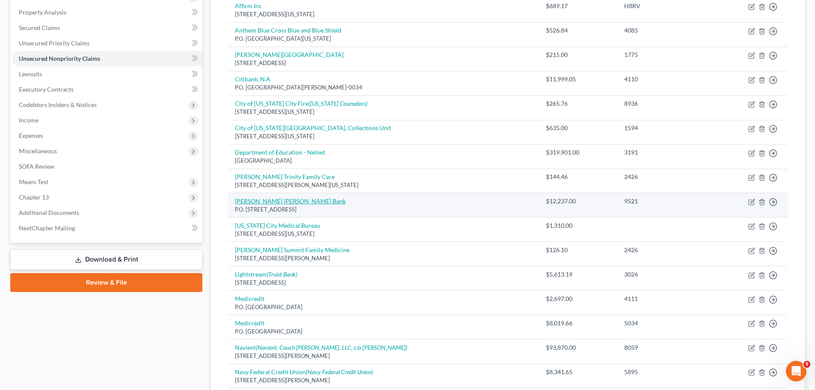
click at [278, 199] on link "[PERSON_NAME] [PERSON_NAME] Bank" at bounding box center [290, 200] width 111 height 7
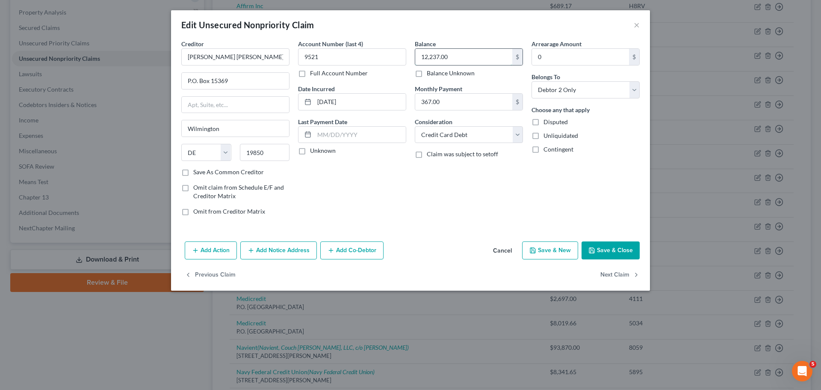
click at [443, 53] on input "12,237.00" at bounding box center [463, 57] width 97 height 16
click at [616, 254] on button "Save & Close" at bounding box center [611, 250] width 58 height 18
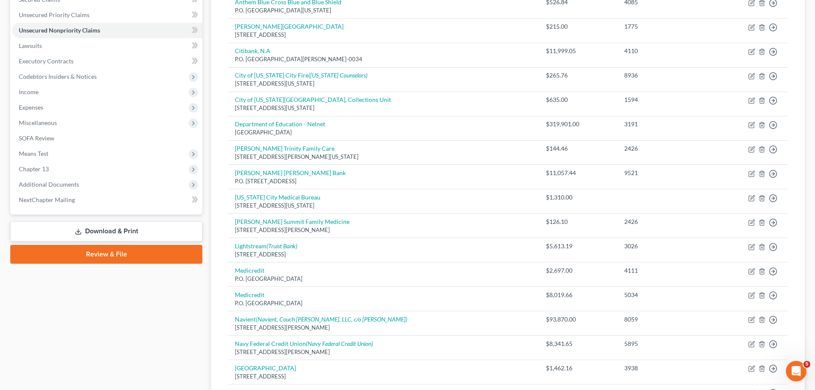
scroll to position [86, 0]
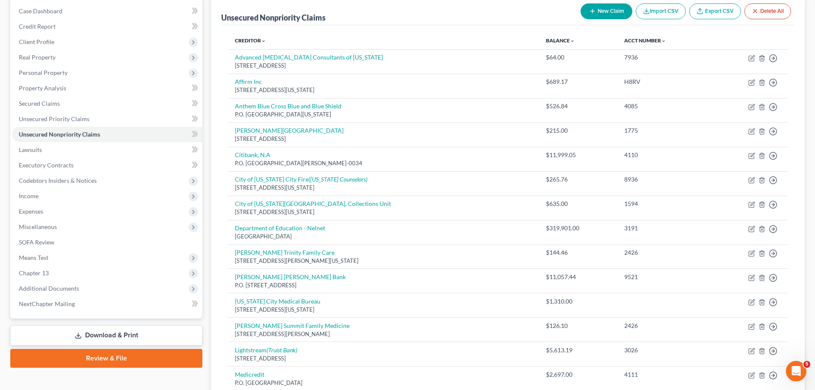
click at [605, 8] on button "New Claim" at bounding box center [606, 11] width 52 height 16
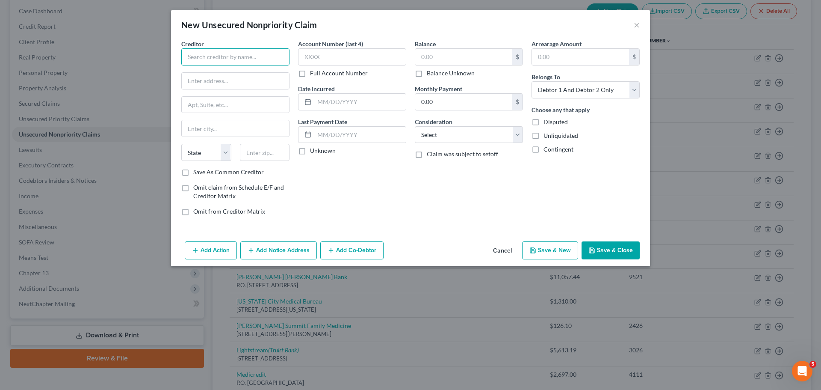
click at [214, 55] on input "text" at bounding box center [235, 56] width 108 height 17
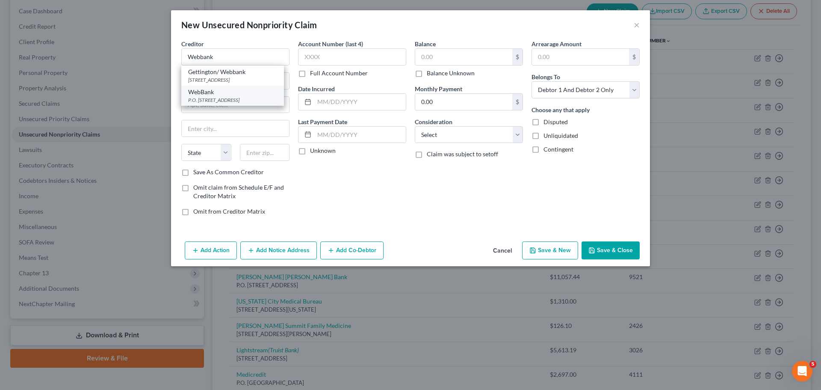
click at [230, 96] on div "WebBank" at bounding box center [232, 92] width 89 height 9
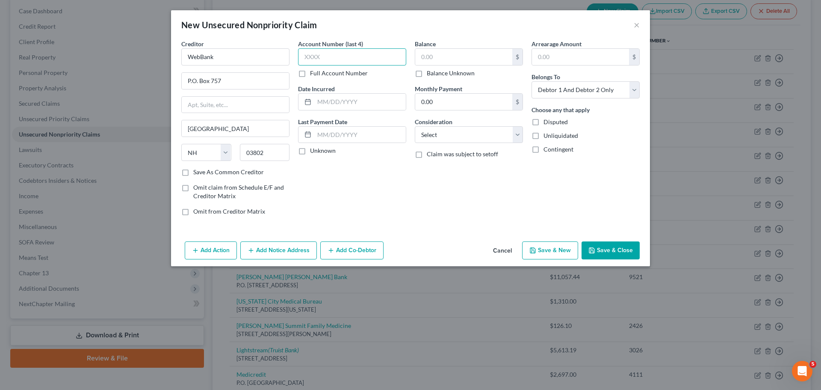
click at [325, 59] on input "text" at bounding box center [352, 56] width 108 height 17
click at [434, 57] on input "text" at bounding box center [463, 57] width 97 height 16
click at [448, 133] on select "Select Cable / Satellite Services Collection Agency Credit Card Debt Debt Couns…" at bounding box center [469, 134] width 108 height 17
click at [415, 126] on select "Select Cable / Satellite Services Collection Agency Credit Card Debt Debt Couns…" at bounding box center [469, 134] width 108 height 17
click at [337, 100] on input "text" at bounding box center [360, 102] width 92 height 16
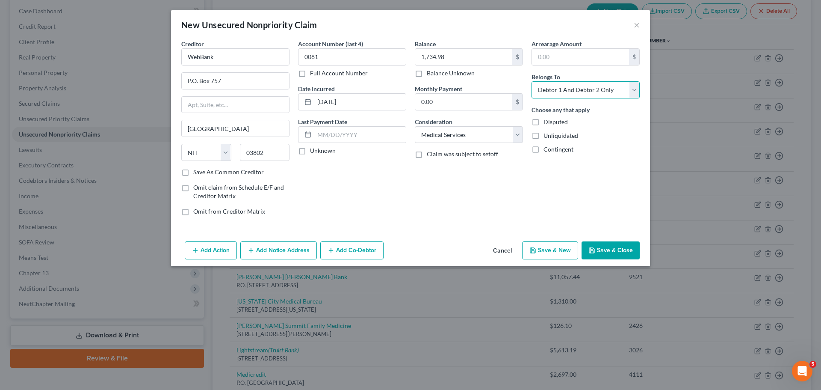
drag, startPoint x: 565, startPoint y: 91, endPoint x: 569, endPoint y: 94, distance: 4.5
click at [565, 91] on select "Select Debtor 1 Only Debtor 2 Only Debtor 1 And Debtor 2 Only At Least One Of T…" at bounding box center [586, 89] width 108 height 17
click at [532, 81] on select "Select Debtor 1 Only Debtor 2 Only Debtor 1 And Debtor 2 Only At Least One Of T…" at bounding box center [586, 89] width 108 height 17
click at [614, 245] on button "Save & Close" at bounding box center [611, 250] width 58 height 18
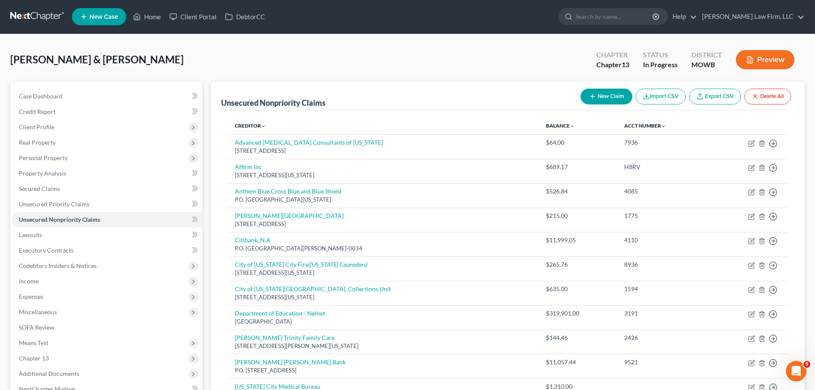
scroll to position [0, 0]
click at [143, 18] on link "Home" at bounding box center [147, 16] width 36 height 15
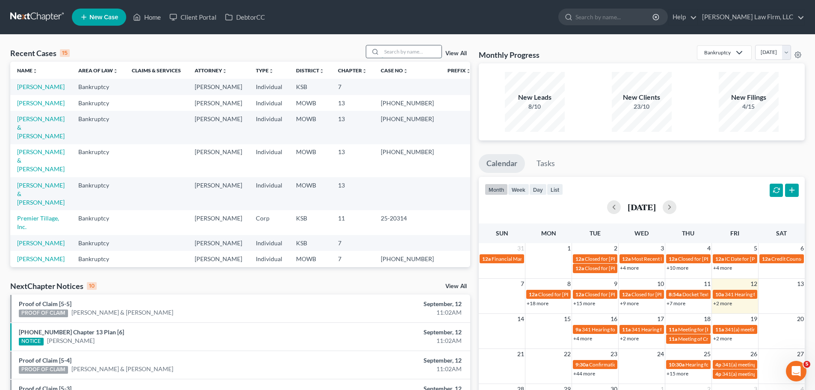
click at [421, 52] on input "search" at bounding box center [411, 51] width 60 height 12
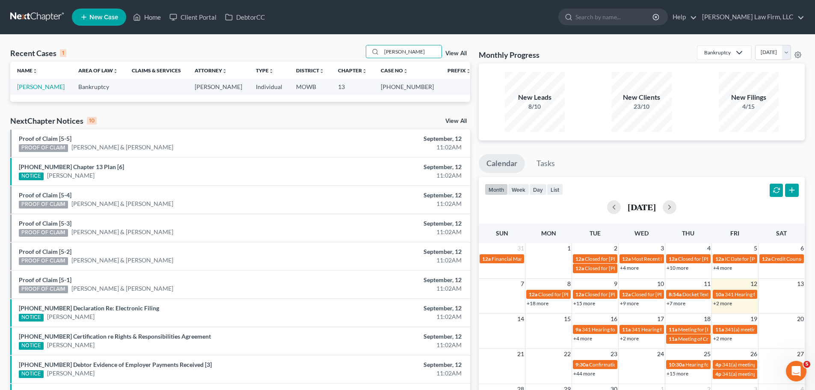
click at [38, 83] on td "[PERSON_NAME]" at bounding box center [40, 87] width 61 height 16
click at [38, 88] on link "[PERSON_NAME]" at bounding box center [40, 86] width 47 height 7
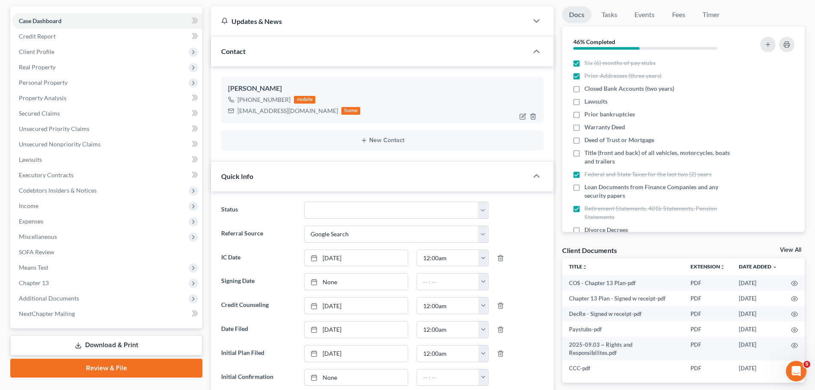
scroll to position [86, 0]
